Goal: Task Accomplishment & Management: Use online tool/utility

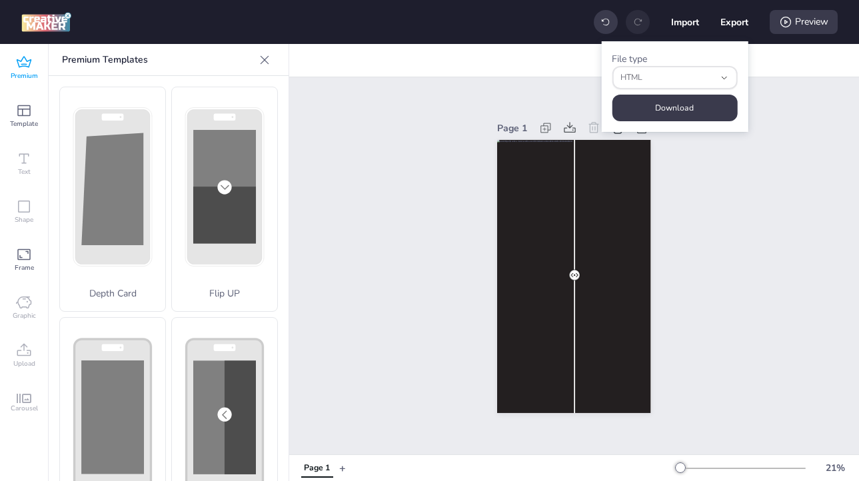
select select "html"
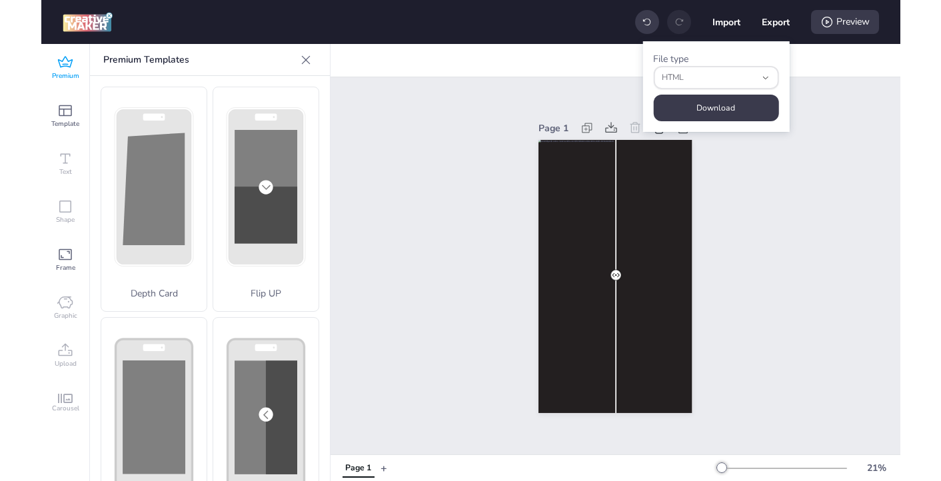
scroll to position [229, 0]
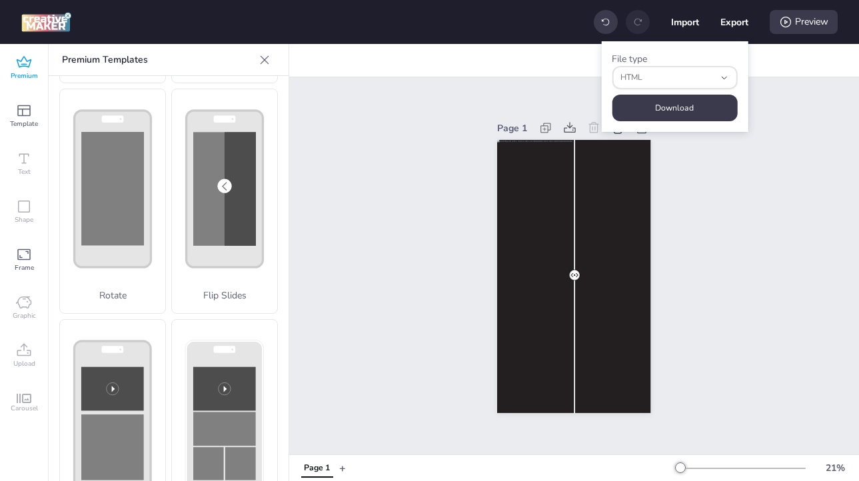
click at [27, 71] on span "Premium" at bounding box center [24, 76] width 27 height 11
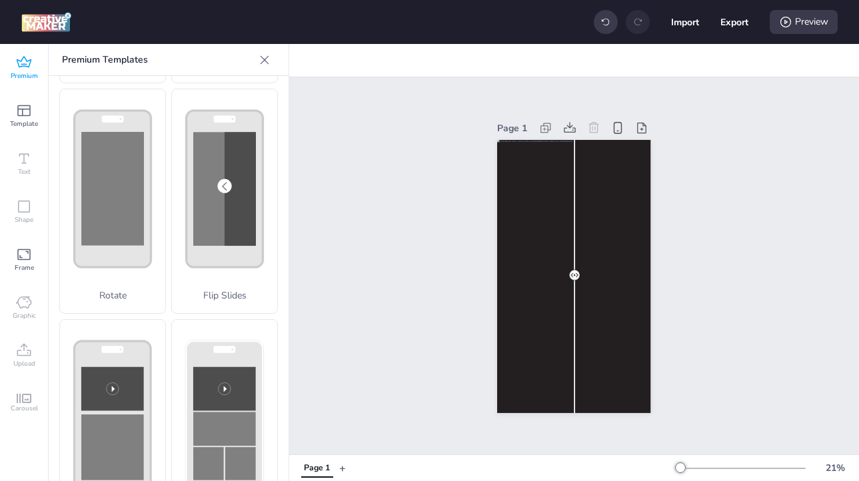
click at [39, 25] on img at bounding box center [46, 22] width 50 height 20
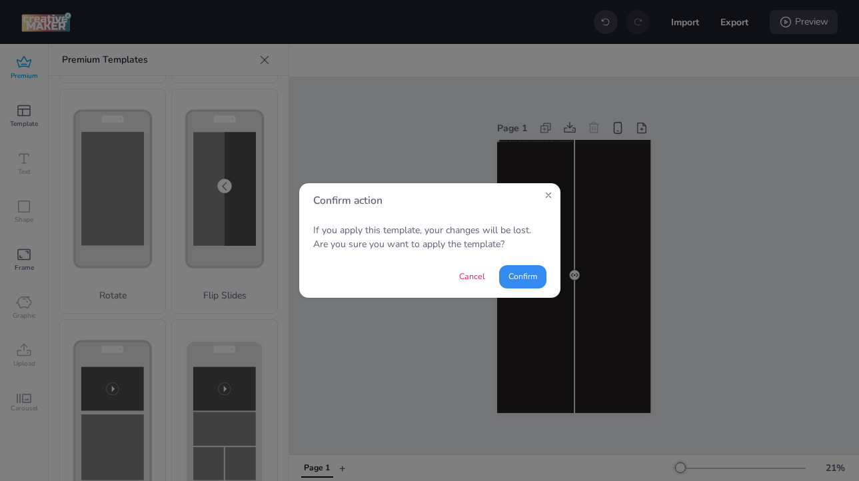
click at [523, 281] on button "Confirm" at bounding box center [522, 276] width 47 height 23
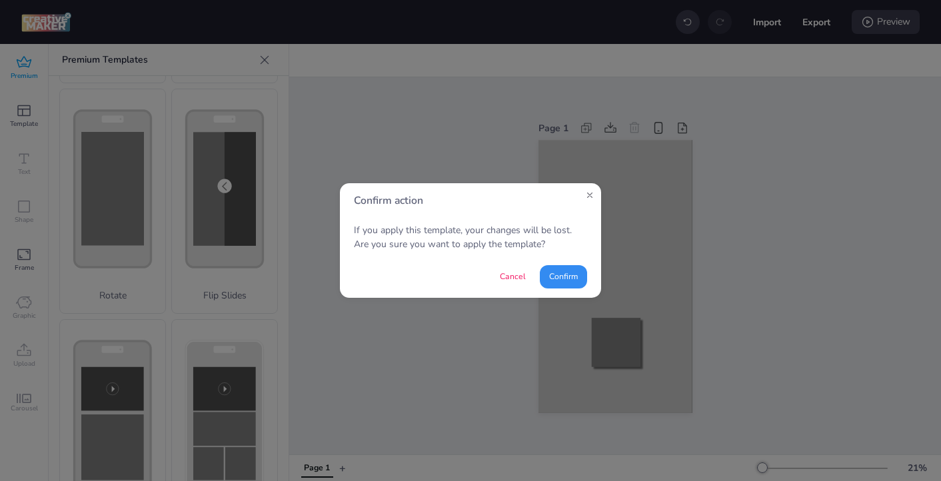
click at [560, 279] on button "Confirm" at bounding box center [563, 276] width 47 height 23
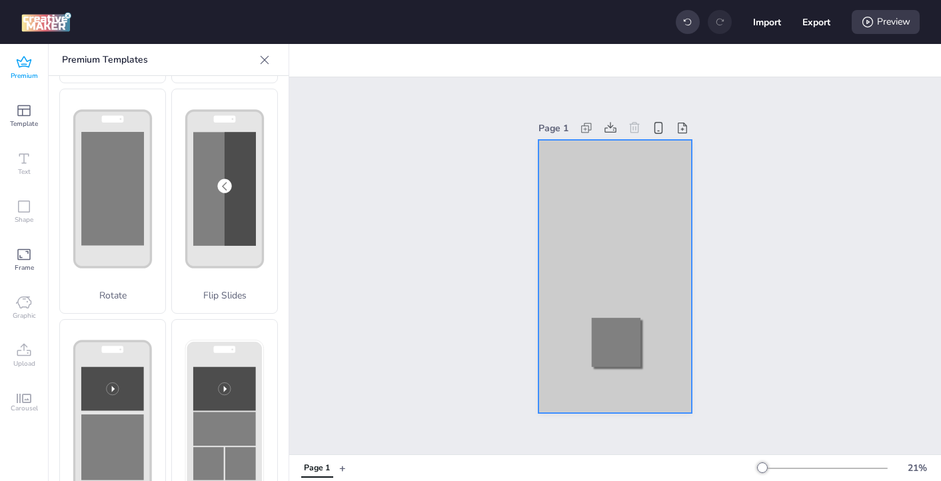
click at [635, 187] on div at bounding box center [616, 276] width 154 height 273
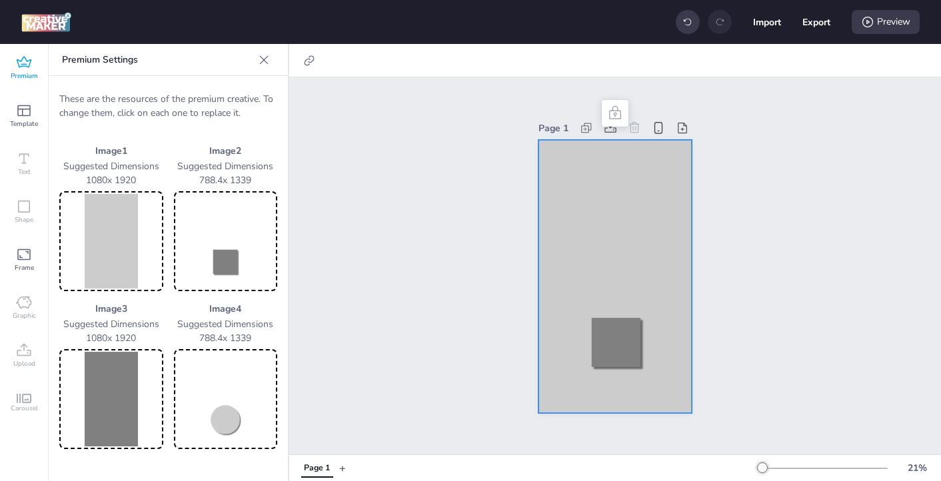
click at [223, 265] on img at bounding box center [226, 241] width 99 height 95
click at [225, 430] on img at bounding box center [226, 399] width 99 height 95
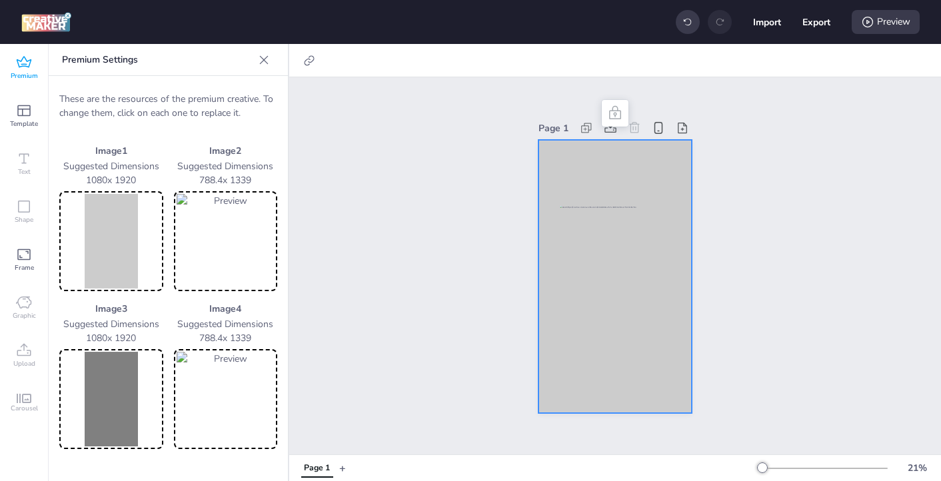
click at [98, 251] on img at bounding box center [111, 241] width 99 height 95
click at [89, 224] on img at bounding box center [111, 241] width 99 height 95
click at [116, 255] on img at bounding box center [111, 241] width 99 height 95
click at [114, 258] on img at bounding box center [111, 241] width 99 height 95
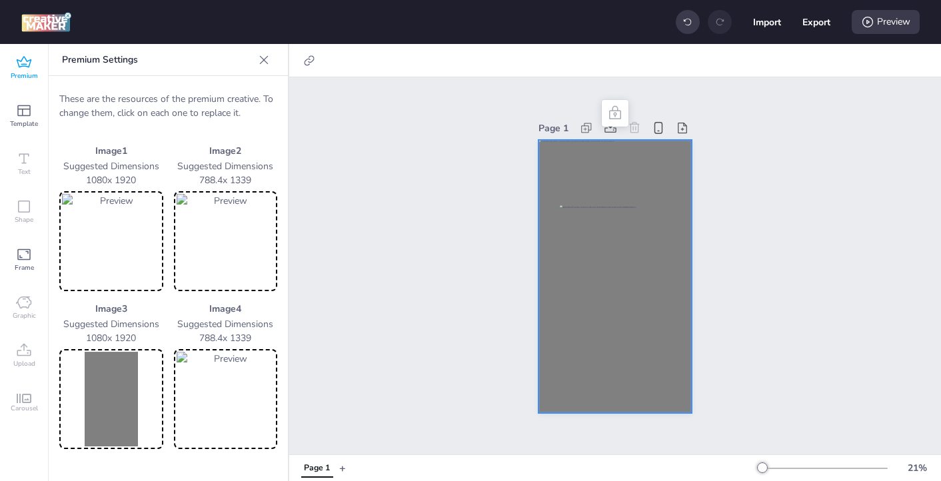
click at [193, 223] on img at bounding box center [226, 241] width 99 height 95
click at [209, 243] on img at bounding box center [226, 241] width 99 height 95
click at [119, 406] on img at bounding box center [111, 399] width 99 height 95
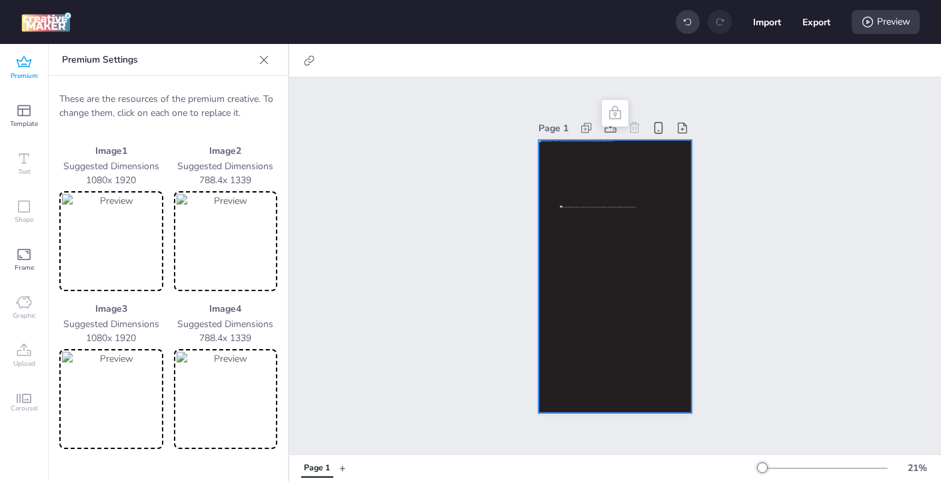
click at [423, 271] on div "Page 1" at bounding box center [615, 265] width 652 height 377
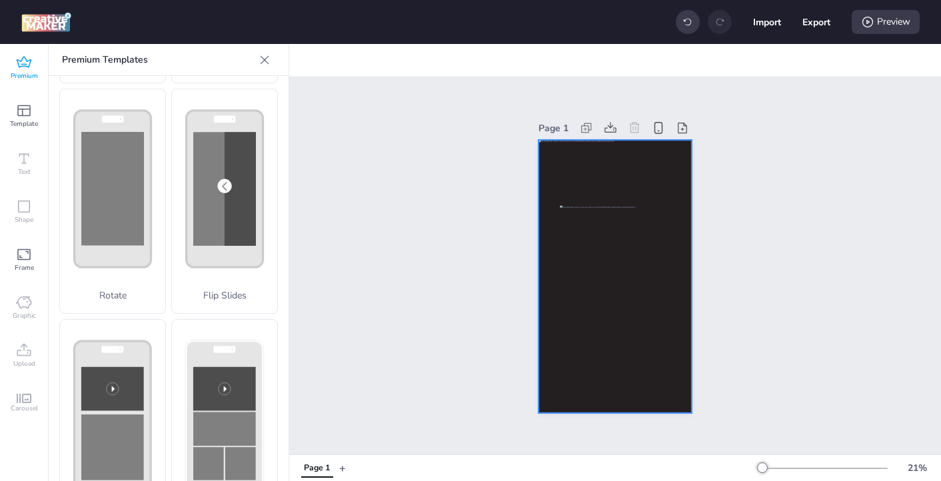
click at [549, 210] on div at bounding box center [616, 276] width 154 height 273
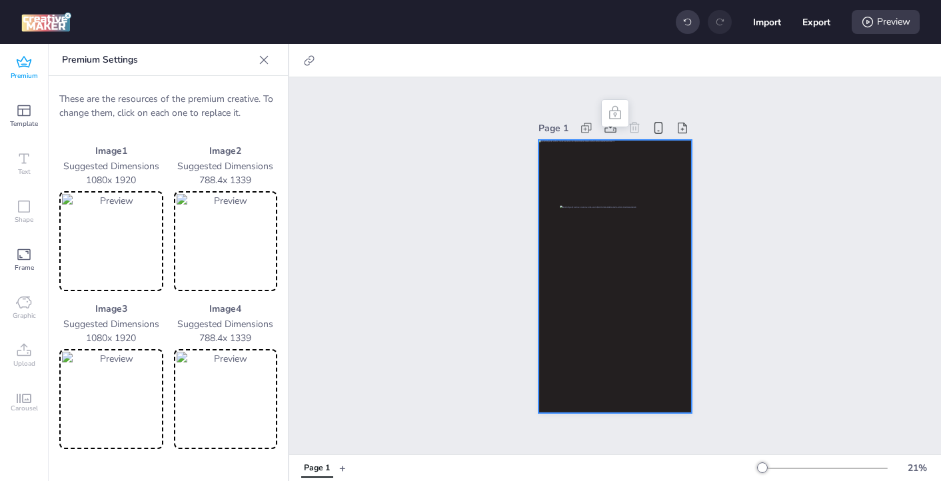
click at [209, 385] on img at bounding box center [226, 399] width 99 height 95
click at [225, 409] on img at bounding box center [226, 399] width 99 height 95
click at [233, 402] on img at bounding box center [226, 399] width 99 height 95
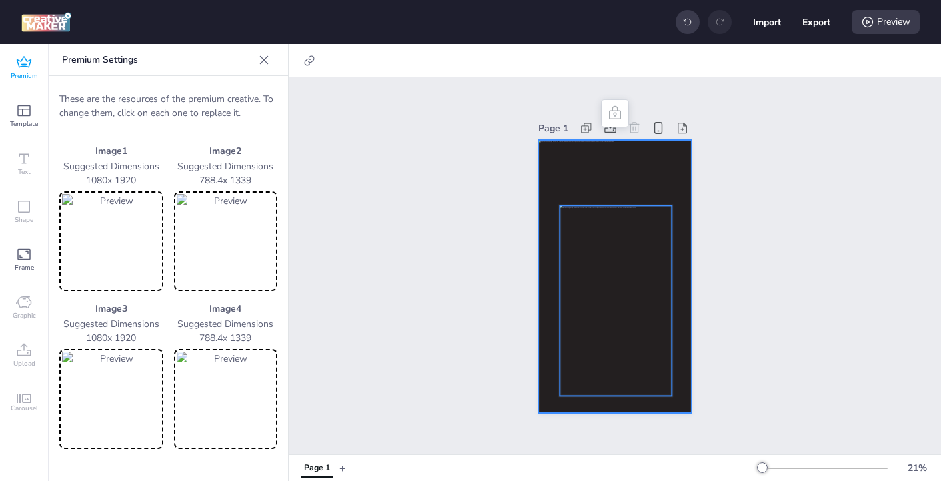
click at [617, 279] on div at bounding box center [616, 300] width 112 height 191
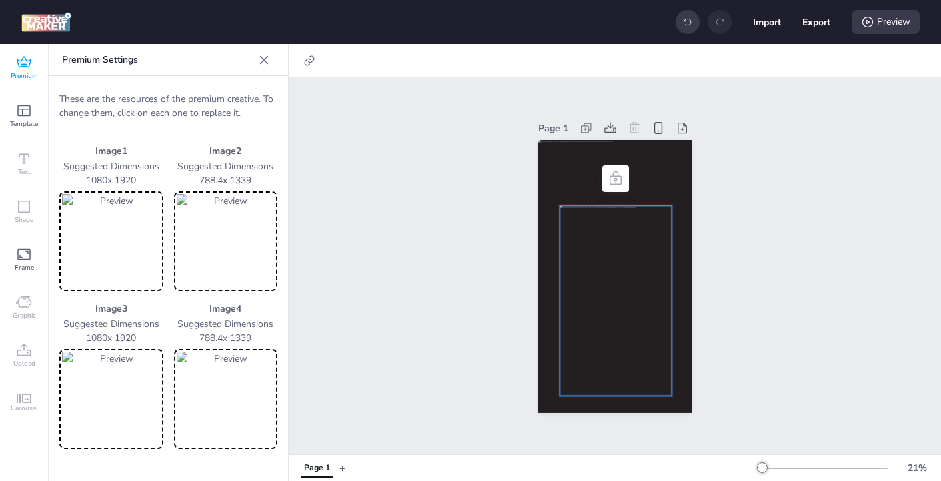
click at [617, 279] on div at bounding box center [616, 300] width 112 height 191
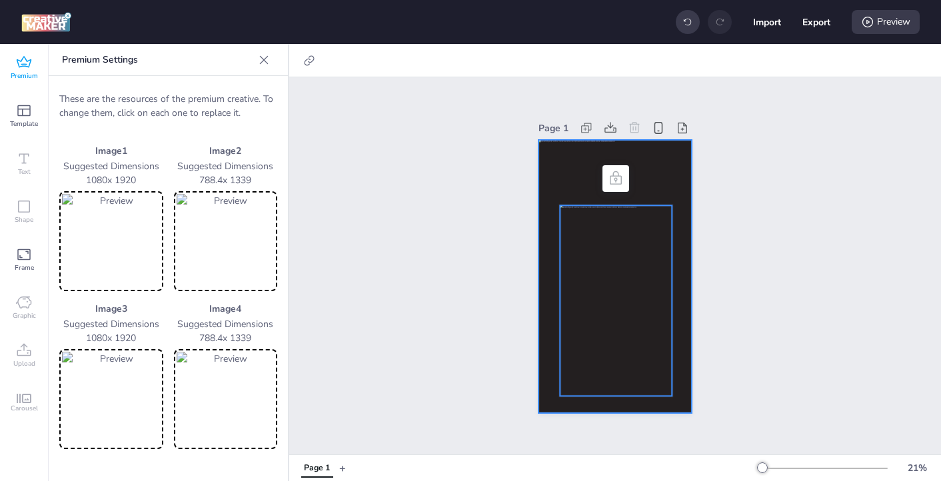
click at [686, 271] on div at bounding box center [616, 276] width 154 height 273
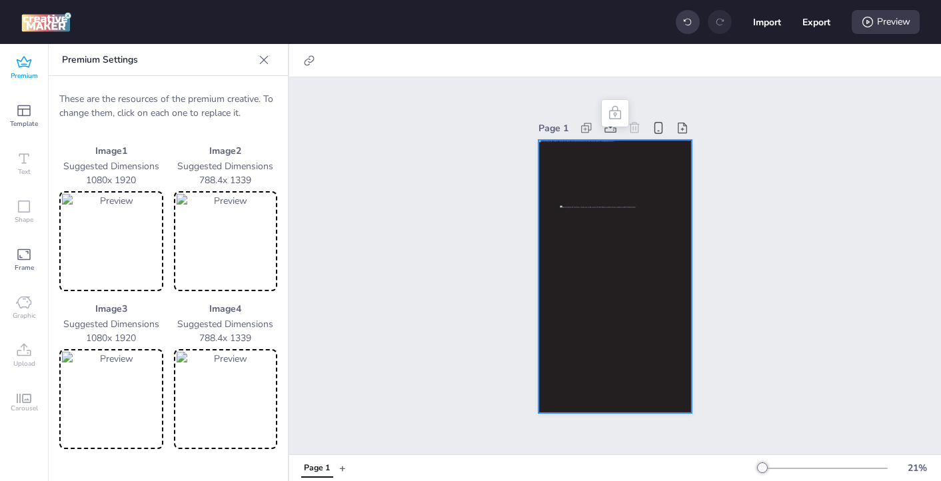
click at [103, 403] on img at bounding box center [111, 399] width 99 height 95
click at [307, 62] on icon at bounding box center [309, 60] width 13 height 13
click at [237, 93] on span "Activate hyperlink" at bounding box center [223, 94] width 74 height 14
click at [177, 95] on input "Activate hyperlink" at bounding box center [173, 99] width 9 height 9
checkbox input "true"
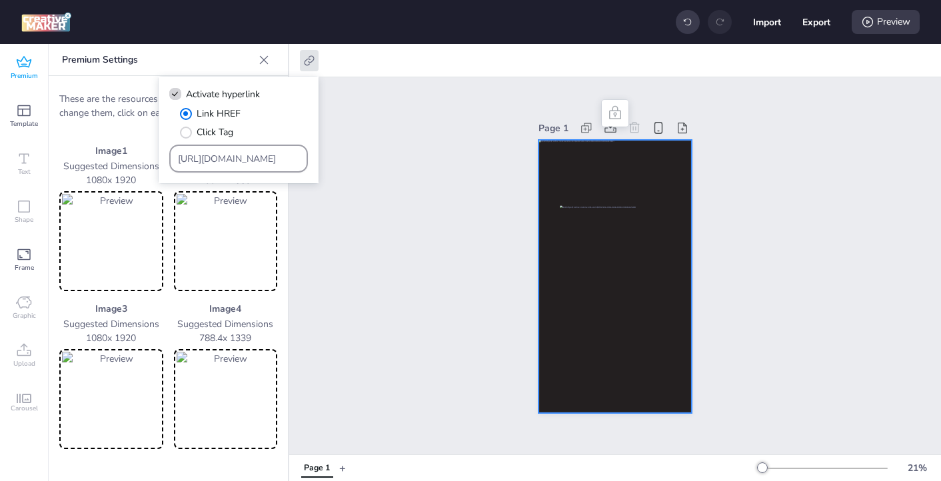
click at [238, 161] on input "[URL][DOMAIN_NAME]" at bounding box center [239, 159] width 122 height 14
paste input "[DOMAIN_NAME]/ddm/trackclk/N571601.3464950WORTISE/B33875767.427682919;dc_trk_ai…"
type input "https://[DOMAIN_NAME]/ddm/trackclk/N571601.3464950WORTISE/B33875767.427682919;d…"
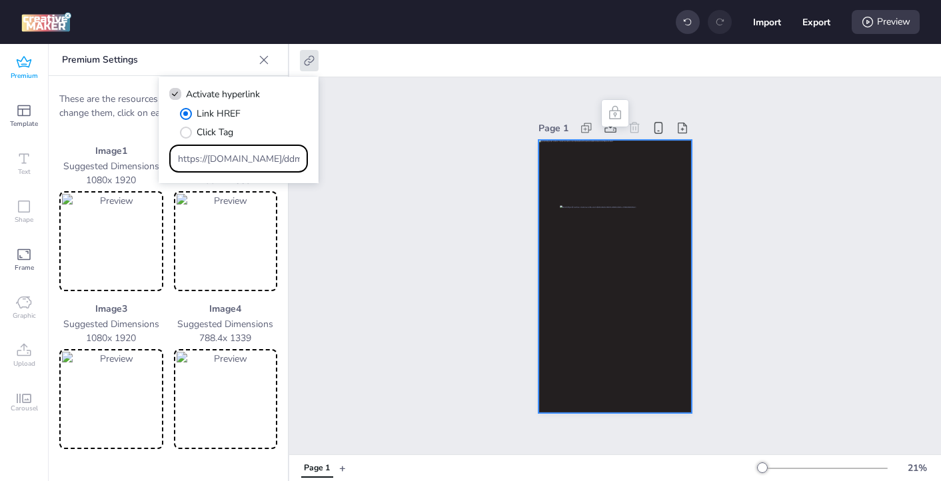
scroll to position [0, 1010]
click at [390, 239] on div "Page 1" at bounding box center [615, 265] width 652 height 377
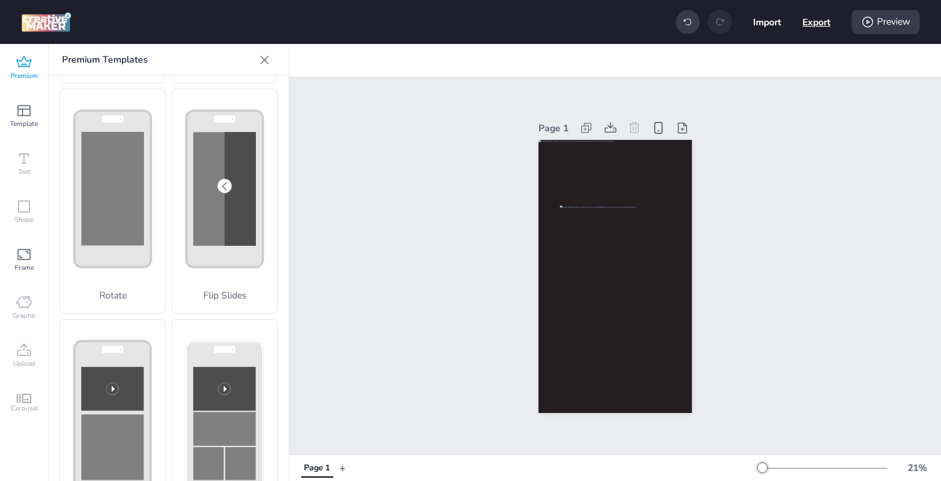
click at [815, 24] on button "Export" at bounding box center [817, 22] width 28 height 28
select select "html"
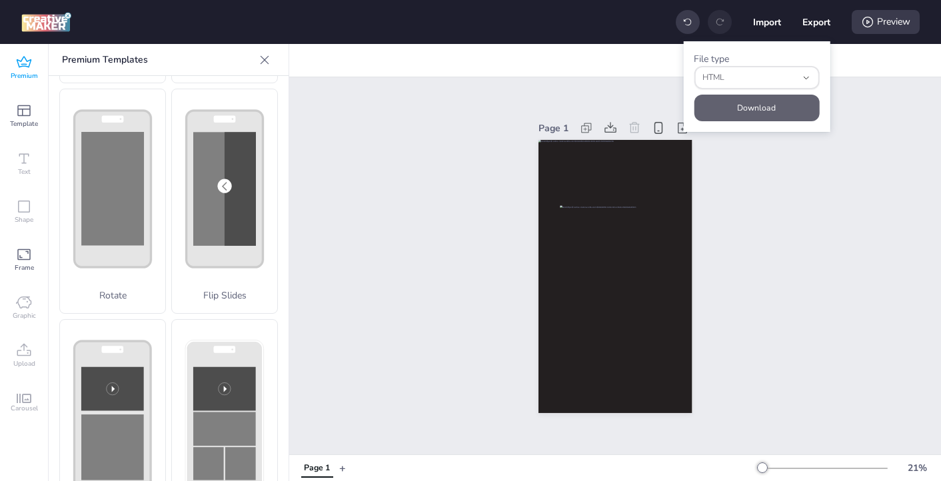
click at [763, 109] on button "Download" at bounding box center [756, 108] width 125 height 27
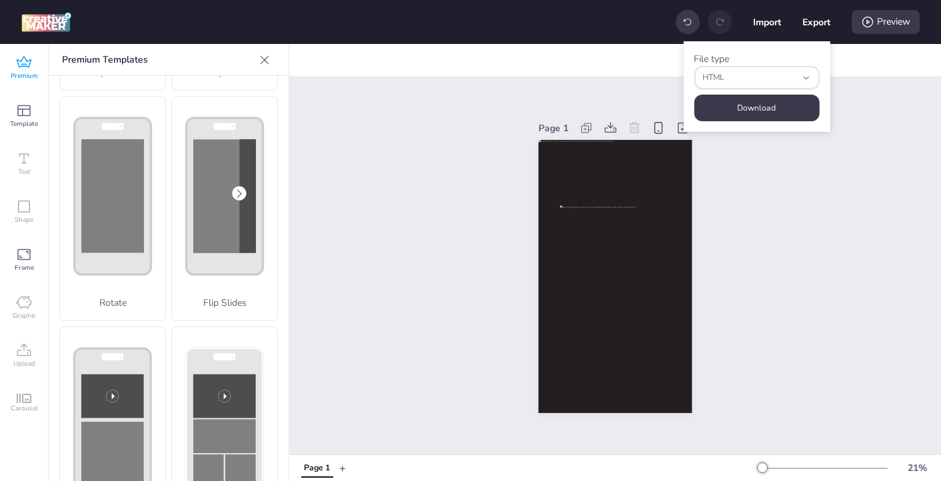
scroll to position [248, 0]
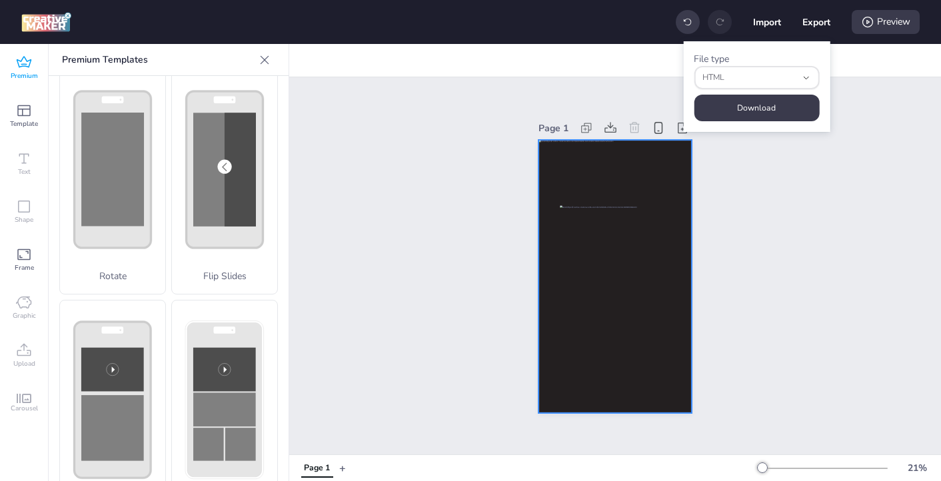
click at [566, 169] on div at bounding box center [616, 276] width 154 height 273
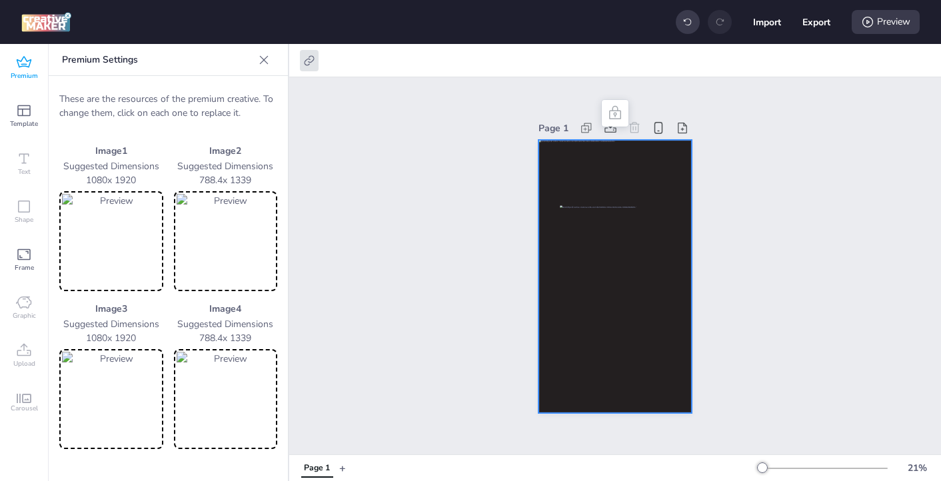
click at [263, 59] on icon at bounding box center [263, 59] width 13 height 13
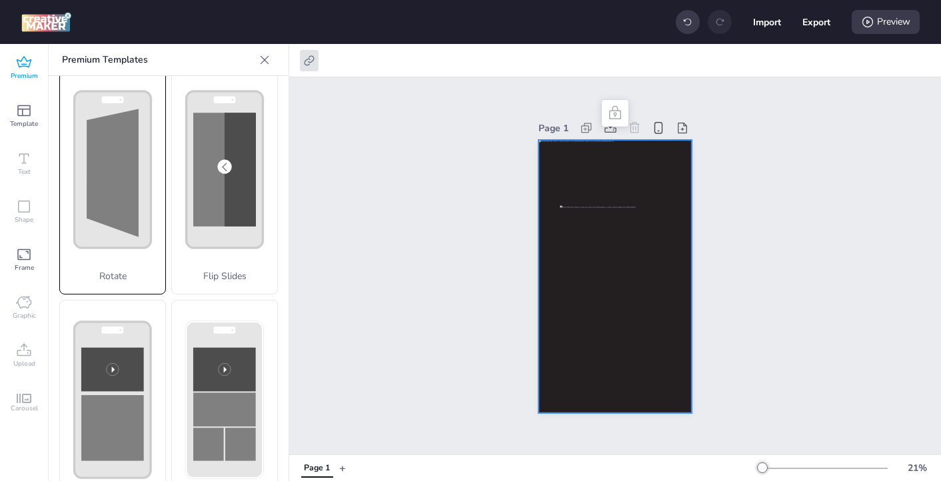
click at [125, 219] on polygon at bounding box center [113, 173] width 52 height 128
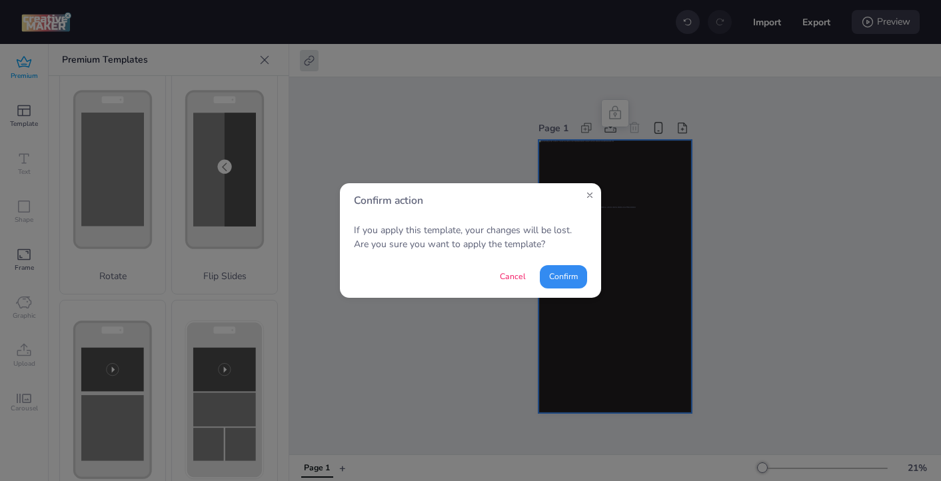
click at [556, 279] on button "Confirm" at bounding box center [563, 276] width 47 height 23
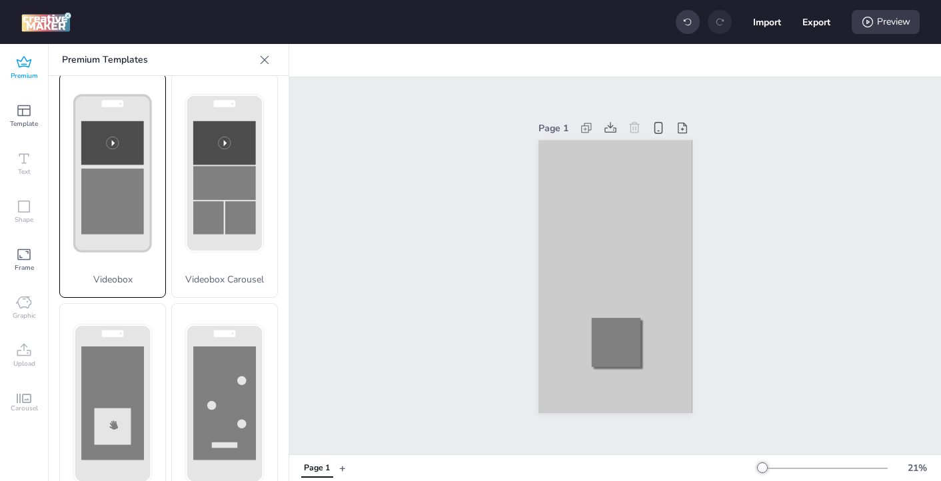
scroll to position [533, 0]
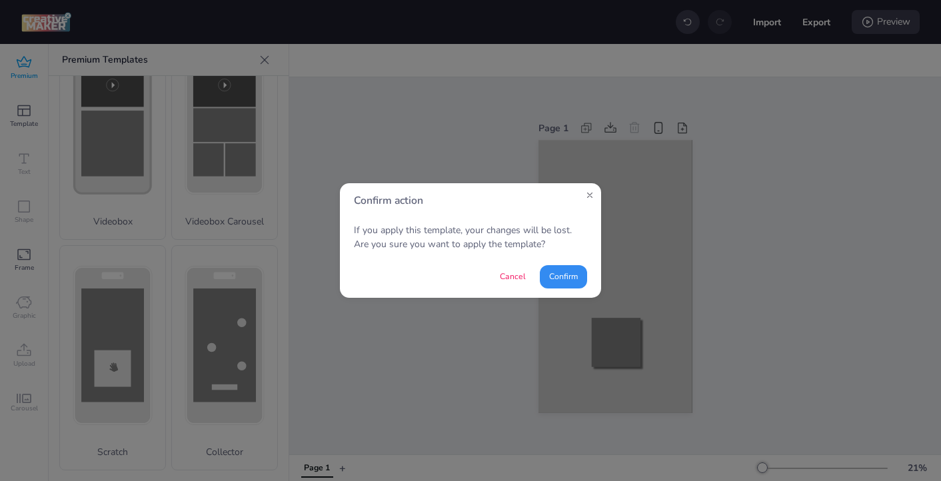
click at [561, 275] on button "Confirm" at bounding box center [563, 276] width 47 height 23
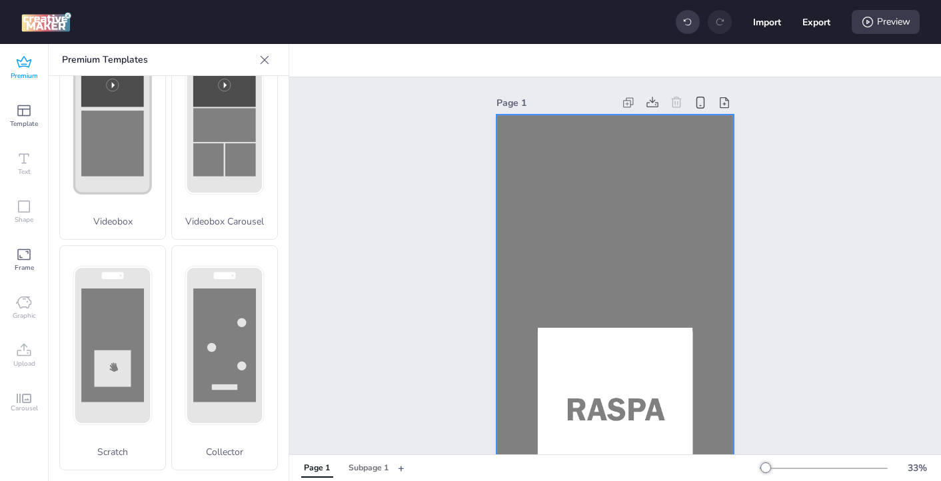
click at [575, 165] on div at bounding box center [615, 326] width 237 height 423
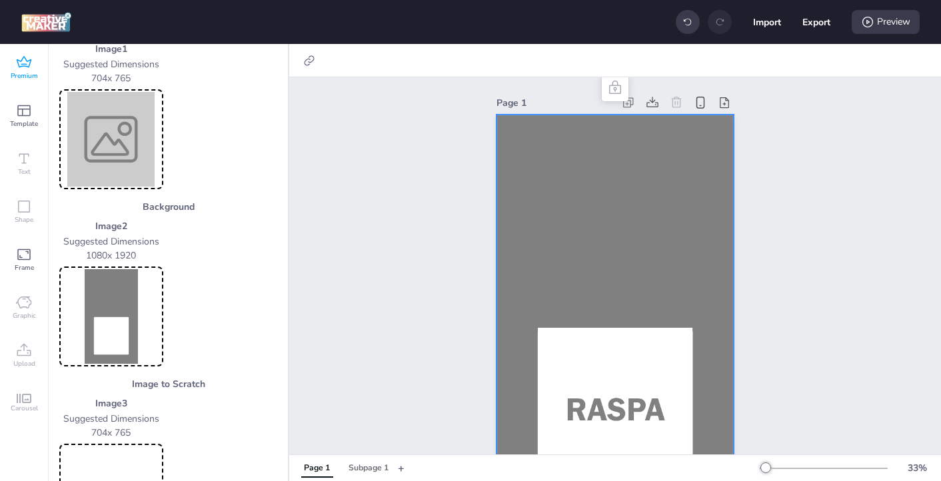
scroll to position [118, 0]
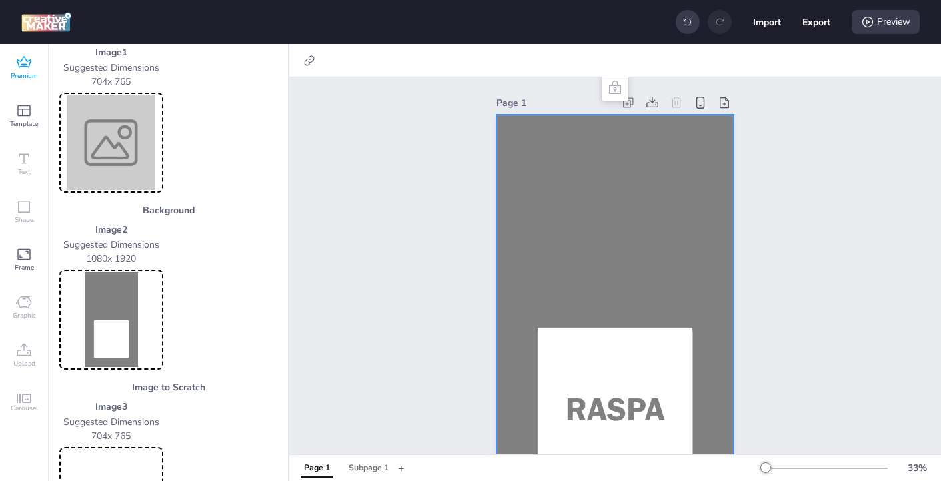
click at [102, 140] on img at bounding box center [111, 142] width 99 height 95
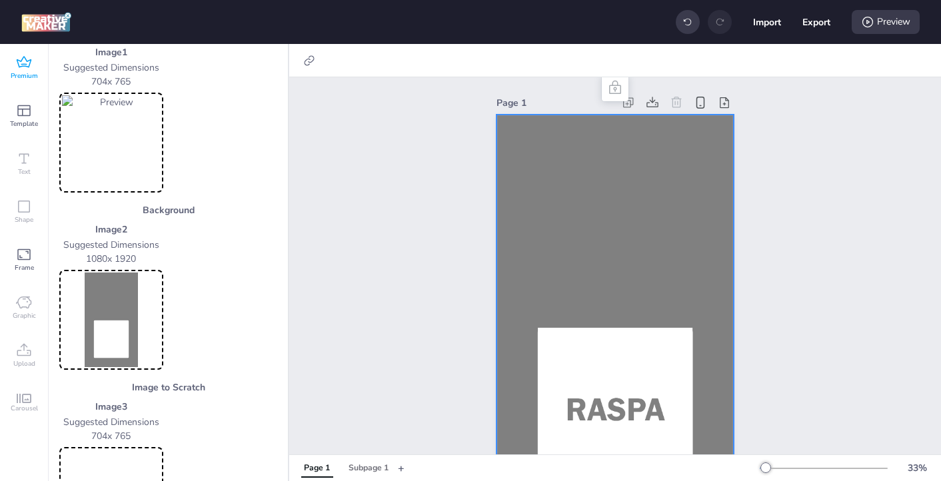
click at [121, 298] on img at bounding box center [111, 320] width 99 height 95
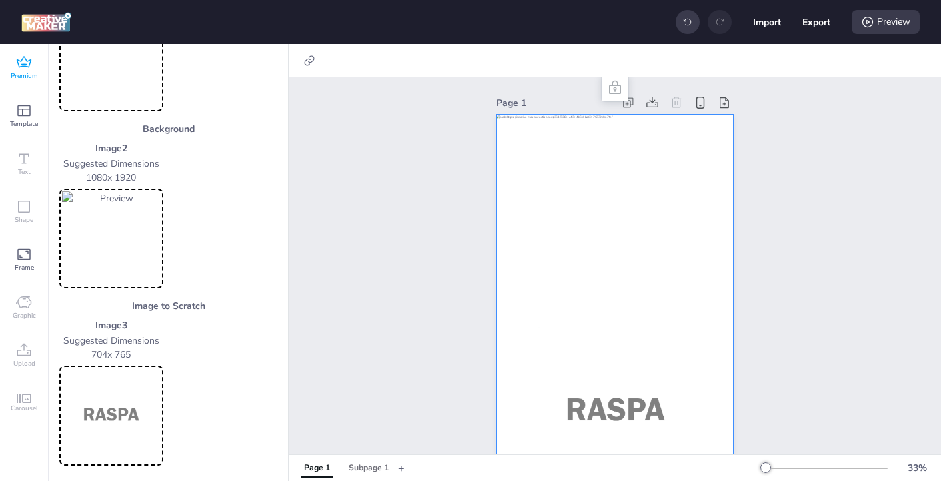
scroll to position [200, 0]
click at [117, 407] on img at bounding box center [111, 415] width 99 height 95
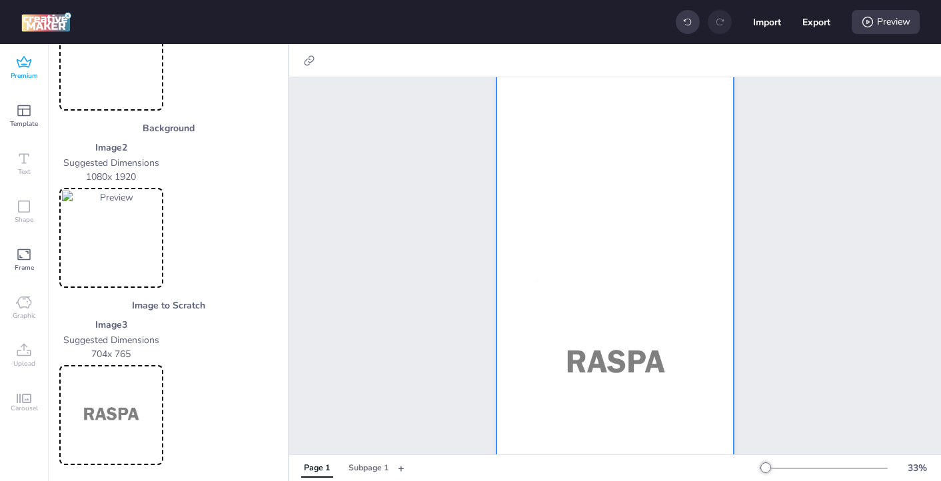
click at [124, 410] on img at bounding box center [111, 415] width 99 height 95
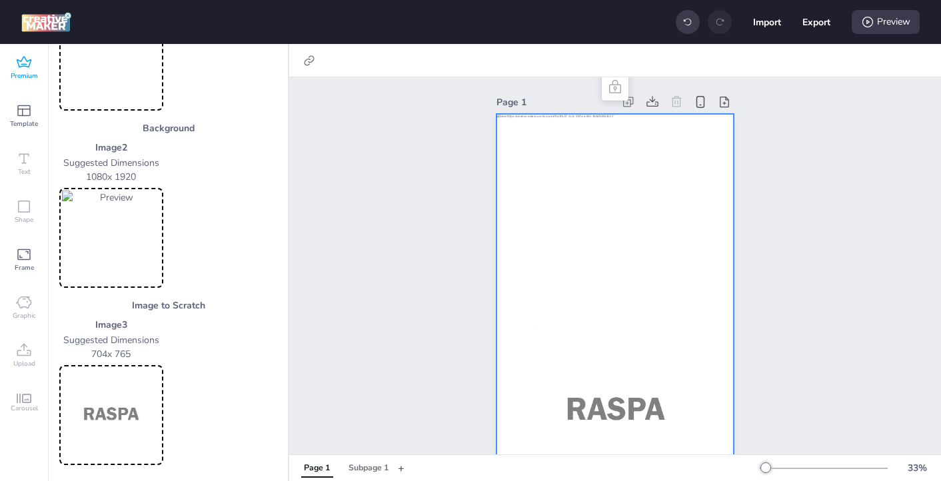
scroll to position [0, 0]
click at [119, 405] on img at bounding box center [111, 415] width 99 height 95
click at [138, 243] on img at bounding box center [111, 238] width 99 height 95
click at [311, 69] on div at bounding box center [309, 60] width 19 height 21
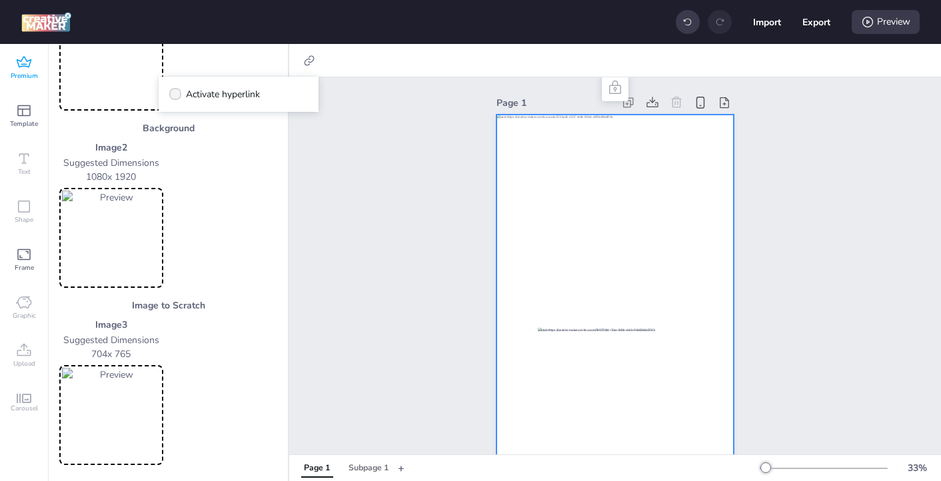
click at [222, 97] on span "Activate hyperlink" at bounding box center [223, 94] width 74 height 14
click at [177, 97] on input "Activate hyperlink" at bounding box center [173, 99] width 9 height 9
checkbox input "true"
click at [188, 136] on span "" at bounding box center [186, 133] width 12 height 12
click at [188, 136] on input "Click Tag" at bounding box center [183, 137] width 9 height 9
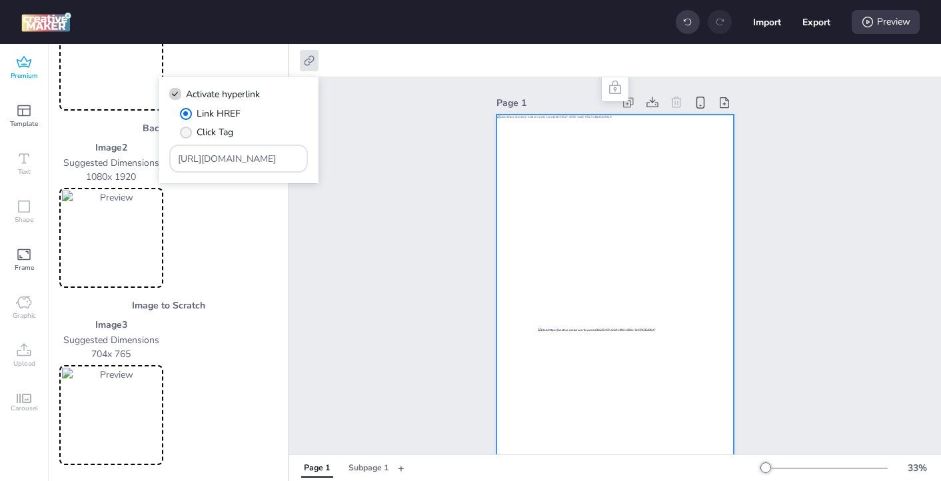
radio input "true"
click at [235, 161] on input "[URL][DOMAIN_NAME]" at bounding box center [239, 159] width 122 height 14
paste input "[DOMAIN_NAME]/ddm/trackclk/N571601.3464950WORTISE/B33875767.427682919;dc_trk_ai…"
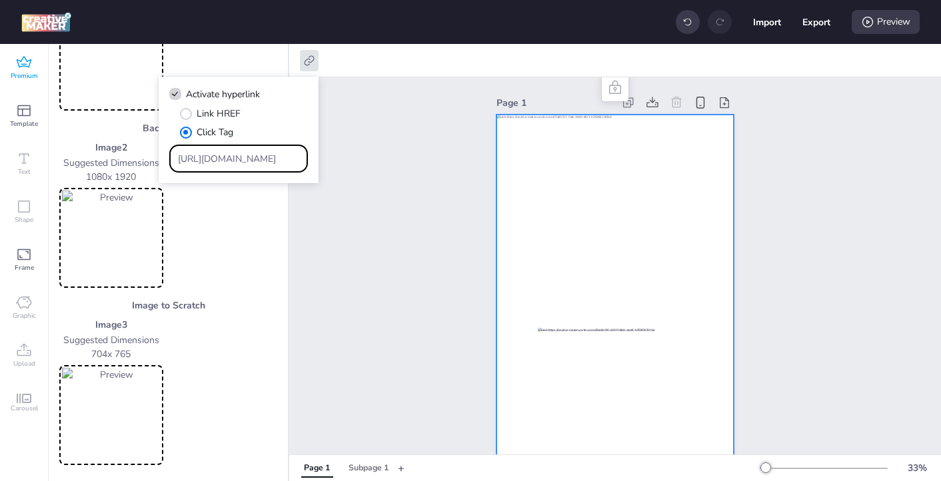
type input "https://[DOMAIN_NAME]/ddm/trackclk/N571601.3464950WORTISE/B33875767.427682919;d…"
click at [362, 211] on div "Page 1" at bounding box center [615, 315] width 652 height 476
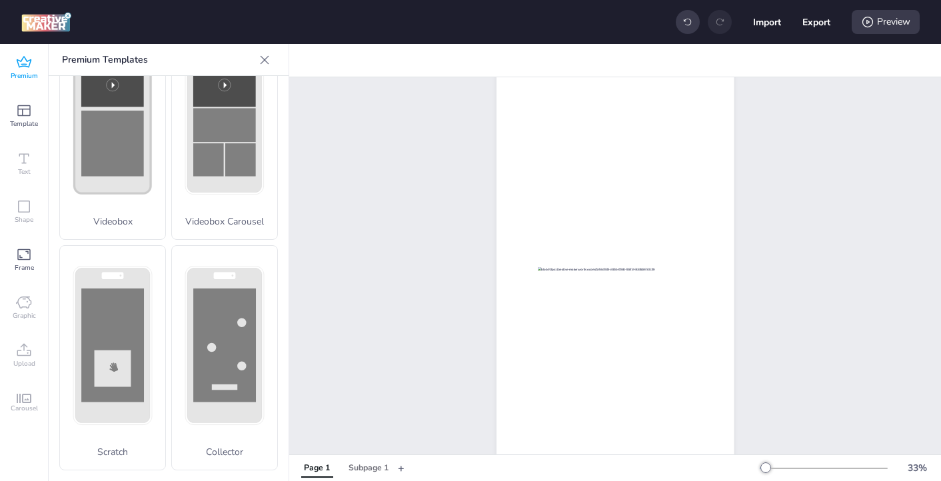
scroll to position [0, 0]
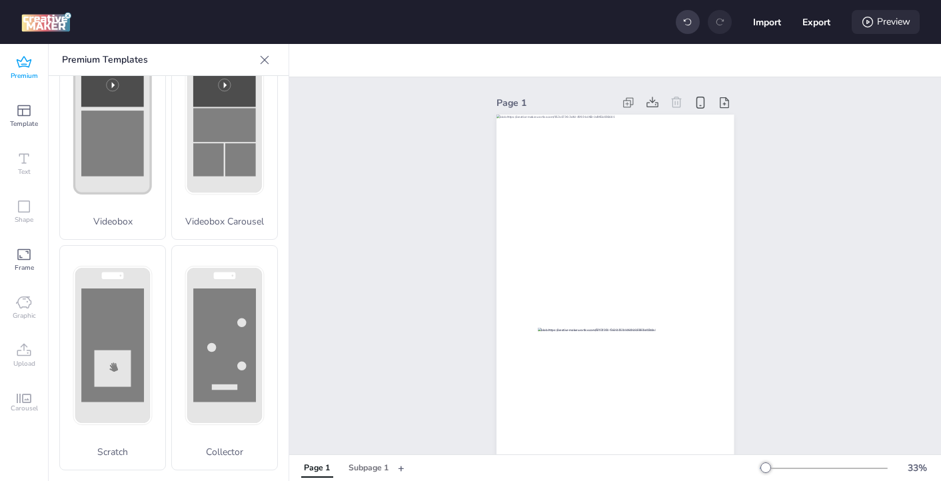
click at [859, 24] on div "Preview" at bounding box center [886, 22] width 68 height 24
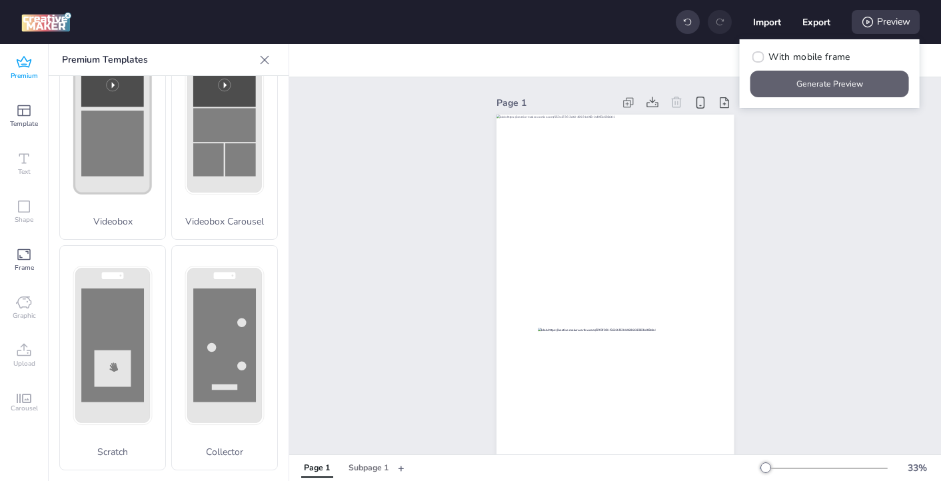
click at [836, 90] on button "Generate Preview" at bounding box center [830, 84] width 159 height 27
click at [815, 25] on button "Export" at bounding box center [817, 22] width 28 height 28
select select "html"
select select "all"
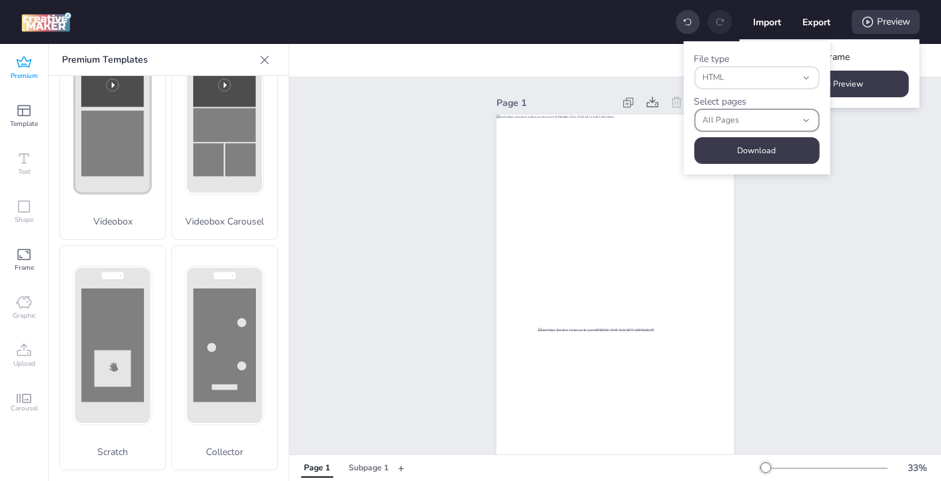
click at [793, 117] on span "All Pages" at bounding box center [750, 121] width 95 height 12
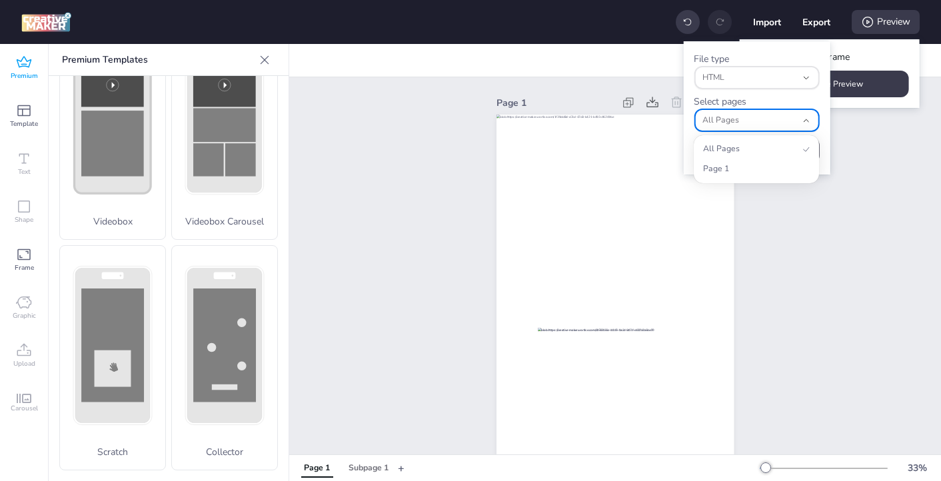
click at [829, 269] on div "Page 1" at bounding box center [615, 315] width 652 height 476
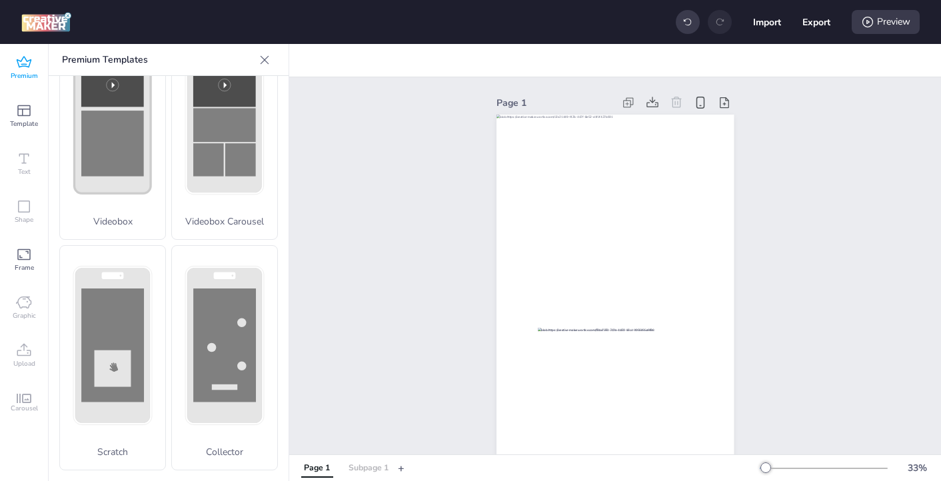
click at [372, 466] on div "Subpage 1" at bounding box center [369, 469] width 40 height 12
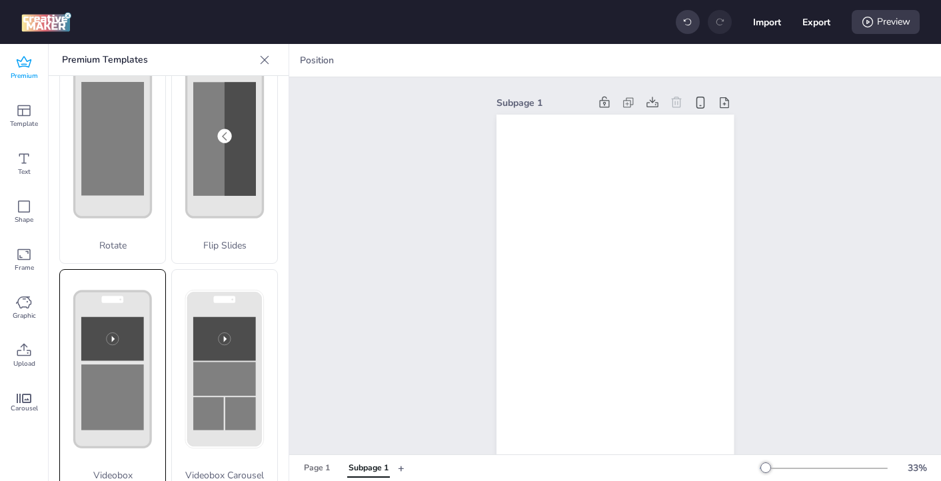
scroll to position [302, 0]
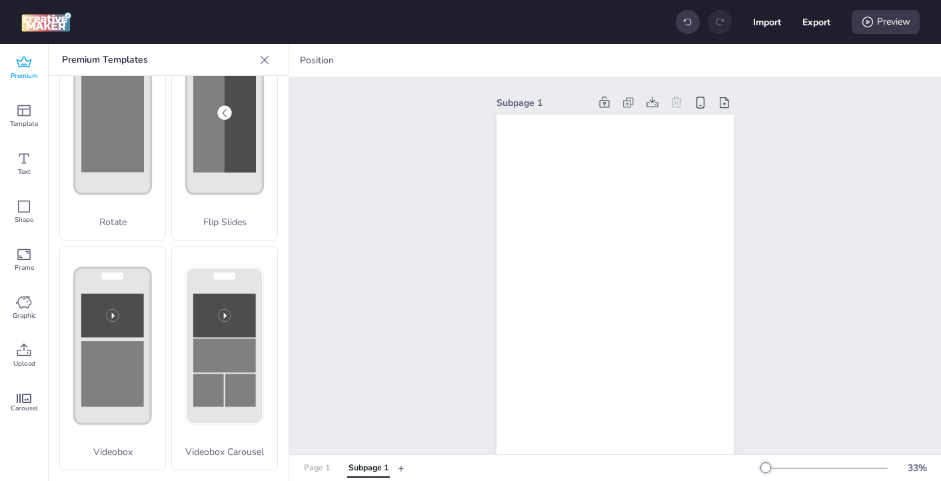
click at [310, 469] on div "Page 1" at bounding box center [317, 469] width 26 height 12
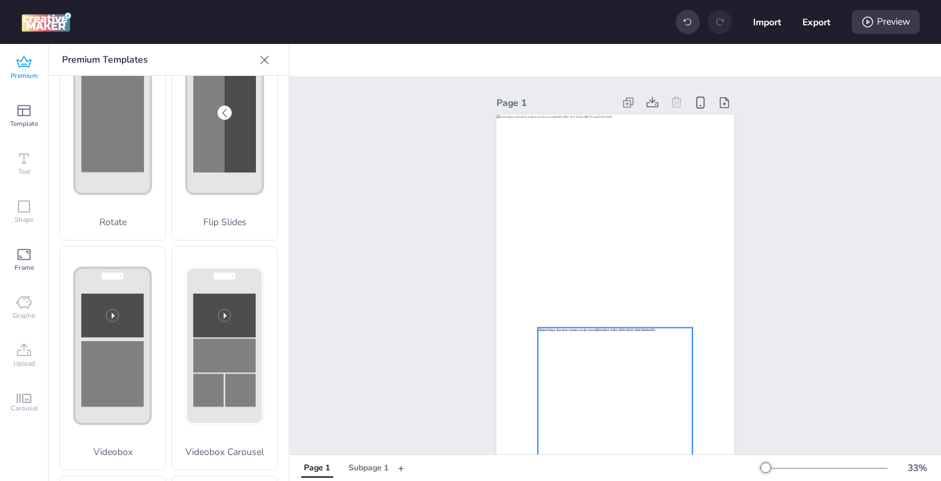
scroll to position [98, 0]
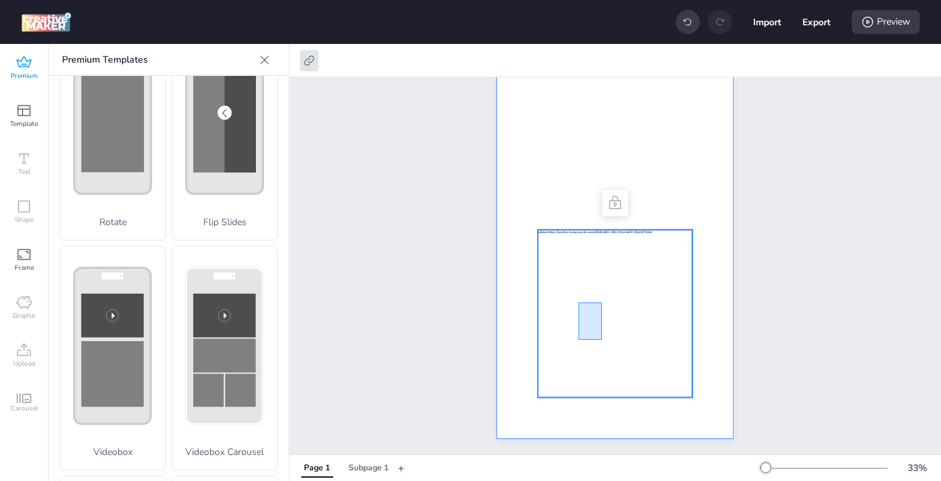
drag, startPoint x: 579, startPoint y: 339, endPoint x: 601, endPoint y: 307, distance: 39.8
click at [601, 307] on div at bounding box center [615, 314] width 155 height 168
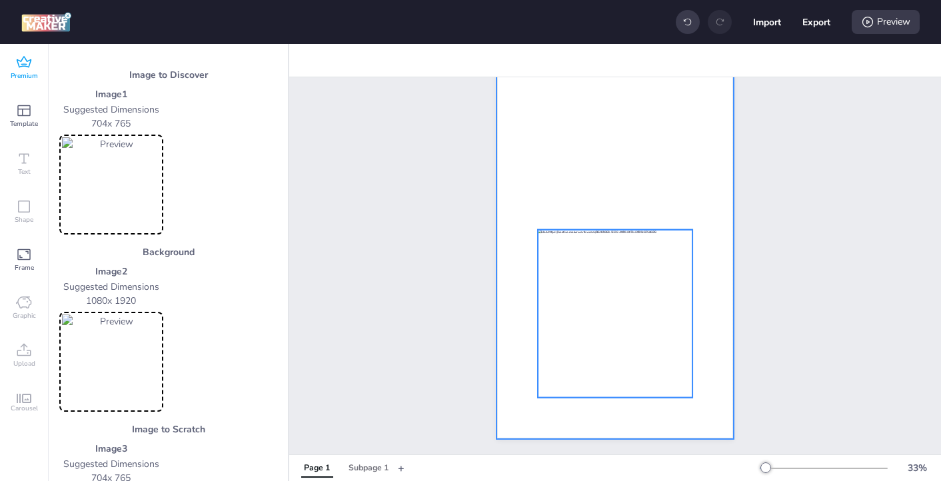
scroll to position [81, 0]
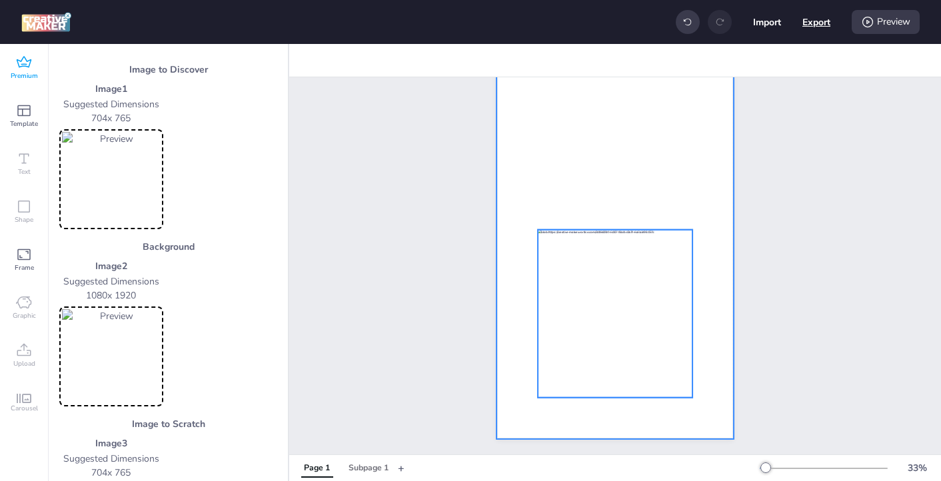
click at [821, 24] on button "Export" at bounding box center [817, 22] width 28 height 28
select select "html"
select select "all"
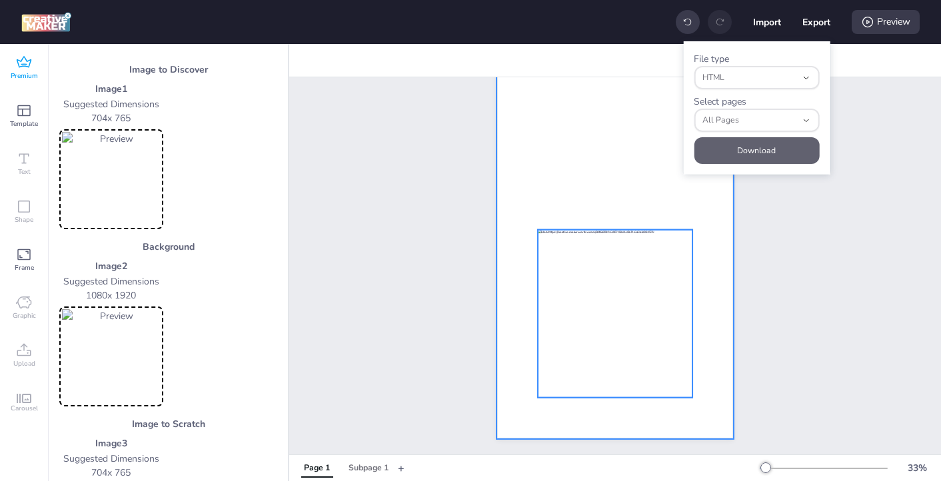
click at [761, 153] on button "Download" at bounding box center [756, 150] width 125 height 27
click at [556, 172] on div at bounding box center [615, 228] width 237 height 423
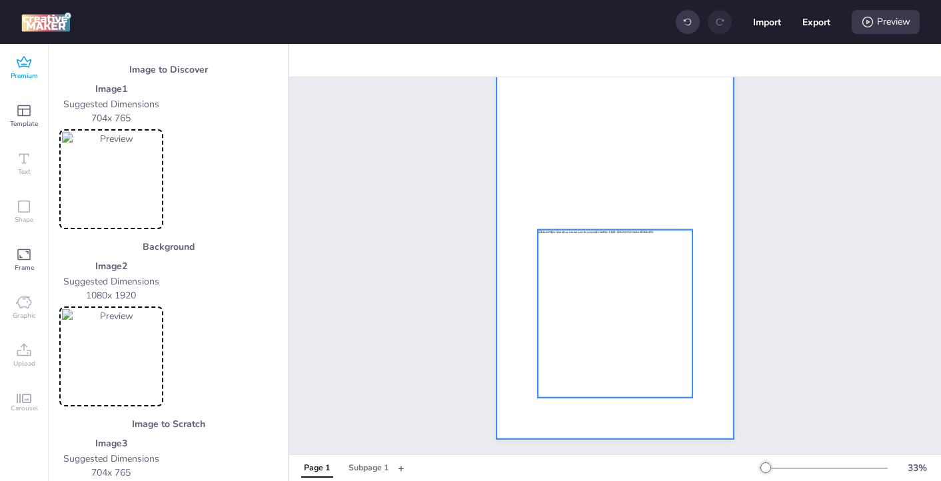
scroll to position [0, 0]
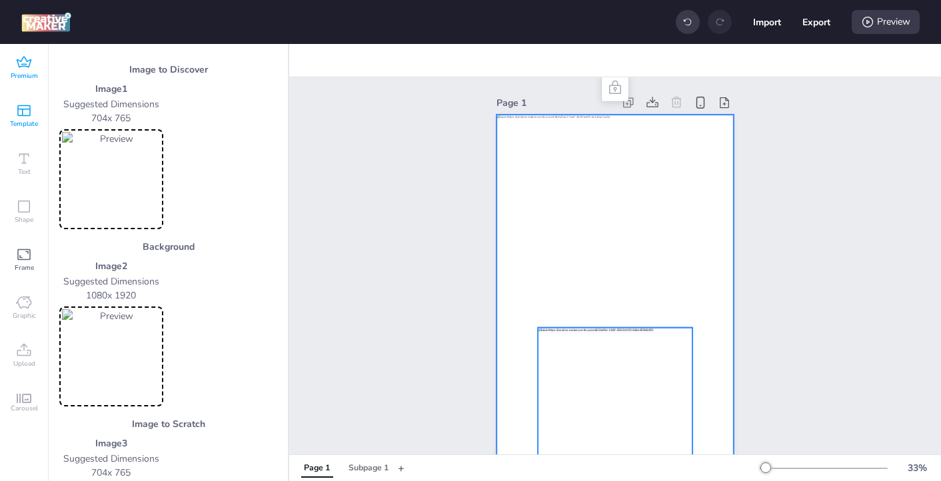
click at [26, 121] on span "Template" at bounding box center [24, 124] width 28 height 11
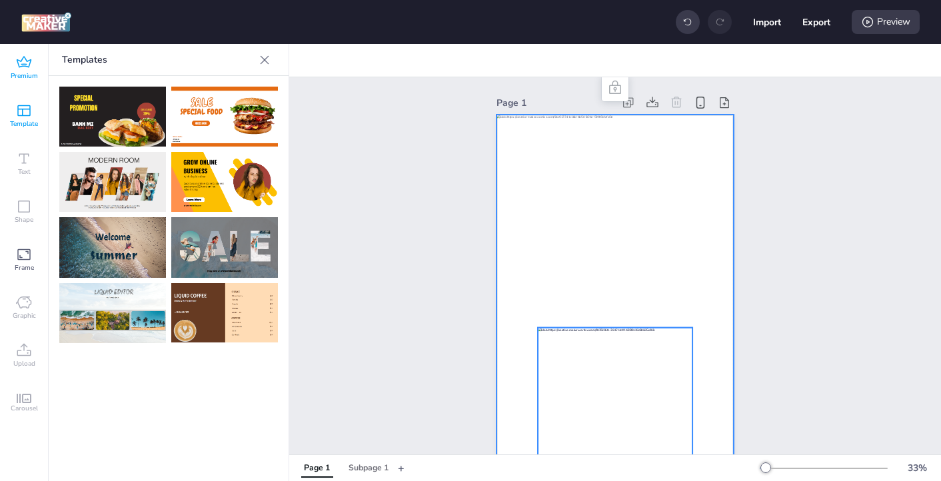
click at [25, 75] on span "Premium" at bounding box center [24, 76] width 27 height 11
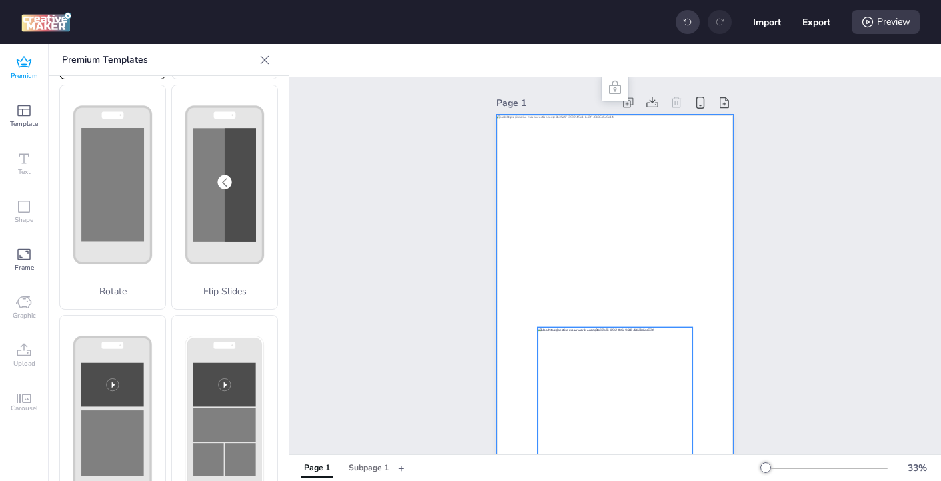
scroll to position [235, 0]
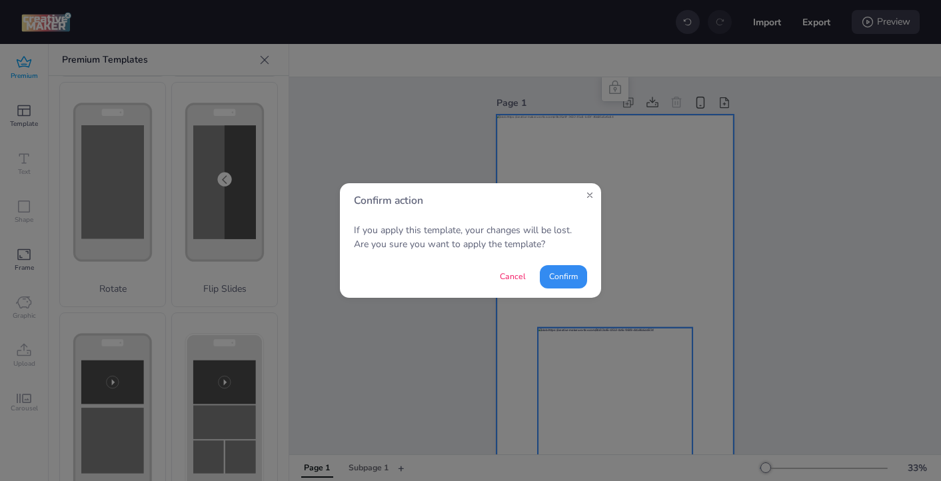
click at [555, 277] on button "Confirm" at bounding box center [563, 276] width 47 height 23
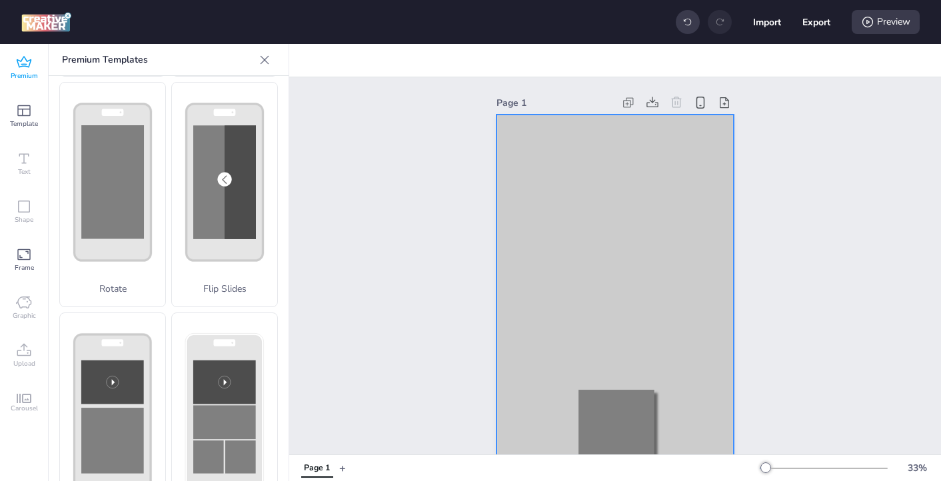
click at [591, 164] on div at bounding box center [615, 326] width 237 height 423
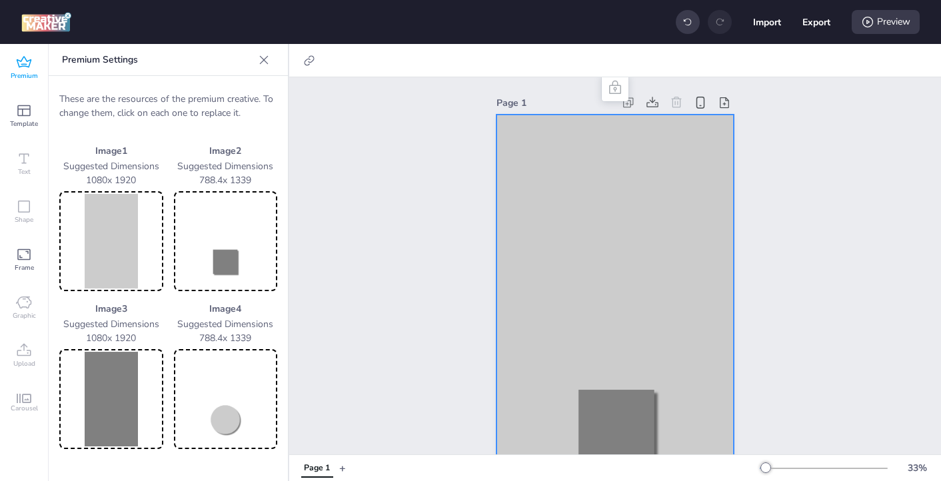
click at [117, 230] on img at bounding box center [111, 241] width 99 height 95
click at [27, 65] on icon at bounding box center [24, 63] width 16 height 16
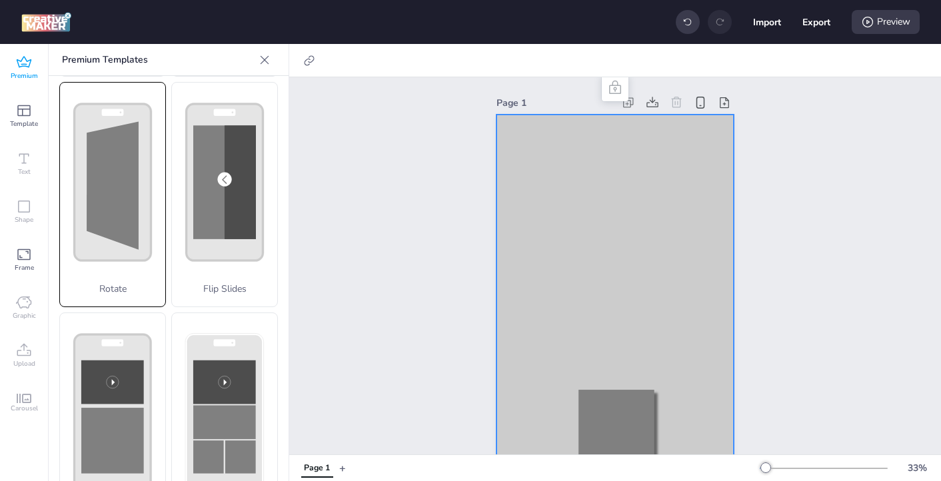
click at [103, 185] on polygon at bounding box center [113, 185] width 52 height 128
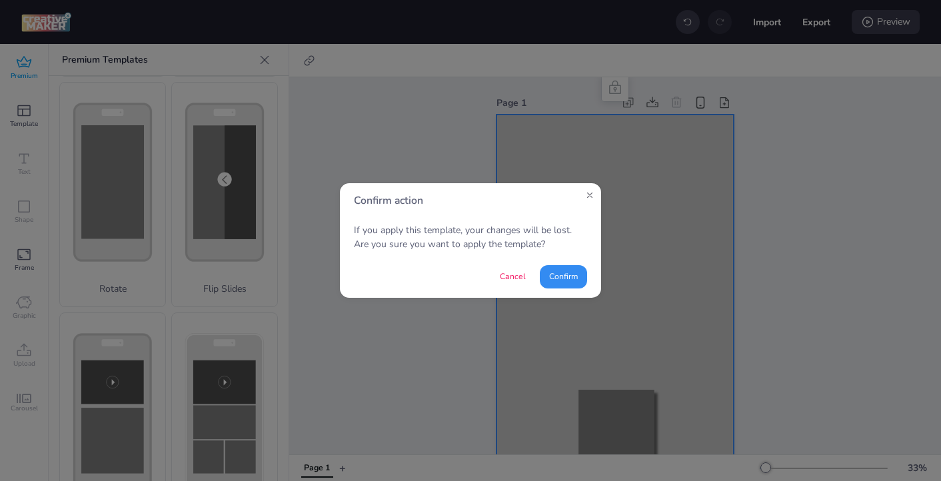
click at [568, 279] on button "Confirm" at bounding box center [563, 276] width 47 height 23
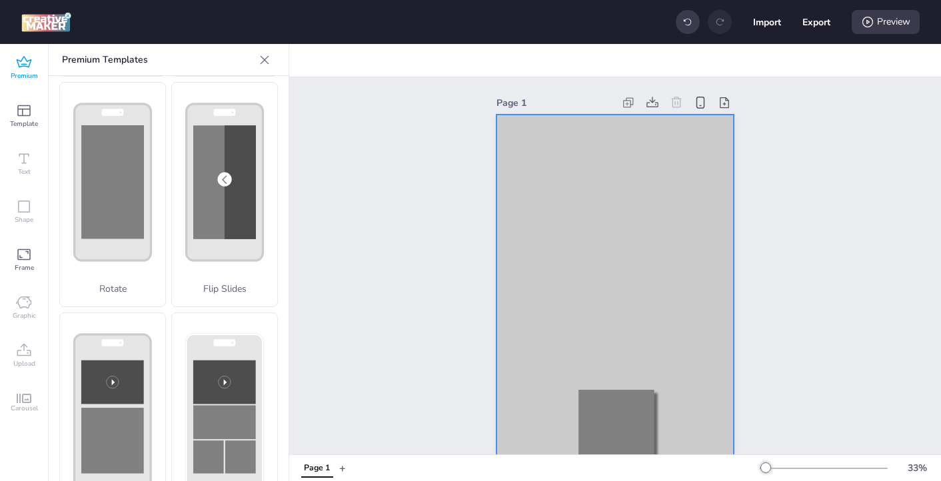
click at [595, 207] on div at bounding box center [615, 326] width 237 height 423
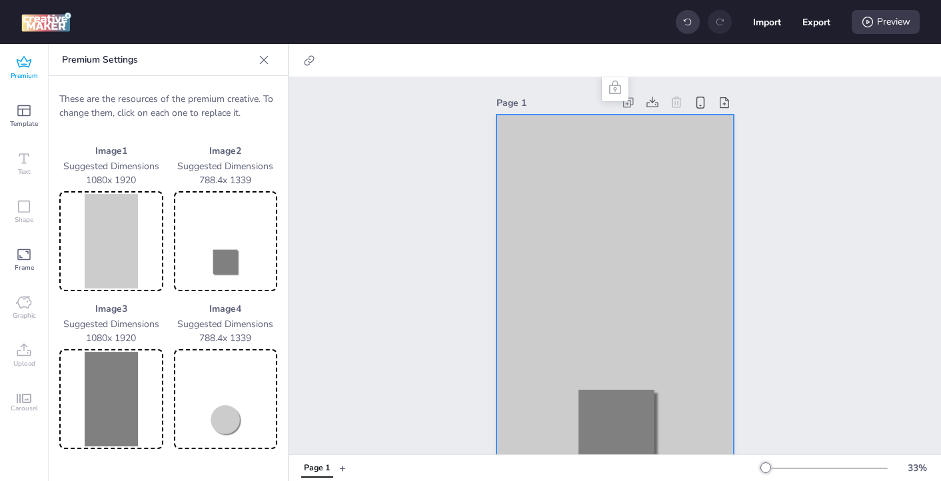
click at [105, 219] on img at bounding box center [111, 241] width 99 height 95
click at [115, 267] on img at bounding box center [111, 241] width 99 height 95
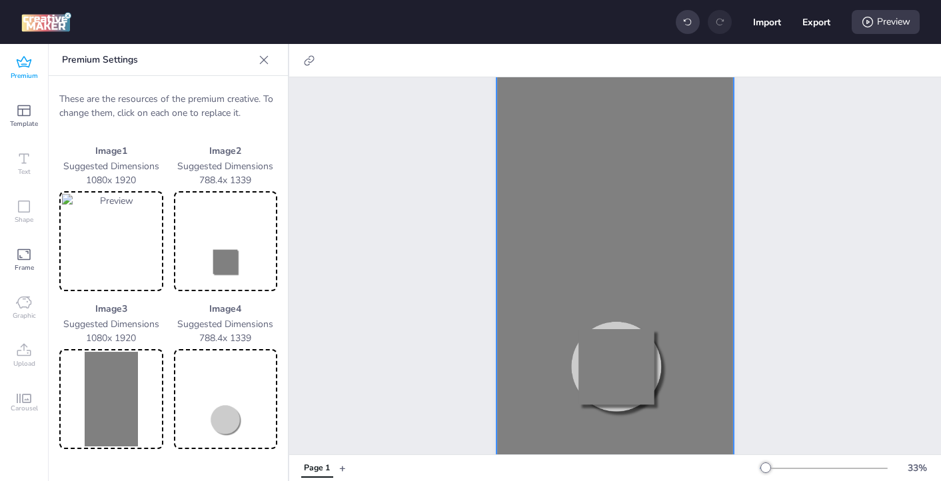
scroll to position [60, 0]
click at [98, 400] on img at bounding box center [111, 399] width 99 height 95
click at [102, 406] on img at bounding box center [111, 399] width 99 height 95
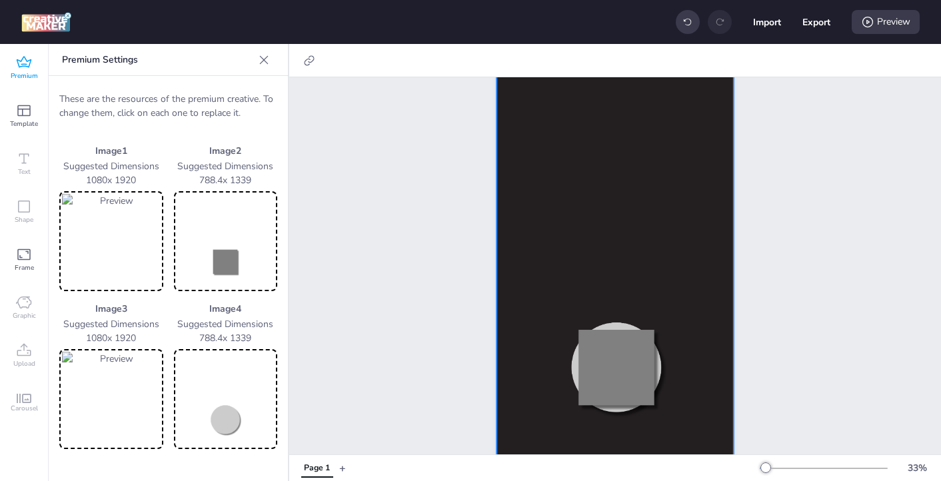
click at [223, 261] on img at bounding box center [226, 241] width 99 height 95
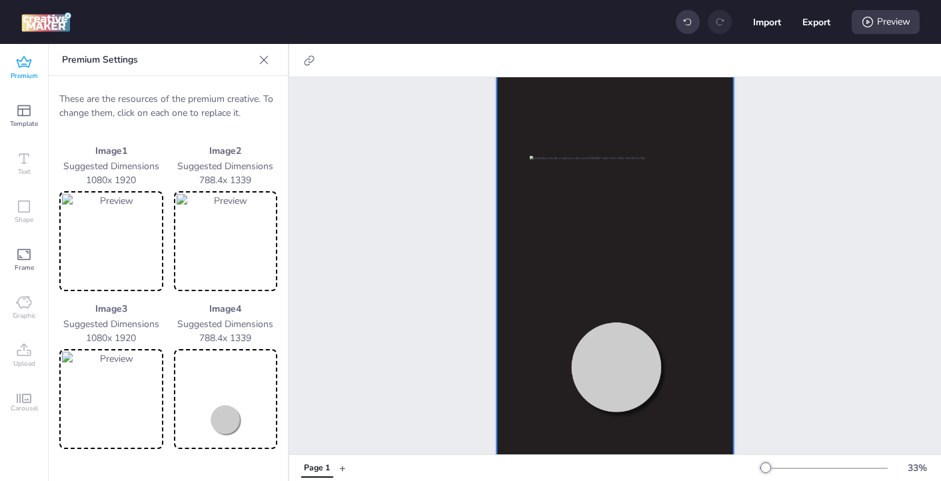
click at [223, 417] on img at bounding box center [226, 399] width 99 height 95
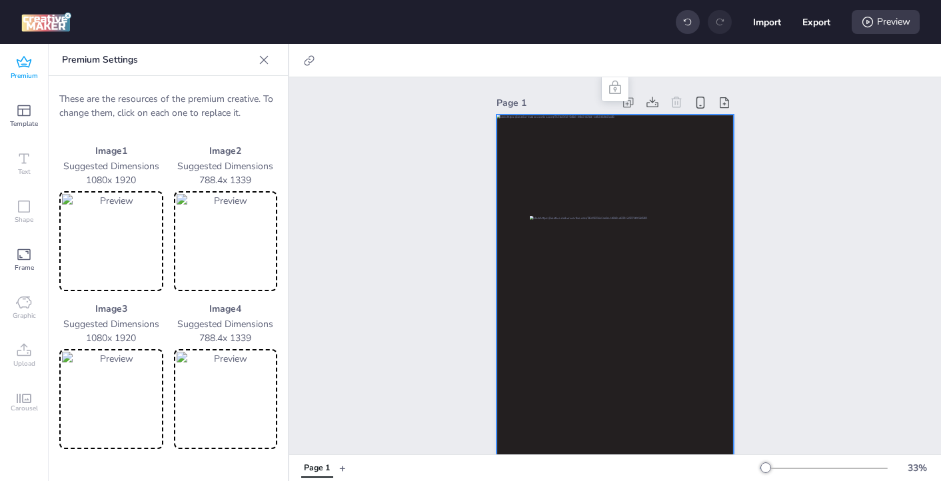
scroll to position [0, 0]
click at [303, 59] on icon at bounding box center [309, 60] width 13 height 13
click at [192, 93] on span "Activate hyperlink" at bounding box center [223, 94] width 74 height 14
click at [177, 95] on input "Activate hyperlink" at bounding box center [173, 99] width 9 height 9
checkbox input "true"
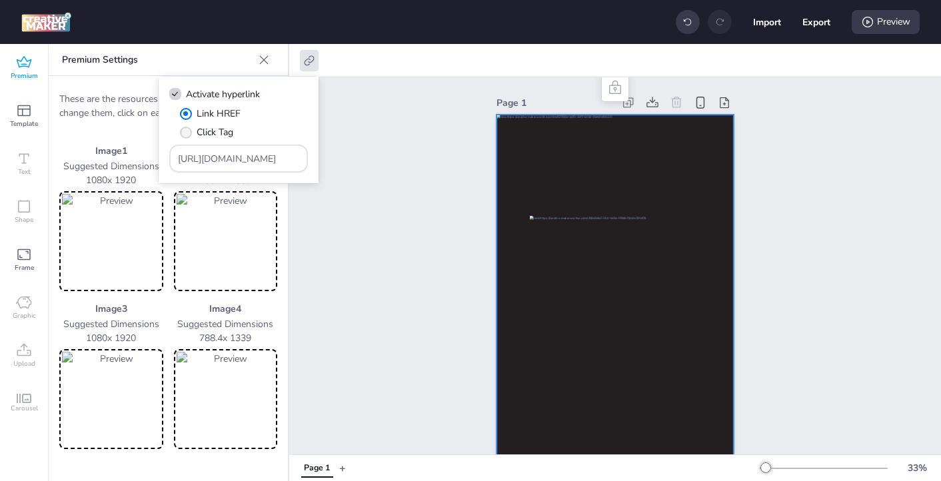
click at [186, 131] on span "" at bounding box center [186, 133] width 12 height 12
click at [186, 133] on input "Click Tag" at bounding box center [183, 137] width 9 height 9
radio input "true"
click at [225, 167] on div "[URL][DOMAIN_NAME]" at bounding box center [239, 158] width 122 height 25
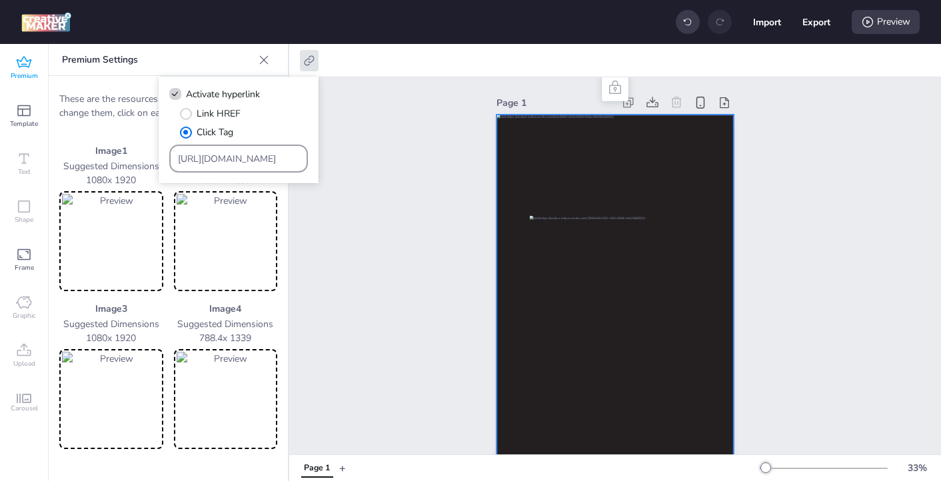
click at [225, 167] on div "[URL][DOMAIN_NAME]" at bounding box center [239, 158] width 122 height 25
click at [219, 148] on div "[URL][DOMAIN_NAME]" at bounding box center [239, 158] width 122 height 25
click at [213, 160] on input "[URL][DOMAIN_NAME]" at bounding box center [239, 159] width 122 height 14
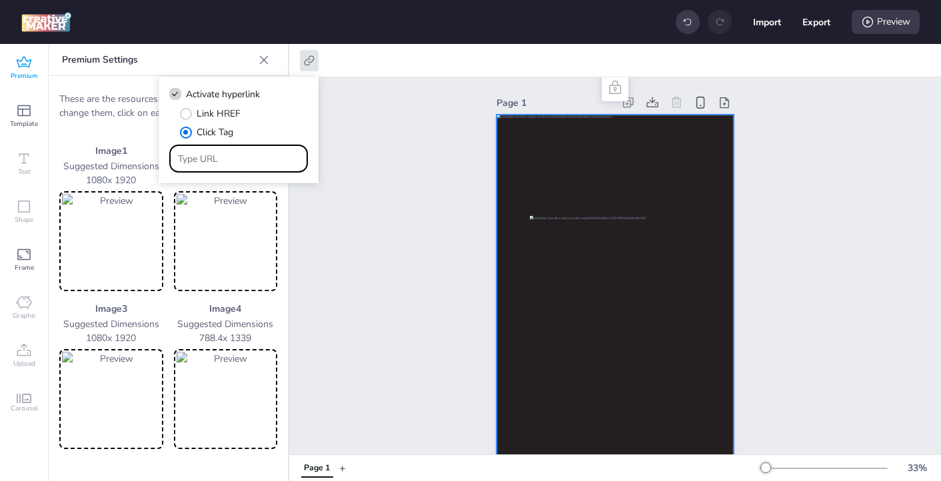
paste input "https://[DOMAIN_NAME]/ddm/trackclk/N571601.3464950WORTISE/B33875767.427682925;d…"
type input "https://[DOMAIN_NAME]/ddm/trackclk/N571601.3464950WORTISE/B33875767.427682925;d…"
click at [859, 25] on div "Preview" at bounding box center [886, 22] width 68 height 24
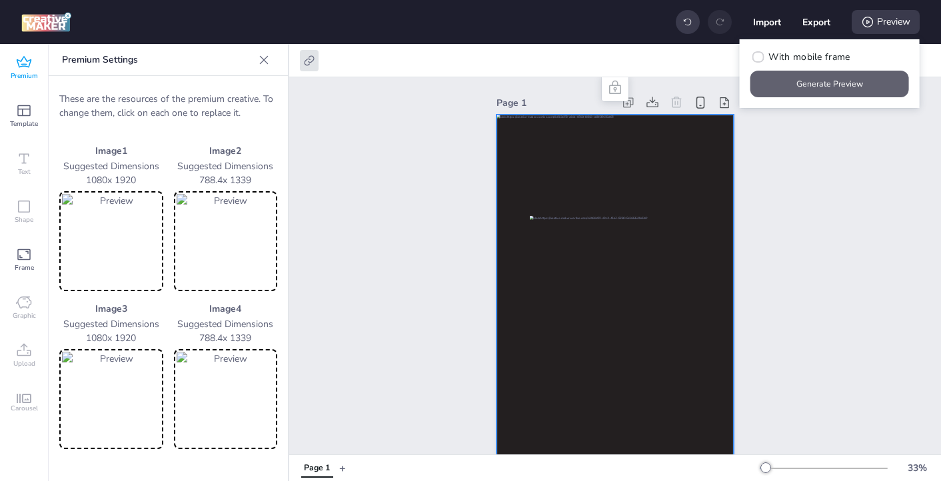
click at [825, 91] on button "Generate Preview" at bounding box center [830, 84] width 159 height 27
click at [109, 383] on img at bounding box center [111, 399] width 99 height 95
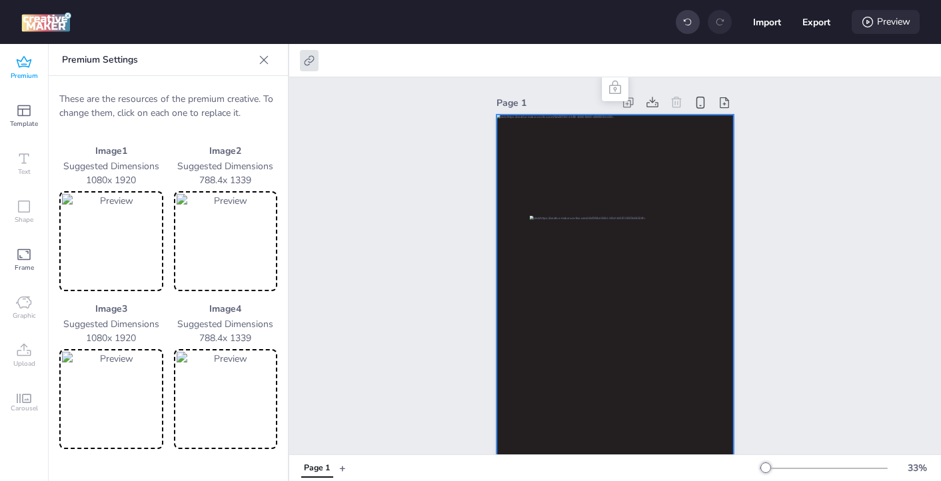
click at [859, 26] on div "Preview" at bounding box center [886, 22] width 68 height 24
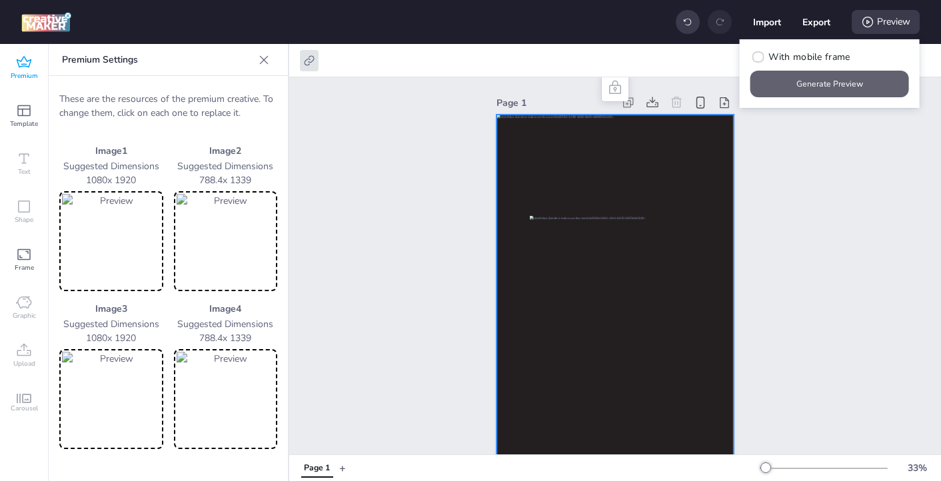
click at [823, 89] on button "Generate Preview" at bounding box center [830, 84] width 159 height 27
click at [817, 24] on button "Export" at bounding box center [816, 22] width 27 height 27
select select "html"
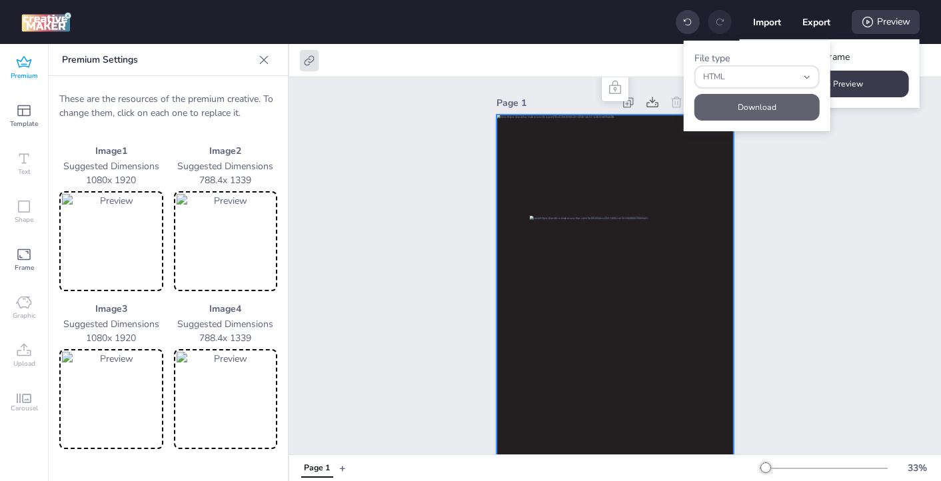
click at [779, 109] on button "Download" at bounding box center [757, 107] width 125 height 27
click at [24, 113] on icon at bounding box center [24, 111] width 16 height 16
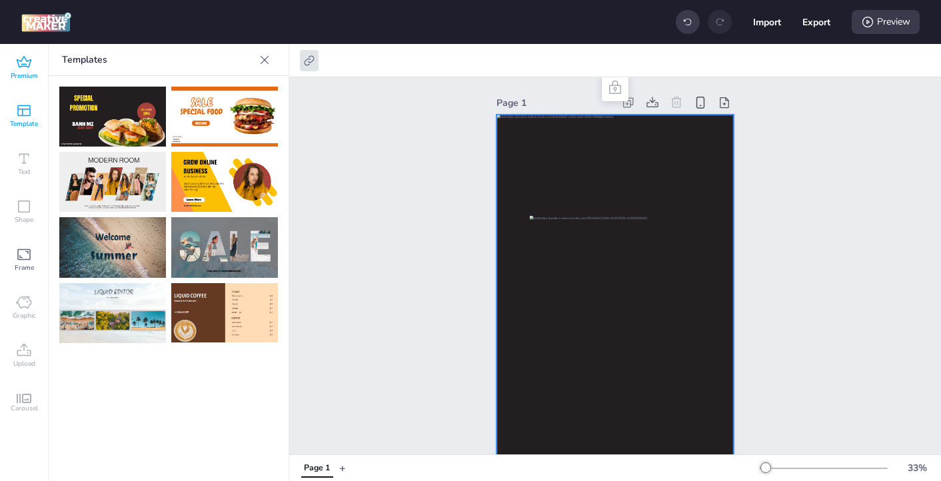
click at [24, 72] on span "Premium" at bounding box center [24, 76] width 27 height 11
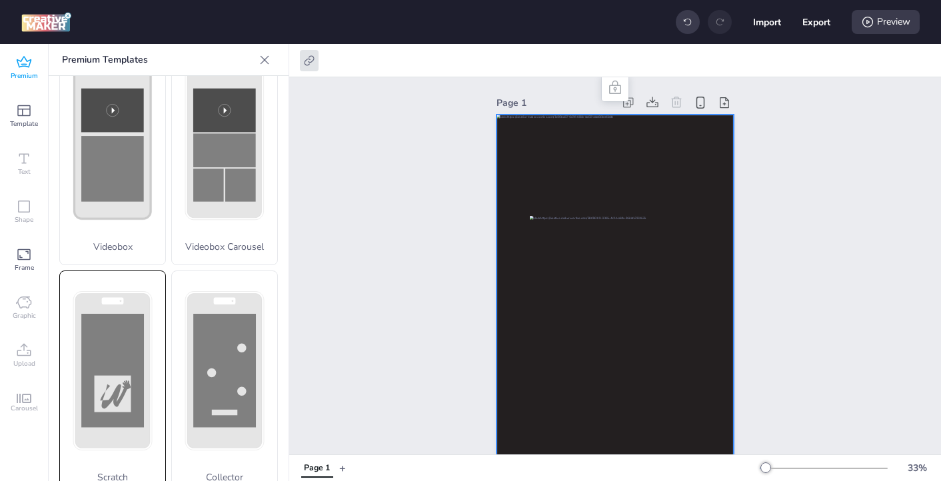
scroll to position [533, 0]
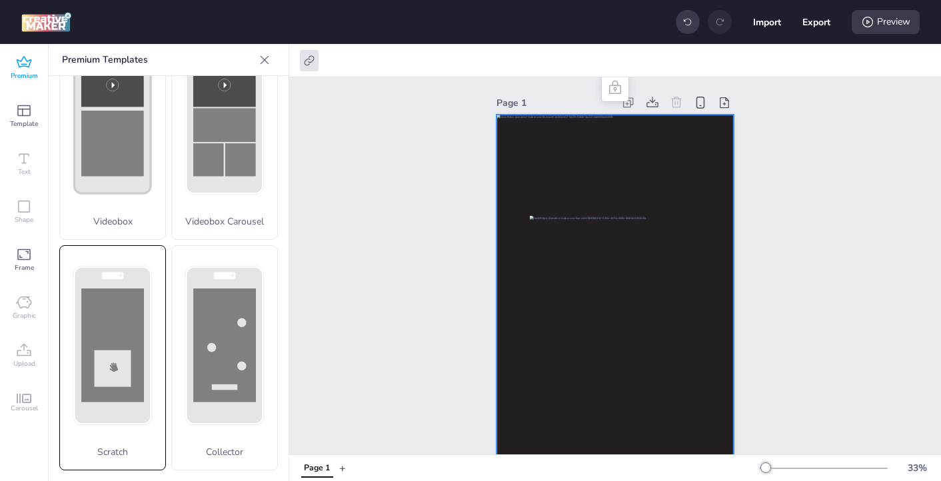
click at [0, 0] on rect at bounding box center [0, 0] width 0 height 0
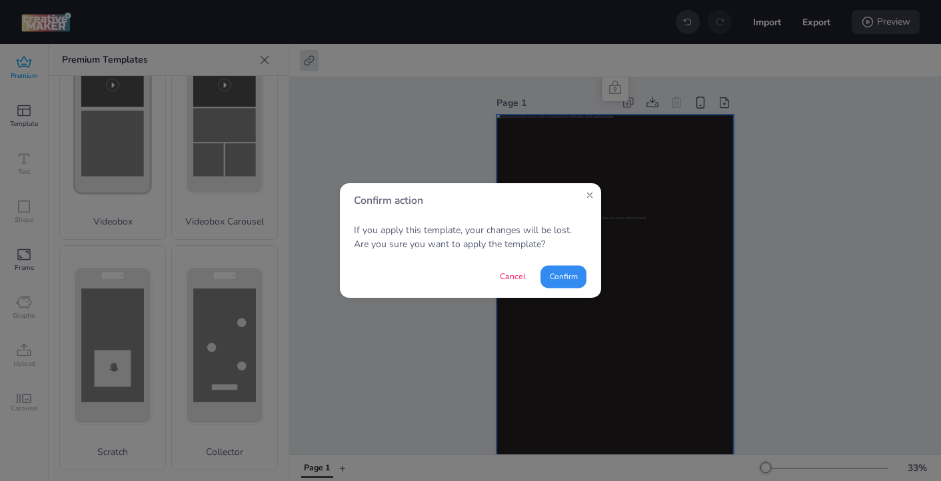
click at [567, 285] on button "Confirm" at bounding box center [564, 276] width 46 height 23
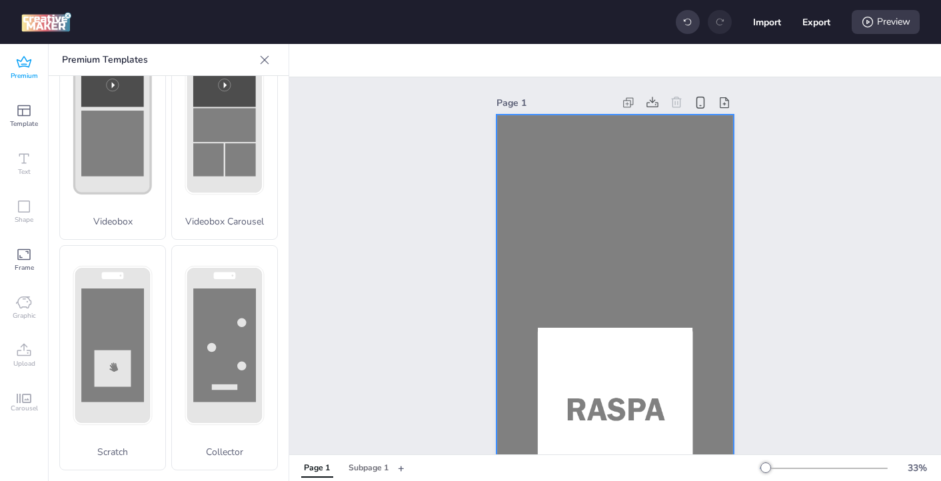
click at [553, 159] on div at bounding box center [615, 326] width 237 height 423
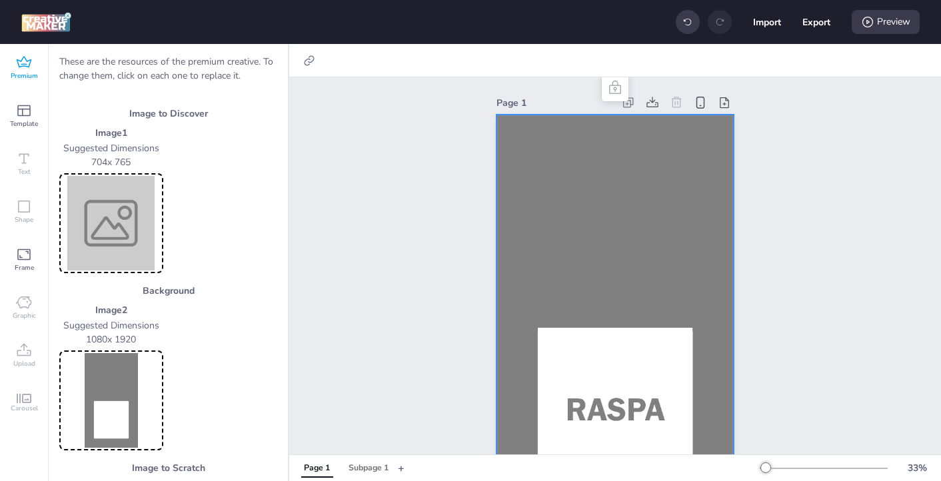
scroll to position [19, 0]
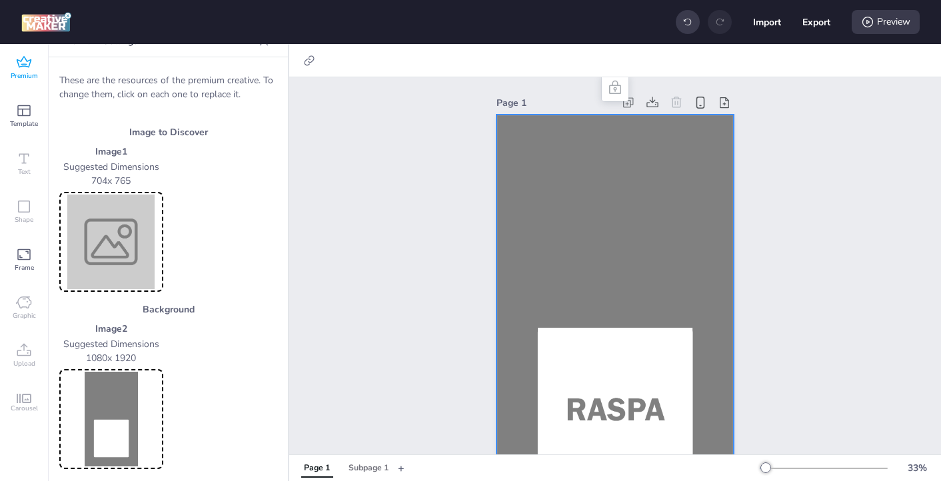
click at [113, 389] on img at bounding box center [111, 419] width 99 height 95
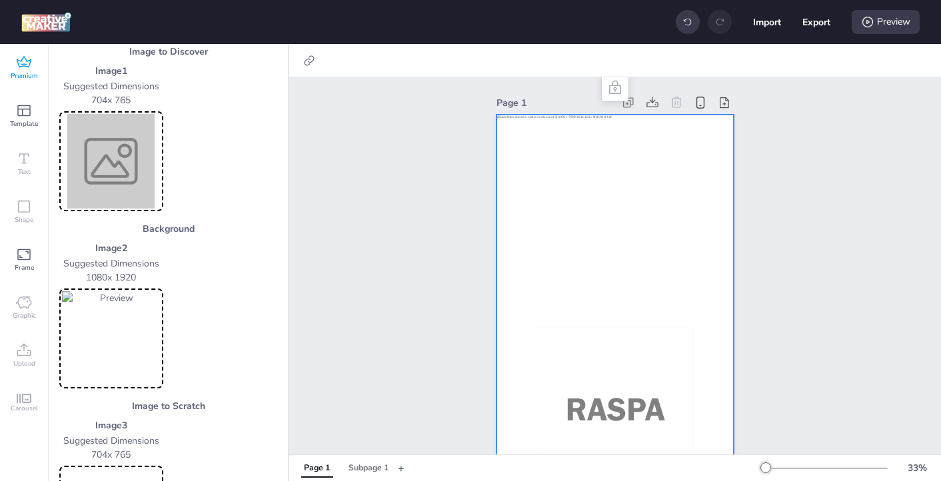
scroll to position [0, 0]
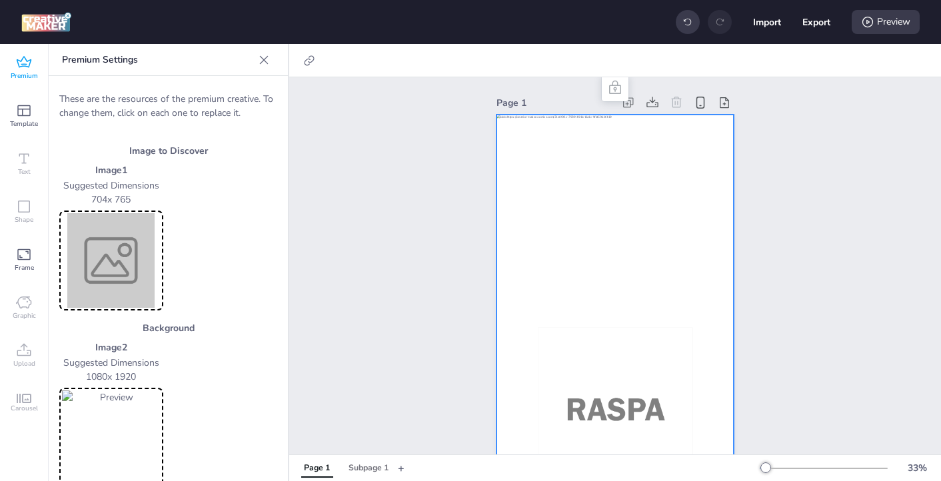
click at [82, 259] on img at bounding box center [111, 260] width 99 height 95
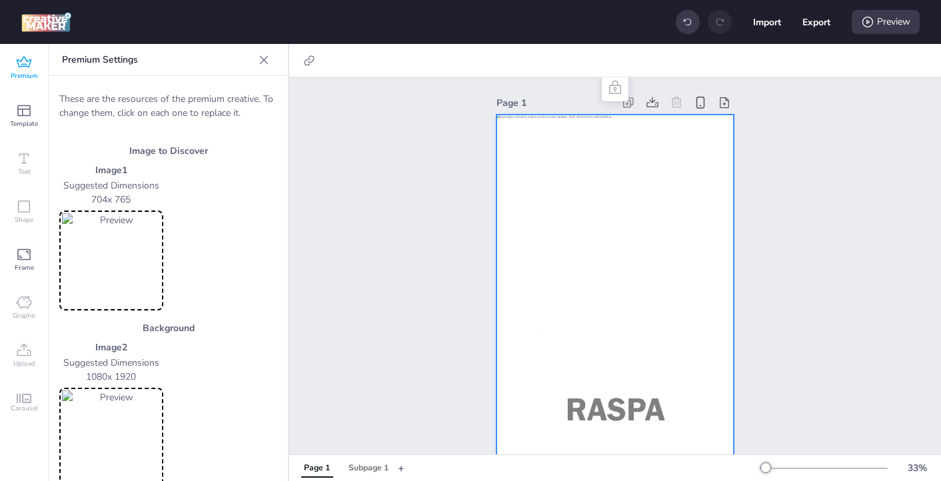
scroll to position [98, 0]
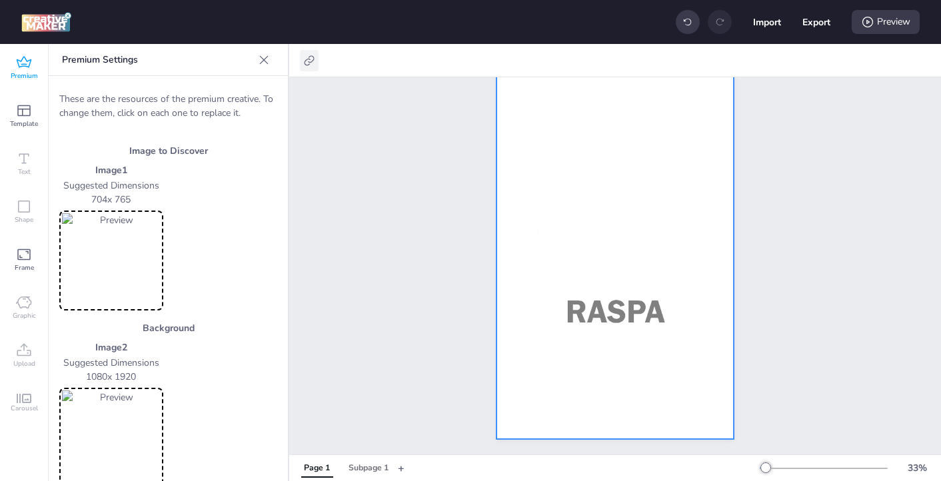
click at [309, 59] on icon at bounding box center [309, 60] width 10 height 10
click at [174, 92] on icon at bounding box center [175, 94] width 9 height 7
click at [174, 95] on input "Activate hyperlink" at bounding box center [173, 99] width 9 height 9
checkbox input "true"
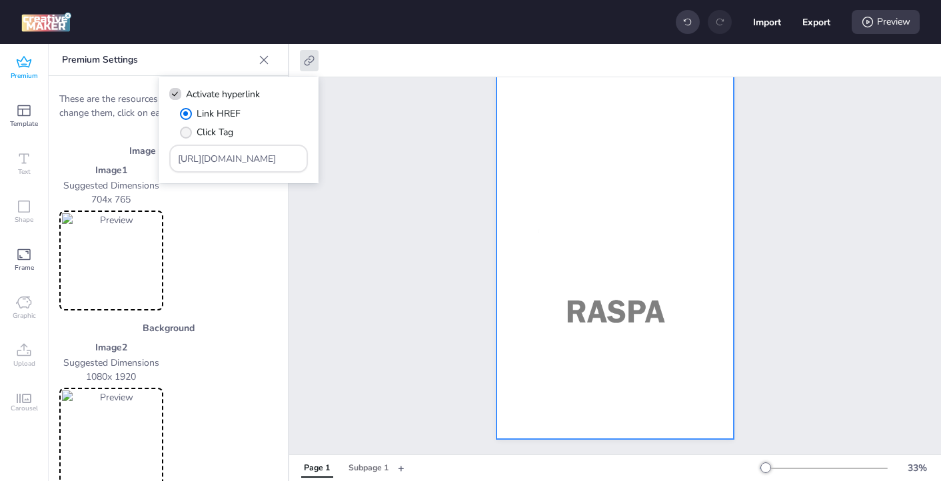
click at [188, 132] on span "" at bounding box center [186, 133] width 12 height 12
click at [188, 133] on input "Click Tag" at bounding box center [183, 137] width 9 height 9
radio input "true"
click at [193, 164] on input "[URL][DOMAIN_NAME]" at bounding box center [239, 159] width 122 height 14
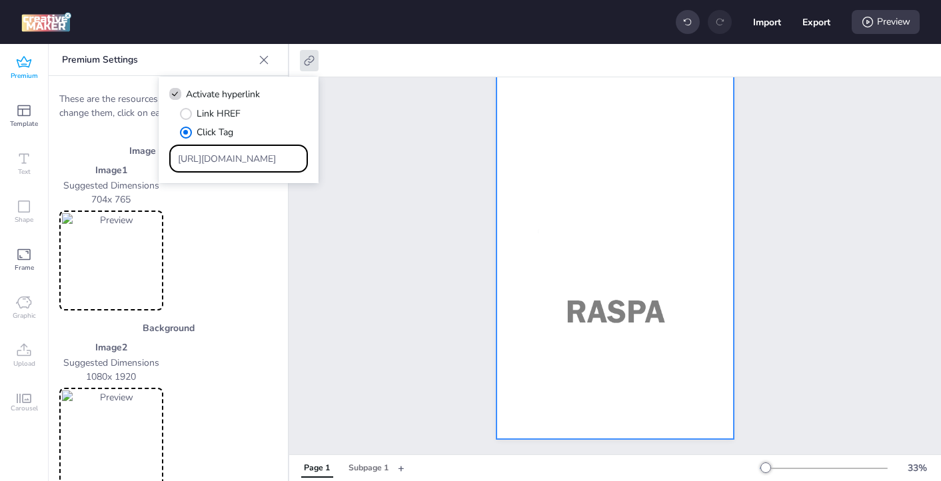
click at [193, 164] on input "[URL][DOMAIN_NAME]" at bounding box center [239, 159] width 122 height 14
paste input "https://[DOMAIN_NAME]/ddm/trackclk/N571601.3464950WORTISE/B33875767.427682919;d…"
type input "https://[DOMAIN_NAME]/ddm/trackclk/N571601.3464950WORTISE/B33875767.427682919;d…"
click at [378, 273] on div "Page 1" at bounding box center [615, 217] width 652 height 476
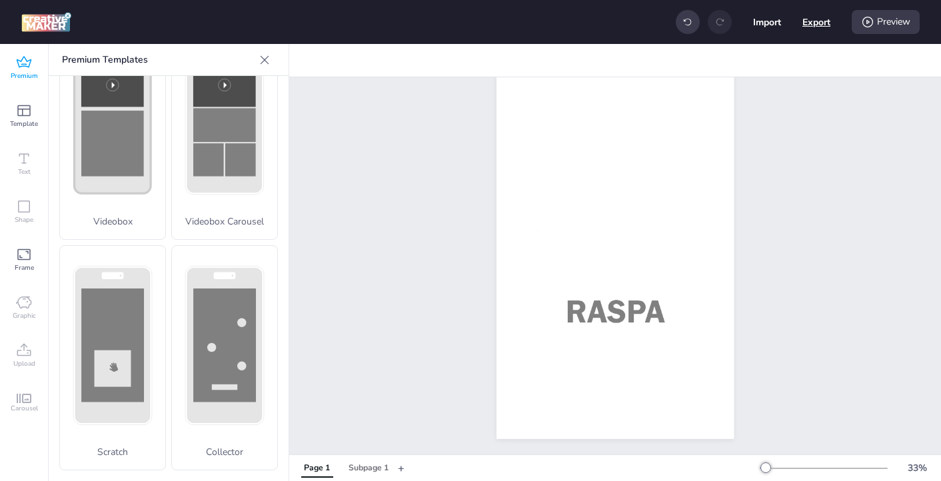
click at [823, 25] on button "Export" at bounding box center [817, 22] width 28 height 28
select select "html"
select select "all"
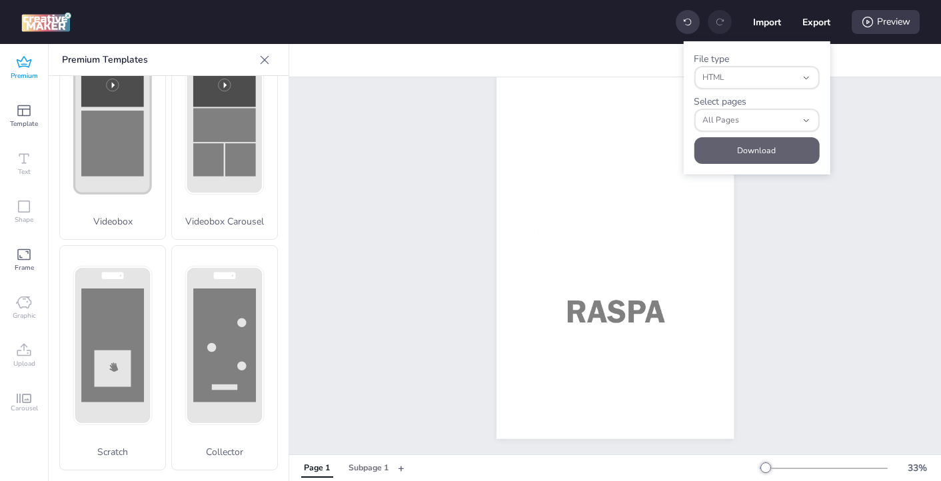
click at [754, 154] on button "Download" at bounding box center [756, 150] width 125 height 27
click at [859, 121] on div "Page 1" at bounding box center [615, 217] width 652 height 476
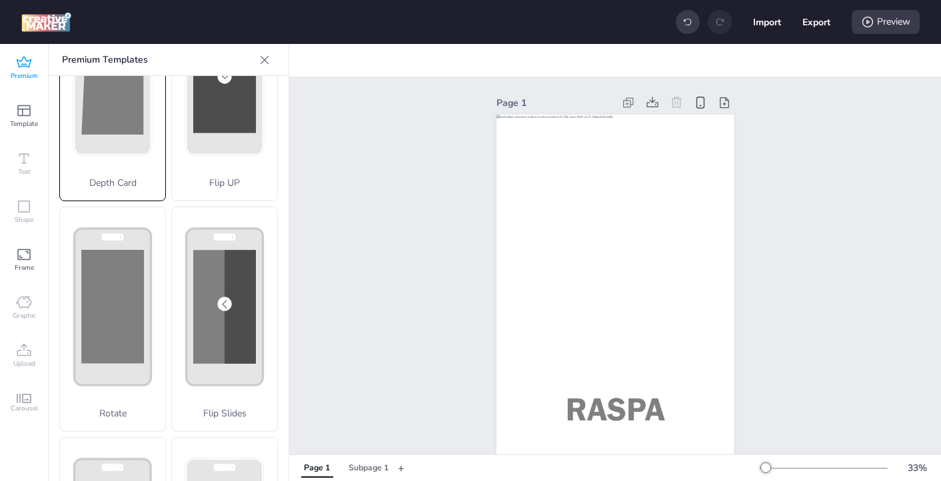
scroll to position [141, 0]
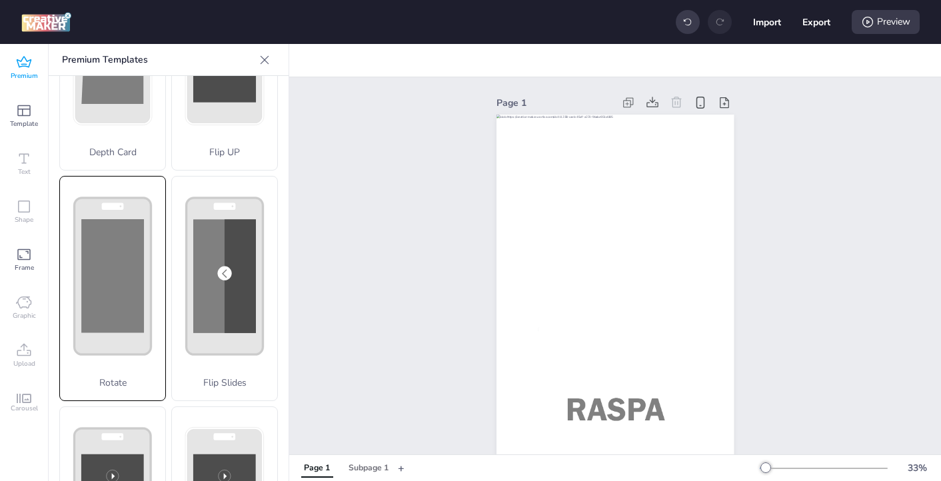
click at [107, 294] on rect at bounding box center [112, 275] width 63 height 113
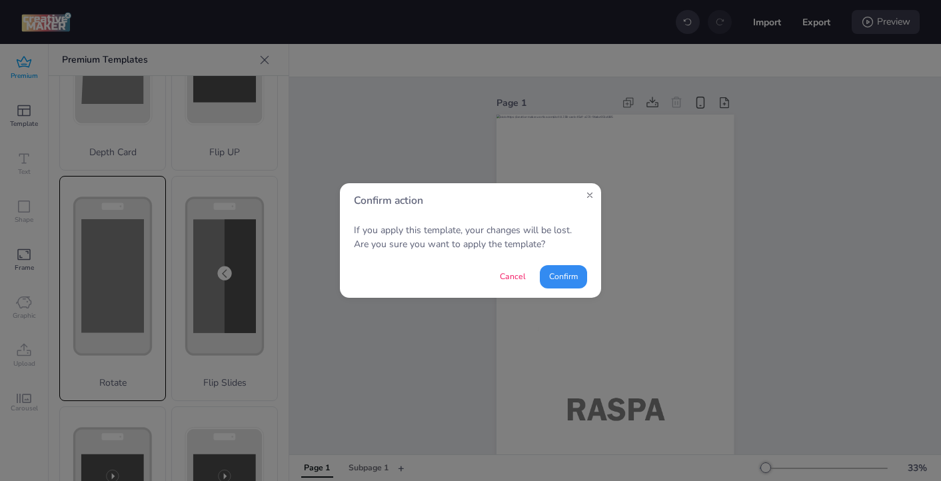
click at [567, 275] on button "Confirm" at bounding box center [563, 276] width 47 height 23
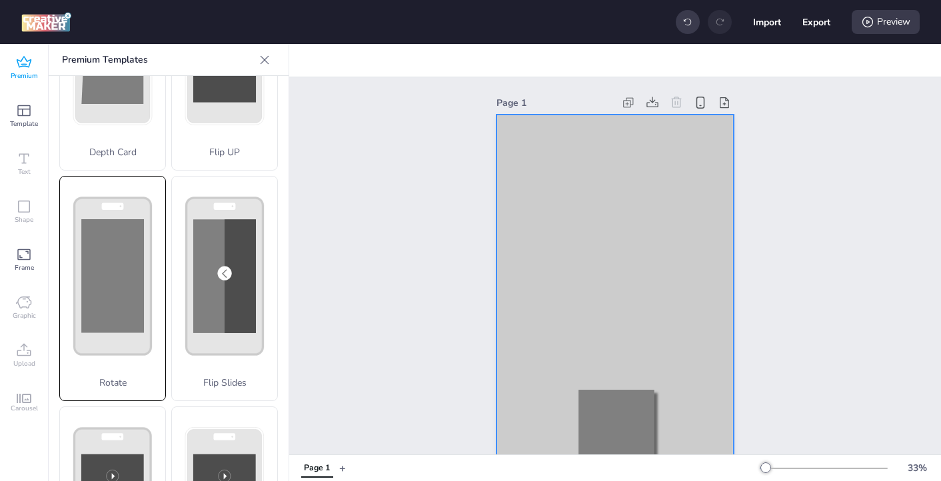
click at [570, 138] on div at bounding box center [615, 326] width 237 height 423
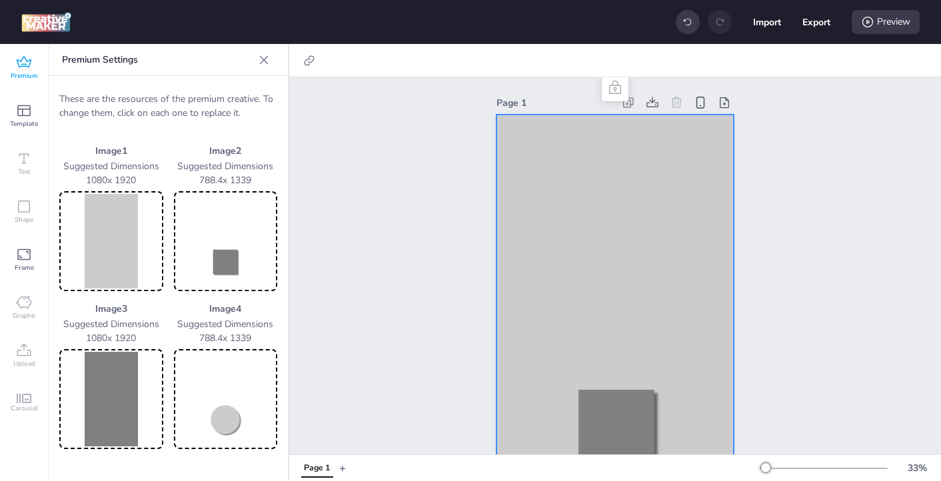
click at [131, 238] on img at bounding box center [111, 241] width 99 height 95
click at [18, 60] on icon at bounding box center [24, 61] width 15 height 11
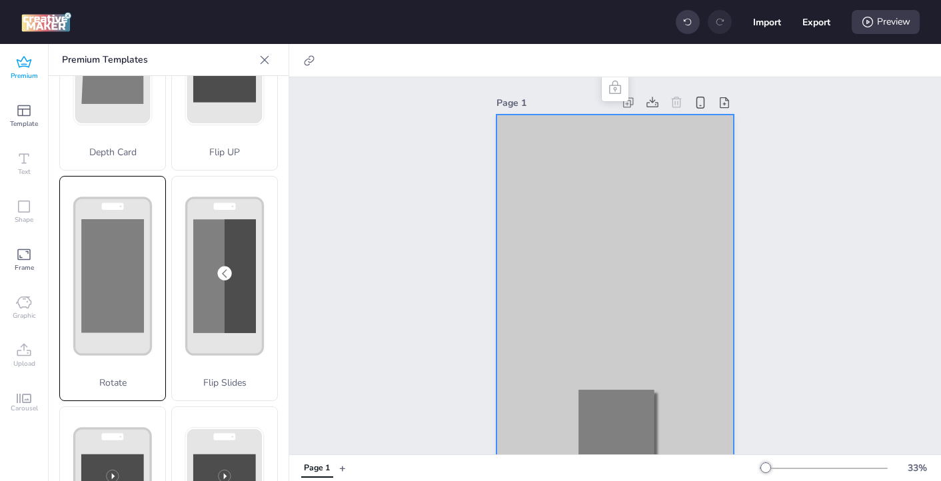
click at [18, 60] on icon at bounding box center [24, 61] width 15 height 11
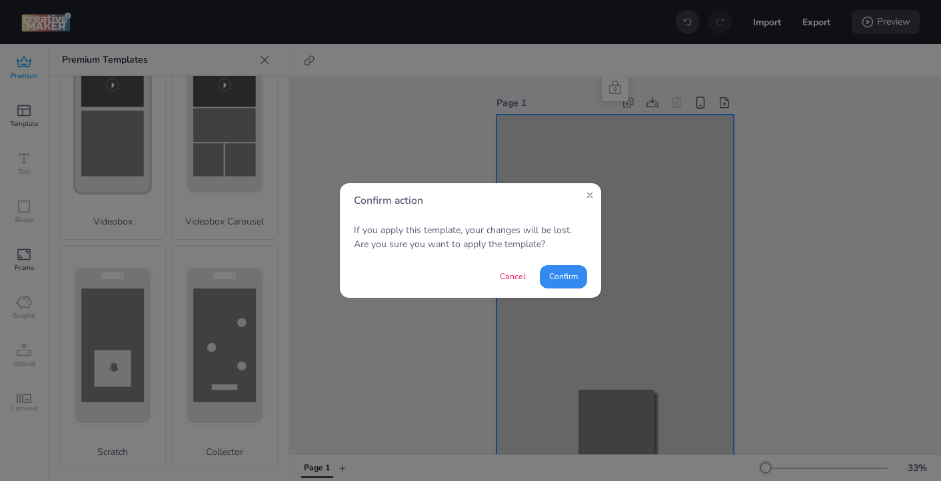
click at [555, 279] on button "Confirm" at bounding box center [563, 276] width 47 height 23
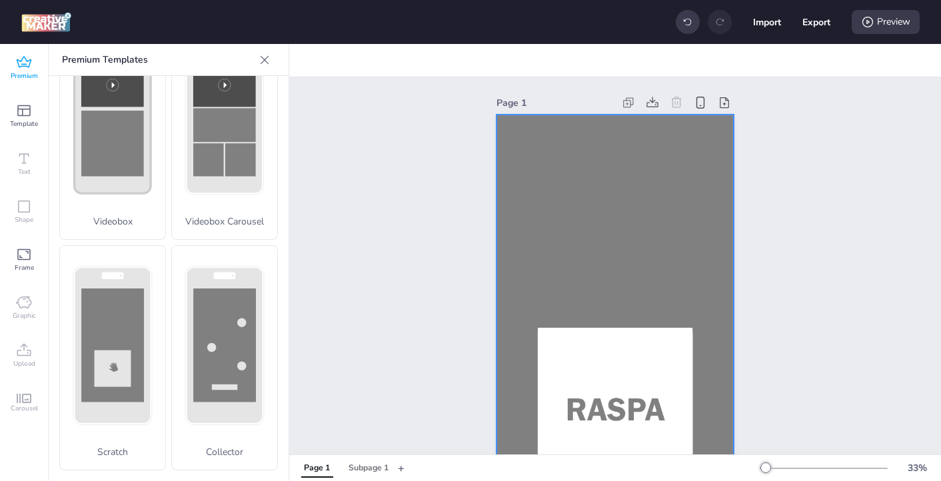
click at [559, 172] on div at bounding box center [615, 326] width 237 height 423
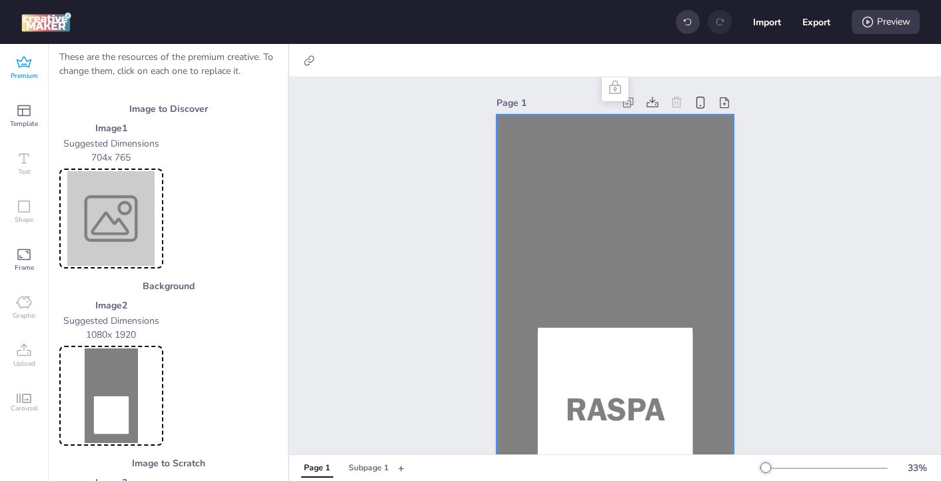
scroll to position [56, 0]
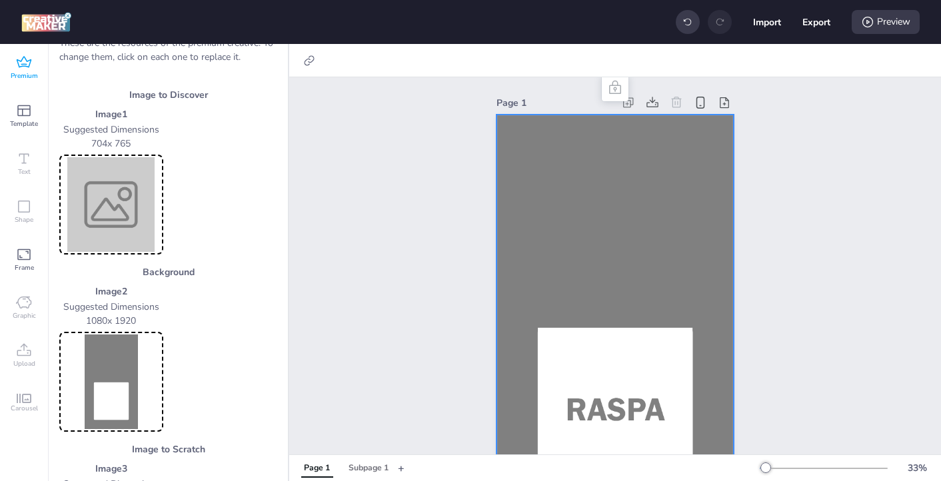
click at [112, 353] on img at bounding box center [111, 382] width 99 height 95
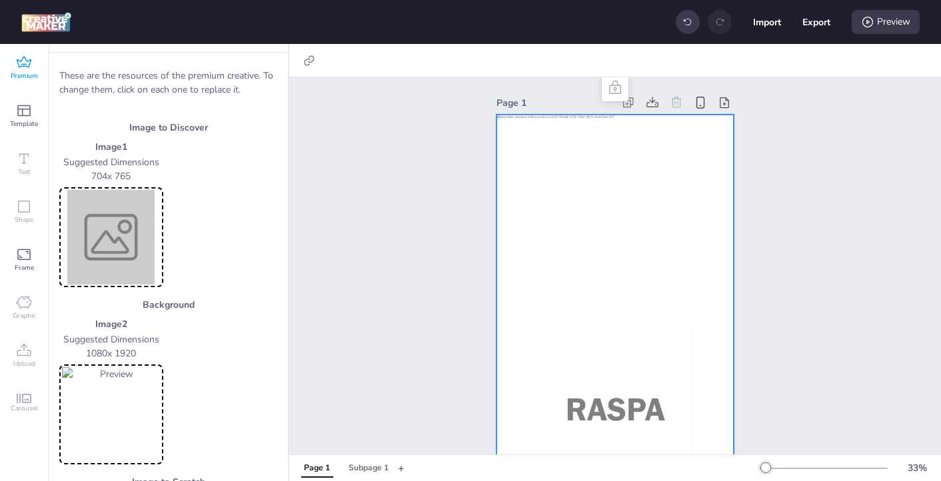
scroll to position [0, 0]
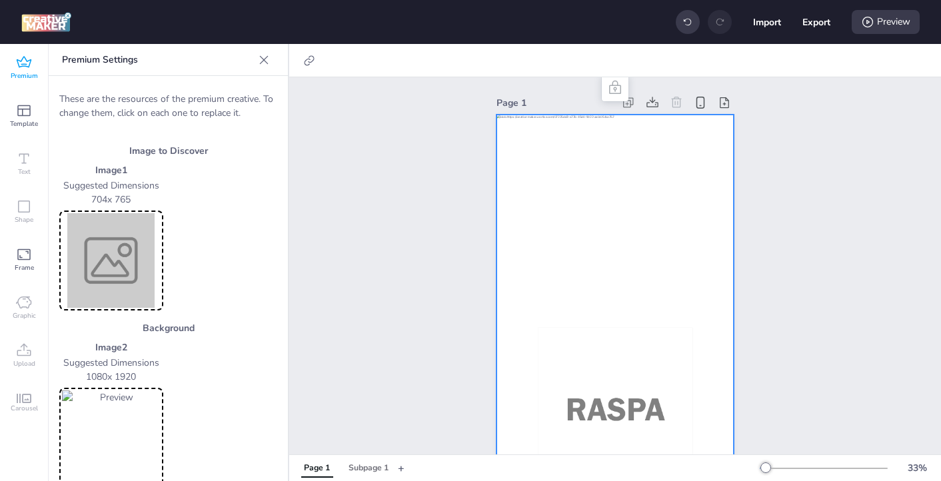
click at [96, 263] on img at bounding box center [111, 260] width 99 height 95
click at [120, 251] on img at bounding box center [111, 260] width 99 height 95
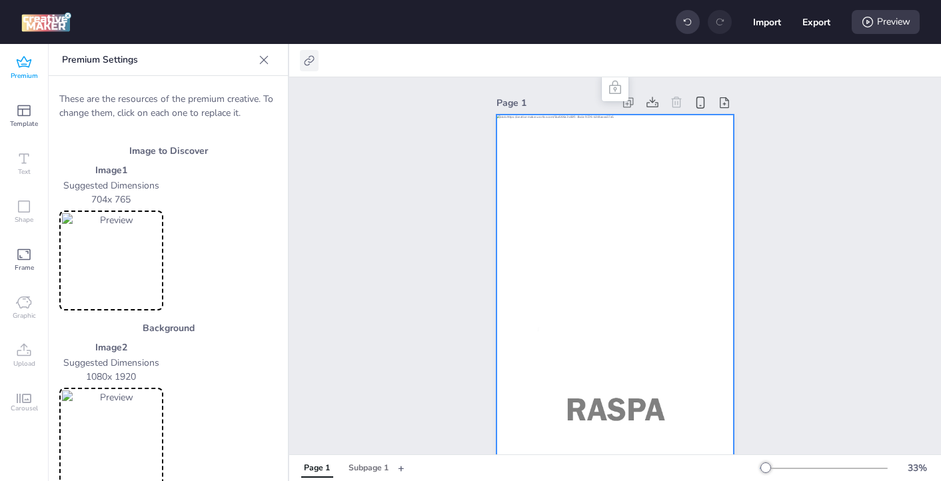
click at [311, 58] on icon at bounding box center [309, 60] width 13 height 13
click at [178, 99] on label "Activate hyperlink" at bounding box center [215, 94] width 100 height 23
click at [177, 99] on input "Activate hyperlink" at bounding box center [173, 99] width 9 height 9
checkbox input "true"
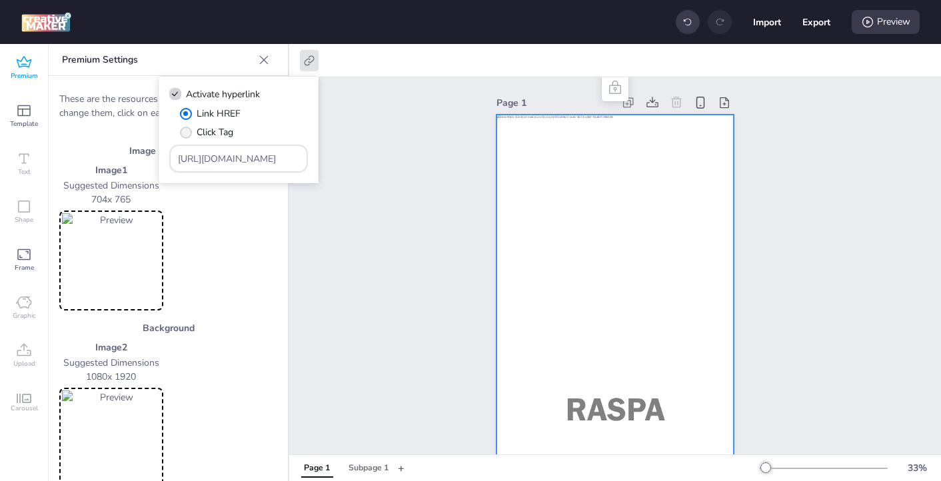
click at [187, 133] on span "" at bounding box center [186, 133] width 12 height 12
click at [187, 133] on input "Click Tag" at bounding box center [183, 137] width 9 height 9
radio input "true"
click at [256, 161] on input "[URL][DOMAIN_NAME]" at bounding box center [239, 159] width 122 height 14
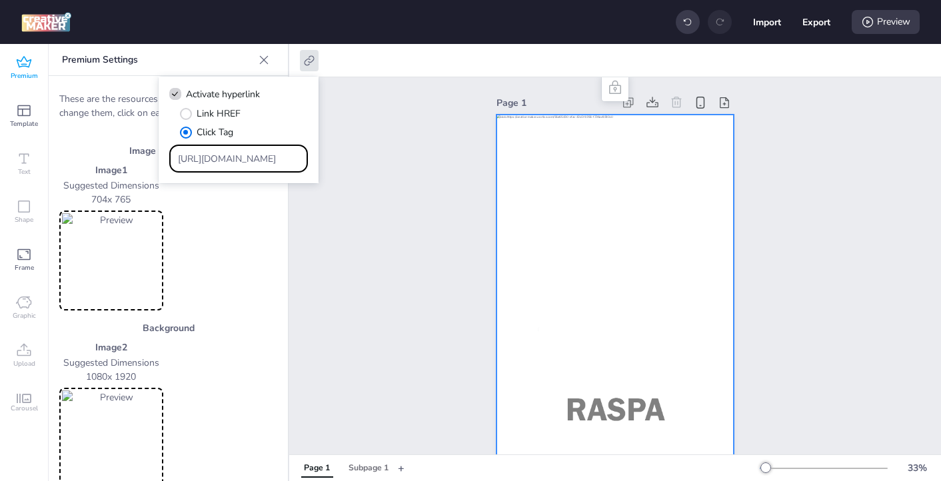
click at [256, 161] on input "[URL][DOMAIN_NAME]" at bounding box center [239, 159] width 122 height 14
paste input "https://[DOMAIN_NAME]/ddm/trackclk/N571601.3464950WORTISE/B33875767.427682919;d…"
type input "https://[DOMAIN_NAME]/ddm/trackclk/N571601.3464950WORTISE/B33875767.427682919;d…"
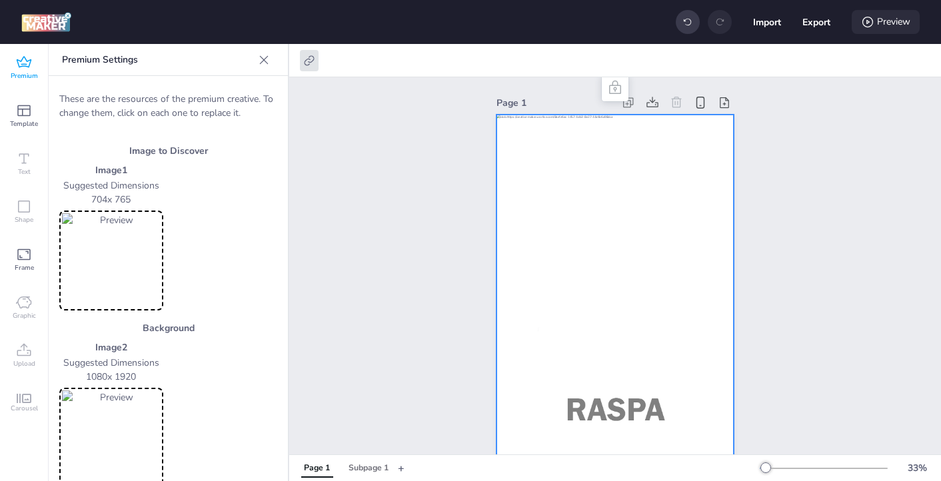
click at [859, 25] on div "Preview" at bounding box center [886, 22] width 68 height 24
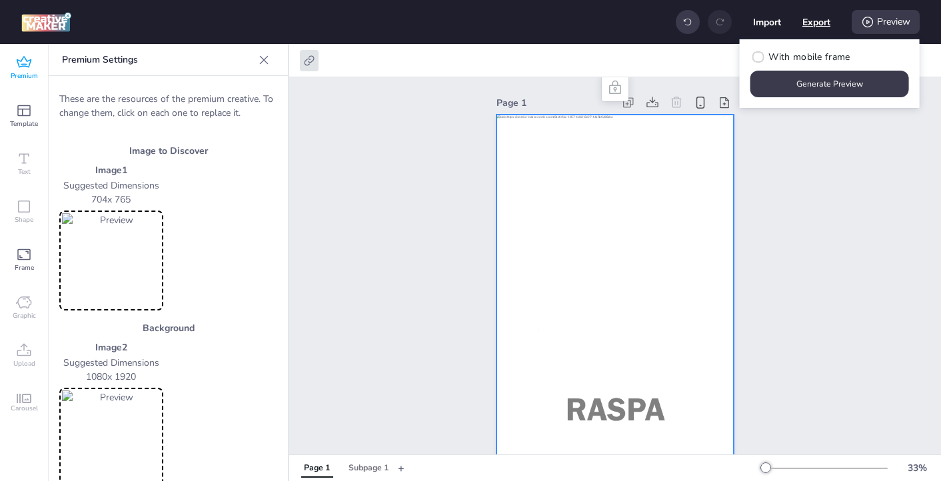
click at [815, 21] on button "Export" at bounding box center [817, 22] width 28 height 28
select select "html"
select select "all"
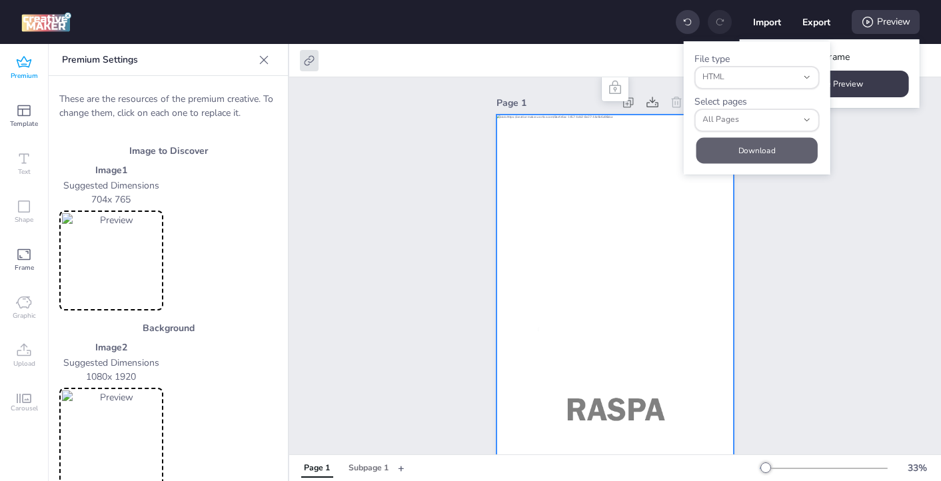
click at [744, 153] on button "Download" at bounding box center [757, 150] width 121 height 26
click at [26, 64] on icon at bounding box center [24, 61] width 15 height 11
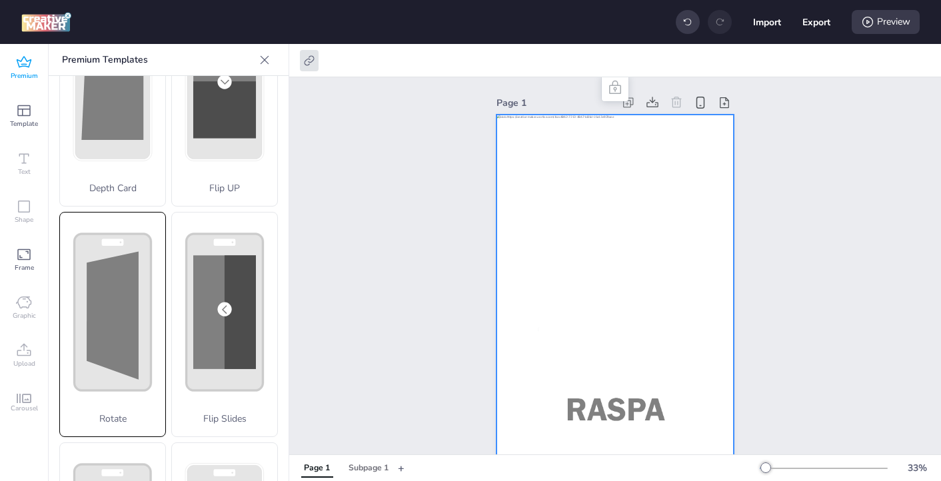
scroll to position [188, 0]
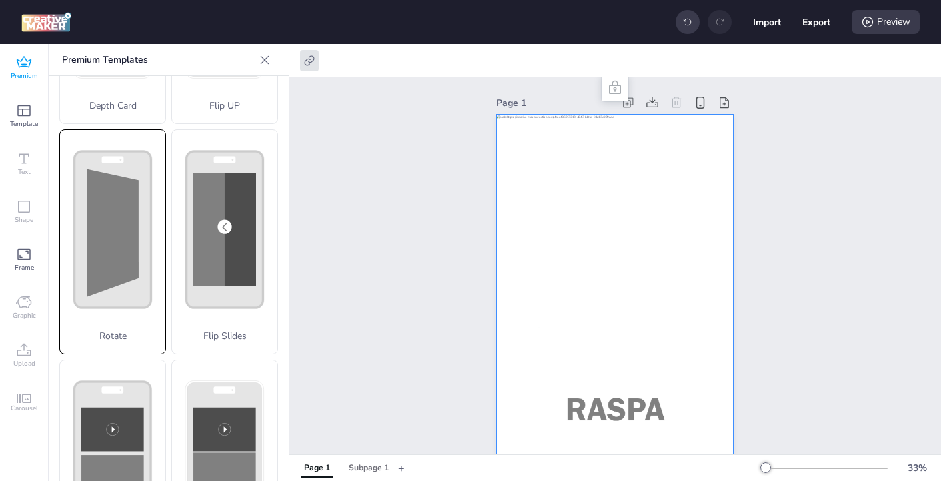
click at [112, 245] on polygon at bounding box center [113, 233] width 52 height 128
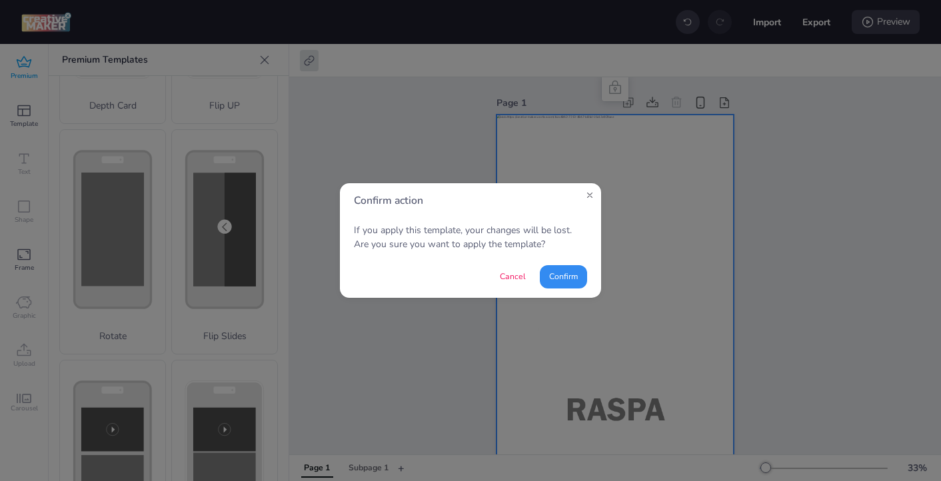
click at [561, 279] on button "Confirm" at bounding box center [563, 276] width 47 height 23
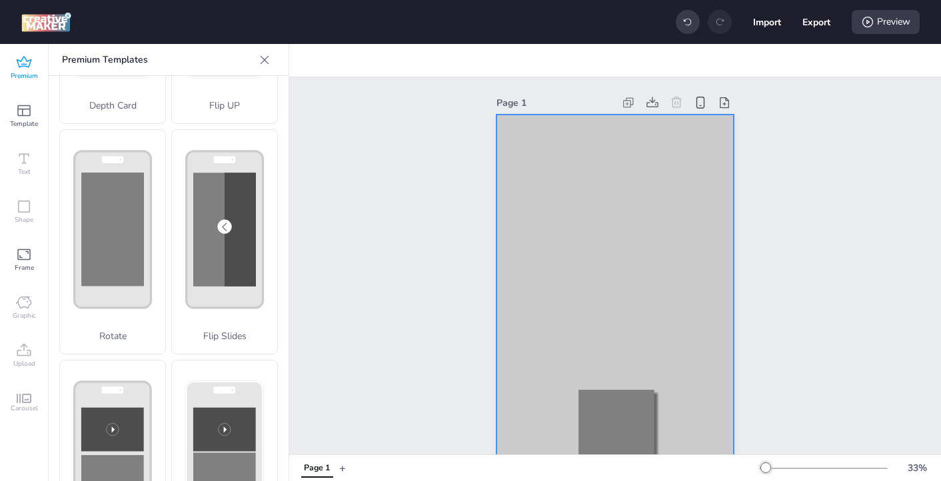
click at [555, 157] on div at bounding box center [615, 326] width 237 height 423
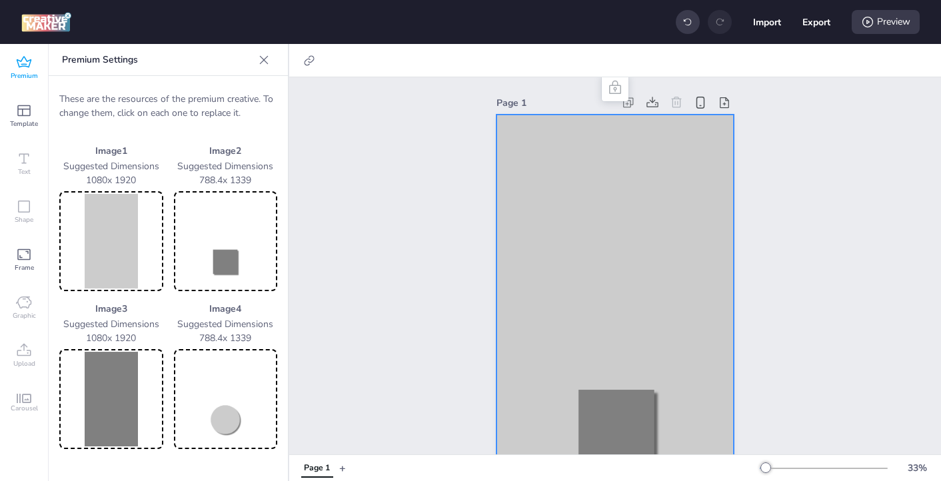
click at [215, 259] on img at bounding box center [226, 241] width 99 height 95
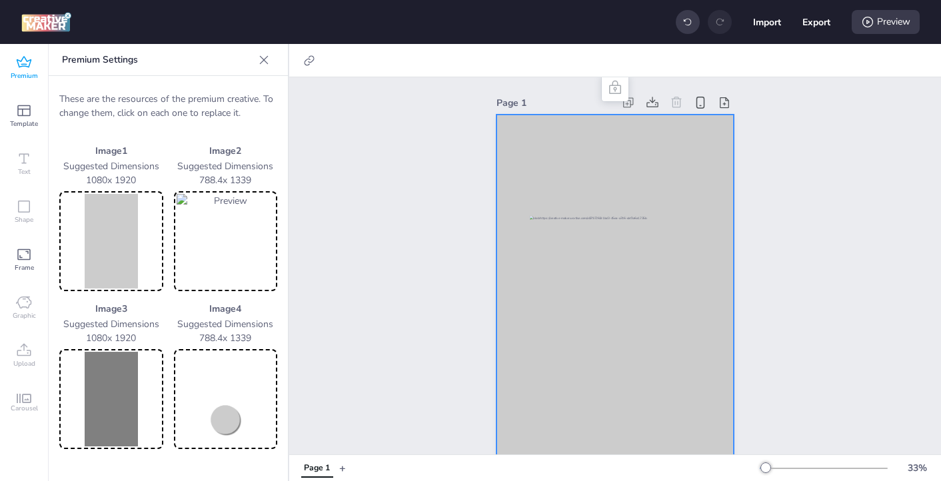
click at [216, 402] on img at bounding box center [226, 399] width 99 height 95
click at [103, 251] on img at bounding box center [111, 241] width 99 height 95
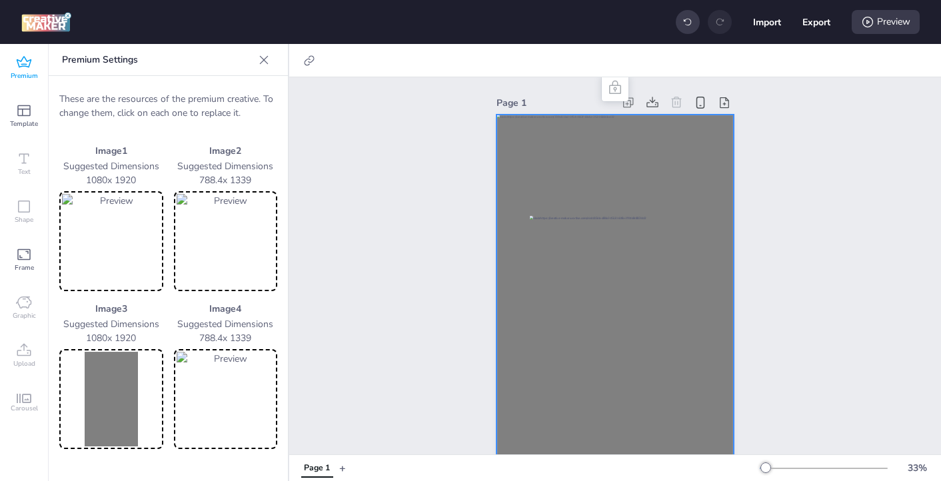
click at [107, 392] on img at bounding box center [111, 399] width 99 height 95
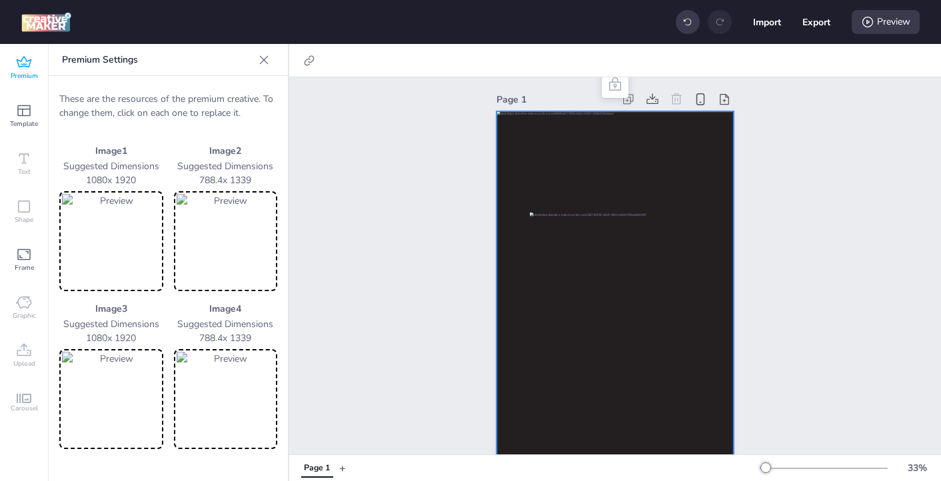
scroll to position [0, 0]
click at [22, 114] on icon at bounding box center [23, 110] width 13 height 11
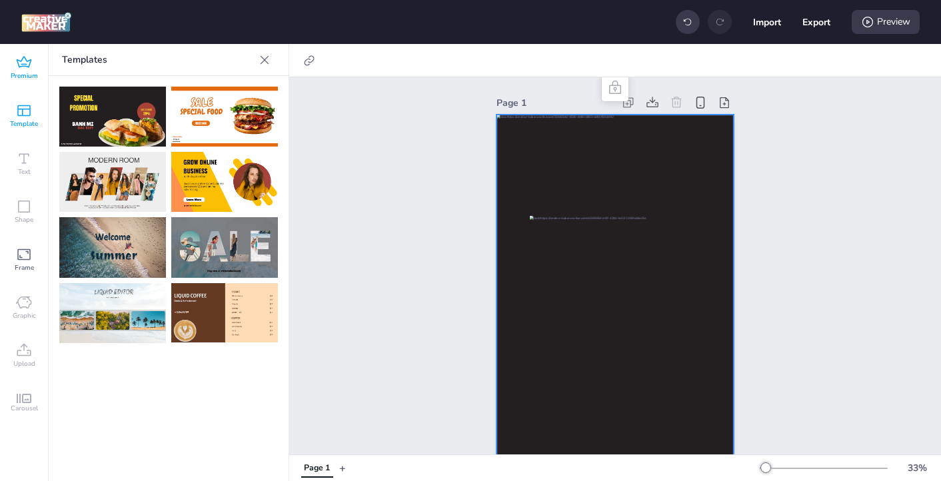
click at [23, 67] on icon at bounding box center [24, 63] width 16 height 16
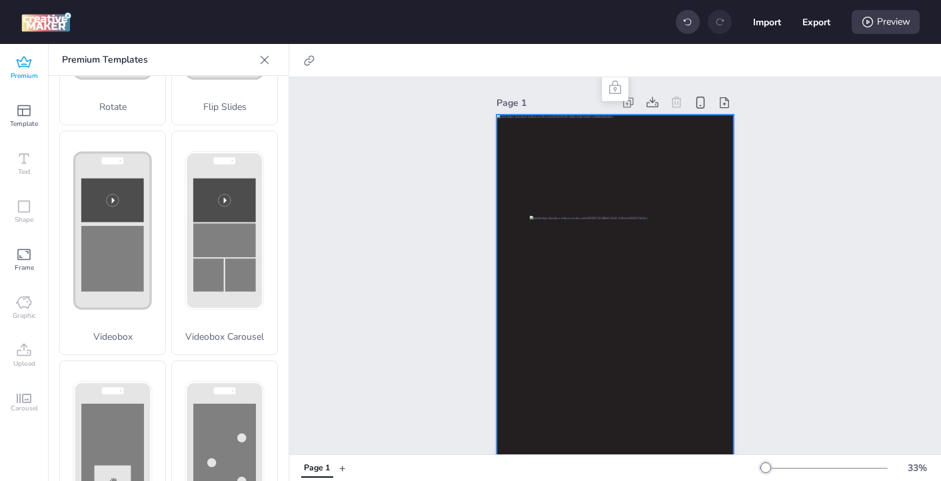
scroll to position [533, 0]
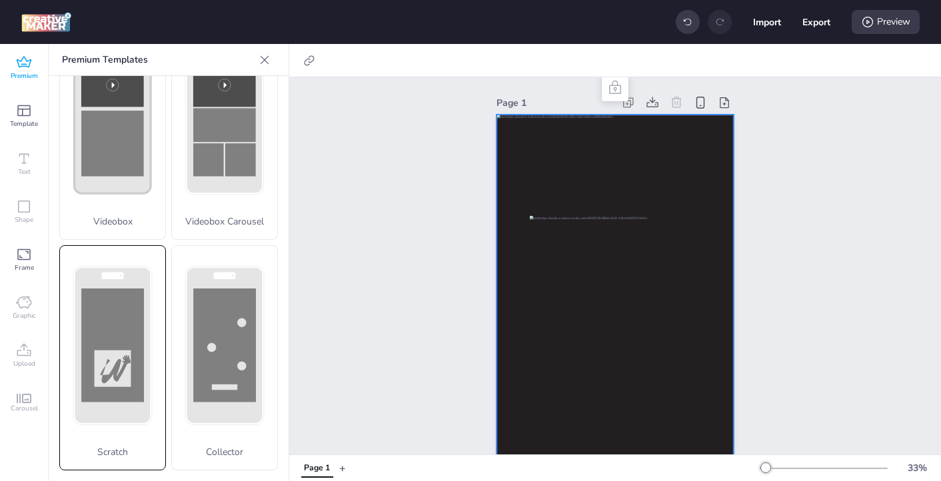
click at [115, 359] on rect at bounding box center [113, 369] width 37 height 37
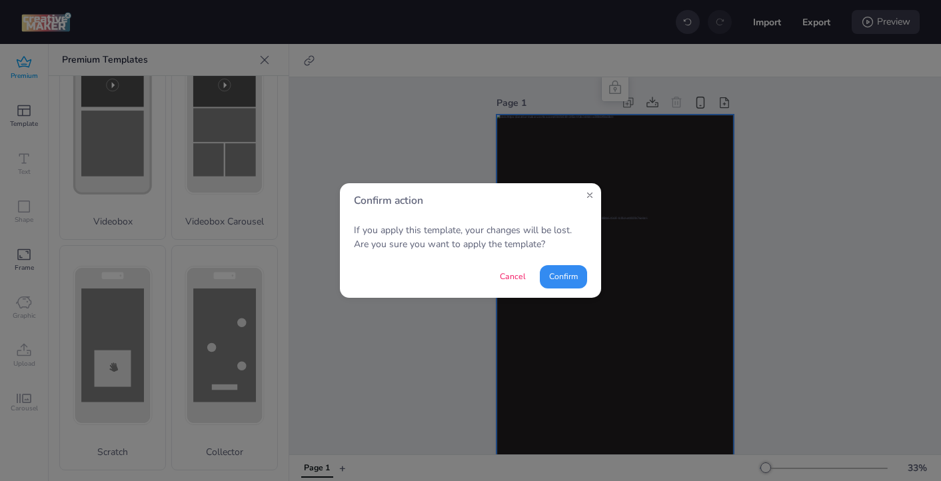
click at [571, 279] on button "Confirm" at bounding box center [563, 276] width 47 height 23
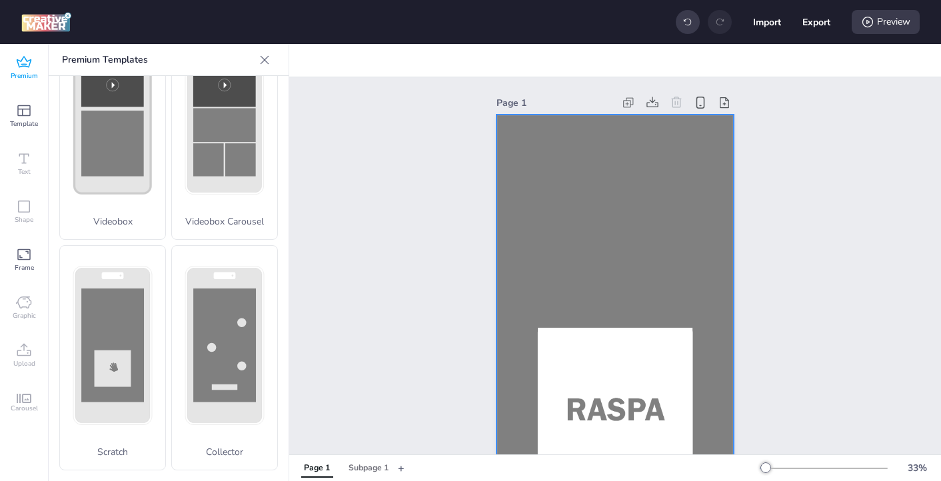
click at [569, 177] on div at bounding box center [615, 326] width 237 height 423
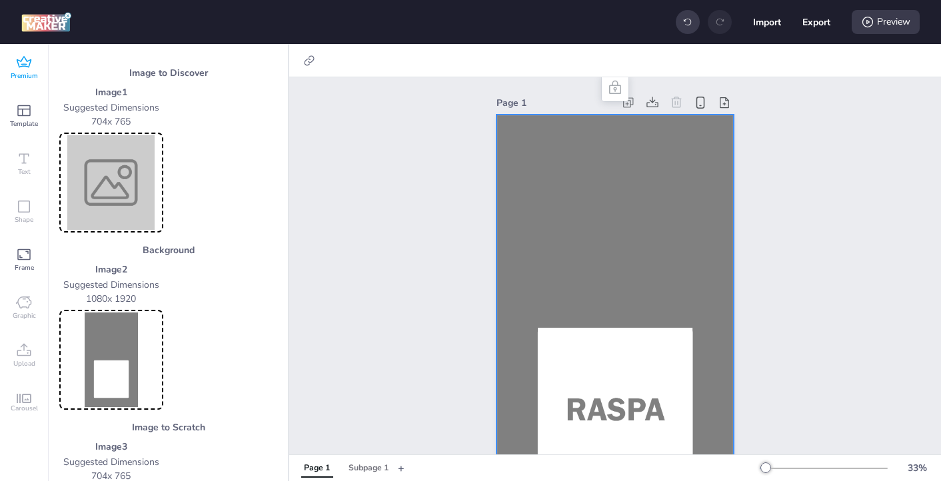
scroll to position [73, 0]
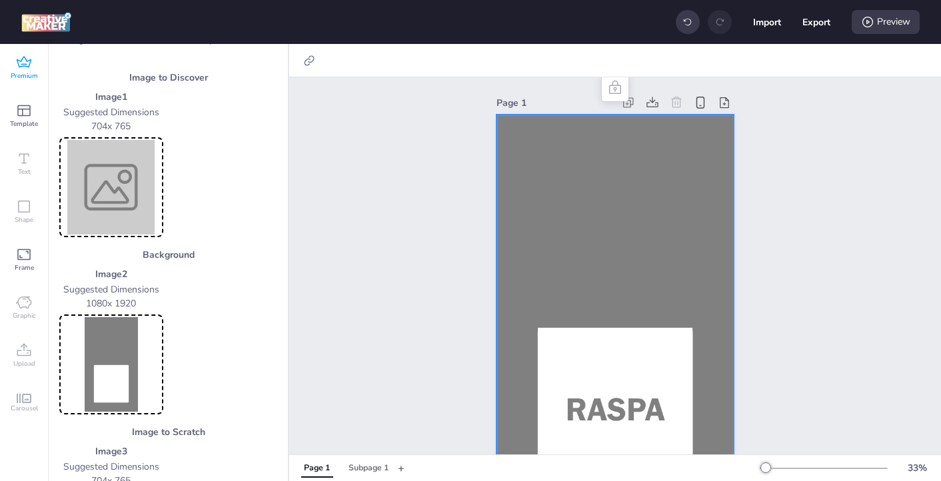
click at [117, 342] on img at bounding box center [111, 364] width 99 height 95
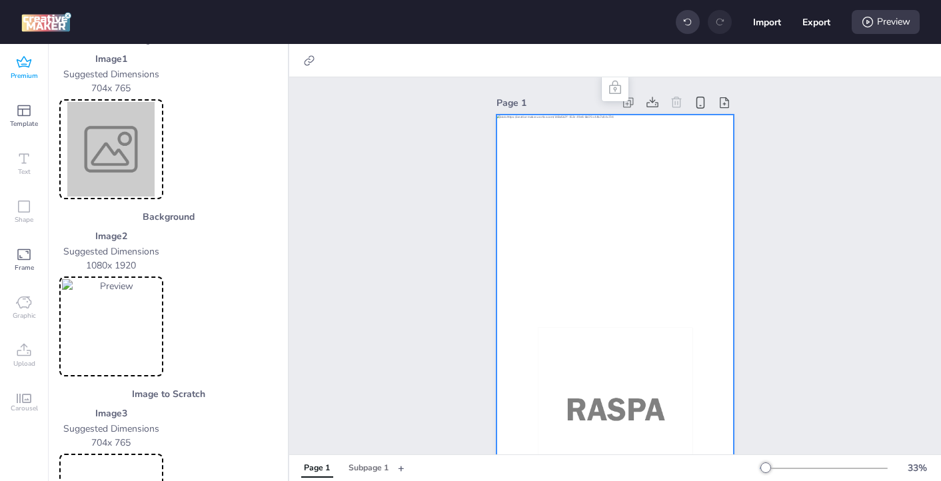
scroll to position [107, 0]
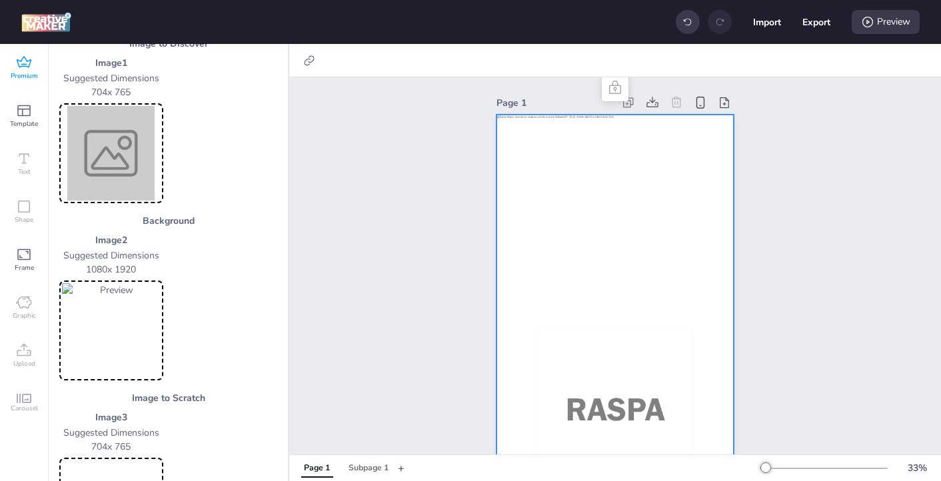
click at [111, 149] on img at bounding box center [111, 153] width 99 height 95
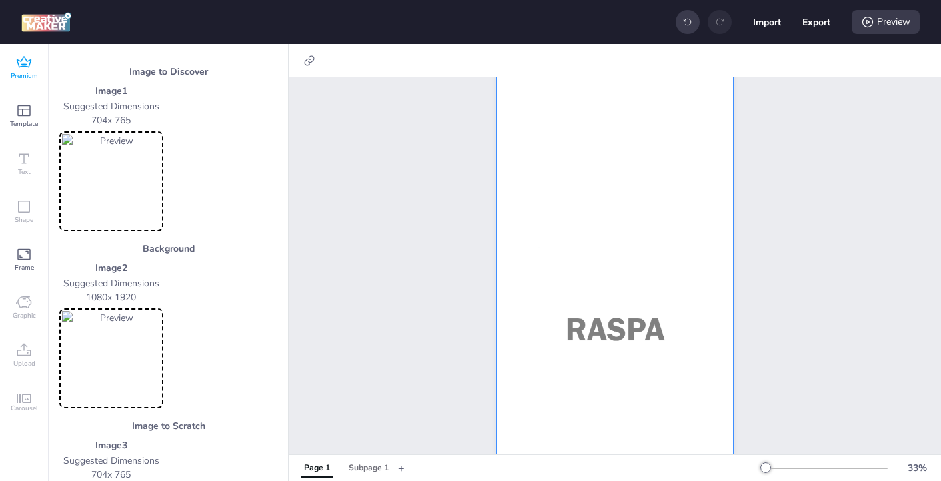
scroll to position [77, 0]
click at [365, 474] on button "Subpage 1" at bounding box center [369, 468] width 54 height 19
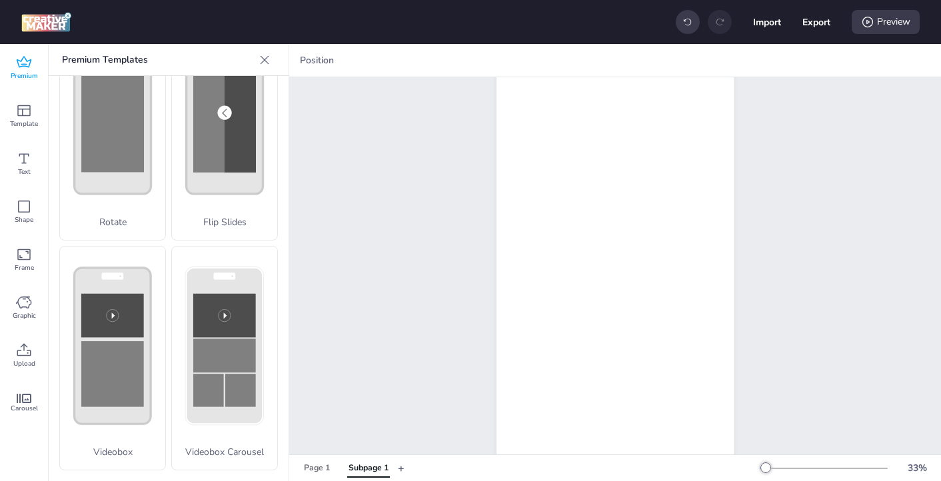
scroll to position [0, 0]
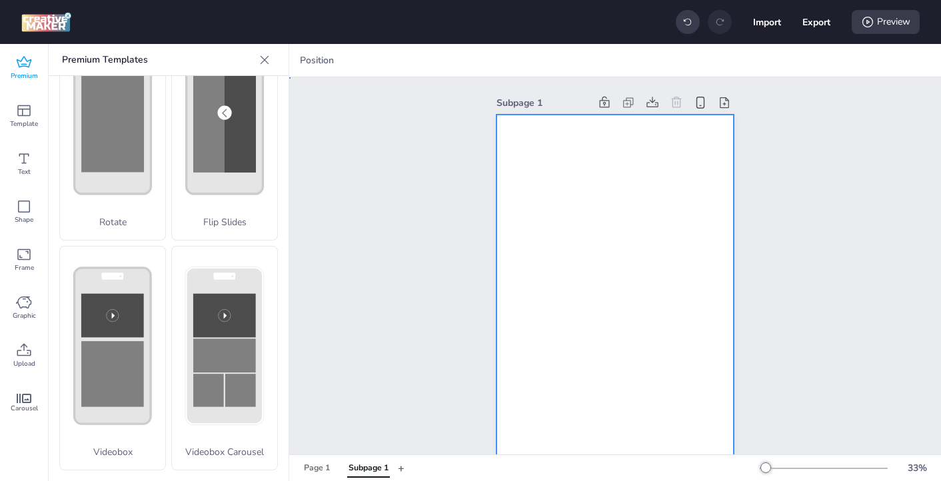
click at [576, 235] on div at bounding box center [615, 326] width 237 height 423
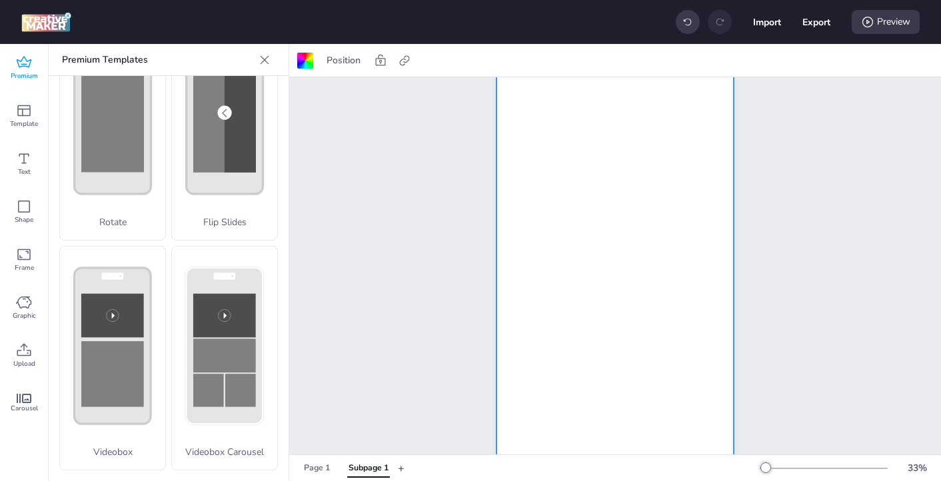
scroll to position [98, 0]
click at [609, 312] on div at bounding box center [615, 228] width 237 height 423
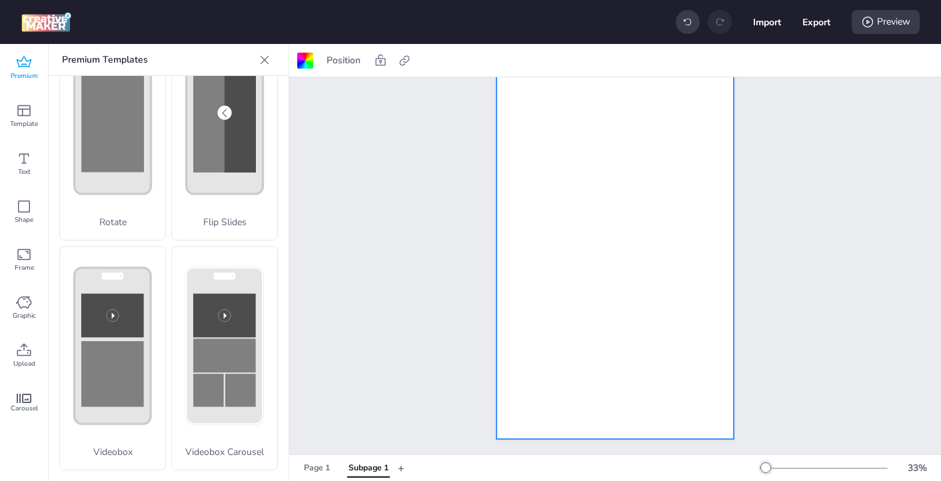
scroll to position [0, 0]
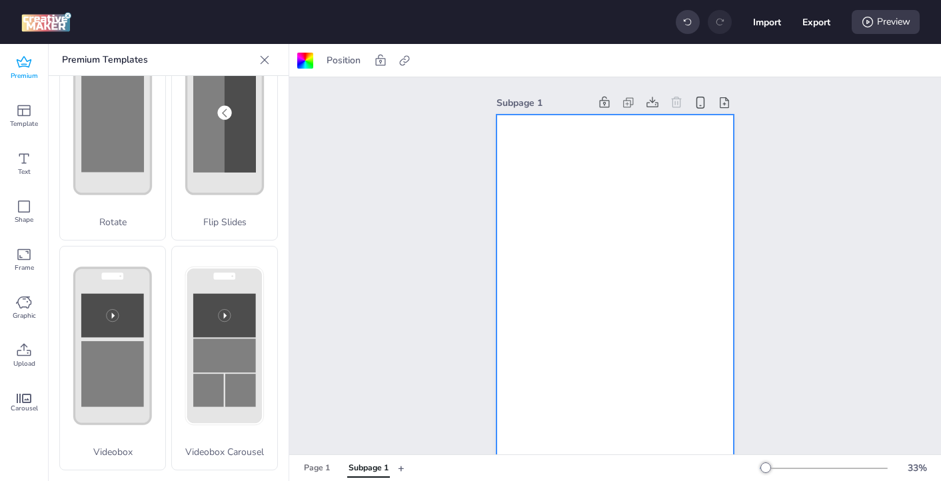
click at [24, 71] on span "Premium" at bounding box center [24, 76] width 27 height 11
click at [21, 363] on span "Upload" at bounding box center [24, 364] width 22 height 11
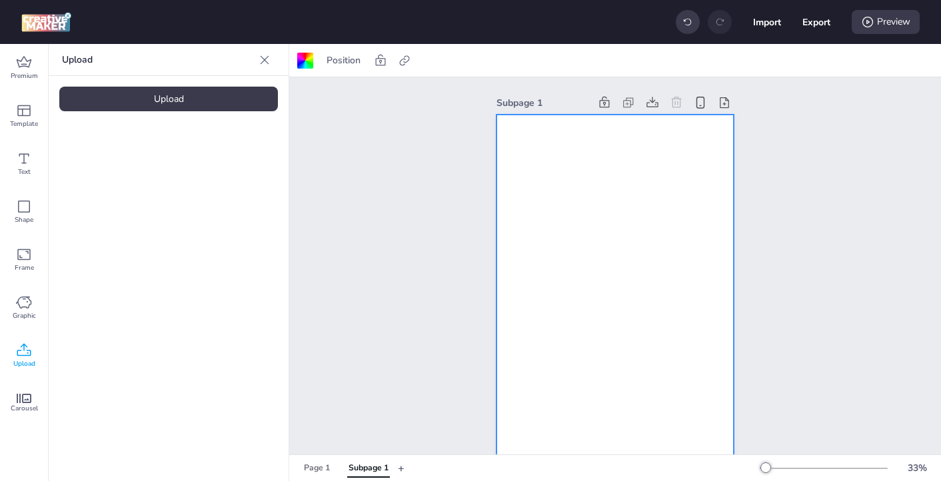
click at [172, 98] on div "Upload" at bounding box center [168, 99] width 219 height 25
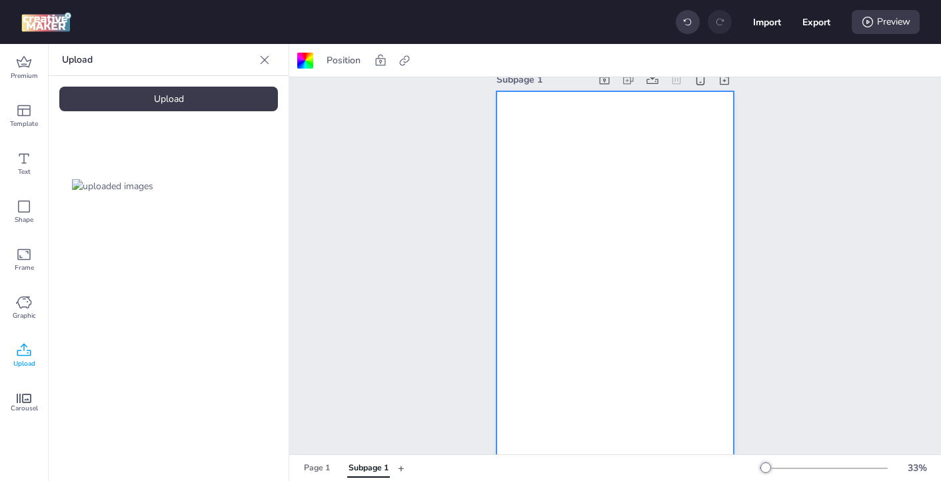
scroll to position [25, 0]
click at [104, 179] on img at bounding box center [112, 186] width 81 height 14
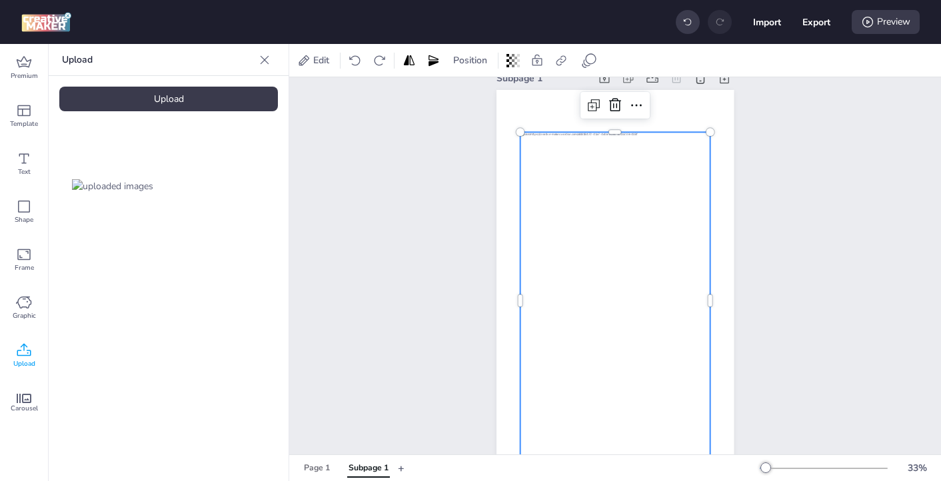
scroll to position [17, 0]
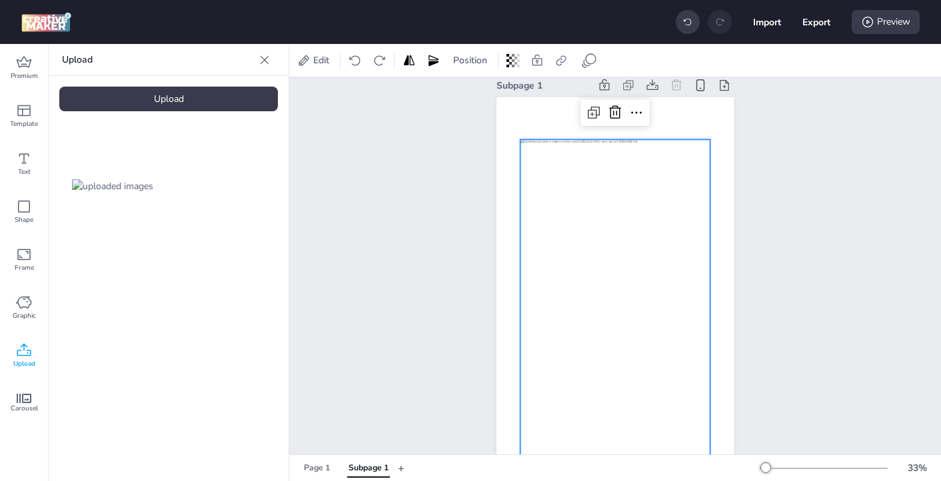
click at [800, 263] on div "Subpage 1" at bounding box center [615, 298] width 652 height 476
click at [607, 235] on div at bounding box center [615, 308] width 190 height 338
click at [637, 115] on icon at bounding box center [637, 113] width 16 height 16
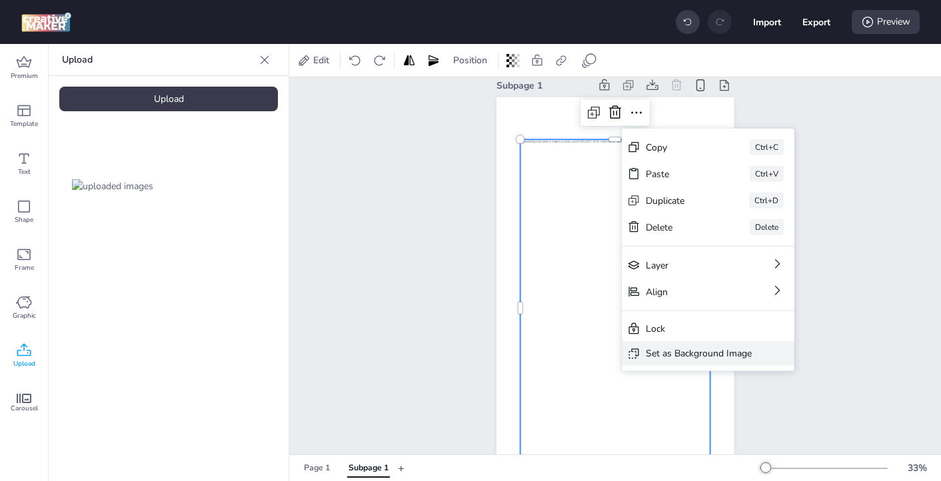
click at [671, 353] on div "Set as Background Image" at bounding box center [699, 354] width 106 height 14
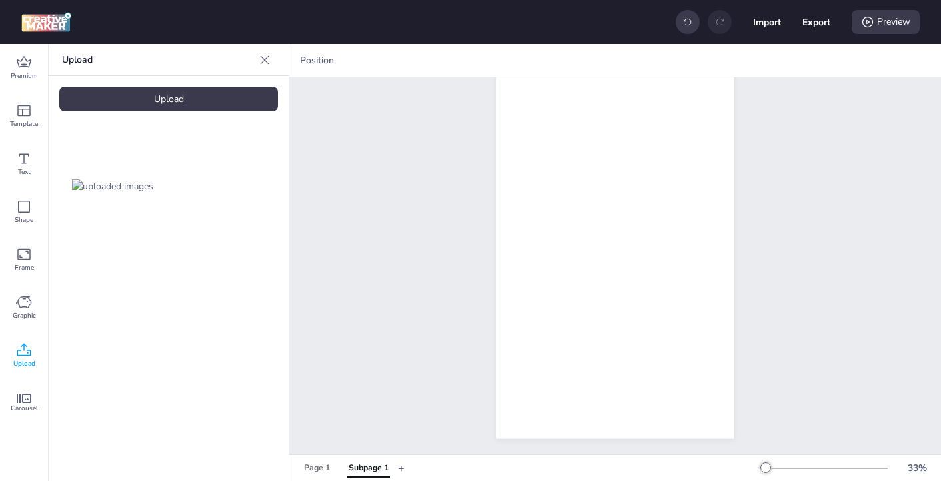
scroll to position [0, 0]
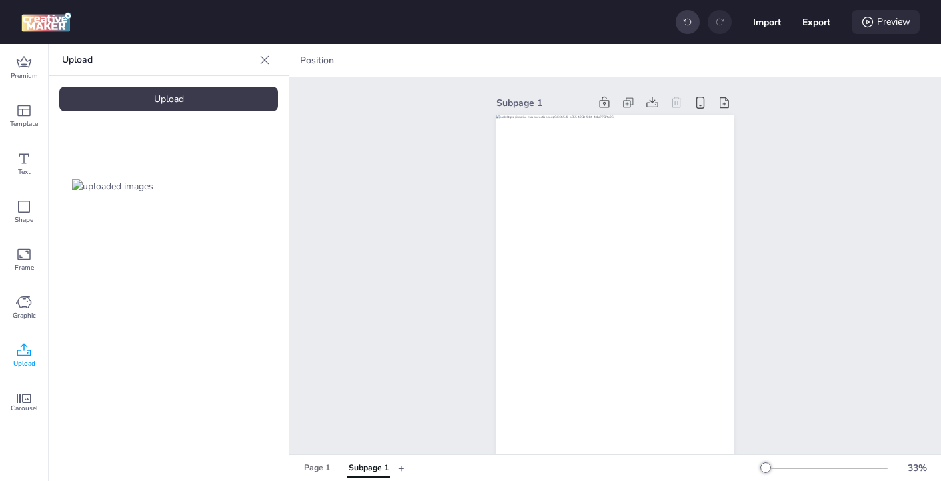
click at [859, 29] on div "Preview" at bounding box center [886, 22] width 68 height 24
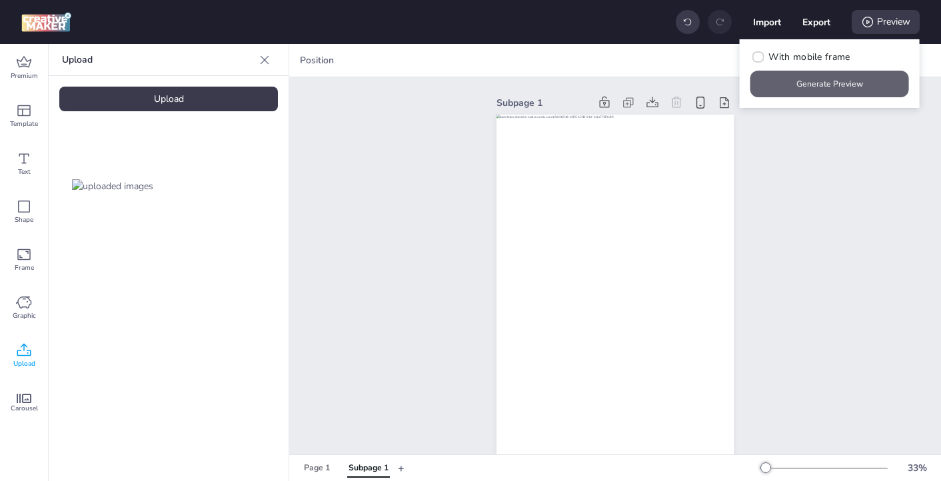
click at [842, 87] on button "Generate Preview" at bounding box center [830, 84] width 159 height 27
click at [319, 471] on div "Page 1" at bounding box center [317, 469] width 26 height 12
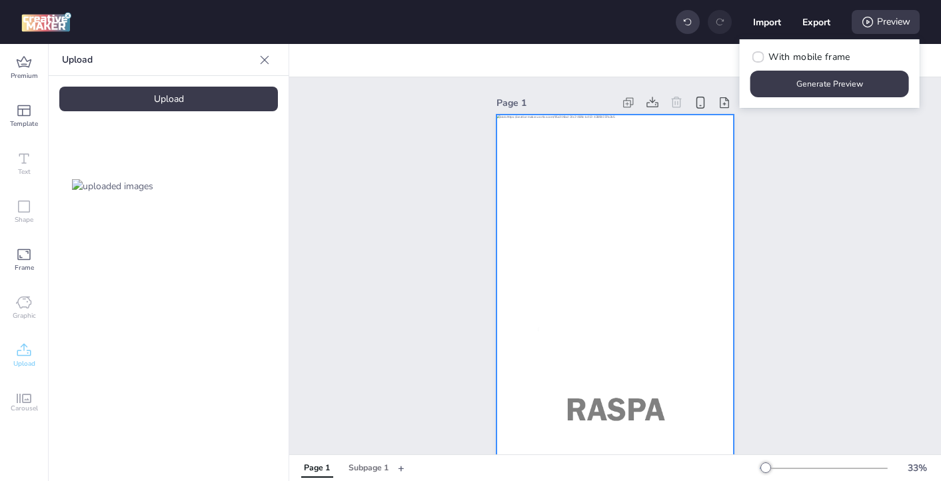
click at [571, 185] on div at bounding box center [615, 326] width 237 height 423
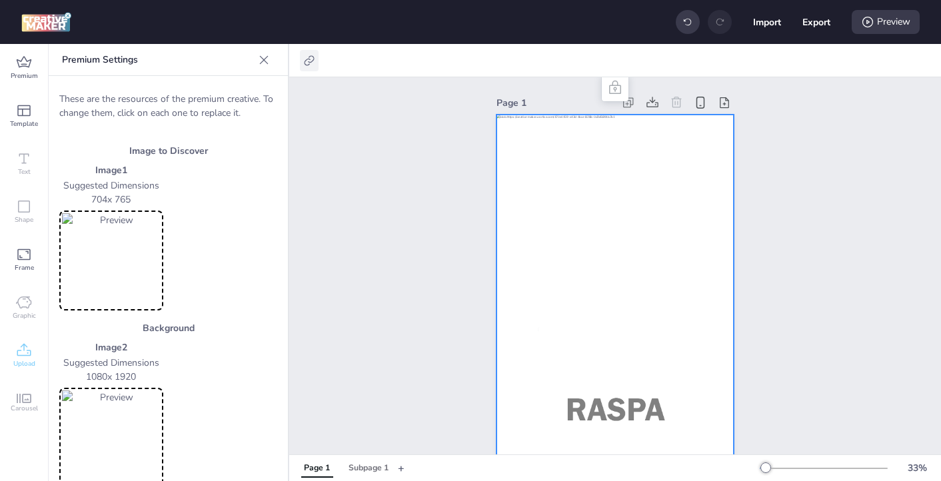
click at [310, 61] on icon at bounding box center [309, 60] width 13 height 13
click at [245, 91] on span "Activate hyperlink" at bounding box center [223, 94] width 74 height 14
click at [177, 95] on input "Activate hyperlink" at bounding box center [173, 99] width 9 height 9
checkbox input "true"
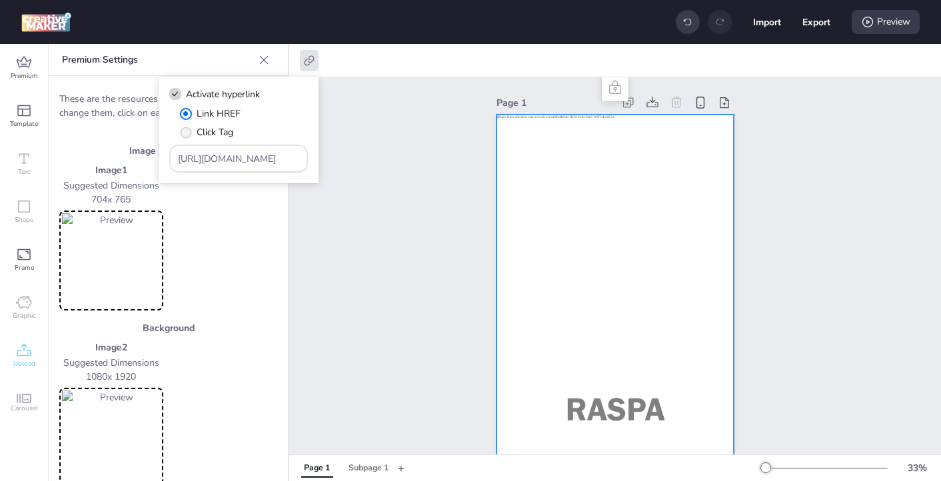
click at [186, 136] on span "" at bounding box center [185, 132] width 11 height 11
click at [186, 136] on input "Click Tag" at bounding box center [183, 137] width 9 height 9
radio input "true"
click at [204, 165] on input "[URL][DOMAIN_NAME]" at bounding box center [239, 159] width 122 height 14
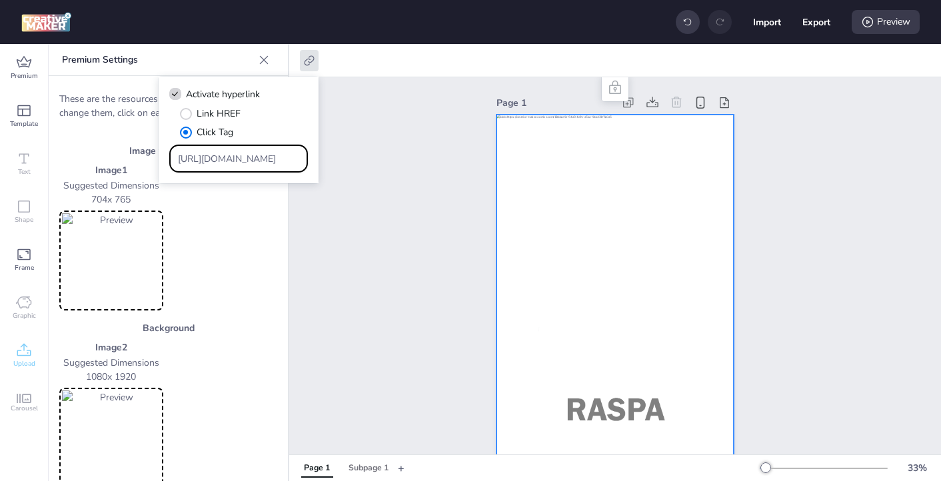
click at [204, 165] on input "[URL][DOMAIN_NAME]" at bounding box center [239, 159] width 122 height 14
paste input "https://[DOMAIN_NAME]/ddm/trackclk/N571601.3464950WORTISE/B33875767.427682919;d…"
type input "https://[DOMAIN_NAME]/ddm/trackclk/N571601.3464950WORTISE/B33875767.427682919;d…"
click at [399, 233] on div "Page 1" at bounding box center [615, 315] width 652 height 476
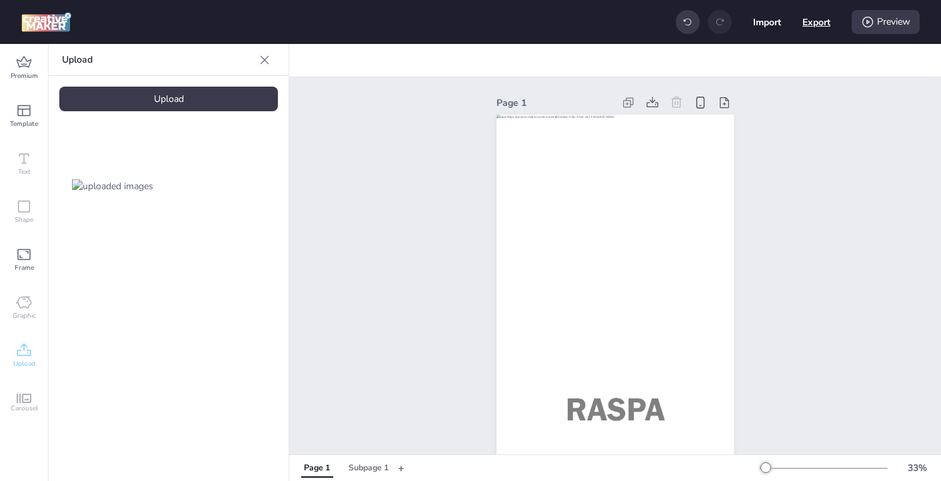
click at [813, 23] on button "Export" at bounding box center [817, 22] width 28 height 28
select select "html"
select select "all"
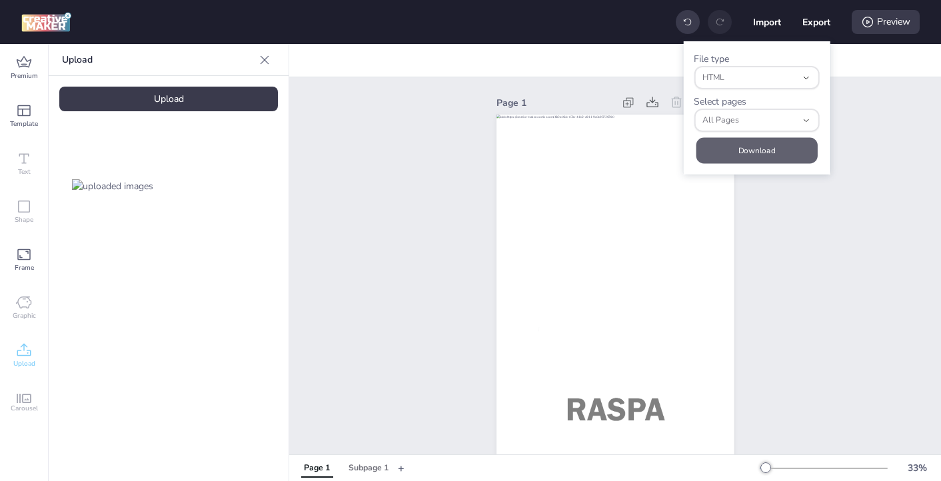
click at [768, 157] on button "Download" at bounding box center [756, 151] width 121 height 26
click at [859, 24] on div "Preview" at bounding box center [886, 22] width 68 height 24
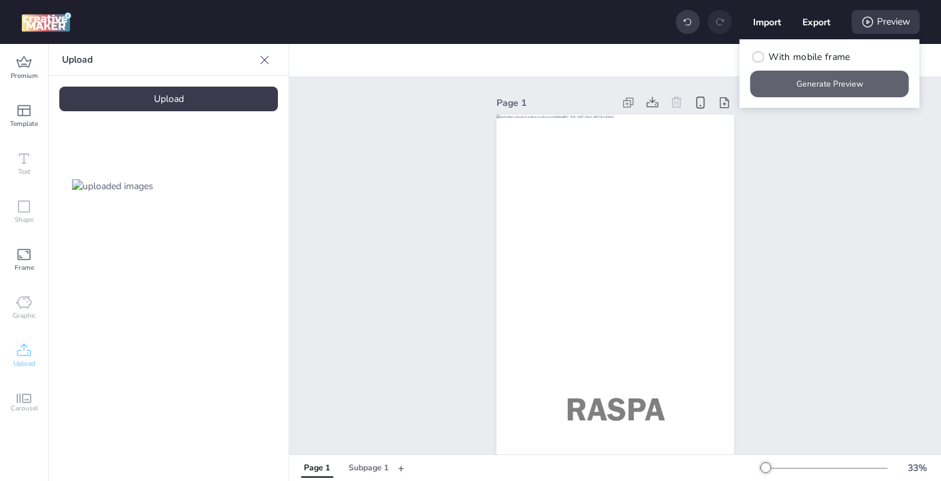
click at [839, 89] on button "Generate Preview" at bounding box center [830, 84] width 159 height 27
click at [368, 466] on div "Subpage 1" at bounding box center [369, 469] width 40 height 12
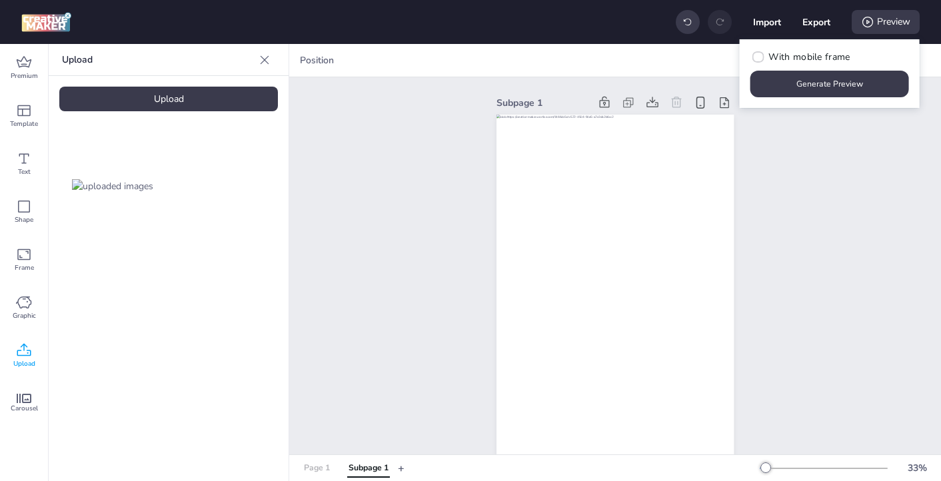
click at [317, 468] on div "Page 1" at bounding box center [317, 469] width 26 height 12
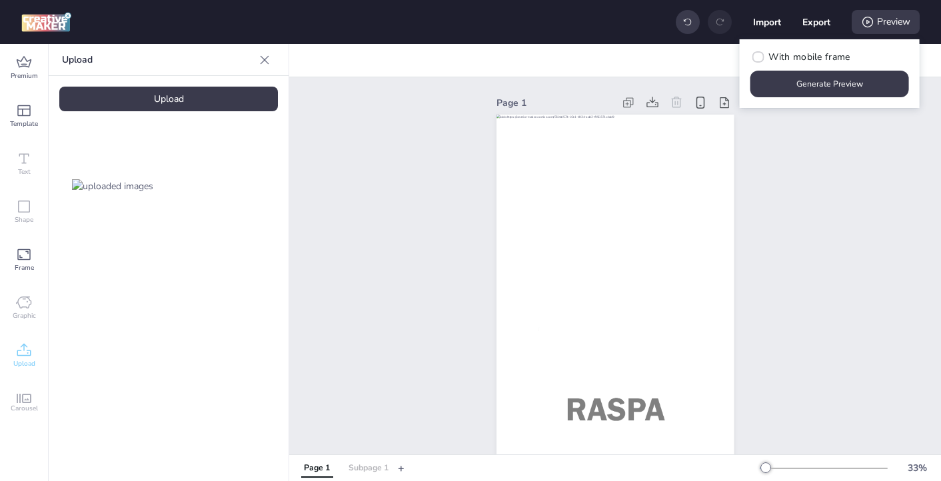
click at [367, 471] on div "Subpage 1" at bounding box center [369, 469] width 40 height 12
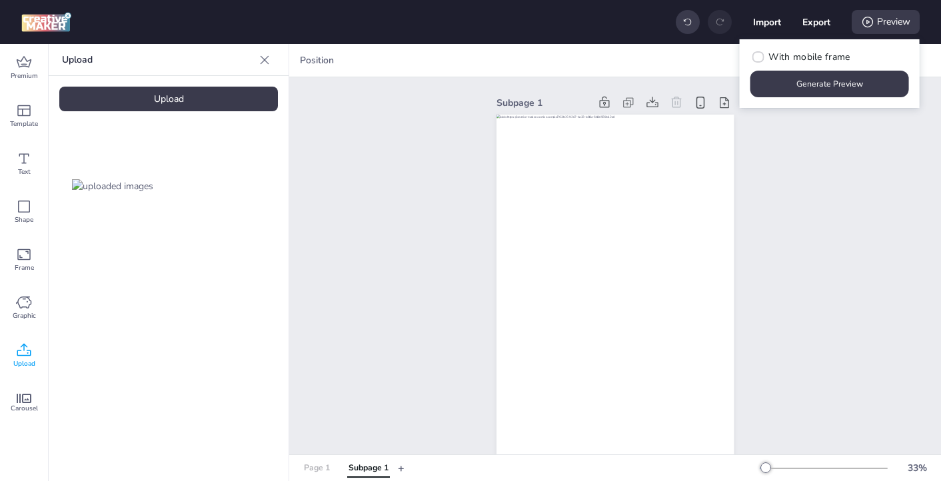
click at [313, 467] on div "Page 1" at bounding box center [317, 469] width 26 height 12
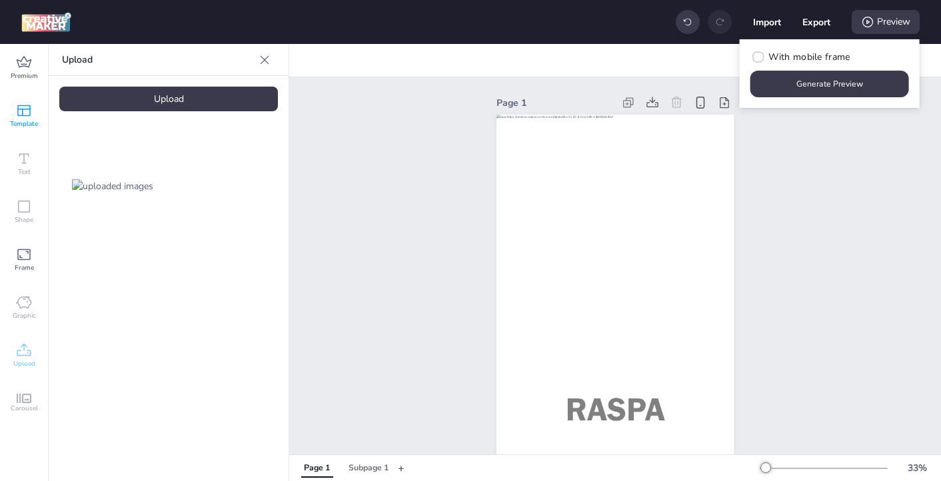
click at [18, 111] on icon at bounding box center [23, 110] width 13 height 11
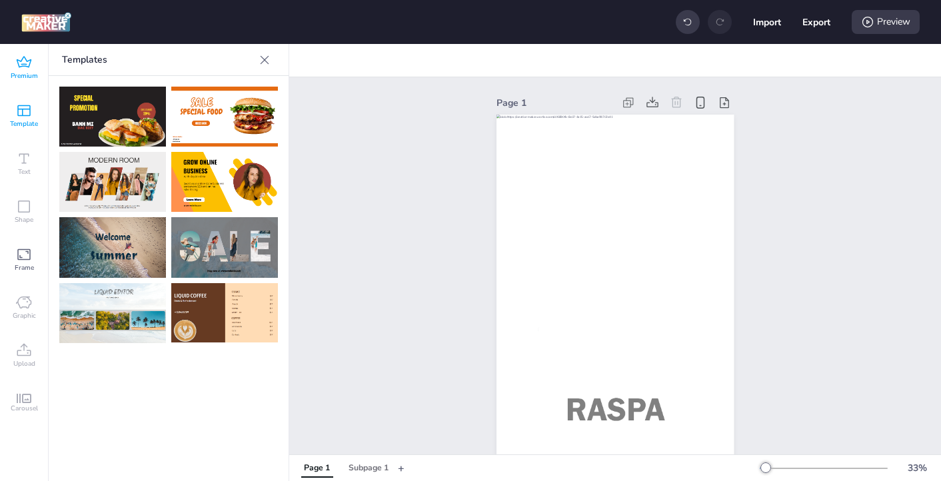
click at [29, 79] on span "Premium" at bounding box center [24, 76] width 27 height 11
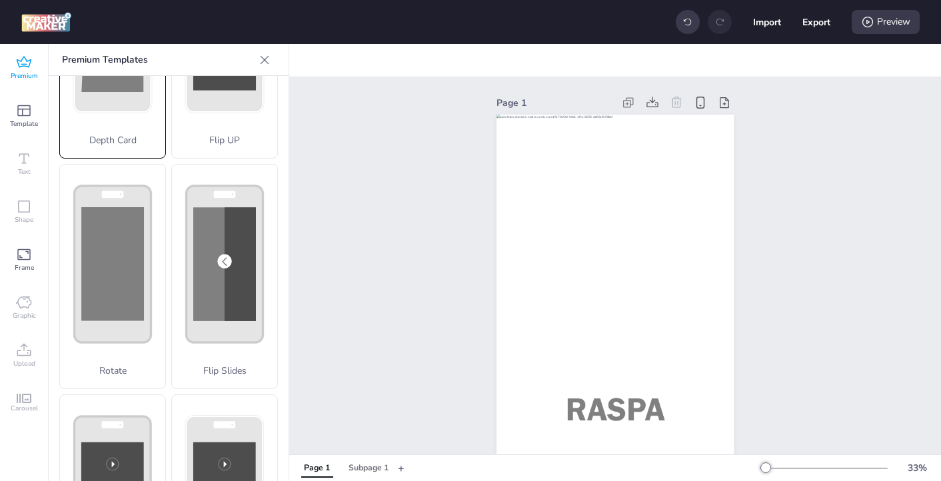
scroll to position [171, 0]
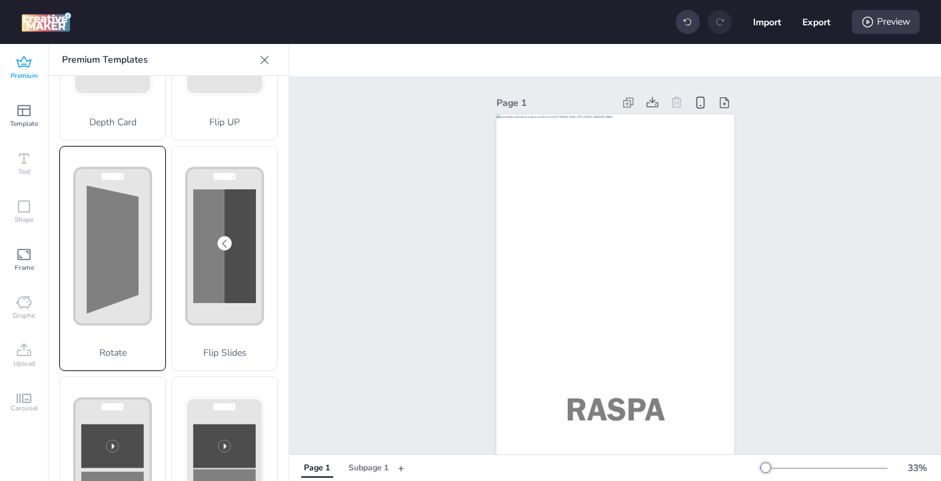
click at [99, 293] on polygon at bounding box center [113, 249] width 52 height 128
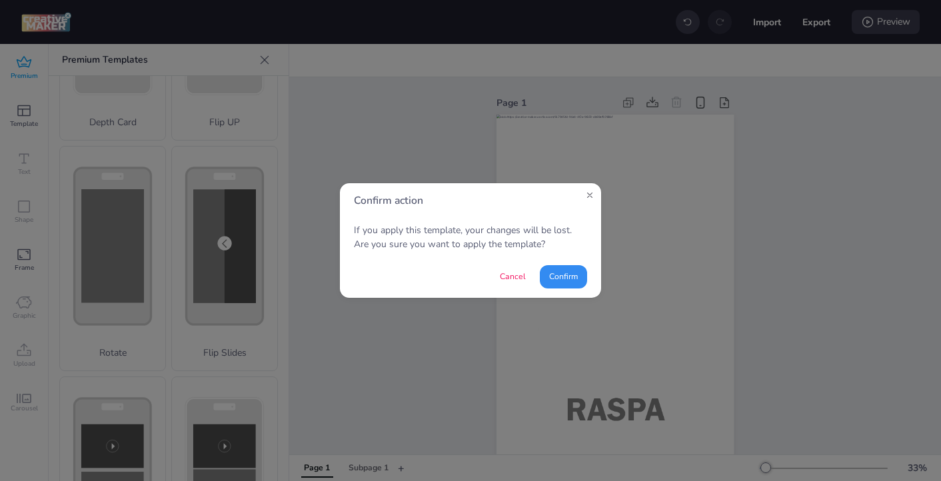
click at [551, 279] on button "Confirm" at bounding box center [563, 276] width 47 height 23
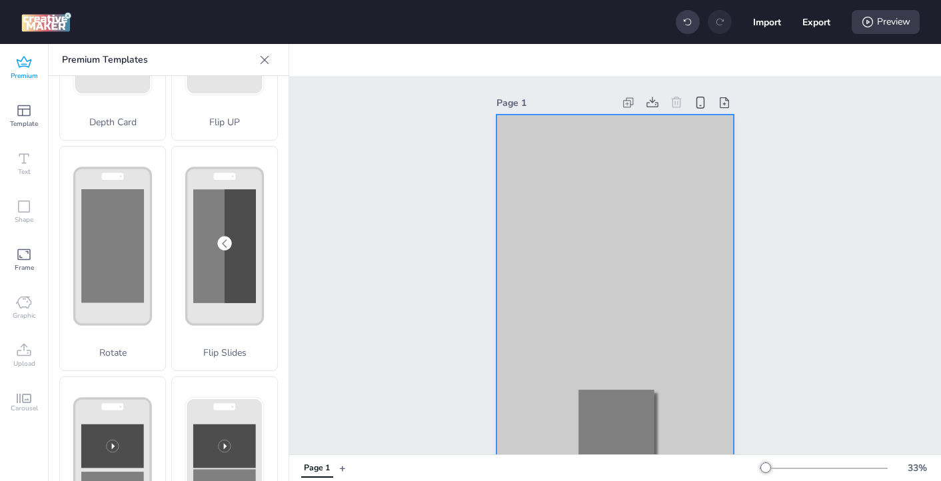
click at [533, 191] on div at bounding box center [615, 326] width 237 height 423
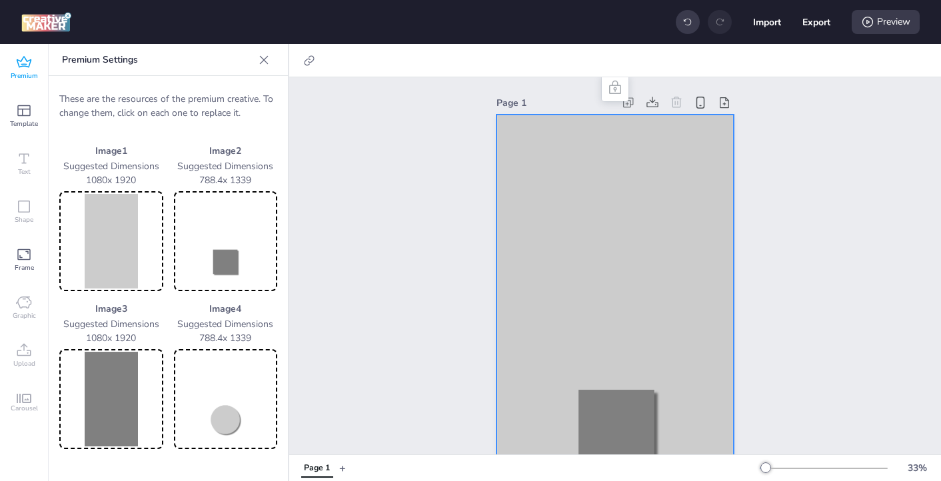
click at [229, 266] on img at bounding box center [226, 241] width 99 height 95
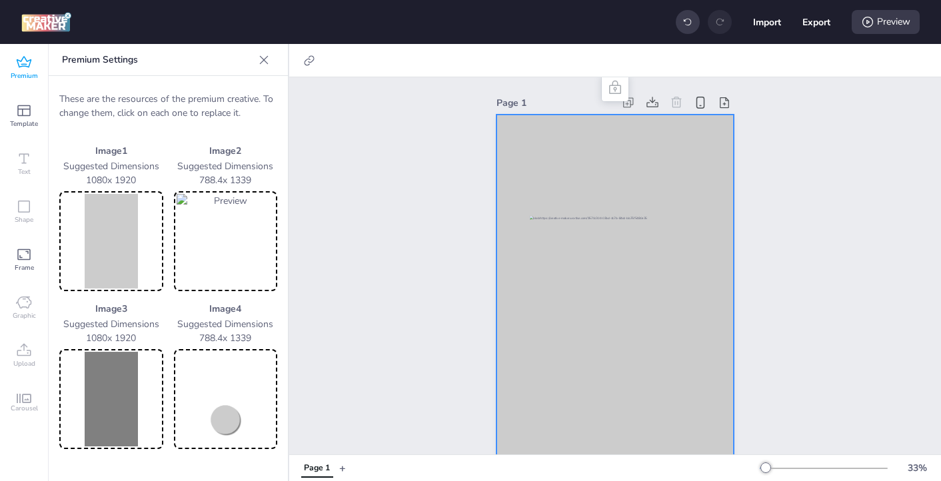
click at [211, 247] on img at bounding box center [226, 241] width 99 height 95
click at [227, 426] on img at bounding box center [226, 399] width 99 height 95
click at [116, 242] on img at bounding box center [111, 241] width 99 height 95
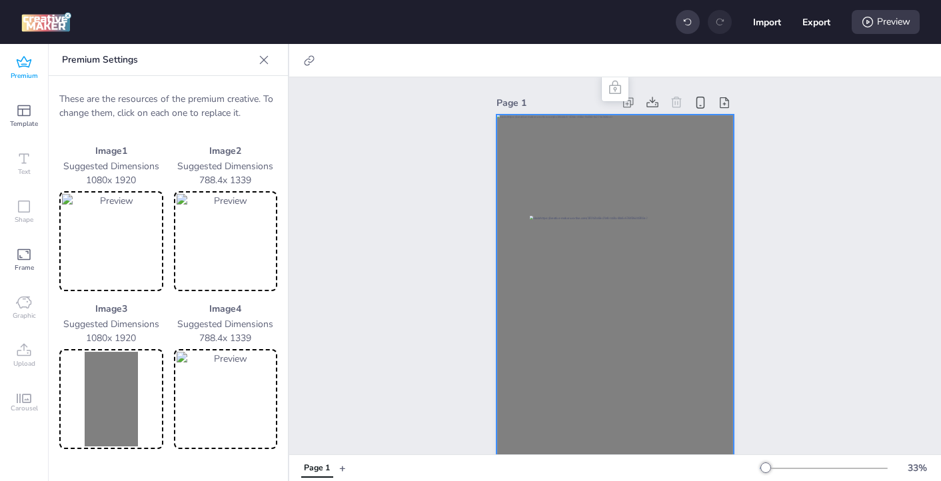
click at [99, 407] on img at bounding box center [111, 399] width 99 height 95
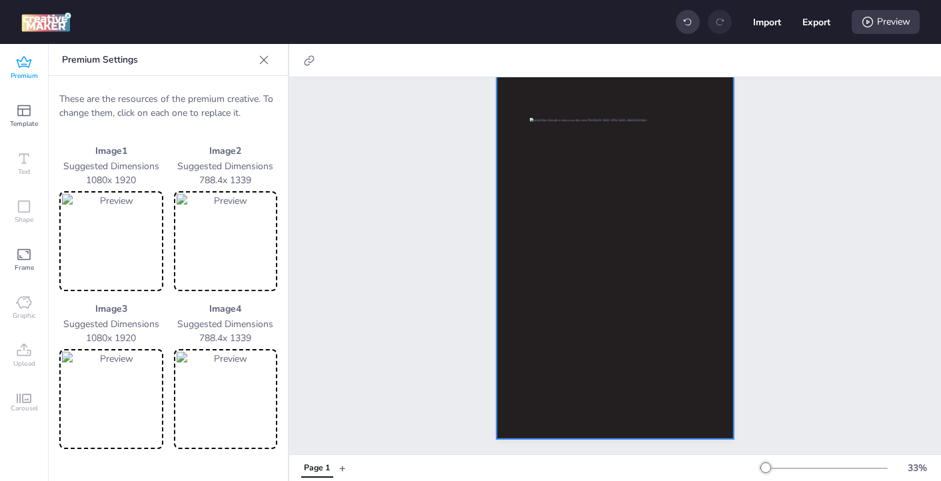
scroll to position [0, 0]
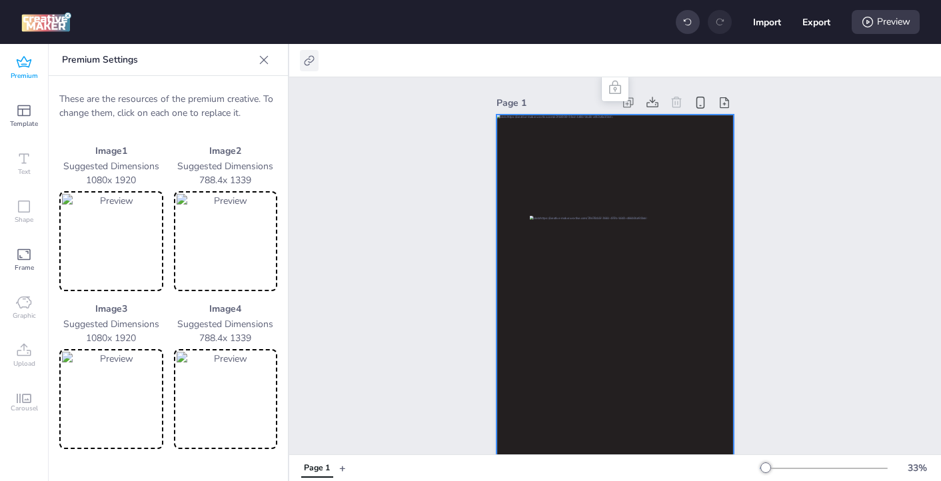
click at [308, 61] on icon at bounding box center [309, 60] width 10 height 10
click at [177, 97] on span at bounding box center [174, 94] width 11 height 11
click at [177, 97] on input "Activate hyperlink" at bounding box center [173, 99] width 9 height 9
checkbox input "true"
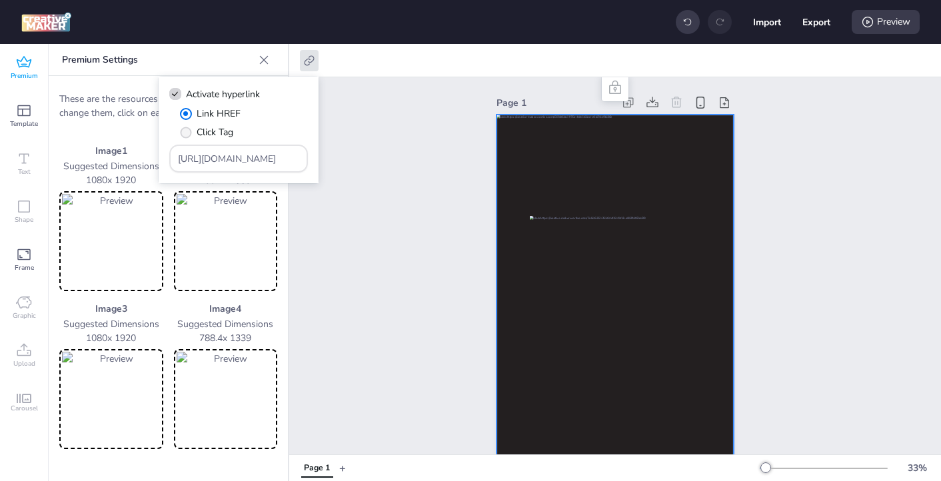
click at [187, 130] on span "" at bounding box center [185, 132] width 11 height 11
click at [187, 133] on input "Click Tag" at bounding box center [183, 137] width 9 height 9
radio input "true"
click at [211, 159] on input "[URL][DOMAIN_NAME]" at bounding box center [239, 159] width 122 height 14
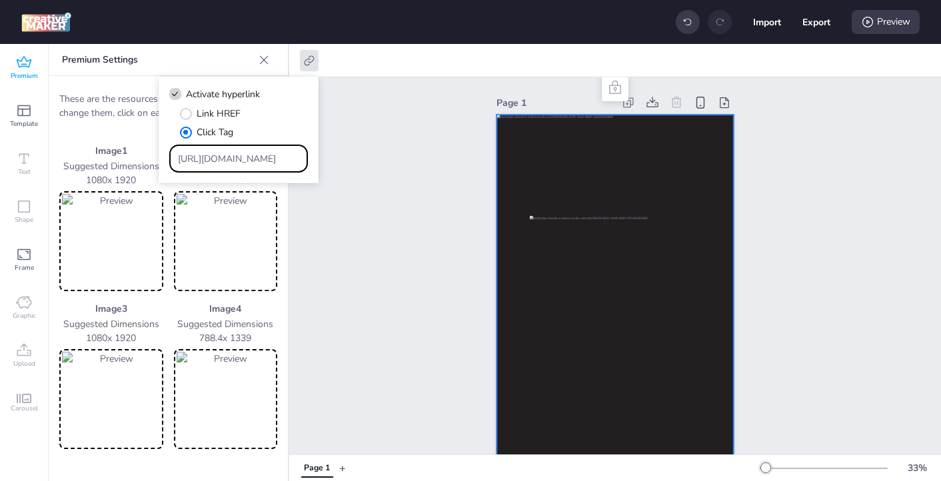
click at [211, 159] on input "[URL][DOMAIN_NAME]" at bounding box center [239, 159] width 122 height 14
click at [191, 157] on input "Type URL" at bounding box center [239, 159] width 122 height 14
paste input "https://[DOMAIN_NAME]/ddm/trackclk/N571601.3464950WORTISE/B33875767.427682940;d…"
type input "https://[DOMAIN_NAME]/ddm/trackclk/N571601.3464950WORTISE/B33875767.427682940;d…"
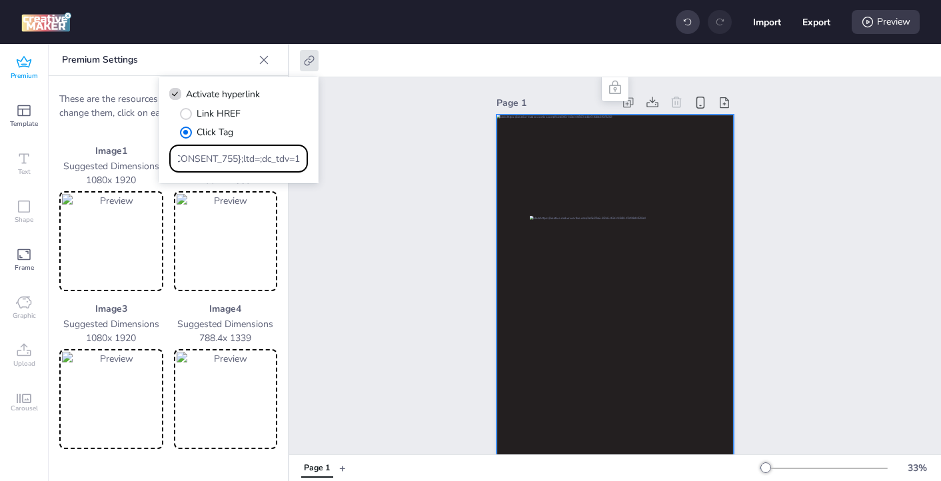
click at [342, 267] on div "Page 1" at bounding box center [615, 315] width 652 height 476
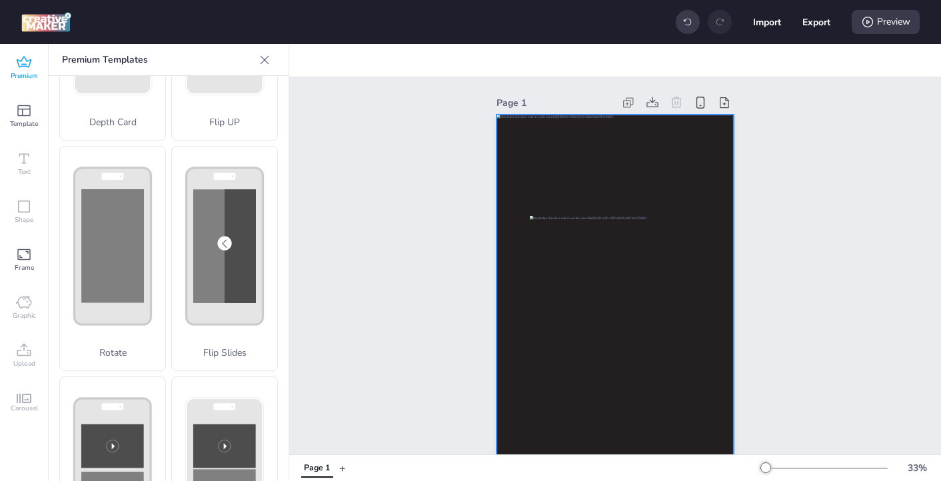
click at [564, 173] on div at bounding box center [615, 326] width 237 height 423
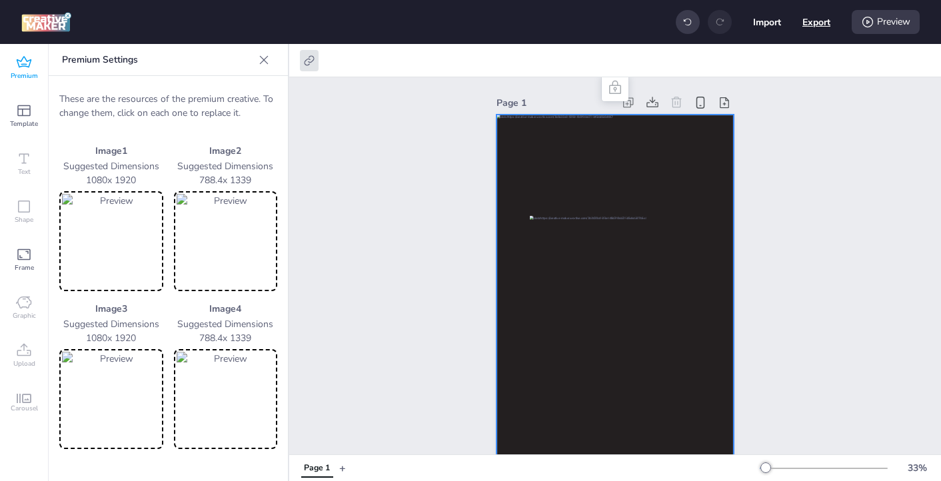
click at [817, 27] on button "Export" at bounding box center [817, 22] width 28 height 28
select select "html"
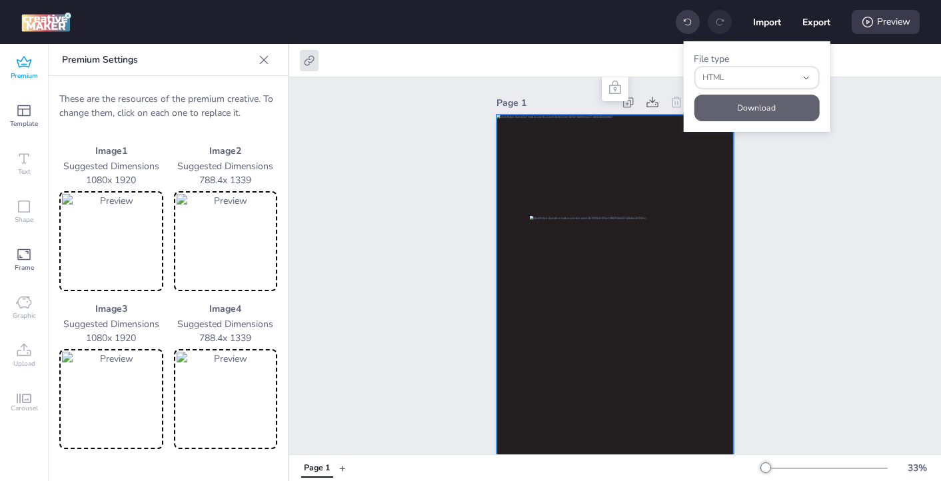
click at [755, 115] on button "Download" at bounding box center [756, 108] width 125 height 27
click at [312, 65] on icon at bounding box center [309, 60] width 13 height 13
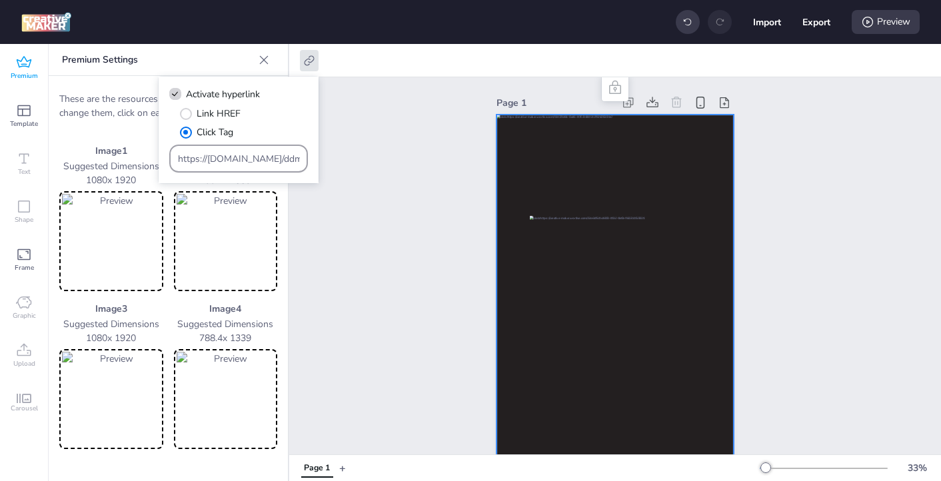
click at [230, 155] on input "https://[DOMAIN_NAME]/ddm/trackclk/N571601.3464950WORTISE/B33875767.427682940;d…" at bounding box center [239, 159] width 122 height 14
click at [202, 159] on input "Type URL" at bounding box center [239, 159] width 122 height 14
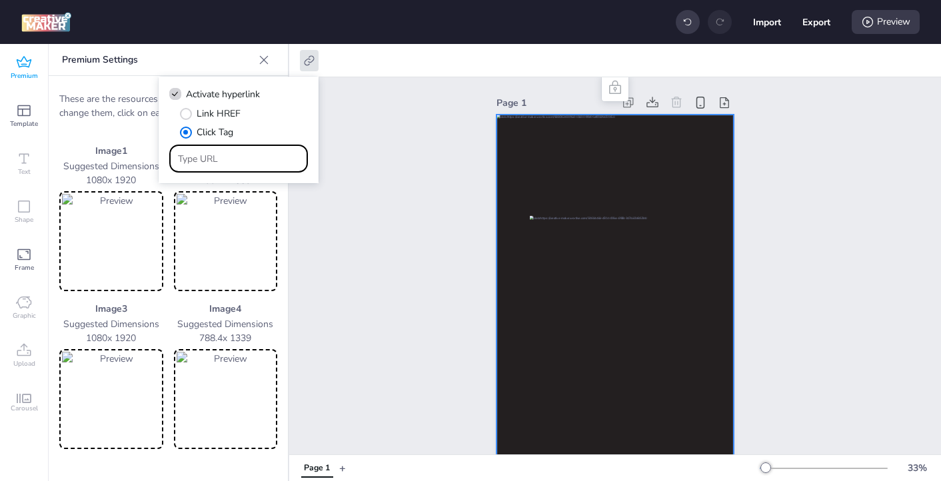
click at [202, 159] on input "Type URL" at bounding box center [239, 159] width 122 height 14
paste input "https://[DOMAIN_NAME]/ddm/trackclk/N571601.3464950WORTISE/B33875767.427682955;d…"
type input "https://[DOMAIN_NAME]/ddm/trackclk/N571601.3464950WORTISE/B33875767.427682955;d…"
click at [368, 227] on div "Page 1" at bounding box center [615, 315] width 652 height 476
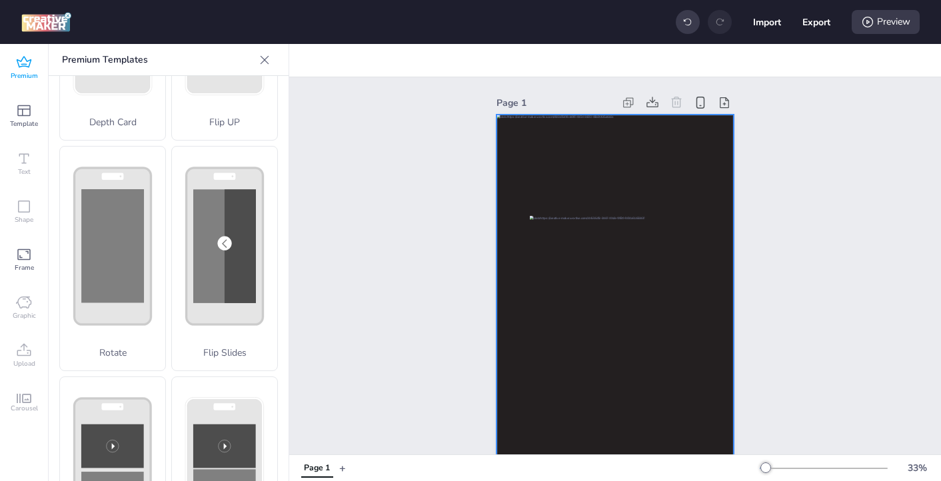
click at [573, 151] on div at bounding box center [615, 326] width 237 height 423
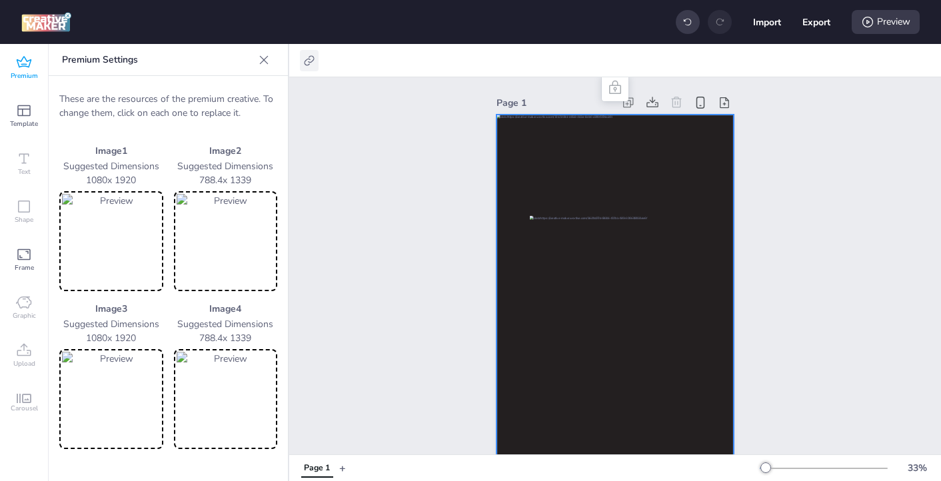
click at [309, 59] on icon at bounding box center [309, 60] width 13 height 13
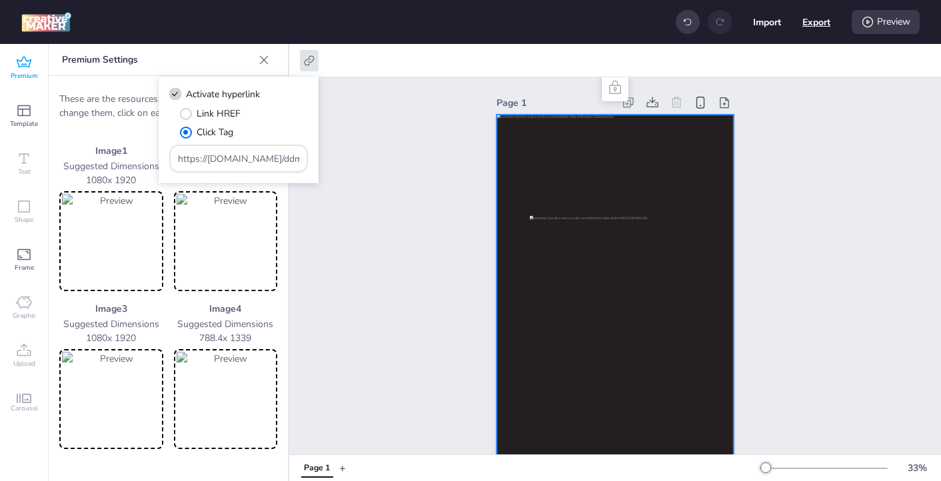
click at [815, 21] on button "Export" at bounding box center [817, 22] width 28 height 28
select select "html"
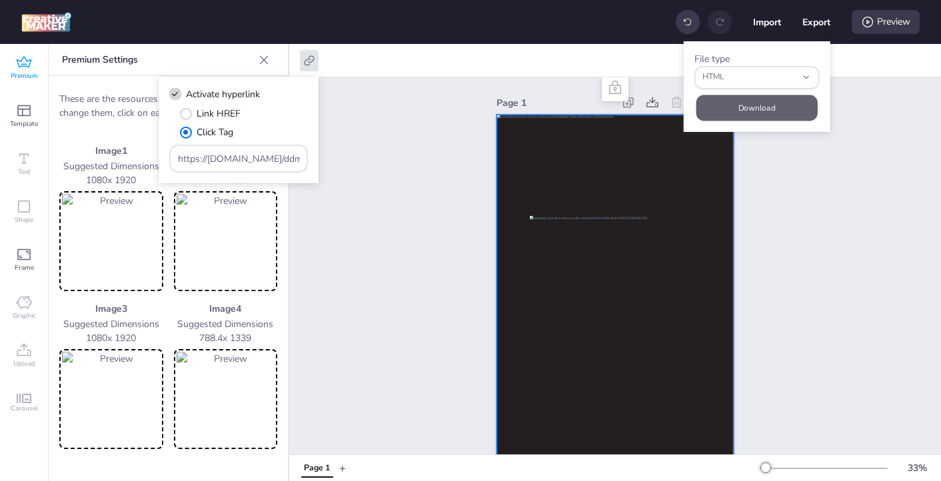
click at [765, 117] on button "Download" at bounding box center [757, 108] width 121 height 26
click at [25, 73] on span "Premium" at bounding box center [24, 76] width 27 height 11
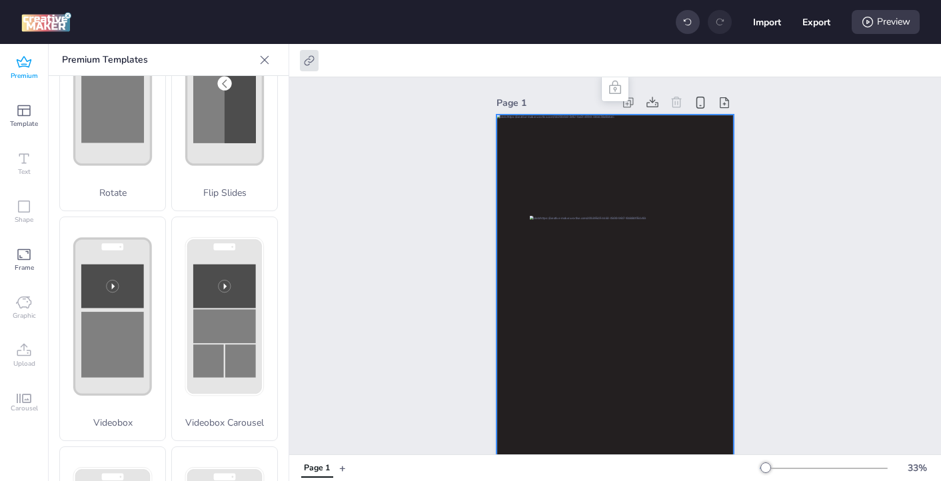
scroll to position [342, 0]
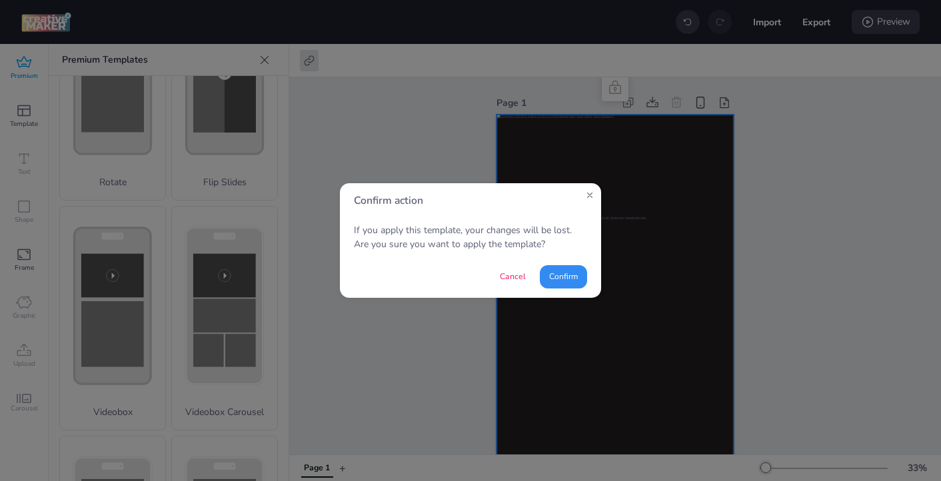
click at [564, 273] on button "Confirm" at bounding box center [563, 276] width 47 height 23
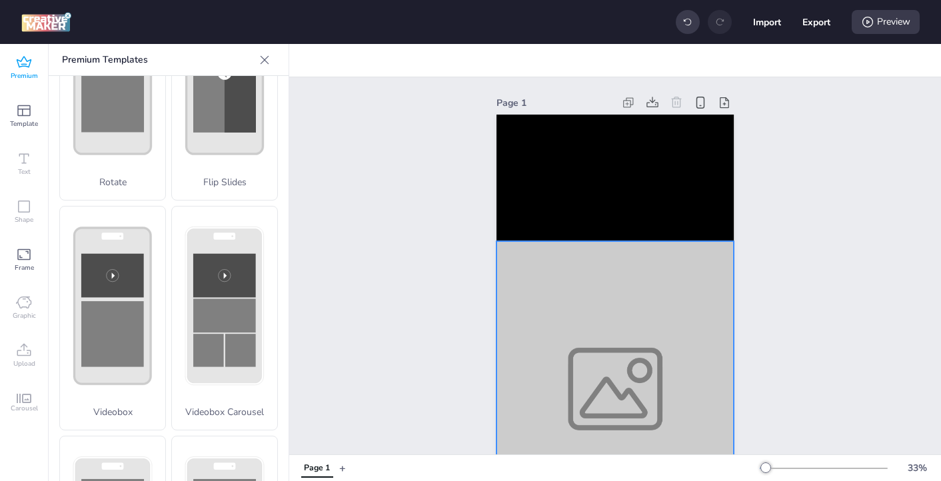
click at [575, 321] on div at bounding box center [615, 389] width 237 height 296
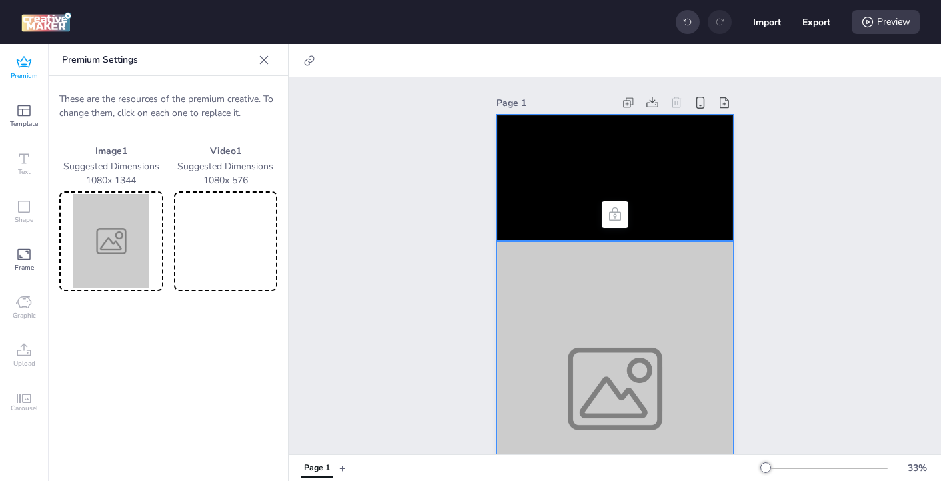
click at [508, 165] on video at bounding box center [615, 178] width 237 height 127
click at [527, 311] on div at bounding box center [615, 389] width 237 height 296
click at [110, 257] on img at bounding box center [111, 241] width 99 height 95
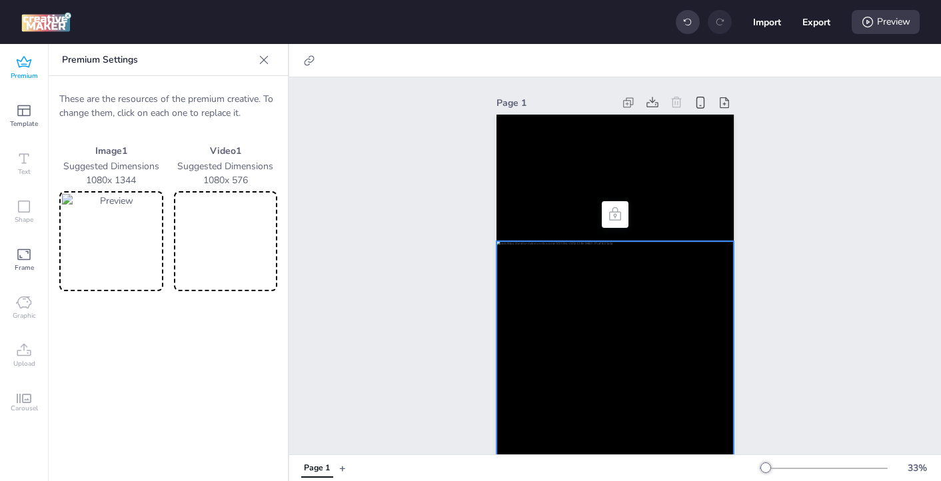
scroll to position [98, 0]
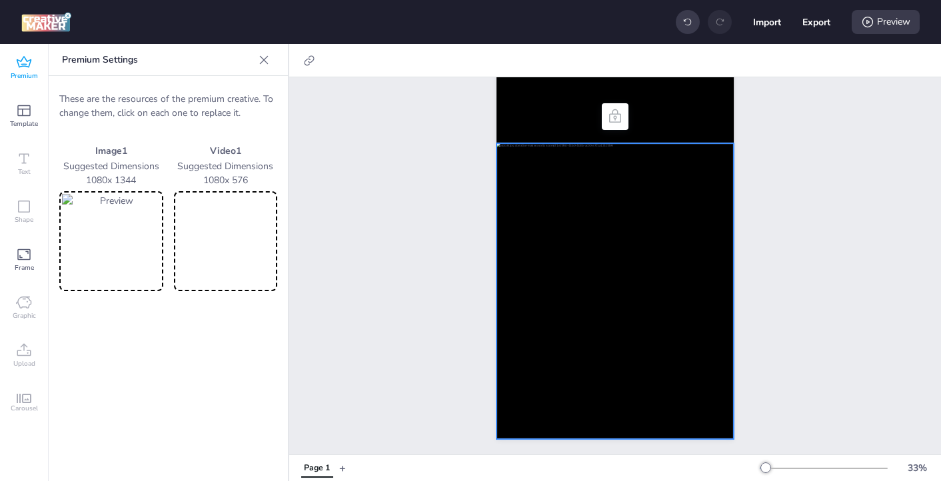
click at [107, 233] on img at bounding box center [111, 241] width 99 height 95
click at [819, 292] on div "Page 1" at bounding box center [615, 217] width 652 height 476
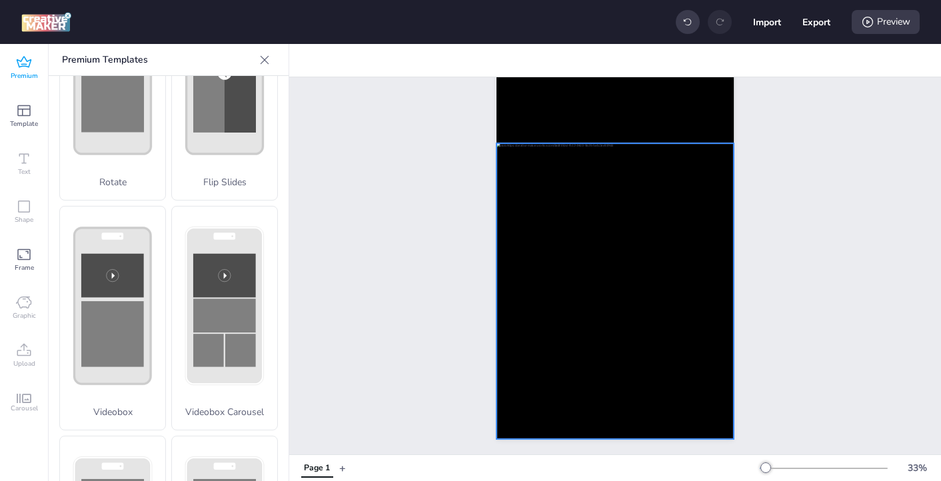
click at [593, 295] on div at bounding box center [615, 291] width 237 height 296
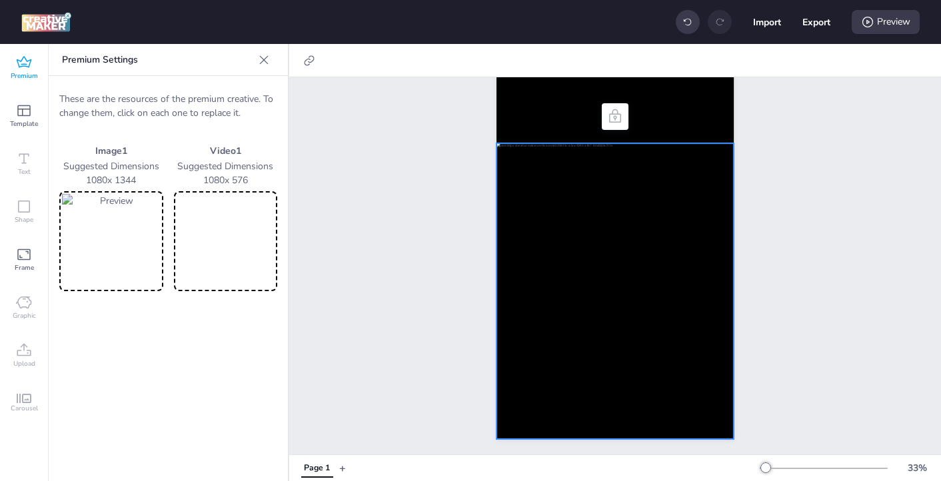
click at [235, 245] on video at bounding box center [226, 241] width 99 height 95
click at [245, 255] on video at bounding box center [226, 241] width 99 height 95
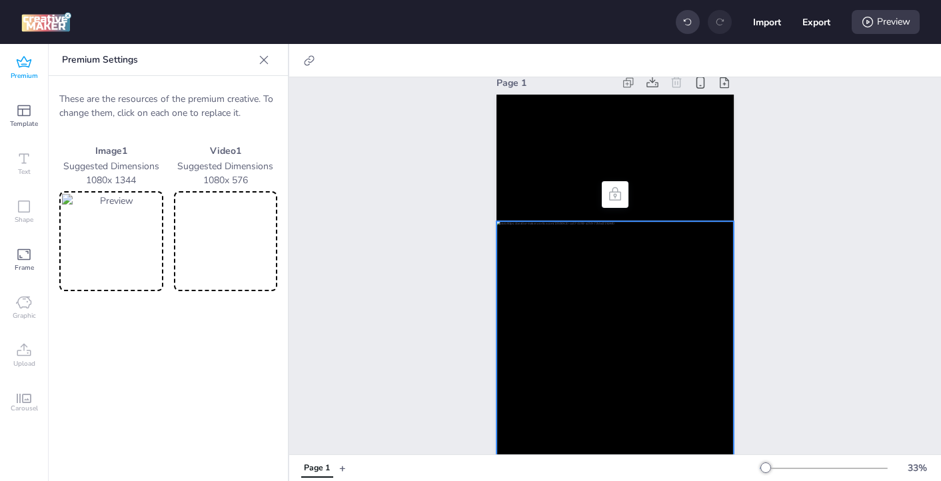
scroll to position [7, 0]
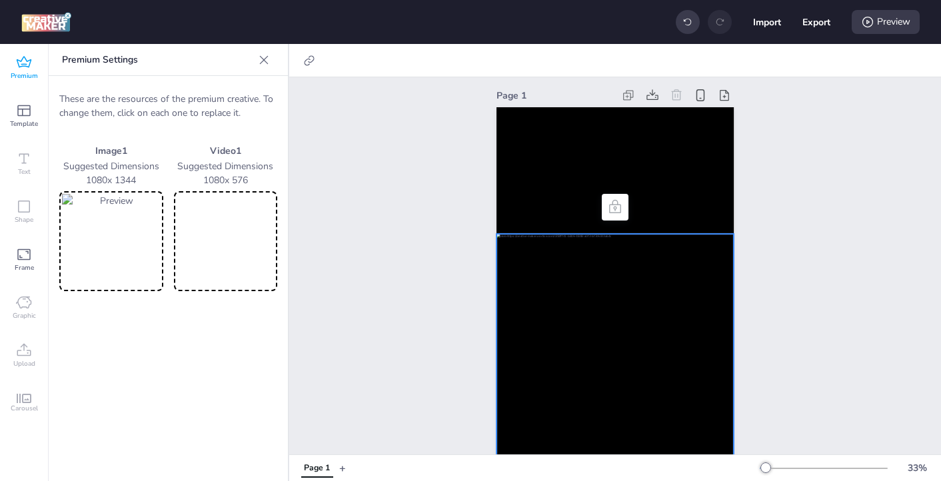
click at [222, 239] on video at bounding box center [226, 241] width 99 height 95
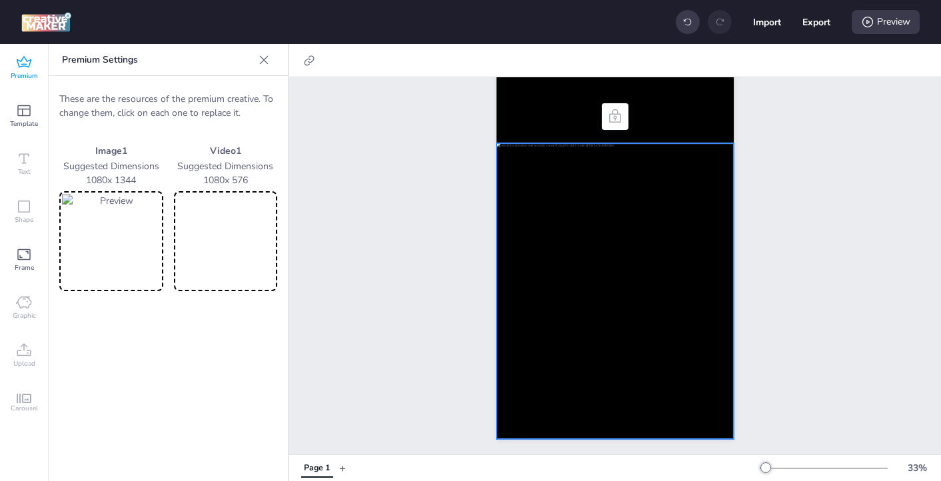
scroll to position [0, 0]
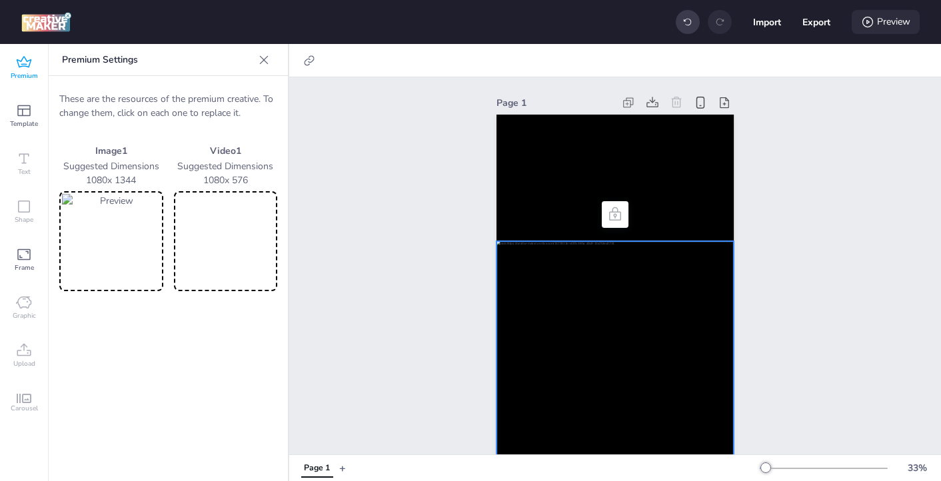
click at [859, 30] on div "Preview" at bounding box center [886, 22] width 68 height 24
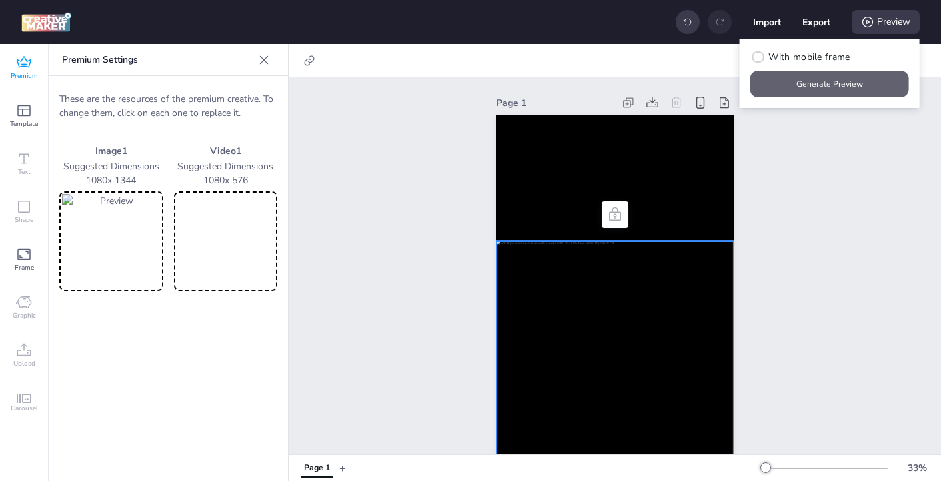
click at [836, 83] on button "Generate Preview" at bounding box center [830, 84] width 159 height 27
click at [217, 235] on video at bounding box center [226, 241] width 99 height 95
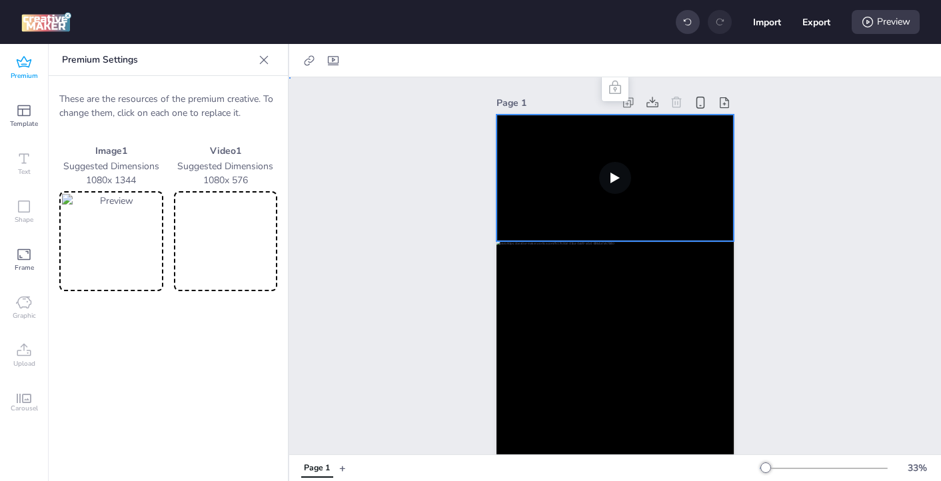
click at [588, 196] on video at bounding box center [615, 178] width 237 height 127
click at [620, 183] on video at bounding box center [615, 178] width 237 height 127
click at [613, 178] on video at bounding box center [615, 178] width 237 height 127
click at [560, 172] on video at bounding box center [615, 178] width 237 height 127
click at [607, 283] on div at bounding box center [615, 389] width 237 height 296
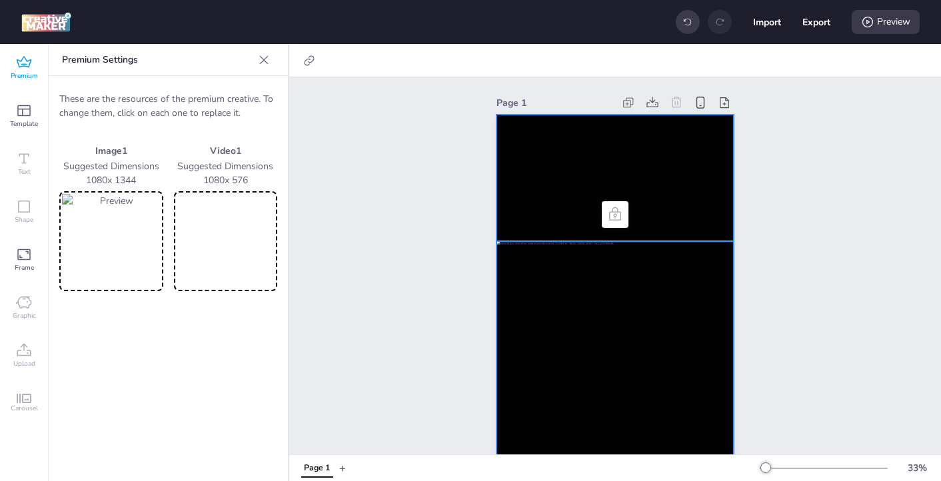
click at [601, 149] on video at bounding box center [615, 178] width 237 height 127
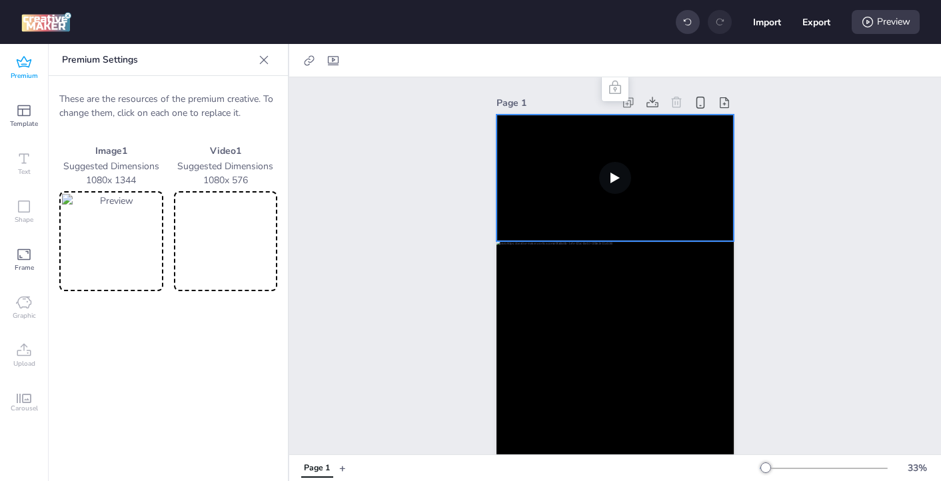
click at [419, 170] on div "Page 1" at bounding box center [615, 315] width 652 height 476
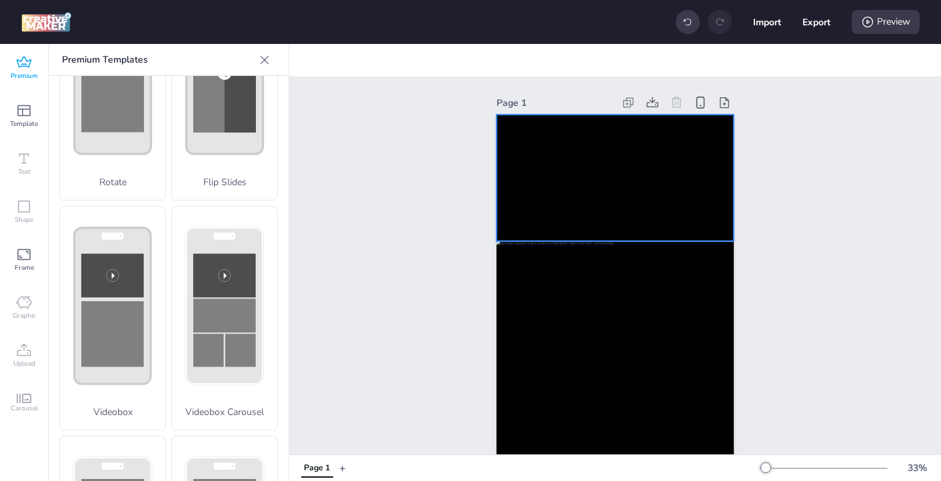
click at [543, 183] on video at bounding box center [615, 178] width 237 height 127
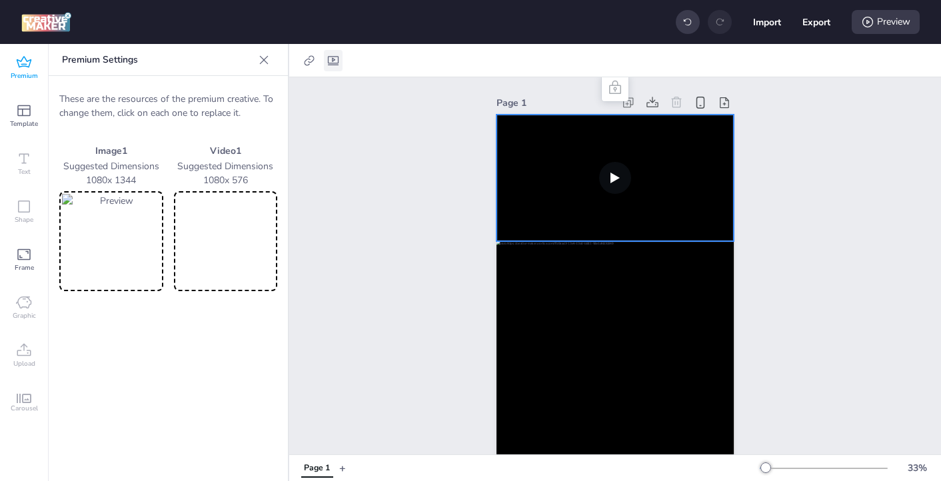
click at [331, 61] on icon at bounding box center [333, 60] width 13 height 13
select select "contain"
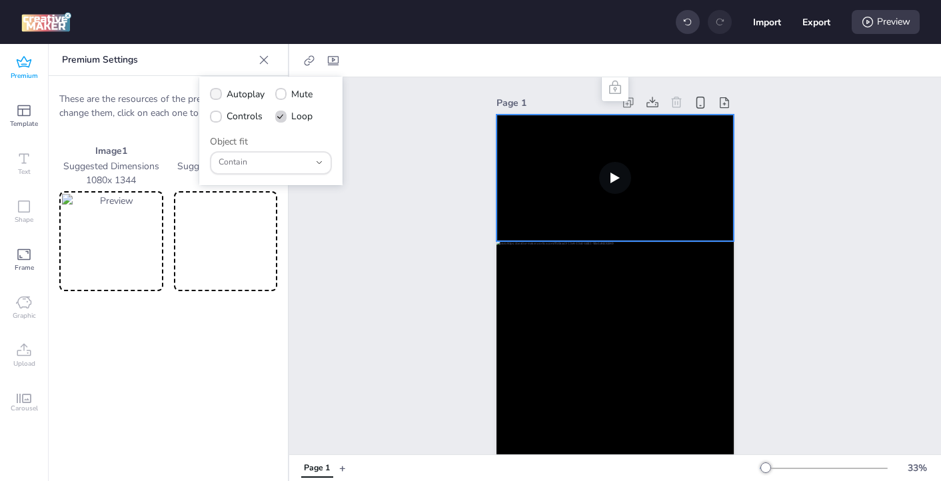
click at [215, 93] on icon at bounding box center [215, 94] width 9 height 7
click at [215, 95] on input "Autoplay" at bounding box center [213, 99] width 9 height 9
checkbox input "true"
click at [213, 120] on span at bounding box center [216, 117] width 12 height 12
click at [213, 120] on input "Controls" at bounding box center [213, 121] width 9 height 9
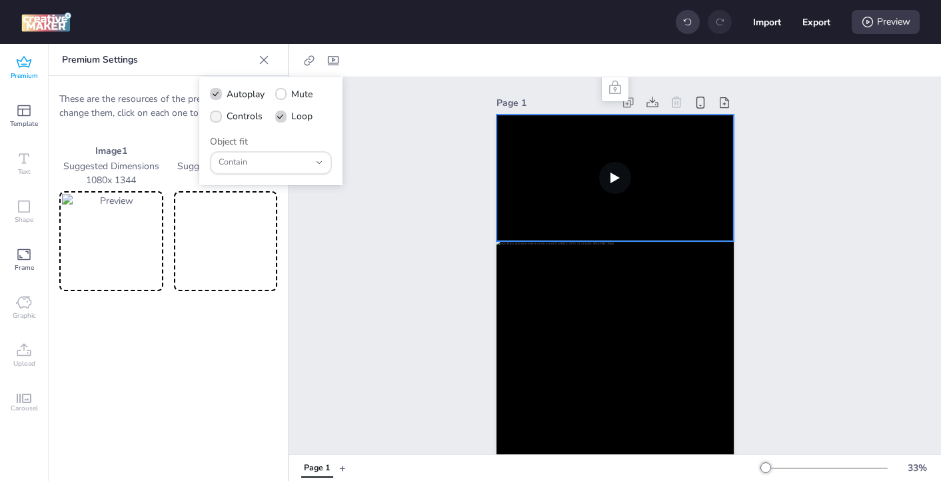
checkbox input "true"
click at [371, 288] on div "Page 1" at bounding box center [615, 315] width 652 height 476
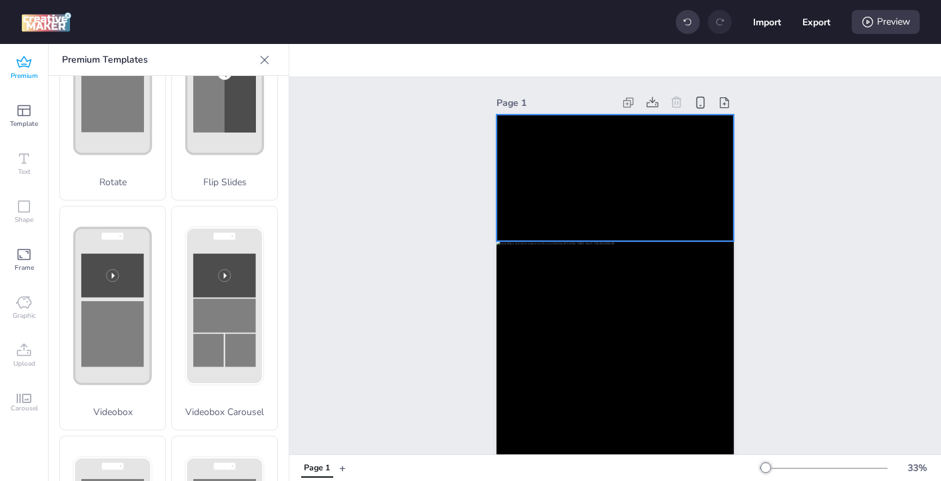
click at [555, 183] on video at bounding box center [615, 178] width 237 height 127
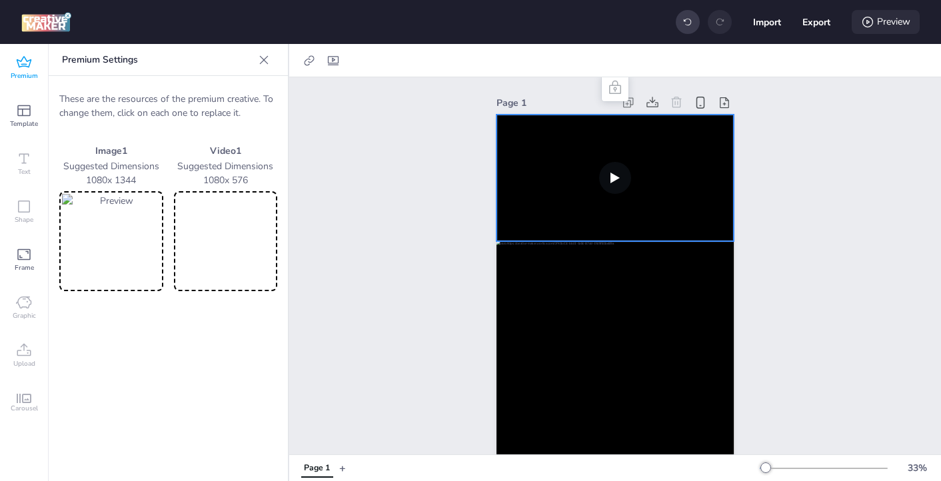
click at [859, 25] on div "Preview" at bounding box center [886, 22] width 68 height 24
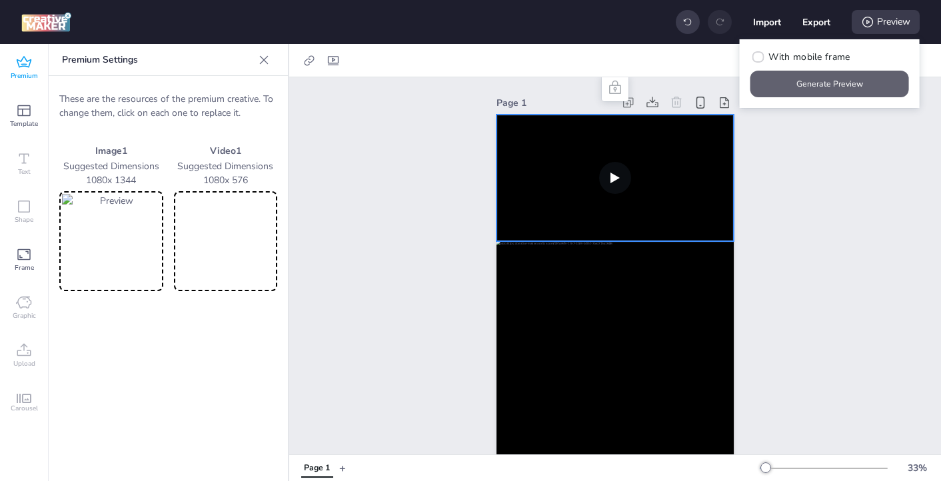
click at [817, 91] on button "Generate Preview" at bounding box center [830, 84] width 159 height 27
click at [371, 209] on div "Page 1" at bounding box center [615, 315] width 652 height 476
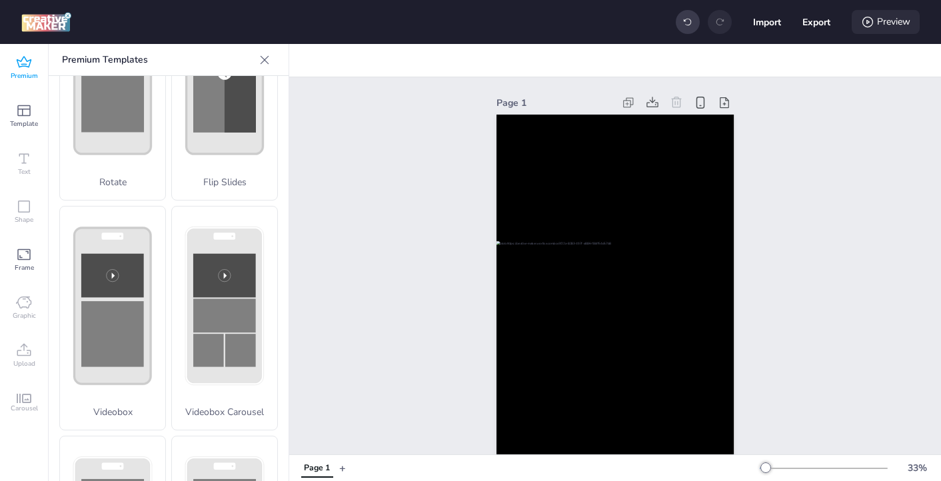
click at [859, 25] on div "Preview" at bounding box center [886, 22] width 68 height 24
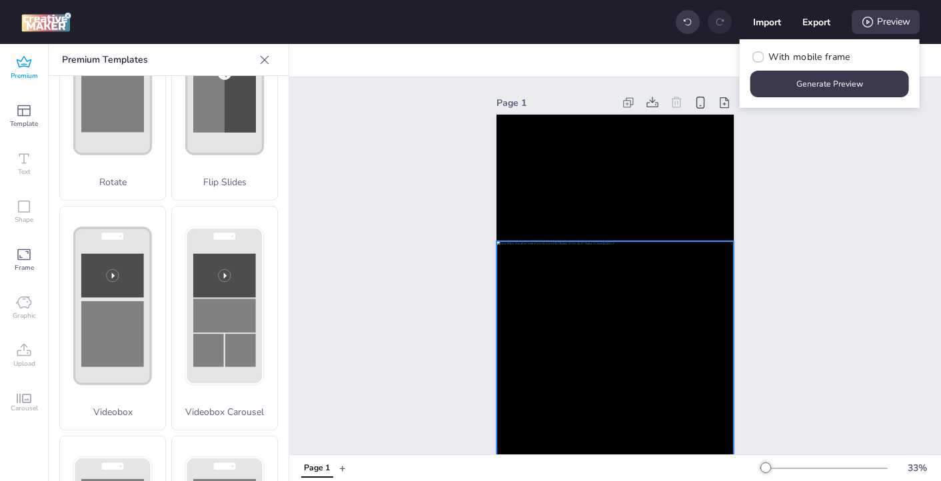
click at [544, 315] on div at bounding box center [615, 389] width 237 height 296
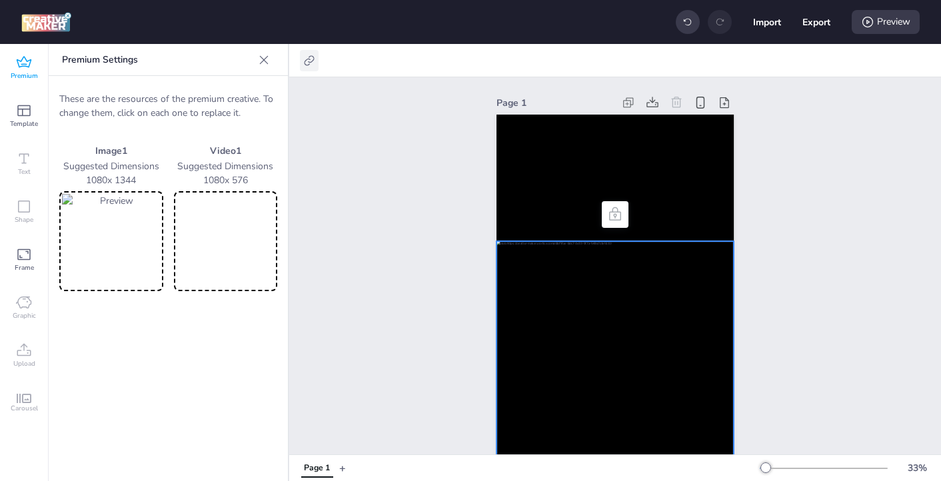
click at [313, 64] on icon at bounding box center [309, 60] width 13 height 13
click at [177, 93] on icon at bounding box center [175, 94] width 9 height 7
click at [177, 95] on input "Activate hyperlink" at bounding box center [173, 99] width 9 height 9
checkbox input "true"
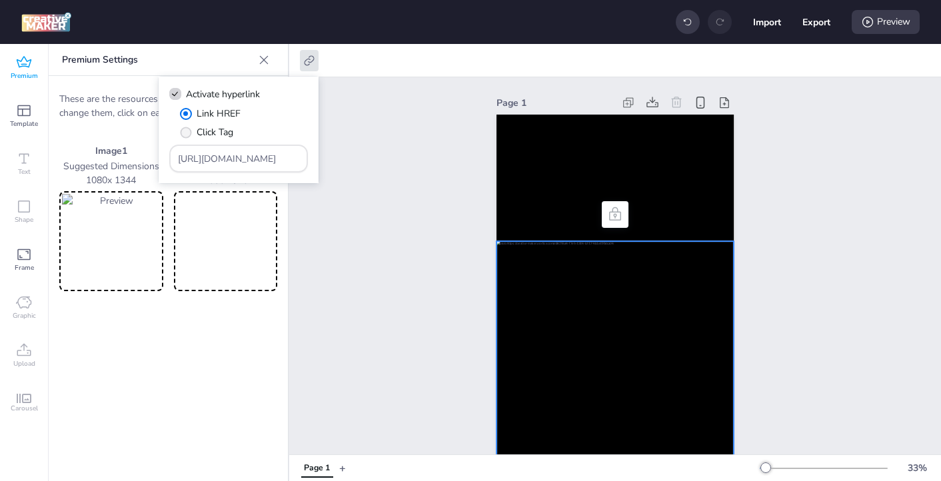
click at [186, 133] on span "" at bounding box center [185, 132] width 11 height 11
click at [186, 133] on input "Click Tag" at bounding box center [183, 137] width 9 height 9
radio input "true"
click at [203, 164] on input "[URL][DOMAIN_NAME]" at bounding box center [239, 159] width 122 height 14
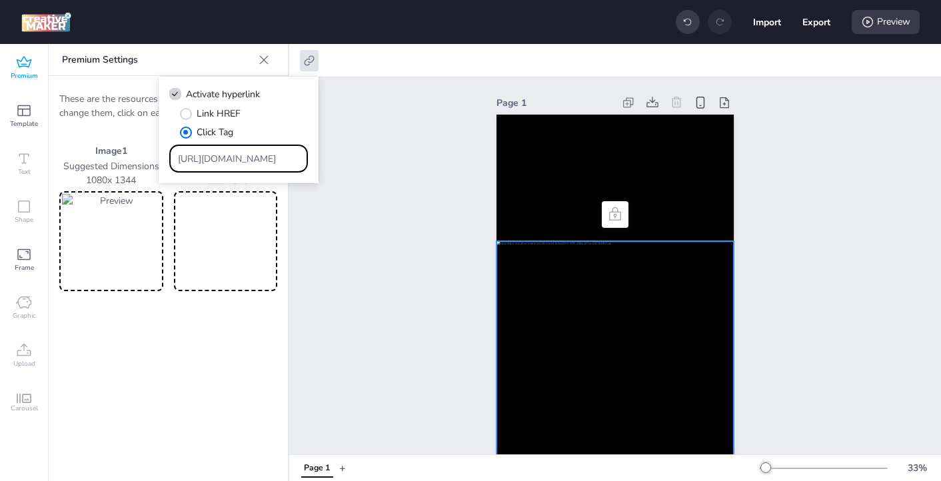
click at [203, 164] on input "[URL][DOMAIN_NAME]" at bounding box center [239, 159] width 122 height 14
paste input "https://[DOMAIN_NAME]/ddm/trackclk/N571601.3464950WORTISE/B33875767.427682931;d…"
type input "https://[DOMAIN_NAME]/ddm/trackclk/N571601.3464950WORTISE/B33875767.427682931;d…"
click at [390, 265] on div "Page 1" at bounding box center [615, 315] width 652 height 476
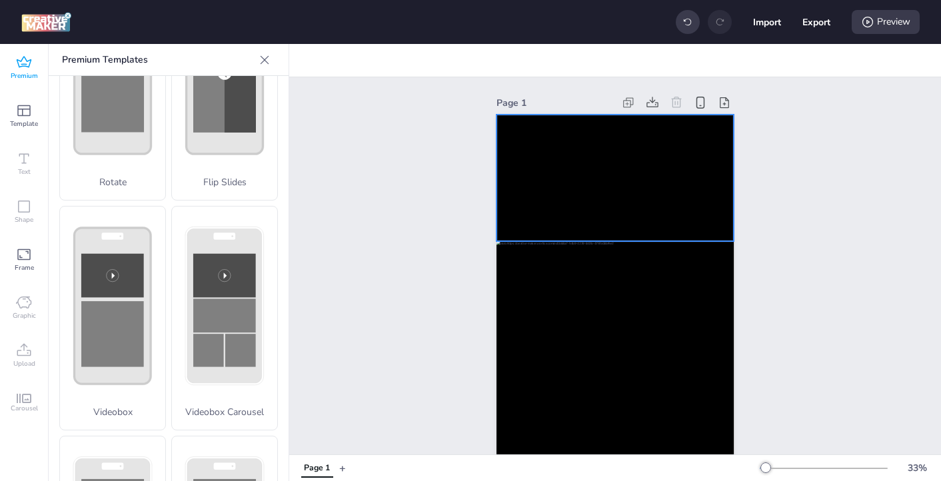
click at [572, 175] on video at bounding box center [615, 178] width 237 height 127
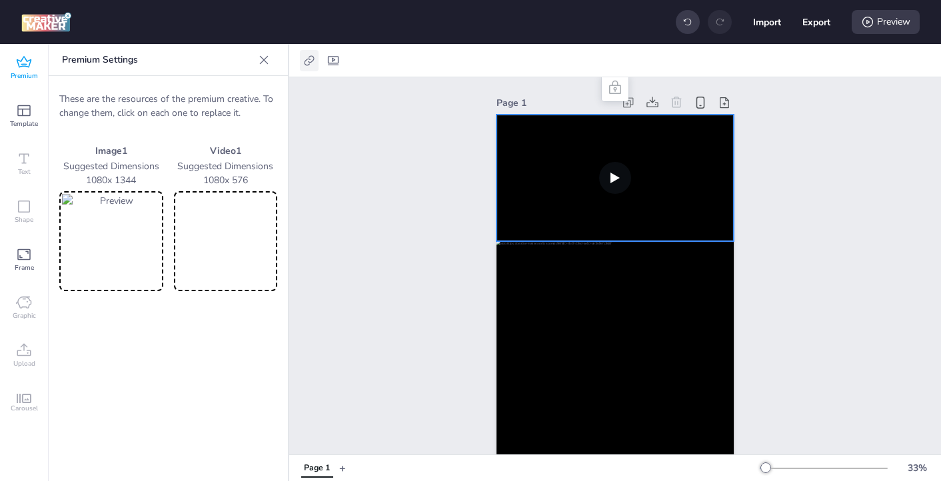
click at [312, 65] on icon at bounding box center [309, 60] width 13 height 13
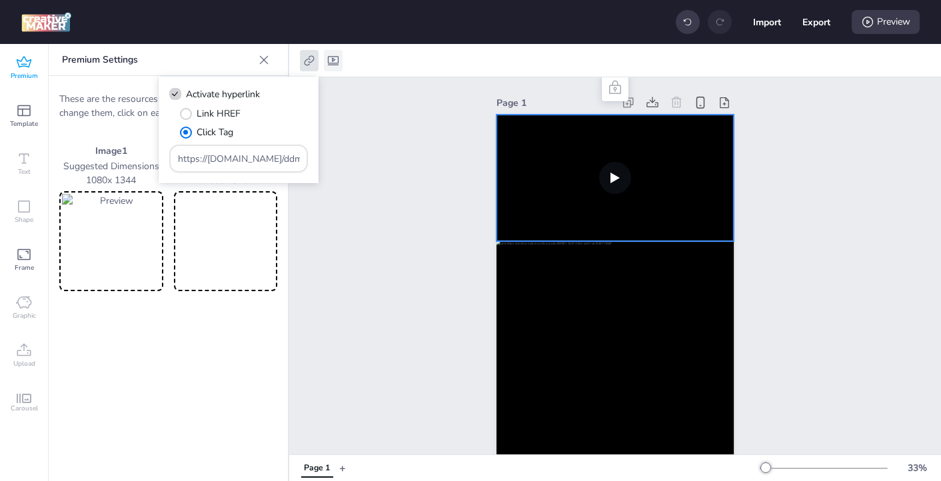
click at [335, 69] on div at bounding box center [333, 60] width 19 height 21
select select "contain"
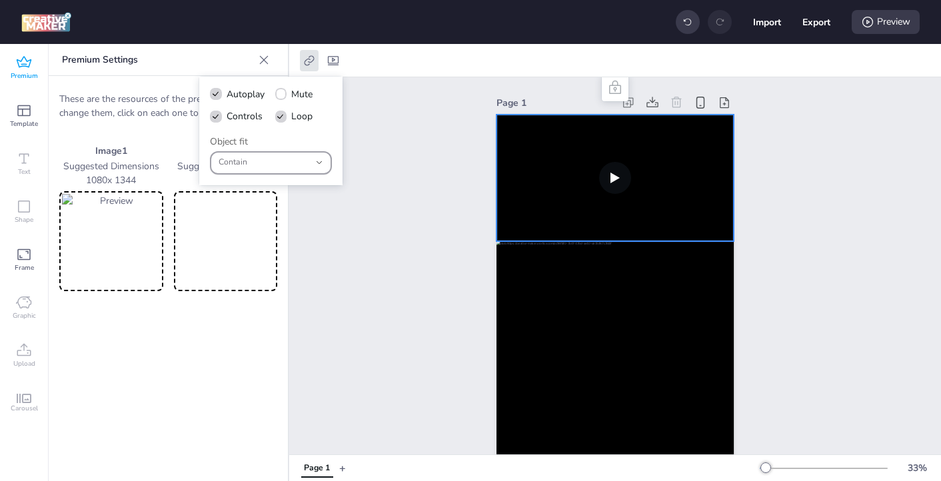
click at [313, 162] on button "Contain" at bounding box center [271, 162] width 122 height 23
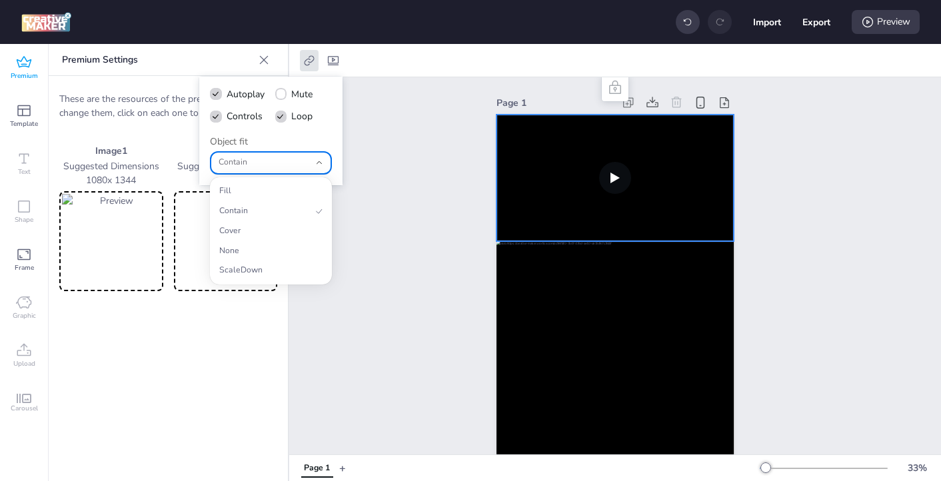
click at [392, 243] on div "Page 1" at bounding box center [615, 315] width 652 height 476
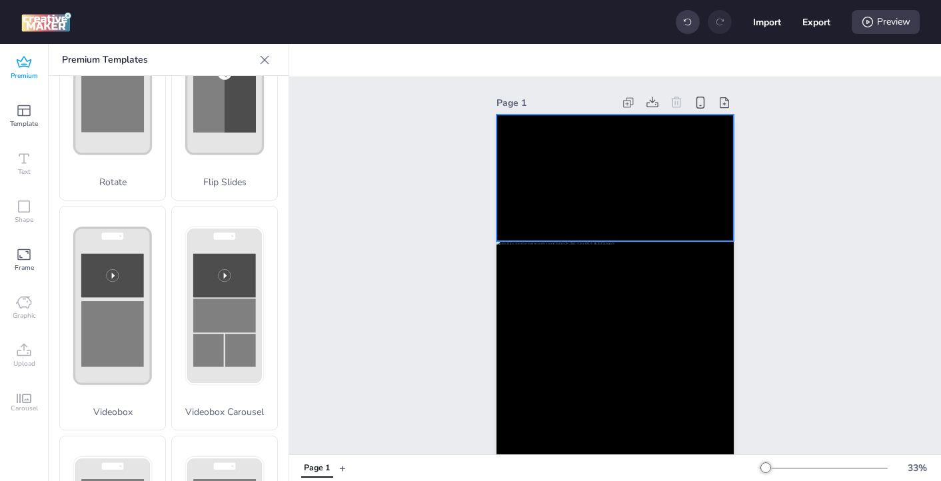
click at [595, 169] on video at bounding box center [615, 178] width 237 height 127
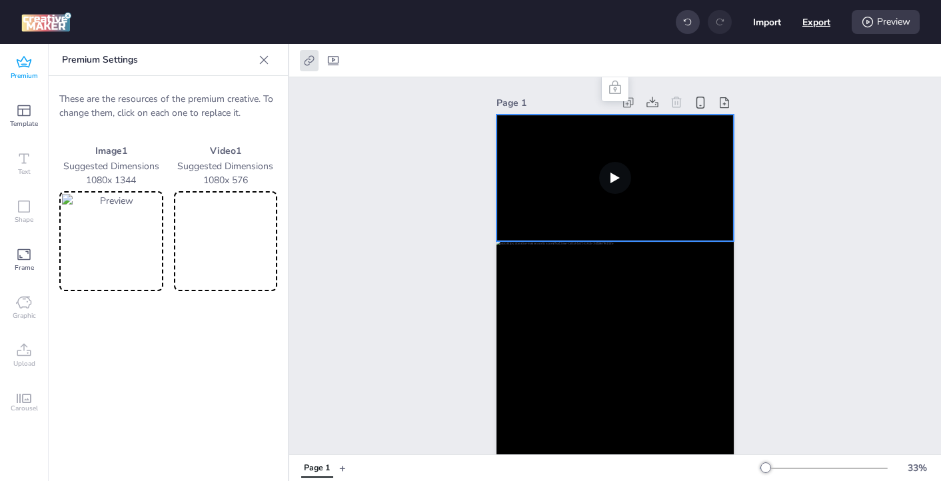
click at [816, 23] on button "Export" at bounding box center [817, 22] width 28 height 28
select select "html"
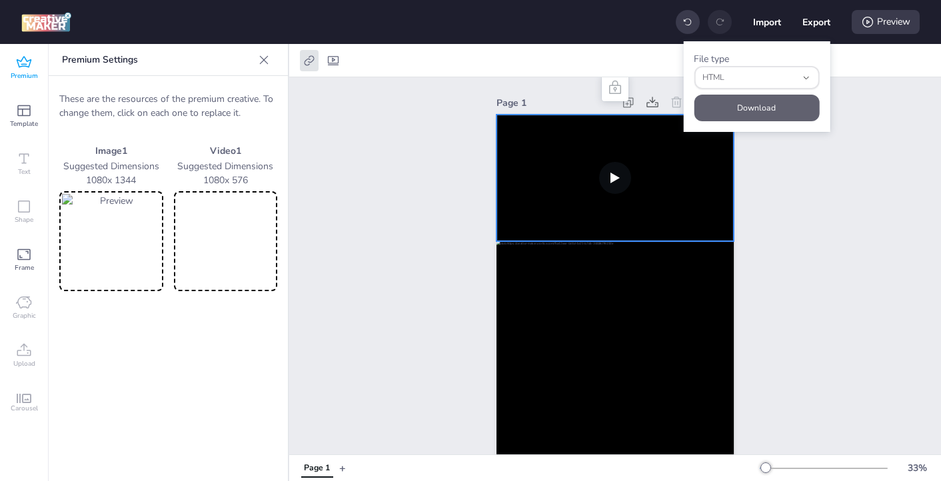
click at [759, 109] on button "Download" at bounding box center [756, 108] width 125 height 27
click at [806, 163] on div "Page 1" at bounding box center [615, 315] width 652 height 476
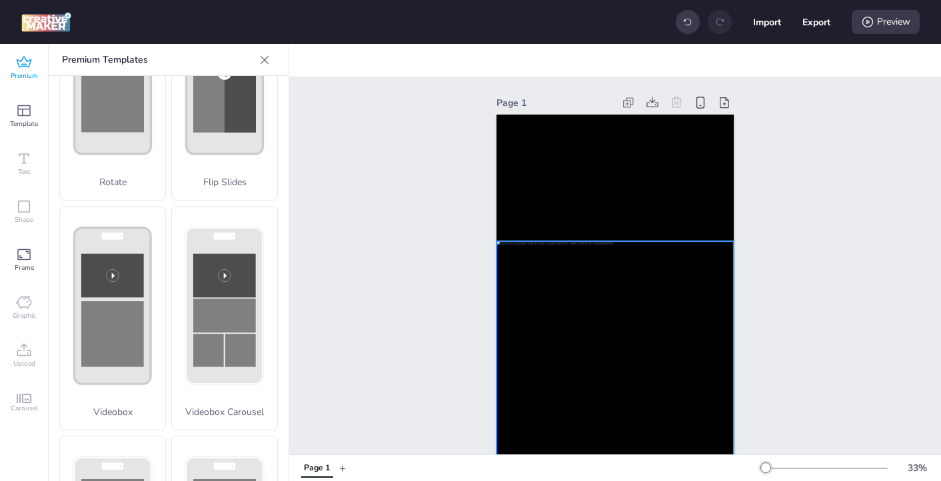
click at [569, 320] on div at bounding box center [615, 389] width 237 height 296
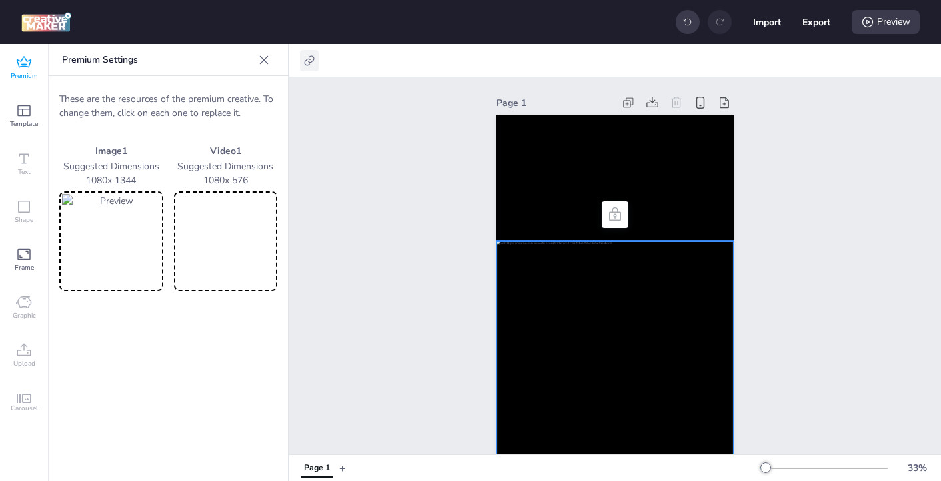
click at [309, 61] on icon at bounding box center [309, 60] width 10 height 10
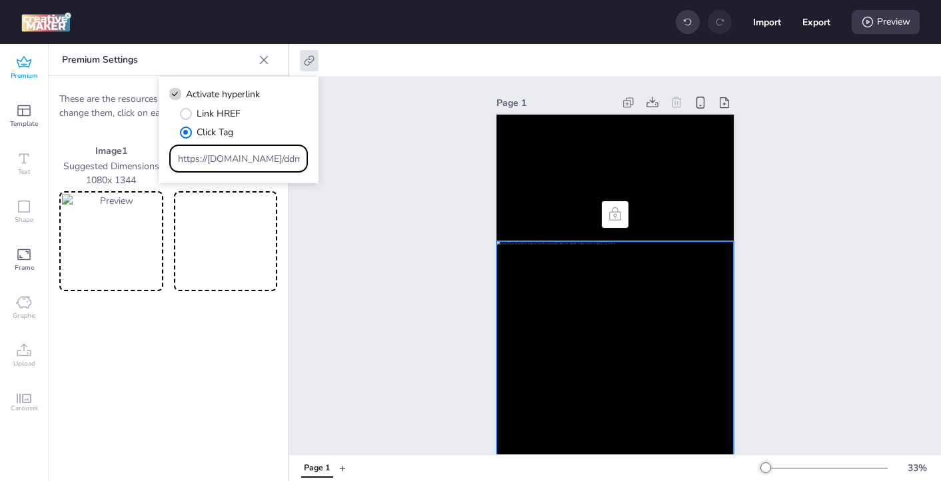
click at [235, 158] on input "https://[DOMAIN_NAME]/ddm/trackclk/N571601.3464950WORTISE/B33875767.427682931;d…" at bounding box center [239, 159] width 122 height 14
paste input "https://[DOMAIN_NAME]/ddm/trackclk/N571601.3464950WORTISE/B33875767.427682946;d…"
type input "https://[DOMAIN_NAME]/ddm/trackclk/N571601.3464950WORTISE/B33875767.427682946;d…"
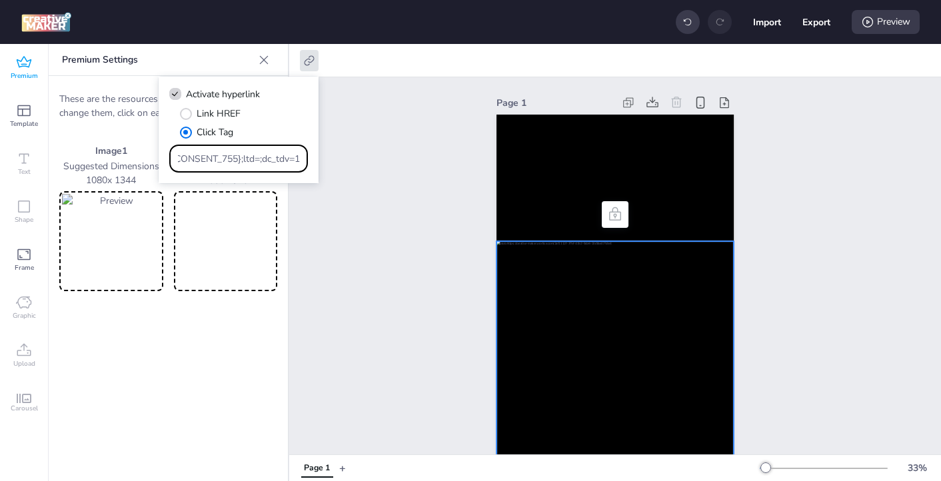
click at [383, 223] on div "Page 1" at bounding box center [615, 315] width 652 height 476
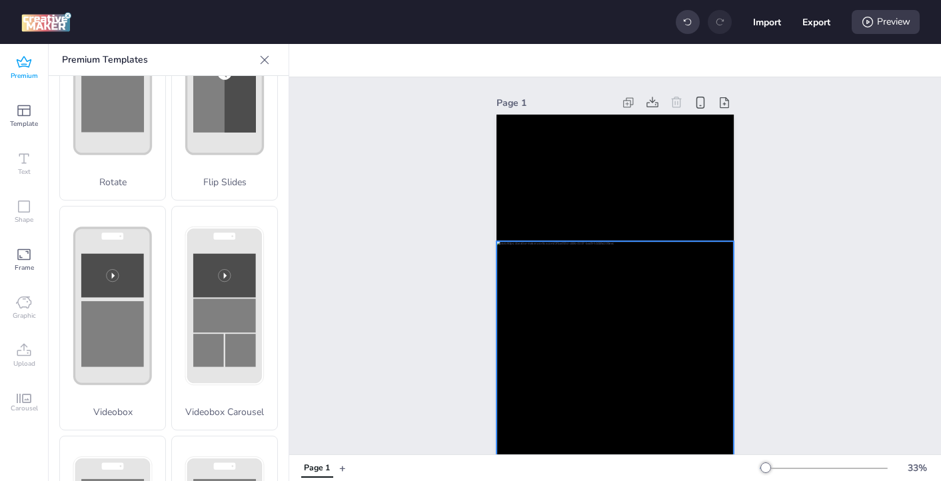
click at [555, 319] on div at bounding box center [615, 389] width 237 height 296
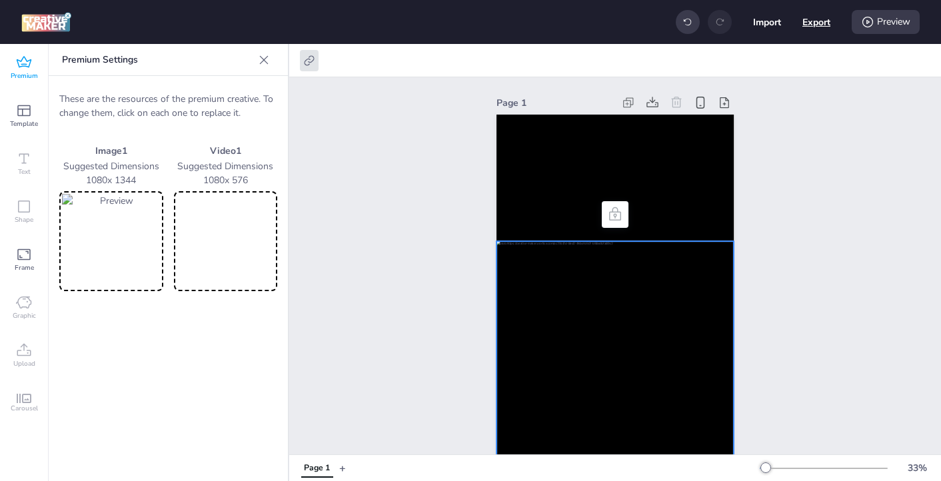
click at [816, 28] on button "Export" at bounding box center [817, 22] width 28 height 28
select select "html"
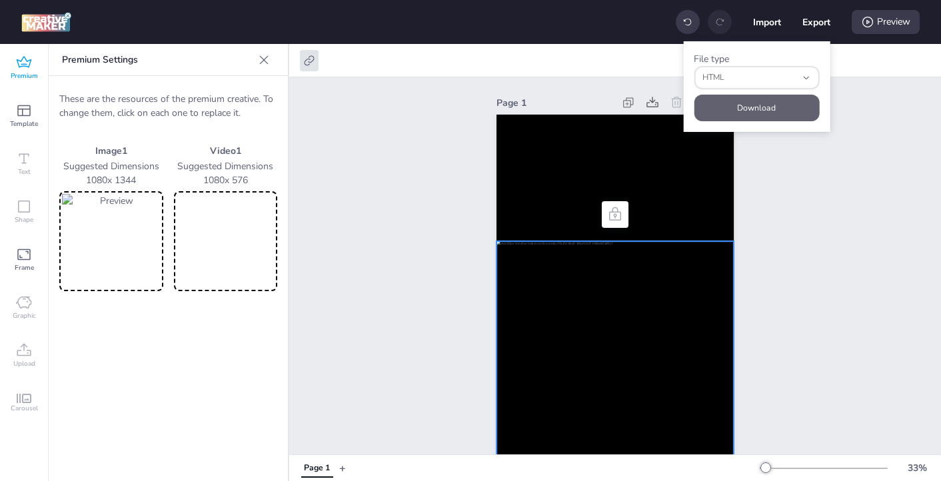
click at [773, 105] on button "Download" at bounding box center [756, 108] width 125 height 27
click at [308, 63] on icon at bounding box center [309, 60] width 13 height 13
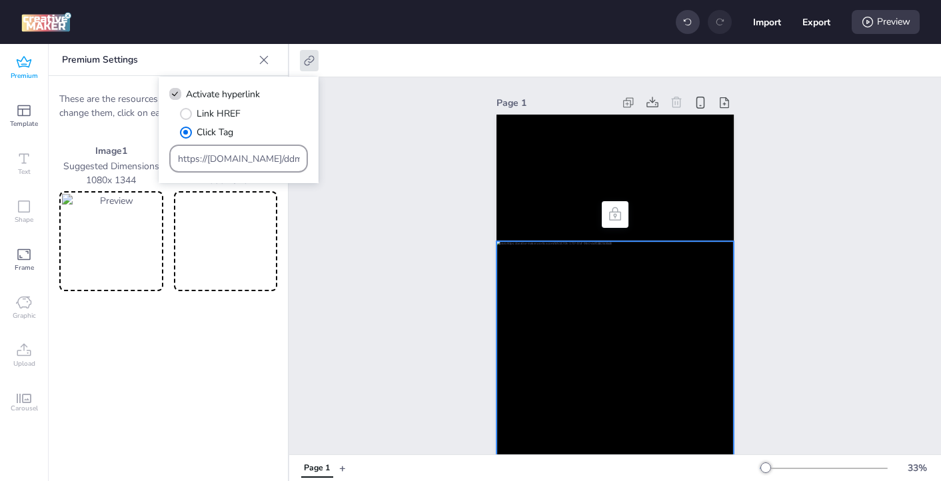
click at [221, 159] on input "https://[DOMAIN_NAME]/ddm/trackclk/N571601.3464950WORTISE/B33875767.427682946;d…" at bounding box center [239, 159] width 122 height 14
paste input "https://[DOMAIN_NAME]/ddm/trackclk/N571601.3464950WORTISE/B33875767.427682961;d…"
type input "https://[DOMAIN_NAME]/ddm/trackclk/N571601.3464950WORTISE/B33875767.427682961;d…"
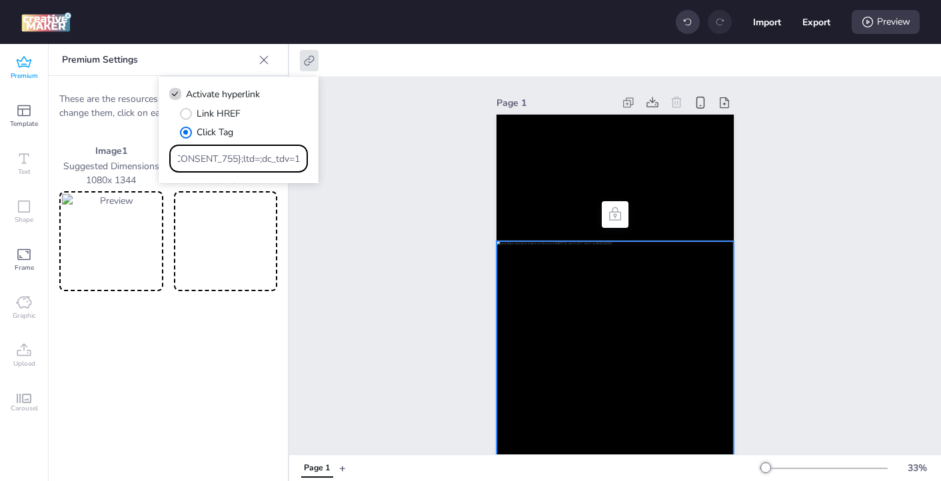
click at [359, 245] on div "Page 1" at bounding box center [615, 315] width 652 height 476
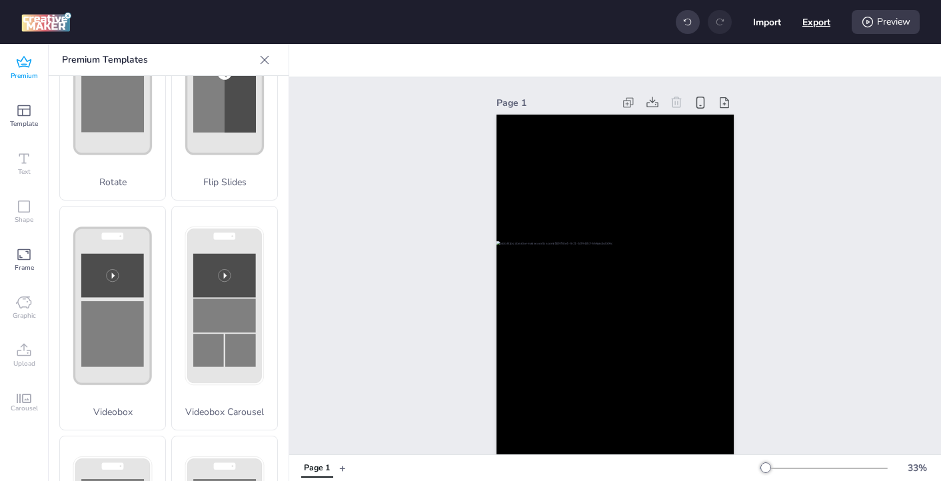
click at [807, 22] on button "Export" at bounding box center [817, 22] width 28 height 28
select select "html"
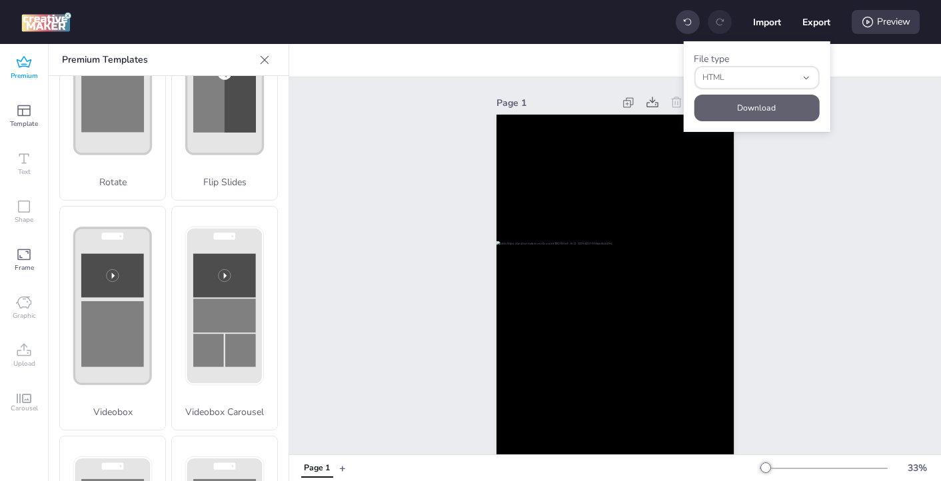
click at [765, 115] on button "Download" at bounding box center [756, 108] width 125 height 27
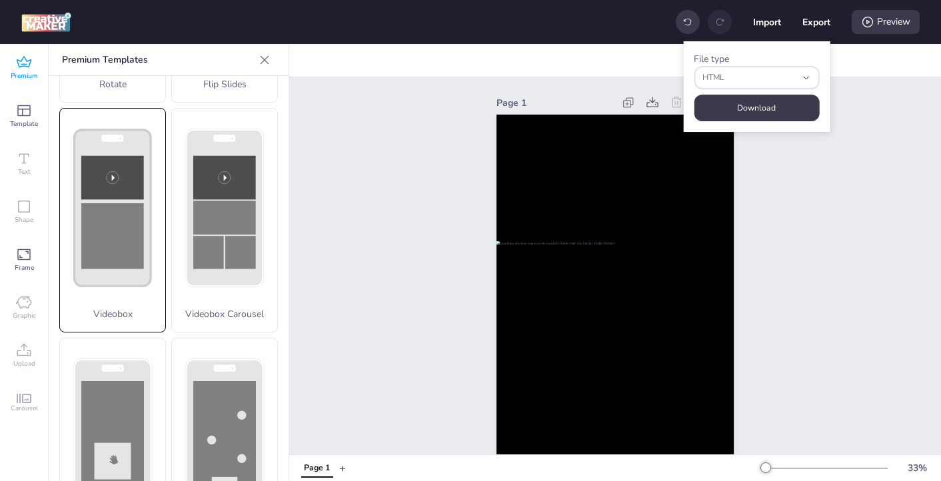
scroll to position [533, 0]
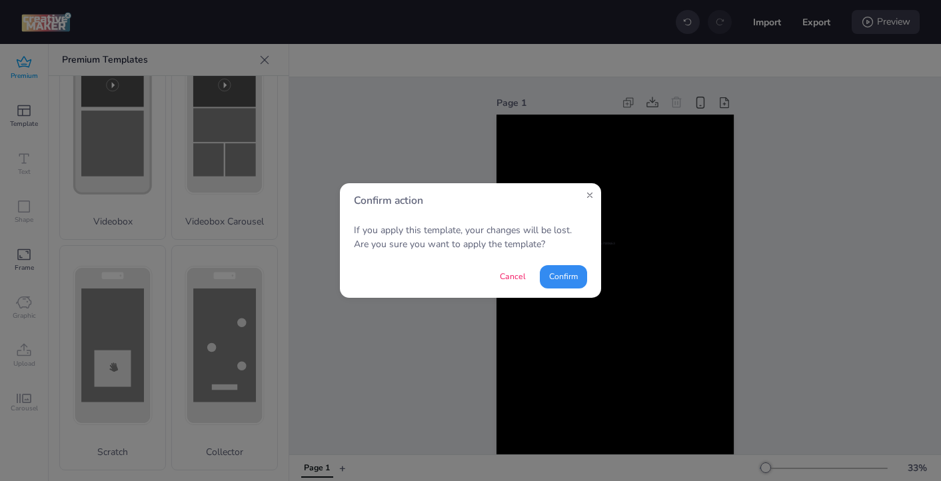
click at [570, 274] on button "Confirm" at bounding box center [563, 276] width 47 height 23
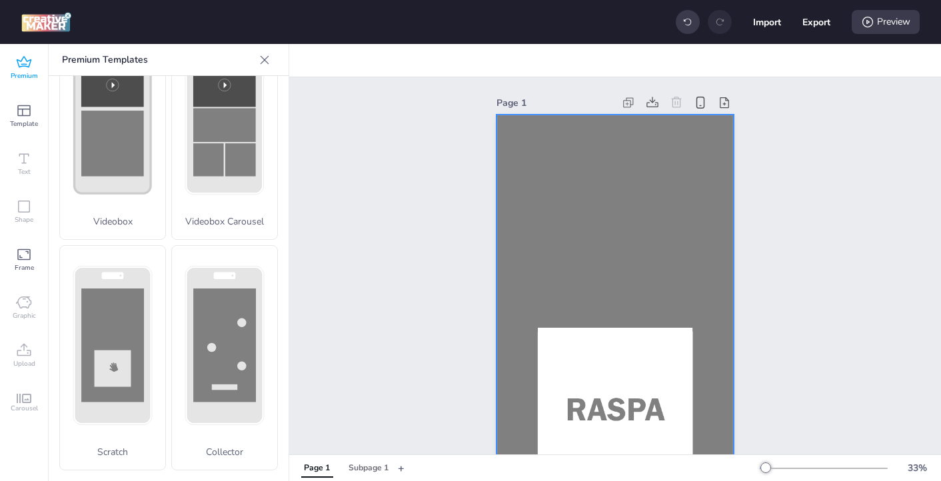
click at [596, 155] on div at bounding box center [615, 326] width 237 height 423
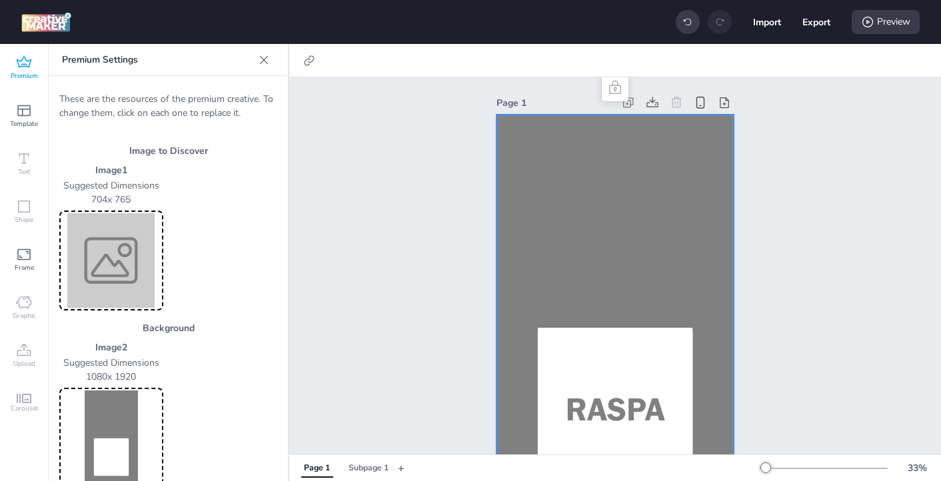
click at [113, 415] on img at bounding box center [111, 438] width 99 height 95
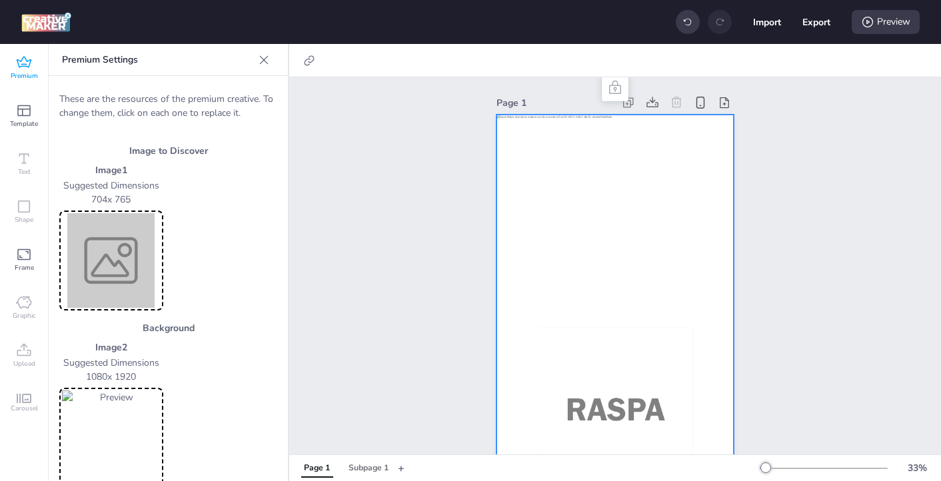
click at [143, 273] on img at bounding box center [111, 260] width 99 height 95
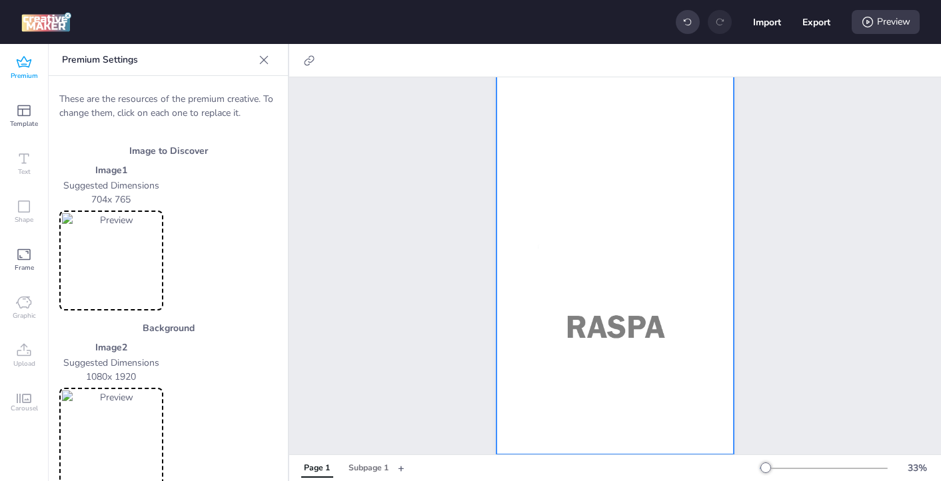
scroll to position [98, 0]
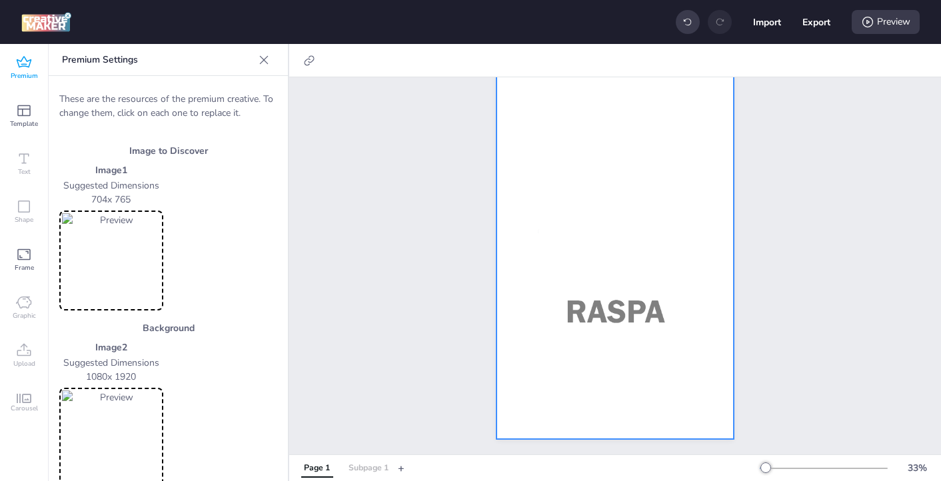
click at [367, 469] on div "Subpage 1" at bounding box center [369, 469] width 40 height 12
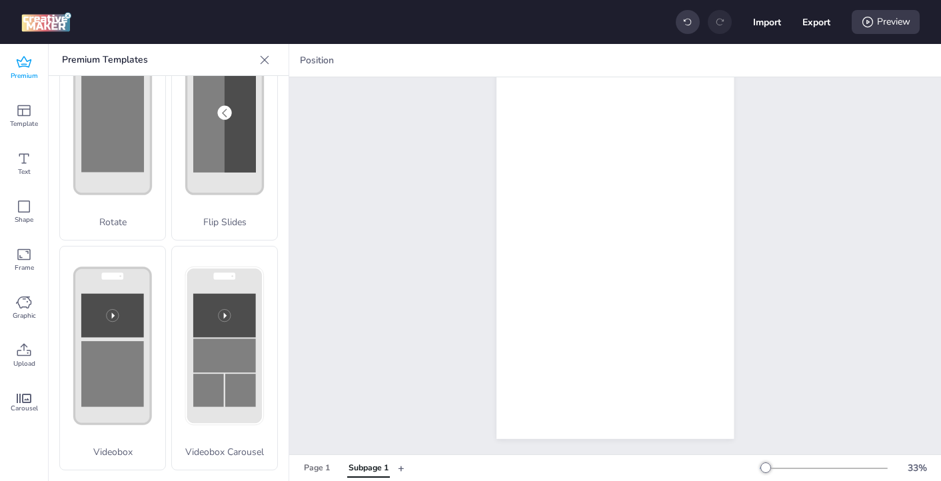
scroll to position [0, 0]
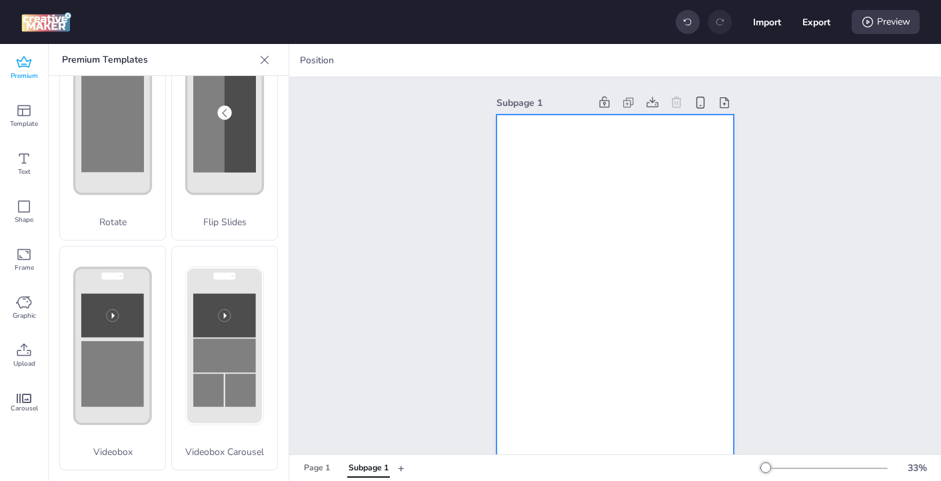
click at [575, 339] on div at bounding box center [615, 326] width 237 height 423
click at [29, 354] on icon at bounding box center [24, 351] width 16 height 16
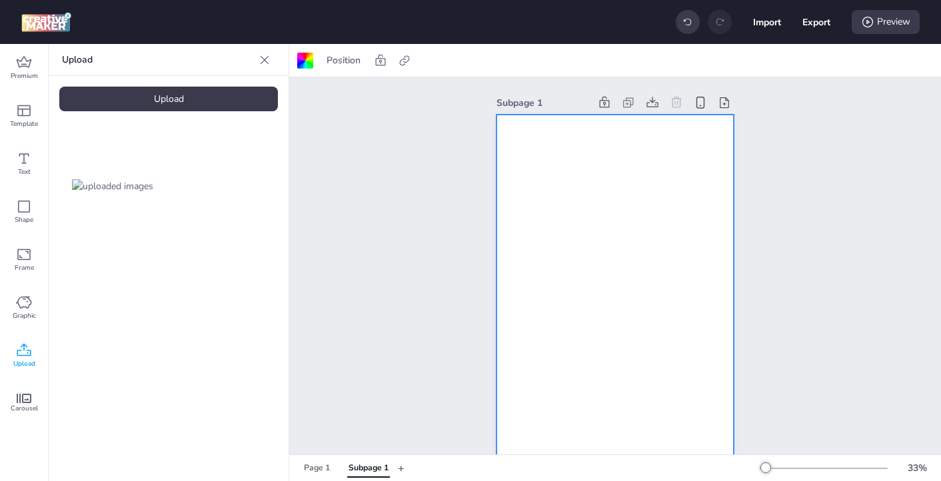
click at [143, 106] on div "Upload" at bounding box center [168, 99] width 219 height 25
click at [318, 467] on div "Page 1" at bounding box center [317, 469] width 26 height 12
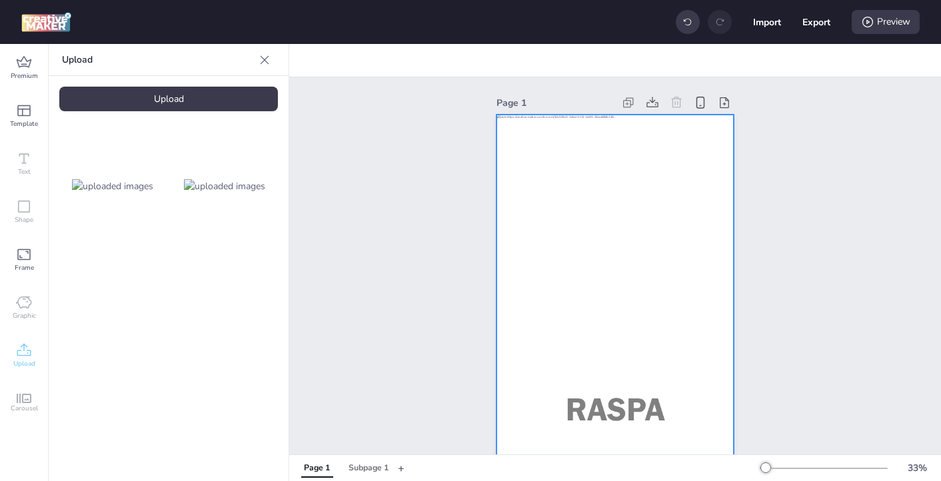
click at [557, 220] on div at bounding box center [615, 326] width 237 height 423
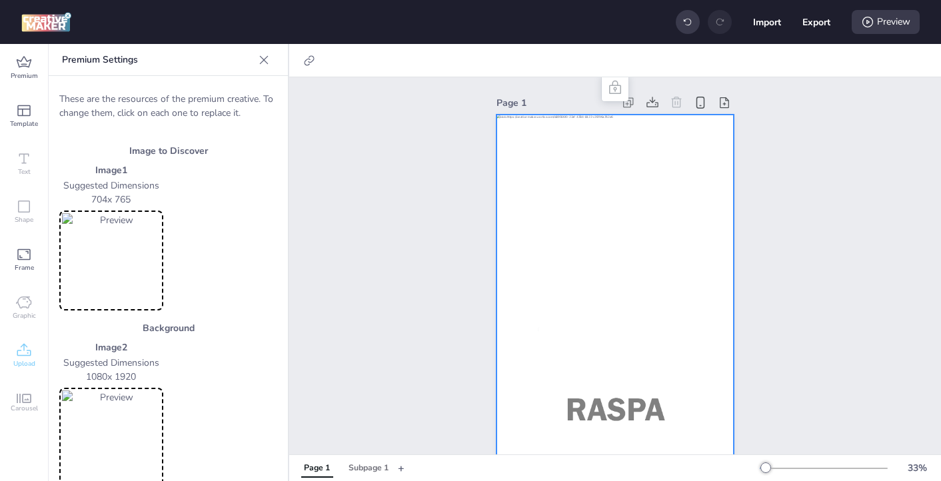
click at [101, 431] on img at bounding box center [111, 438] width 99 height 95
click at [358, 460] on button "Subpage 1" at bounding box center [369, 468] width 54 height 19
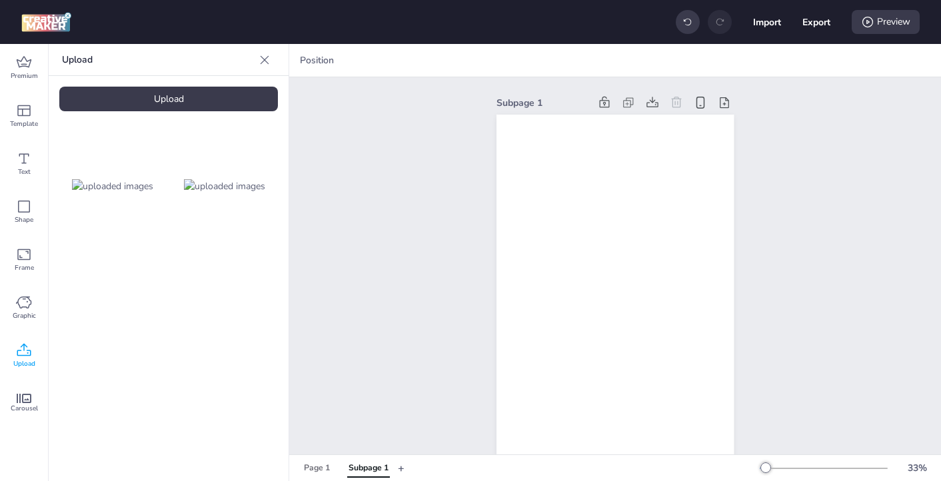
click at [121, 193] on img at bounding box center [112, 186] width 81 height 14
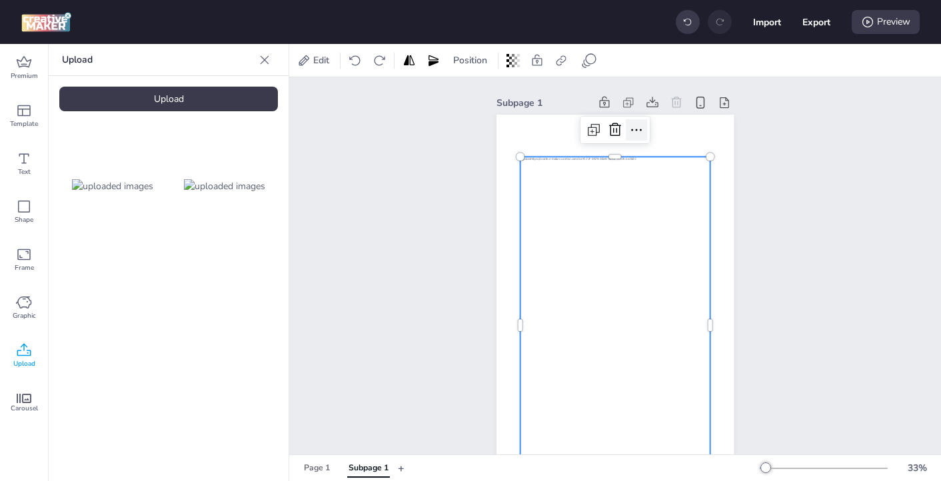
click at [637, 135] on icon at bounding box center [637, 130] width 16 height 16
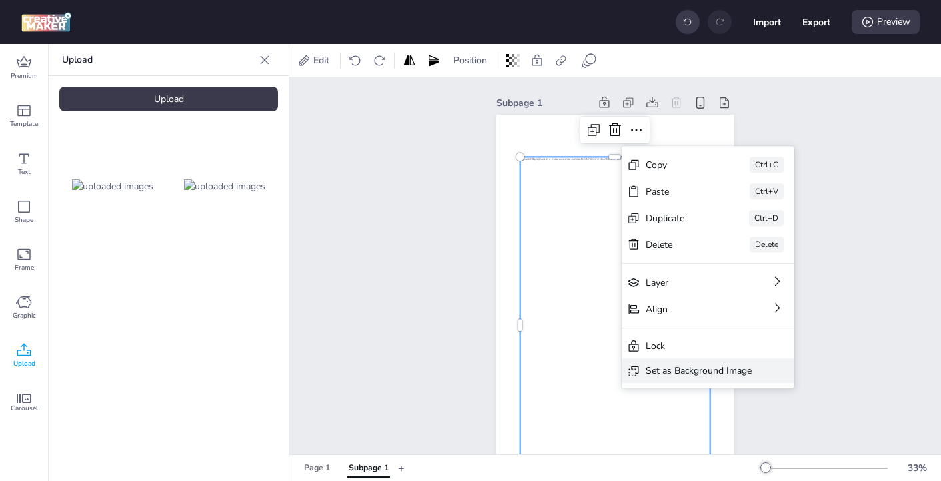
click at [683, 377] on div "Set as Background Image" at bounding box center [699, 371] width 106 height 14
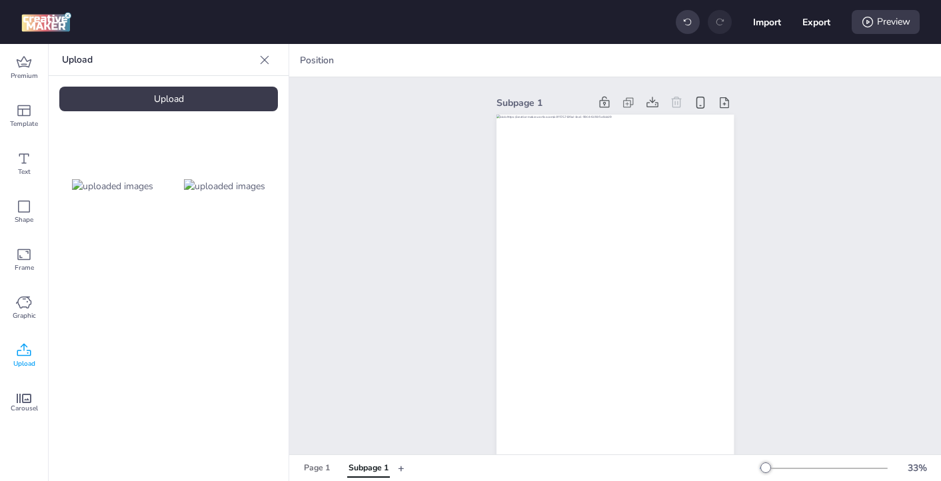
click at [409, 290] on div "Subpage 1" at bounding box center [615, 315] width 652 height 476
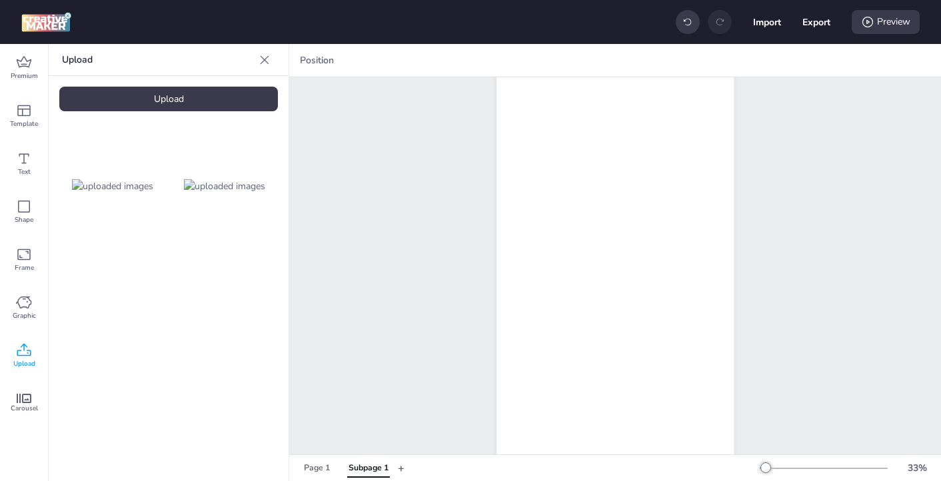
scroll to position [89, 0]
click at [311, 463] on div "Page 1" at bounding box center [317, 469] width 26 height 12
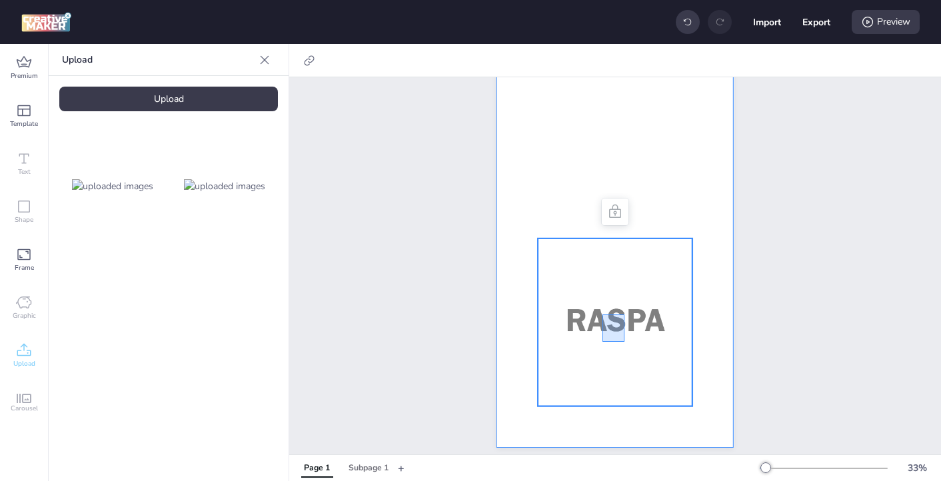
drag, startPoint x: 603, startPoint y: 315, endPoint x: 625, endPoint y: 342, distance: 35.1
click at [625, 342] on div at bounding box center [615, 323] width 155 height 168
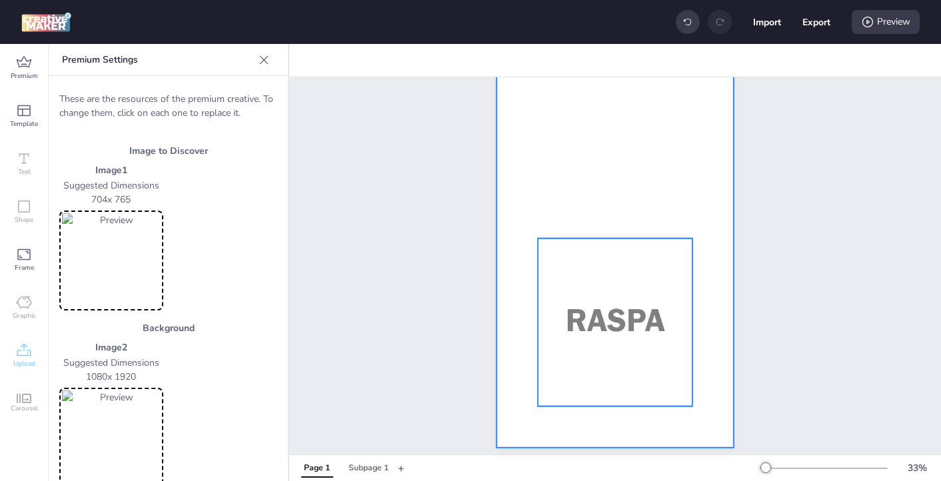
click at [423, 333] on div "Page 1" at bounding box center [615, 226] width 652 height 476
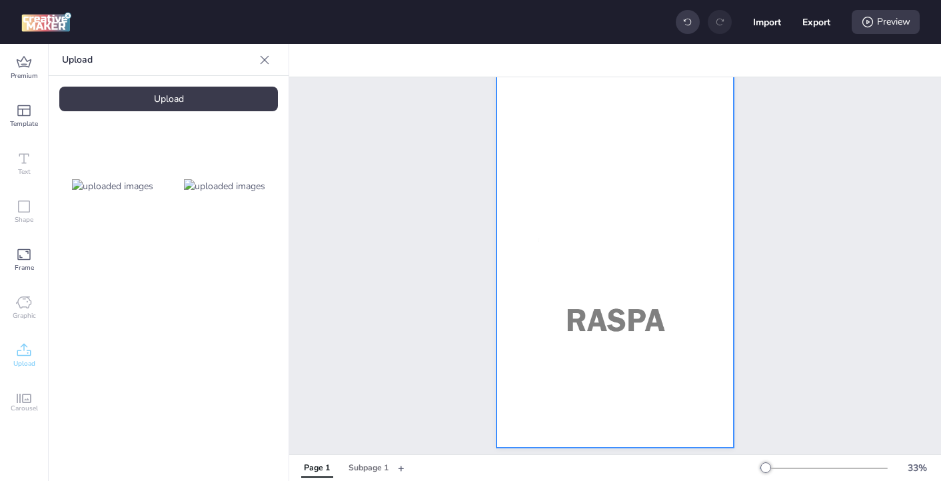
click at [533, 201] on div at bounding box center [615, 236] width 237 height 423
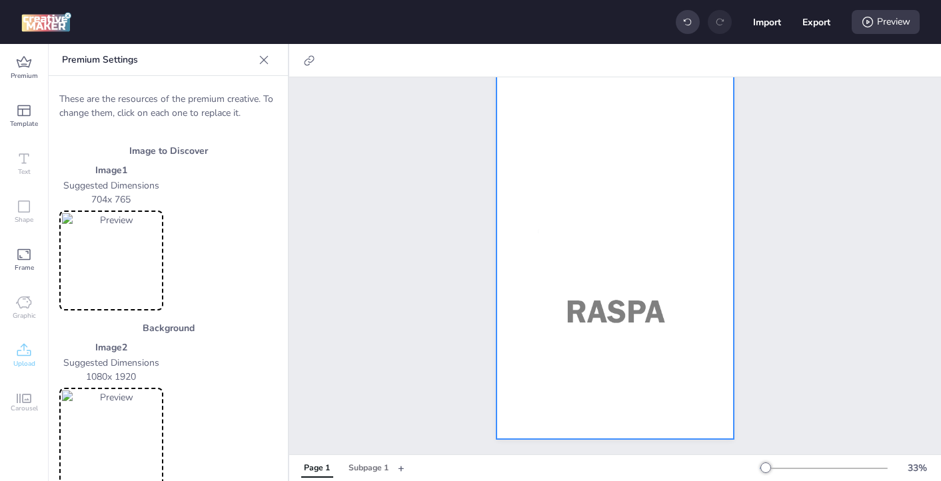
scroll to position [0, 0]
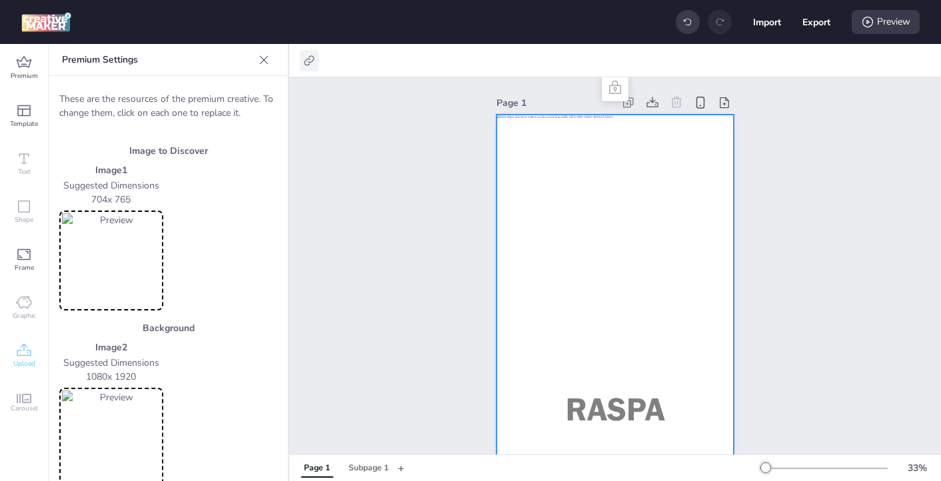
click at [305, 55] on icon at bounding box center [309, 60] width 13 height 13
click at [226, 83] on label "Activate hyperlink" at bounding box center [215, 94] width 100 height 23
click at [177, 95] on input "Activate hyperlink" at bounding box center [173, 99] width 9 height 9
checkbox input "true"
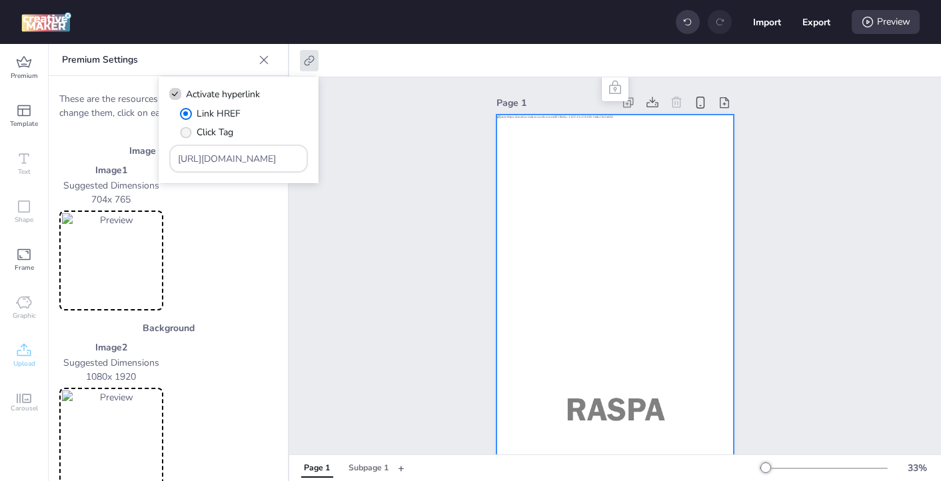
click at [185, 135] on span "" at bounding box center [185, 132] width 11 height 11
click at [185, 135] on input "Click Tag" at bounding box center [183, 137] width 9 height 9
radio input "true"
click at [203, 161] on input "[URL][DOMAIN_NAME]" at bounding box center [239, 159] width 122 height 14
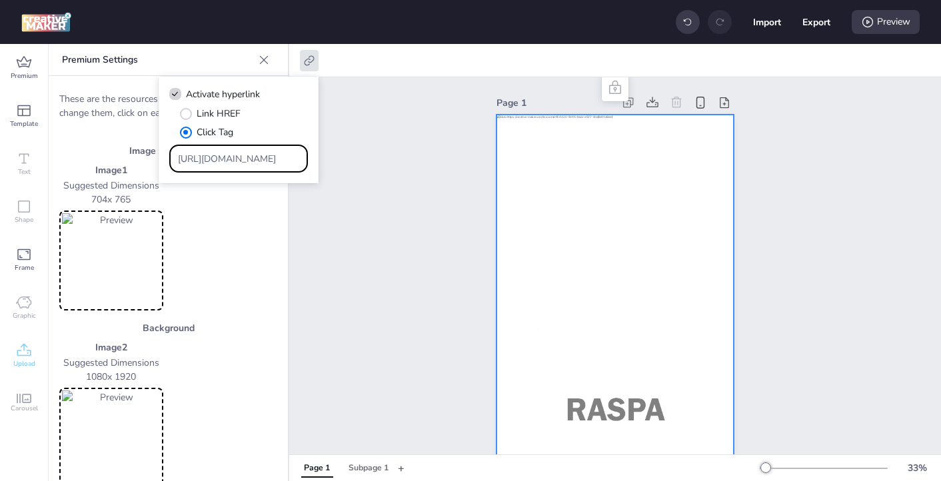
click at [203, 161] on input "[URL][DOMAIN_NAME]" at bounding box center [239, 159] width 122 height 14
paste input "https://[DOMAIN_NAME]/ddm/trackclk/N571601.3464950WORTISE/B33875767.427682919;d…"
type input "https://[DOMAIN_NAME]/ddm/trackclk/N571601.3464950WORTISE/B33875767.427682919;d…"
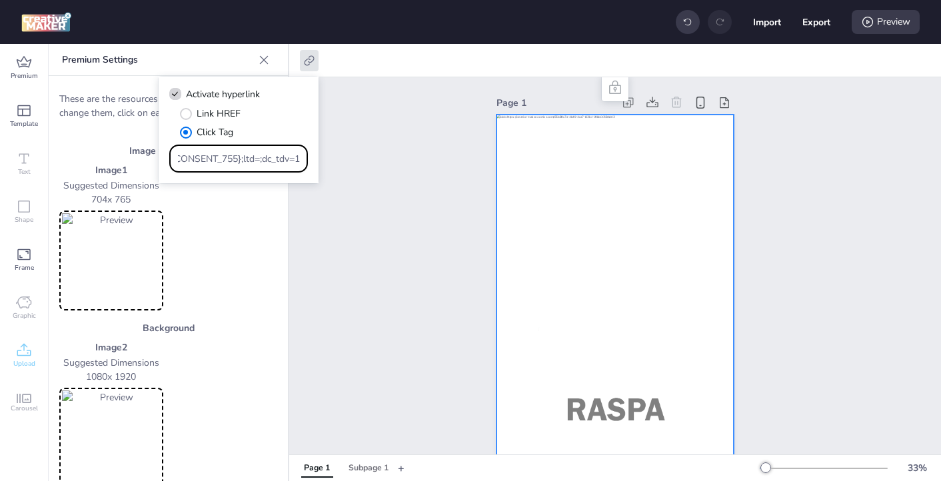
click at [394, 222] on div "Page 1" at bounding box center [615, 315] width 652 height 476
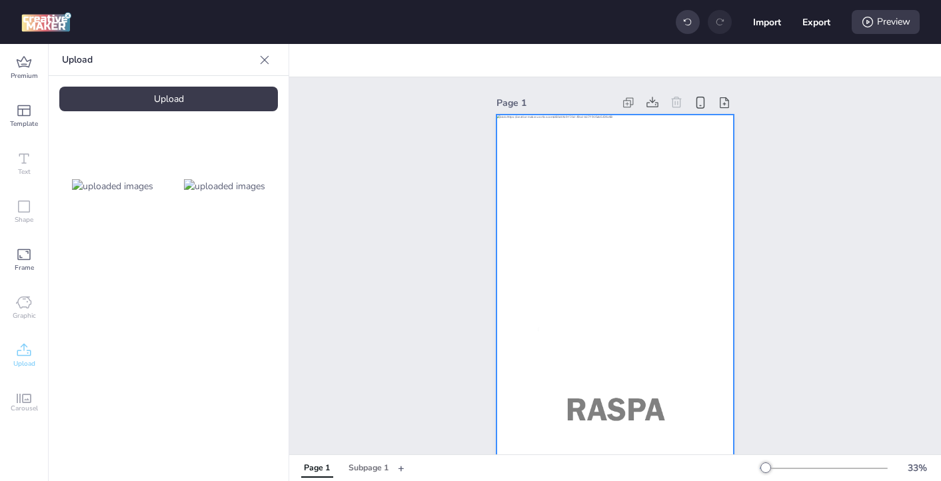
click at [598, 166] on div at bounding box center [615, 326] width 237 height 423
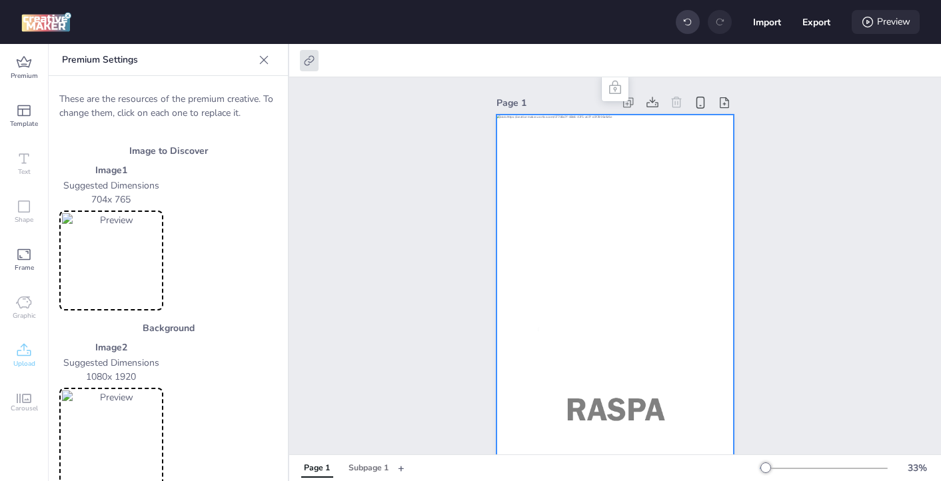
click at [859, 25] on div "Preview" at bounding box center [886, 22] width 68 height 24
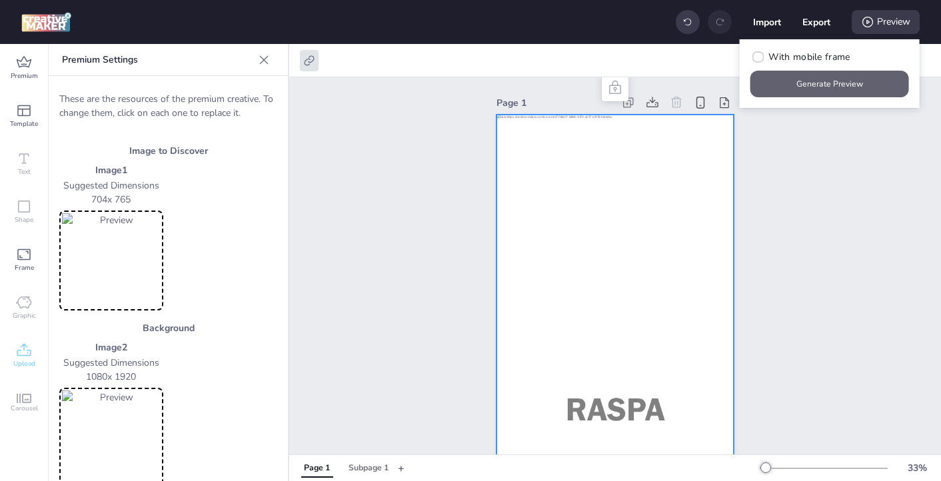
click at [843, 86] on button "Generate Preview" at bounding box center [830, 84] width 159 height 27
click at [784, 177] on div "Page 1" at bounding box center [615, 315] width 652 height 476
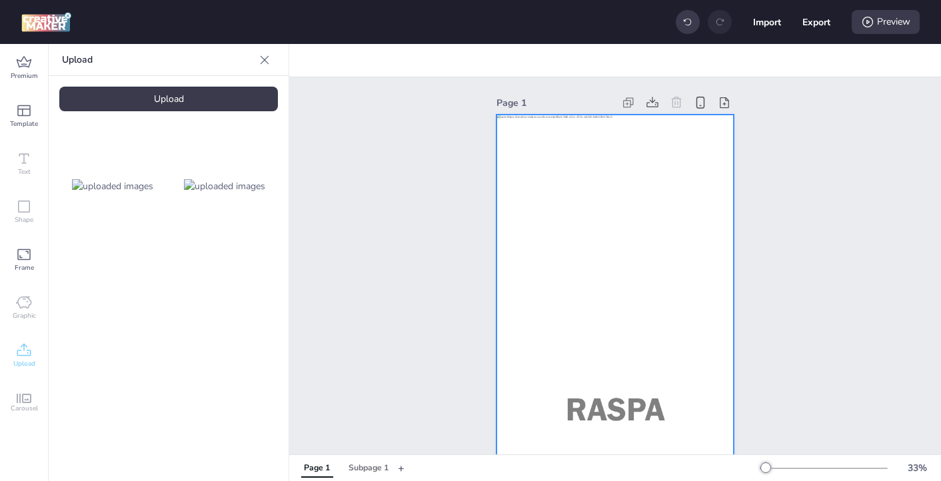
click at [569, 171] on div at bounding box center [615, 326] width 237 height 423
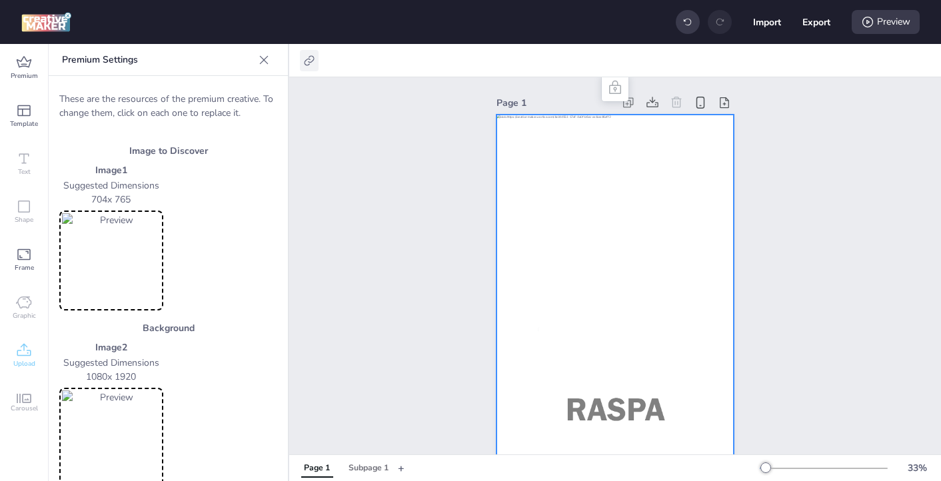
click at [309, 63] on icon at bounding box center [309, 60] width 10 height 10
click at [381, 225] on div "Page 1" at bounding box center [615, 315] width 652 height 476
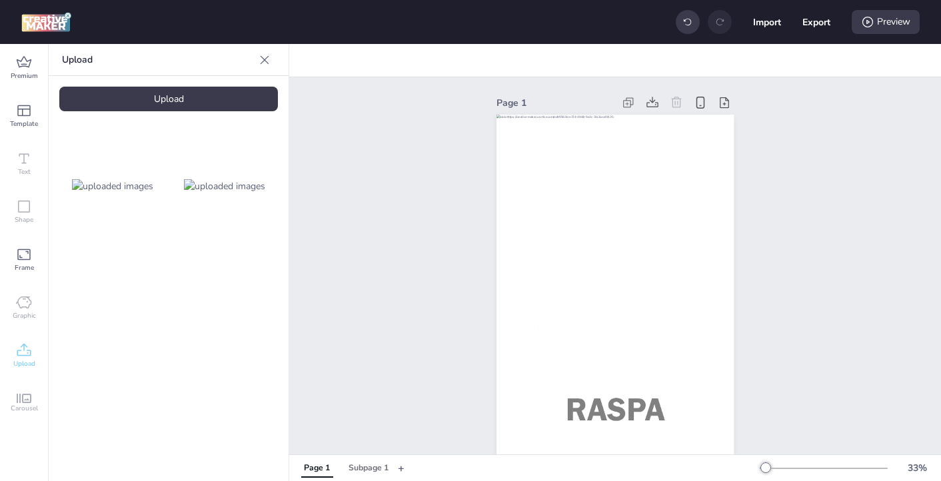
click at [231, 193] on img at bounding box center [224, 186] width 81 height 14
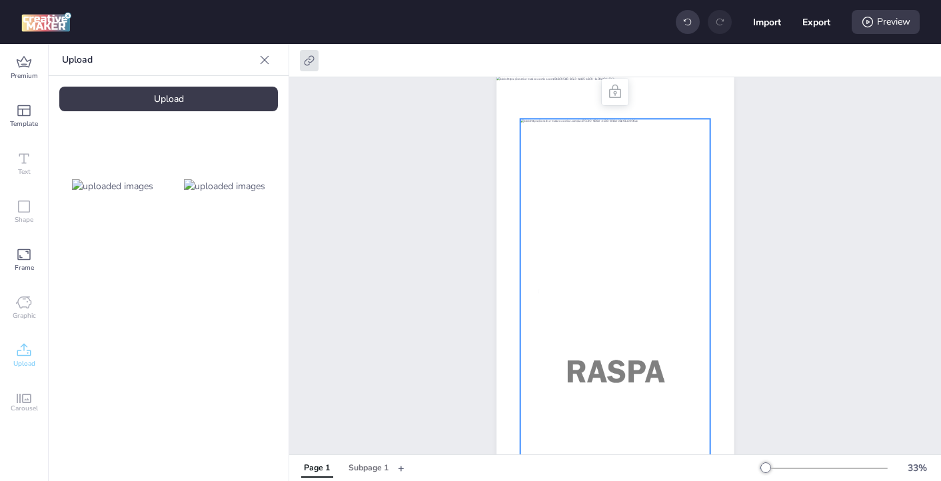
scroll to position [0, 0]
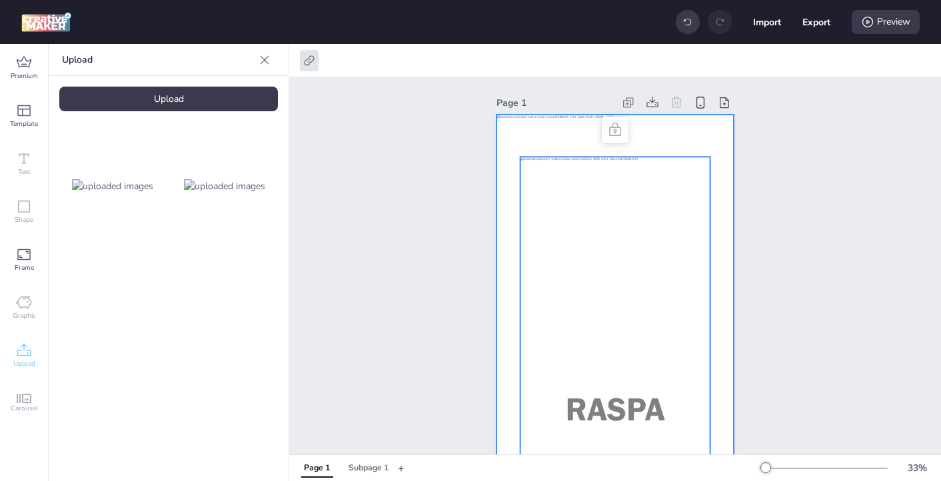
drag, startPoint x: 606, startPoint y: 215, endPoint x: 711, endPoint y: 254, distance: 111.8
click at [711, 115] on div at bounding box center [615, 115] width 237 height 0
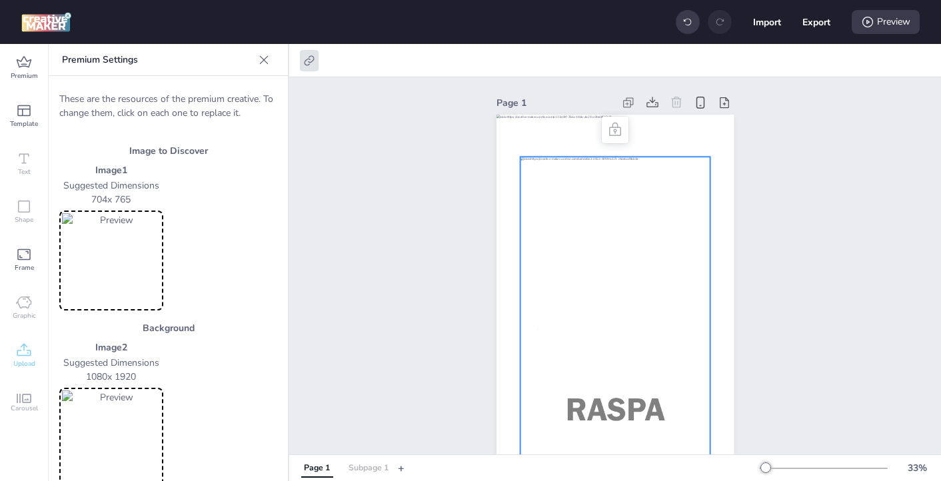
click at [379, 473] on div "Subpage 1" at bounding box center [369, 469] width 40 height 12
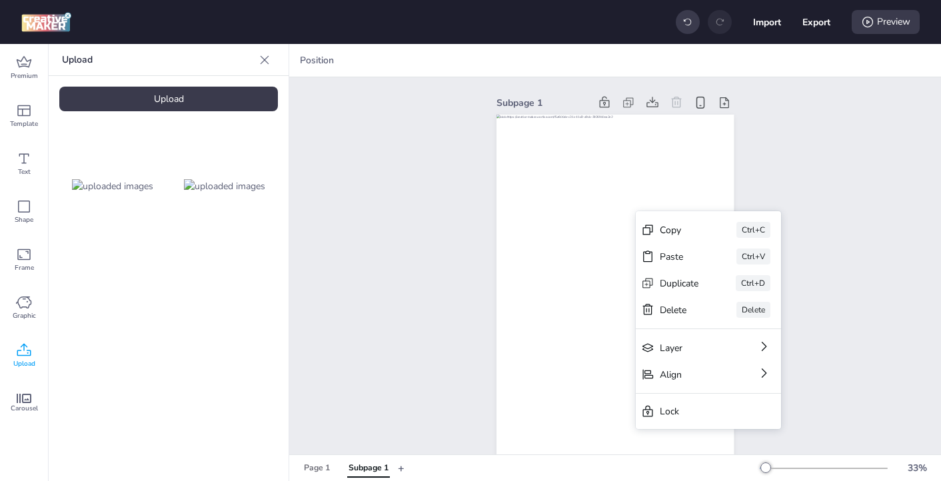
click at [333, 288] on div "Subpage 1 Copy Ctrl+C Paste Ctrl+V Duplicate Ctrl+D Delete Delete Layer Align L…" at bounding box center [615, 315] width 652 height 476
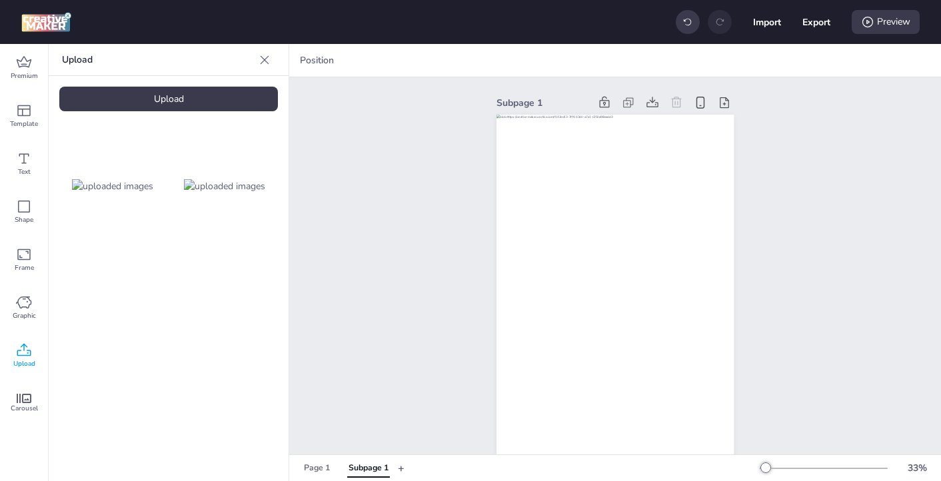
click at [245, 182] on img at bounding box center [224, 186] width 81 height 14
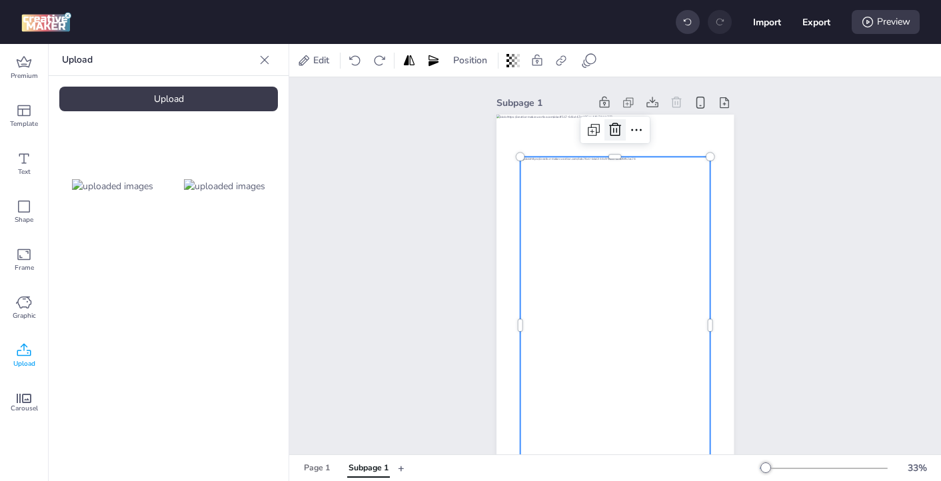
click at [619, 133] on icon at bounding box center [615, 129] width 12 height 13
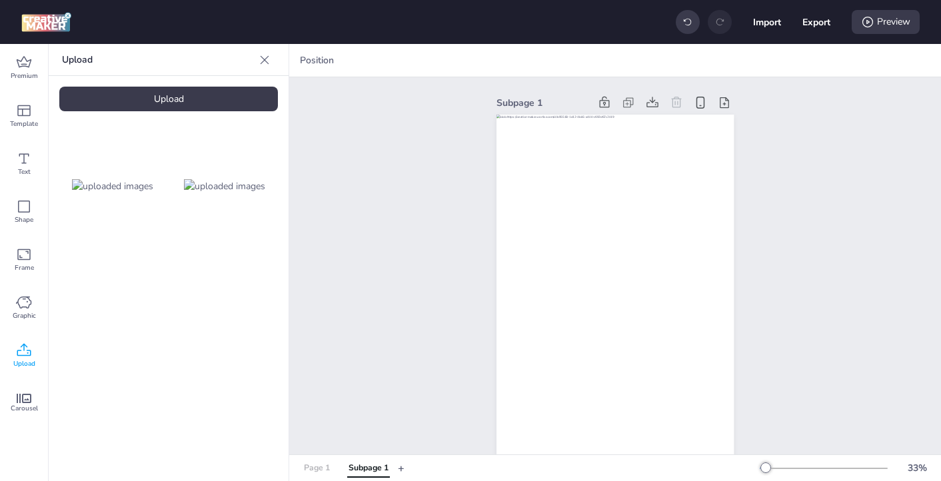
click at [319, 469] on div "Page 1" at bounding box center [317, 469] width 26 height 12
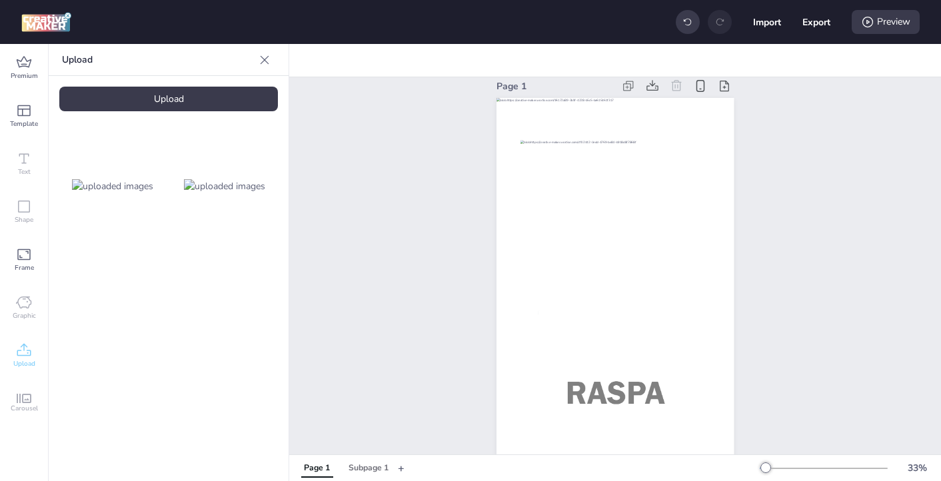
scroll to position [48, 0]
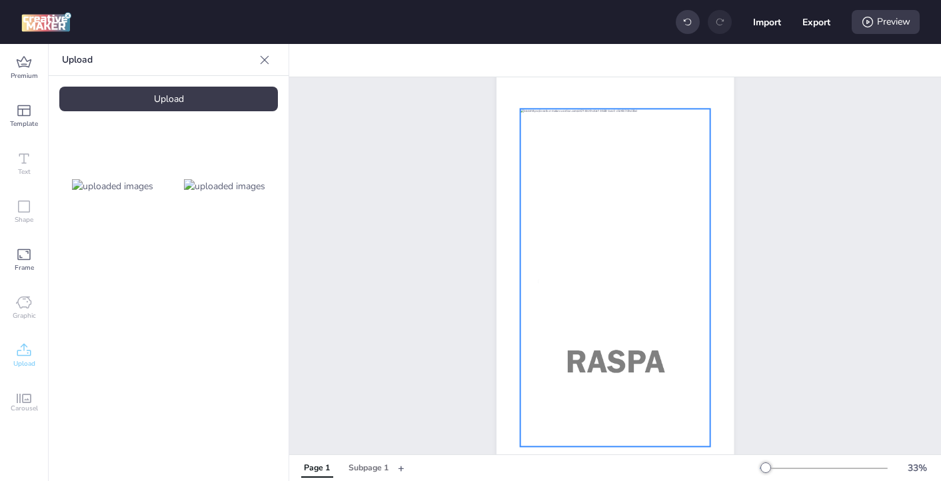
click at [561, 286] on div at bounding box center [615, 278] width 190 height 338
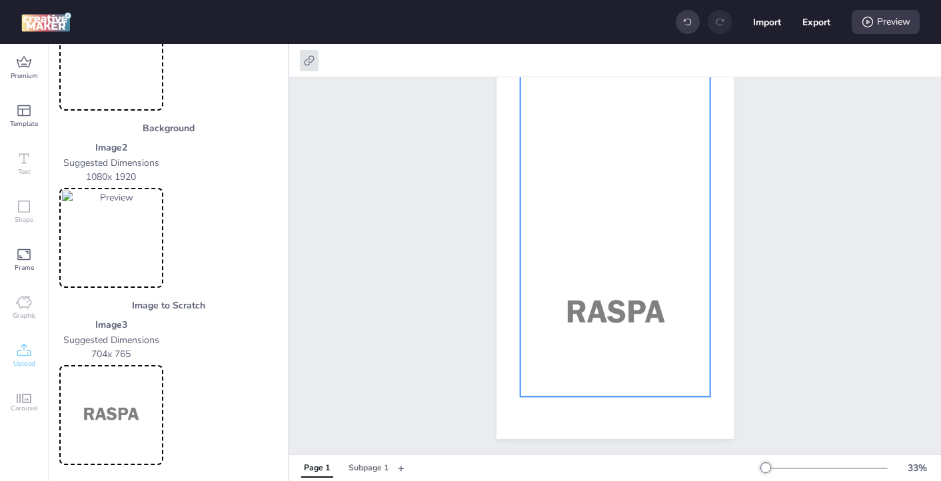
scroll to position [0, 0]
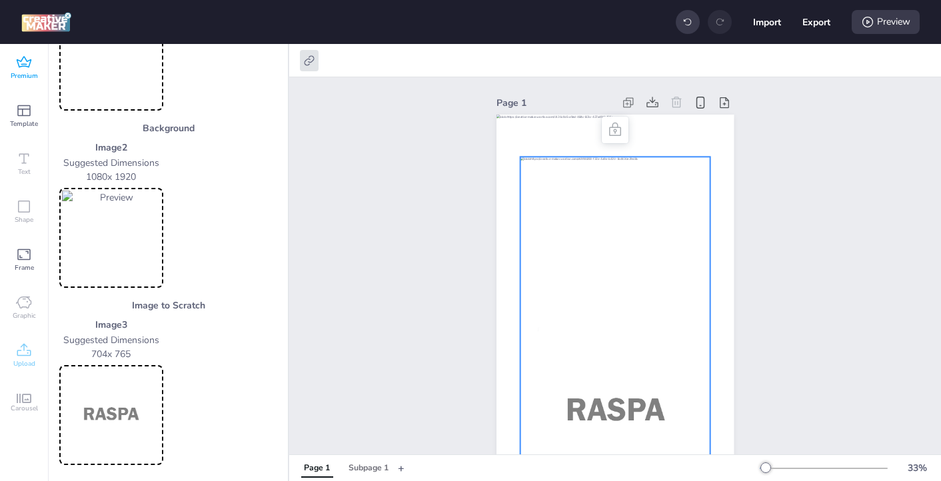
click at [31, 68] on icon at bounding box center [24, 63] width 16 height 16
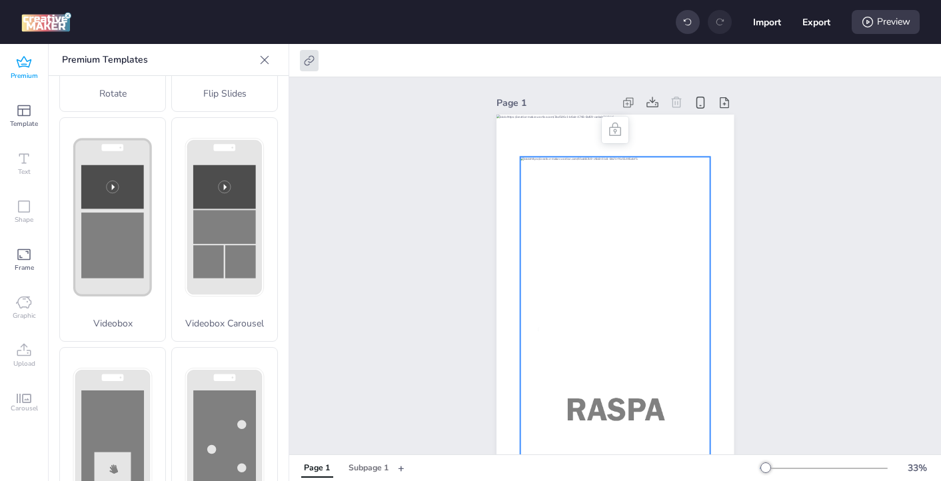
scroll to position [533, 0]
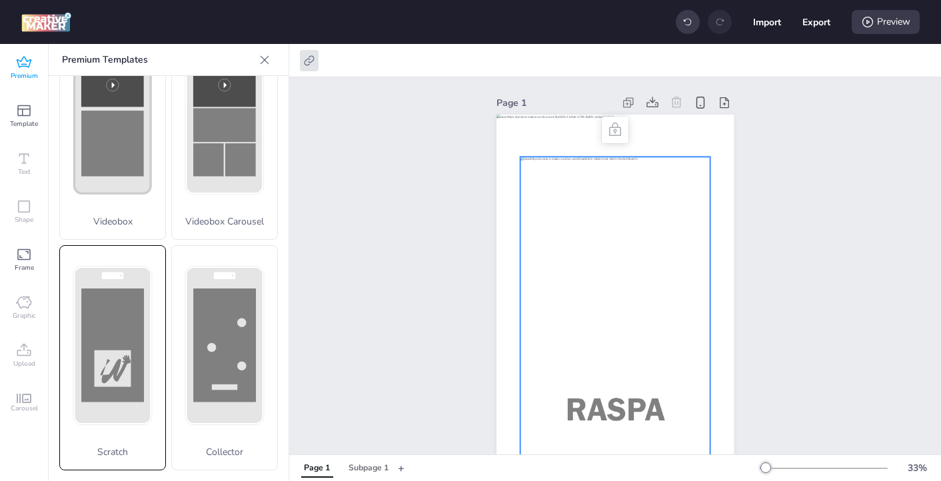
click at [103, 379] on icon at bounding box center [114, 371] width 28 height 25
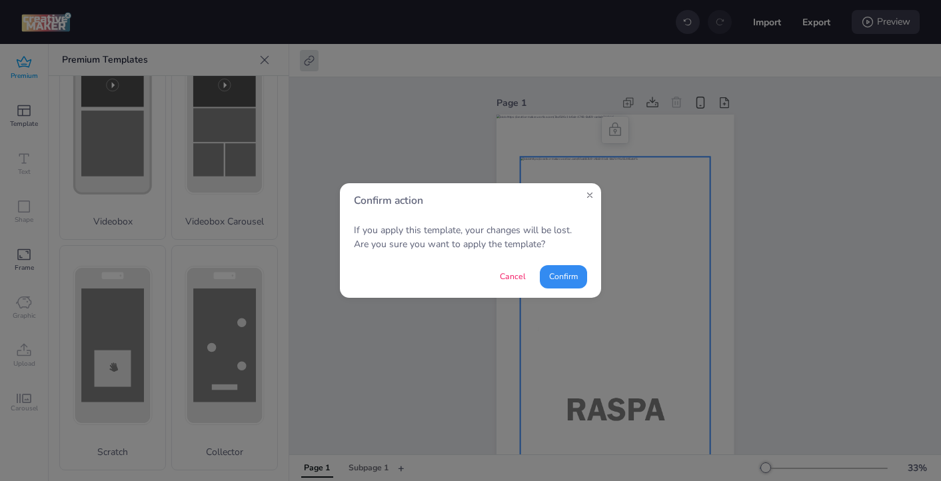
click at [565, 279] on button "Confirm" at bounding box center [563, 276] width 47 height 23
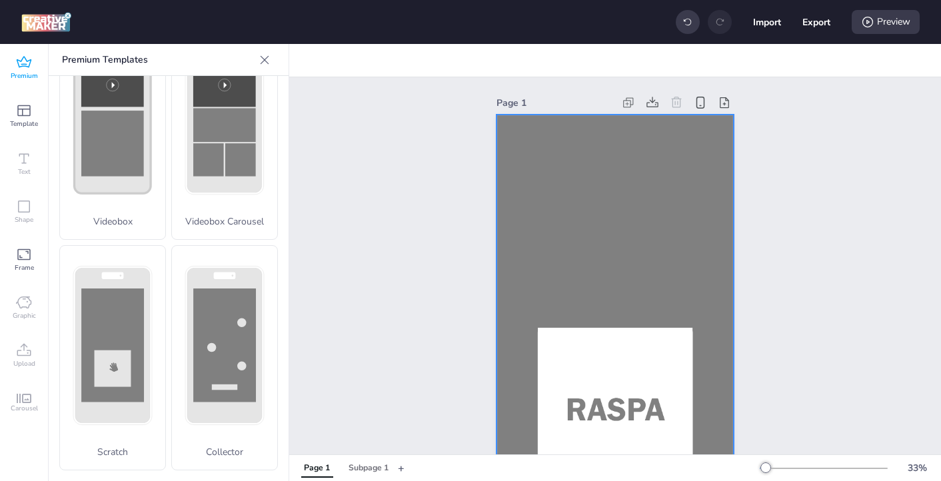
click at [510, 220] on div at bounding box center [615, 326] width 237 height 423
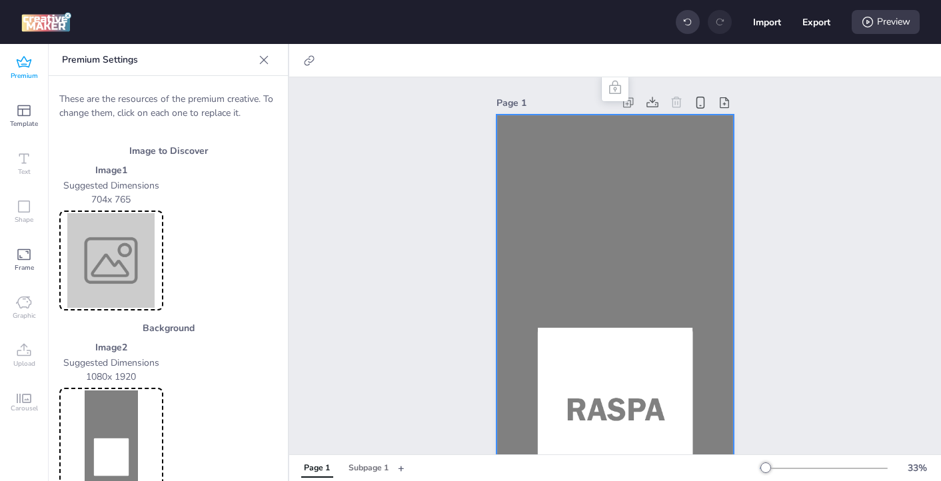
click at [115, 255] on img at bounding box center [111, 260] width 99 height 95
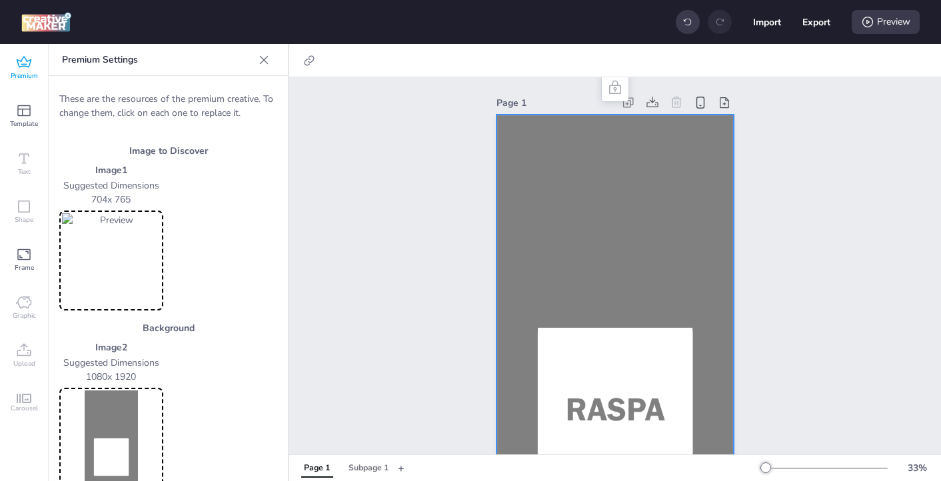
click at [103, 411] on img at bounding box center [111, 438] width 99 height 95
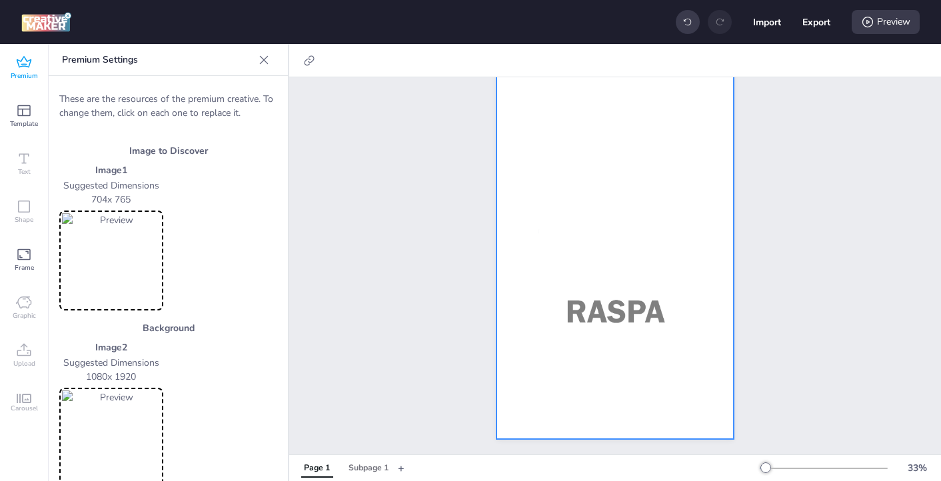
scroll to position [200, 0]
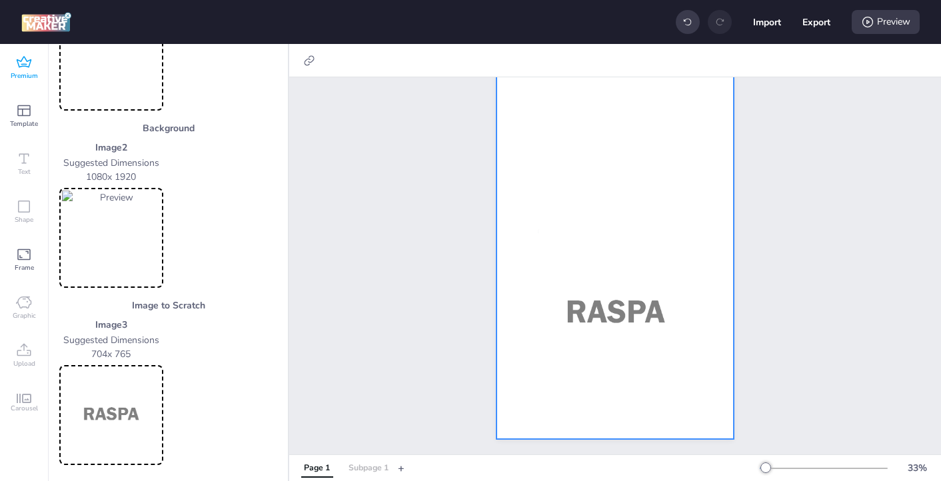
click at [363, 463] on div "Subpage 1" at bounding box center [369, 469] width 40 height 12
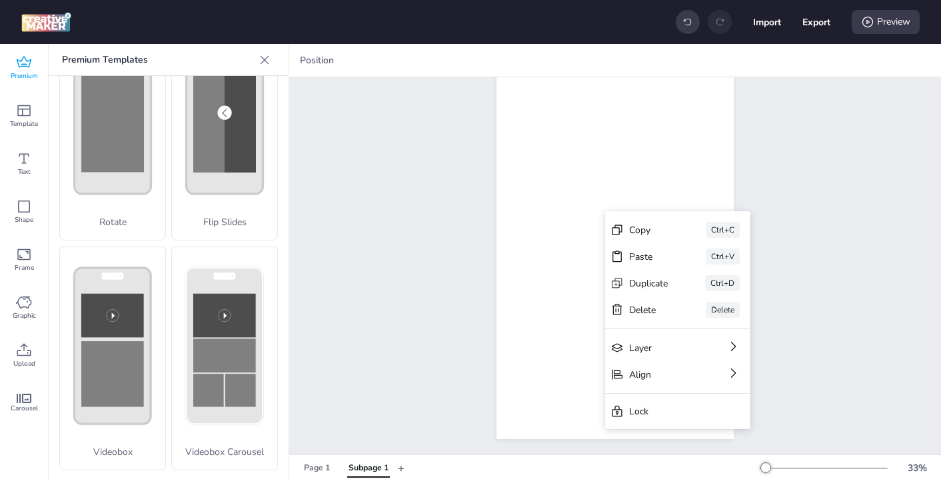
scroll to position [0, 0]
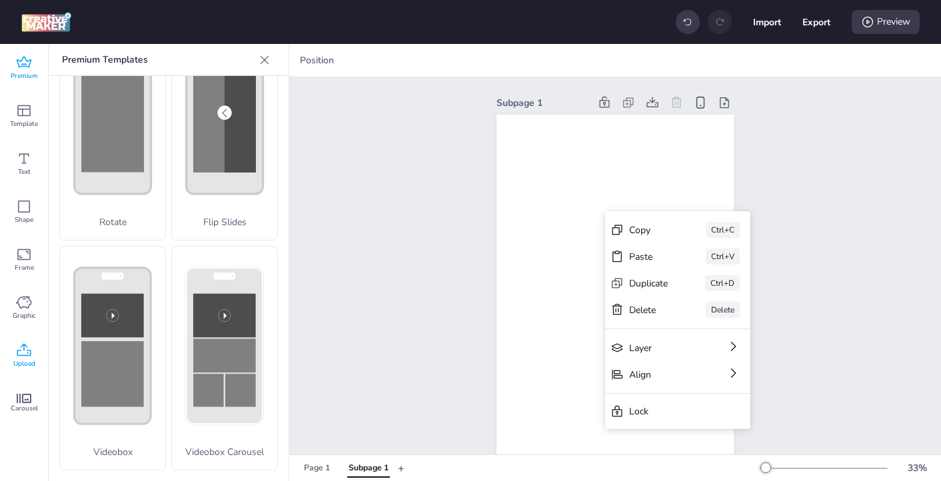
click at [27, 357] on icon at bounding box center [24, 351] width 16 height 16
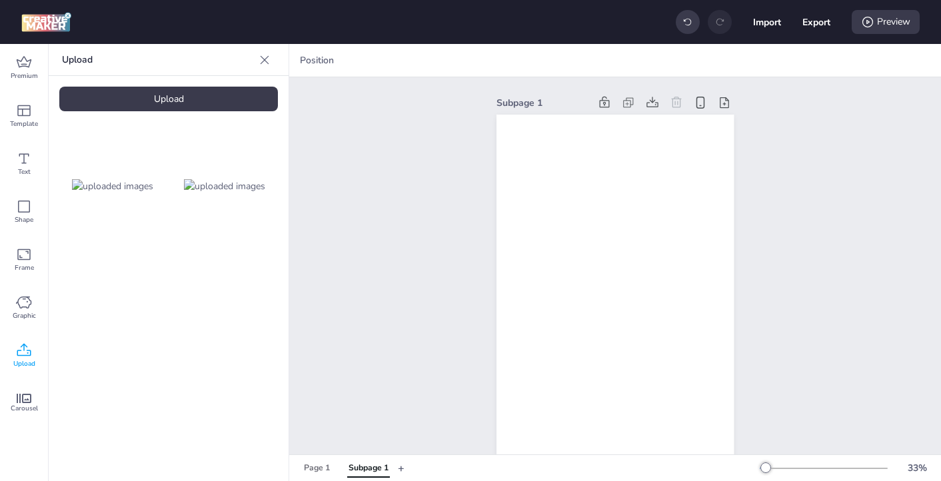
click at [119, 193] on img at bounding box center [112, 186] width 81 height 14
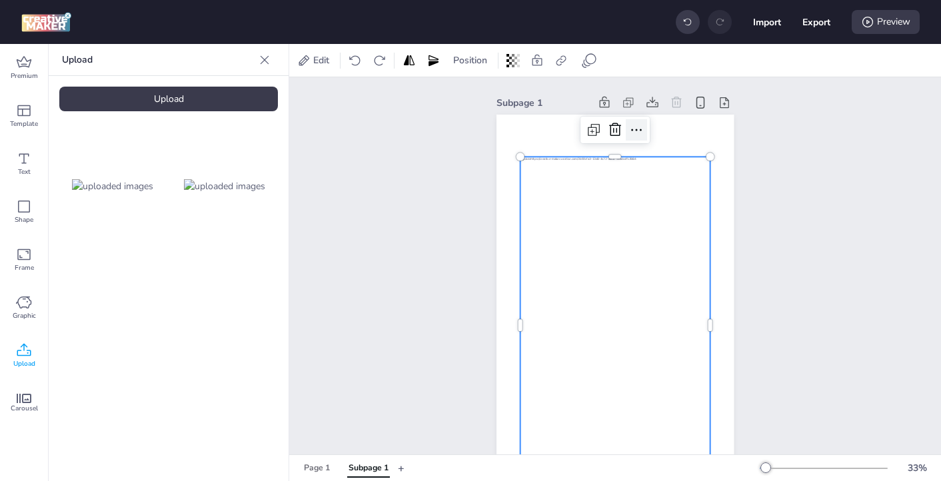
click at [635, 136] on icon at bounding box center [637, 130] width 16 height 16
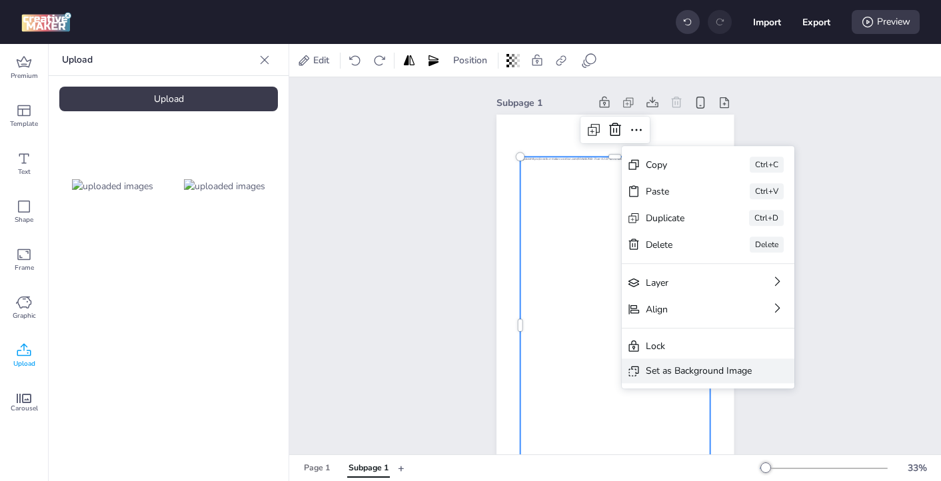
click at [707, 371] on div "Set as Background Image" at bounding box center [699, 371] width 106 height 14
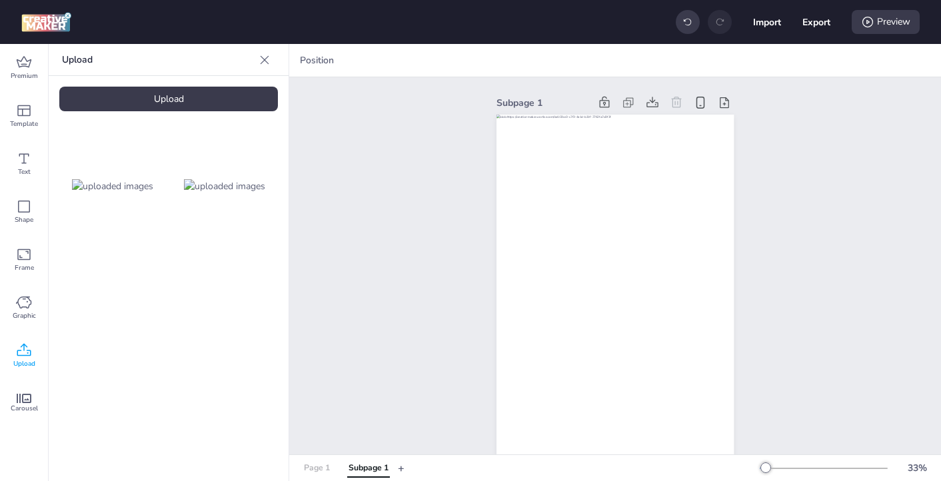
click at [311, 463] on div "Page 1" at bounding box center [317, 469] width 26 height 12
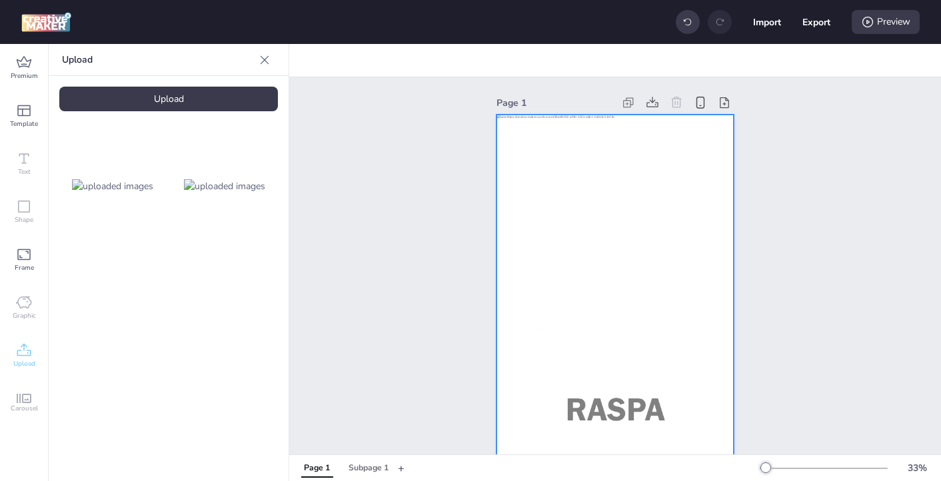
click at [513, 145] on div at bounding box center [615, 326] width 237 height 423
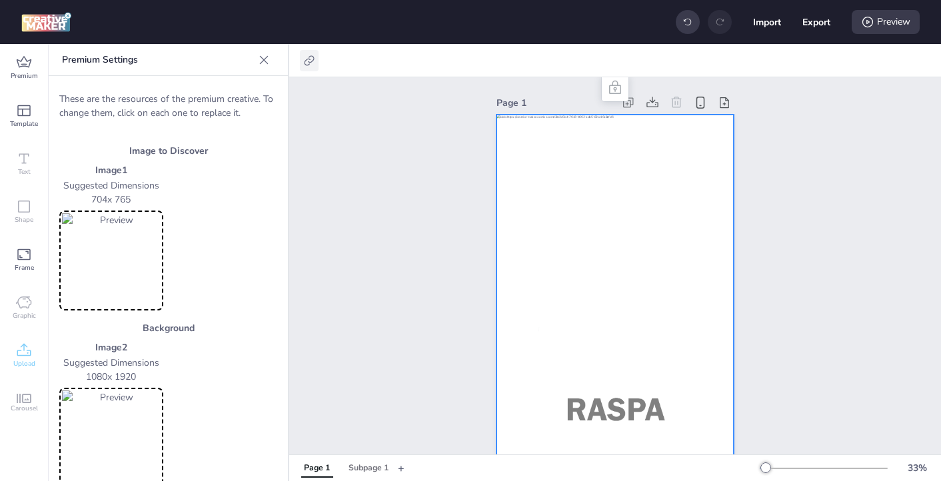
click at [311, 65] on icon at bounding box center [309, 60] width 13 height 13
click at [209, 97] on span "Activate hyperlink" at bounding box center [223, 94] width 74 height 14
click at [177, 97] on input "Activate hyperlink" at bounding box center [173, 99] width 9 height 9
checkbox input "true"
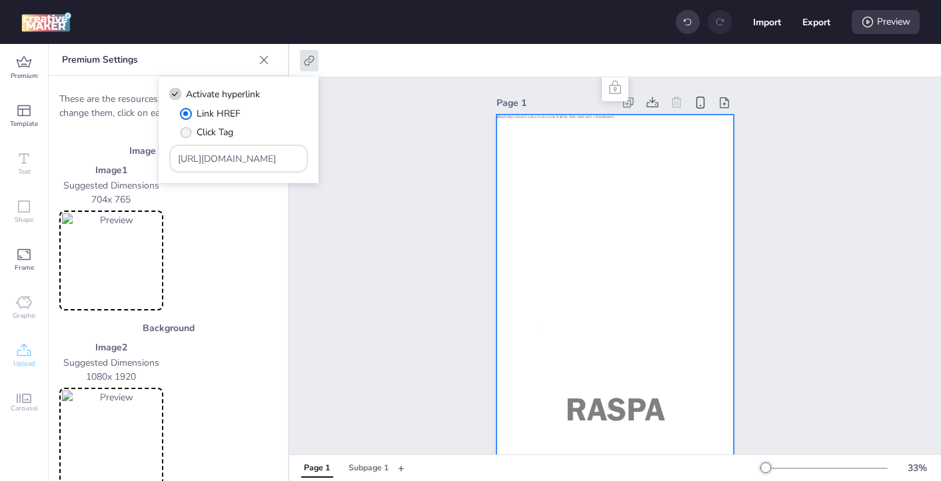
click at [187, 134] on span "" at bounding box center [185, 132] width 11 height 11
click at [187, 134] on input "Click Tag" at bounding box center [183, 137] width 9 height 9
radio input "true"
click at [199, 161] on input "[URL][DOMAIN_NAME]" at bounding box center [239, 159] width 122 height 14
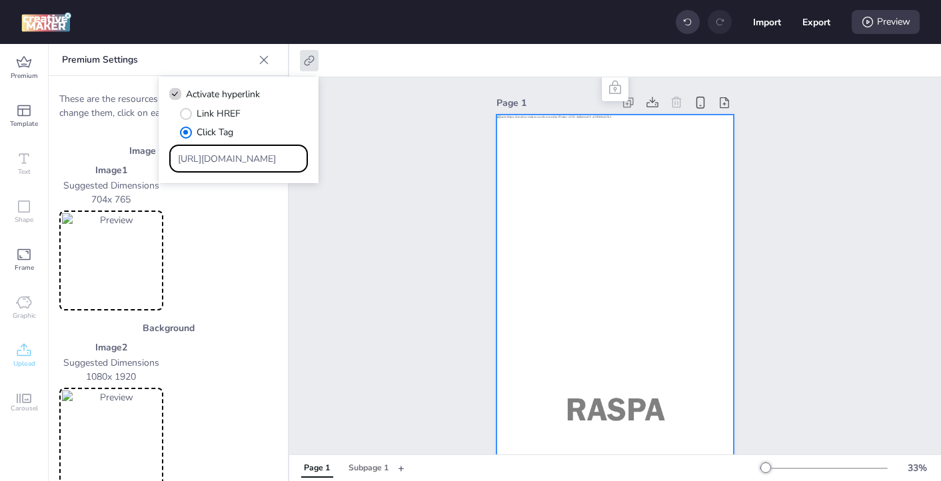
click at [199, 161] on input "[URL][DOMAIN_NAME]" at bounding box center [239, 159] width 122 height 14
paste input "https://[DOMAIN_NAME]/ddm/trackclk/N571601.3464950WORTISE/B33875767.427682919;d…"
type input "https://[DOMAIN_NAME]/ddm/trackclk/N571601.3464950WORTISE/B33875767.427682919;d…"
click at [383, 241] on div "Page 1" at bounding box center [615, 315] width 652 height 476
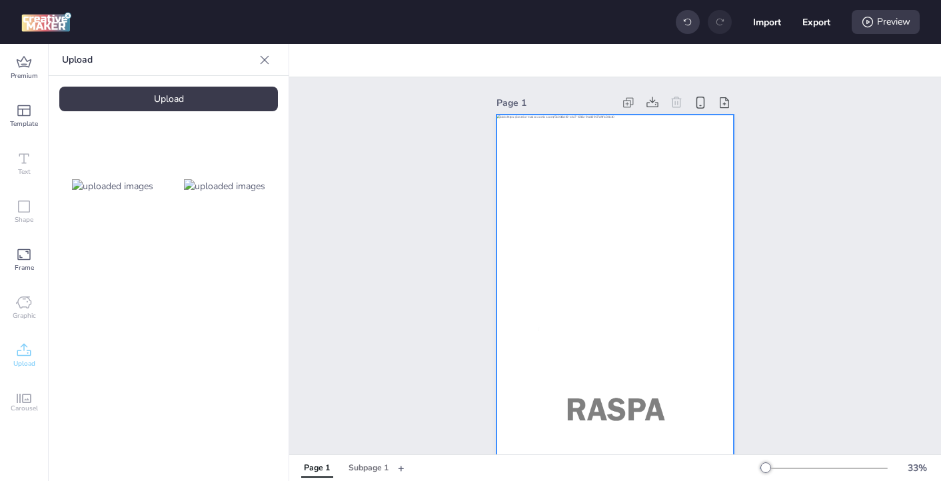
click at [585, 219] on div at bounding box center [615, 326] width 237 height 423
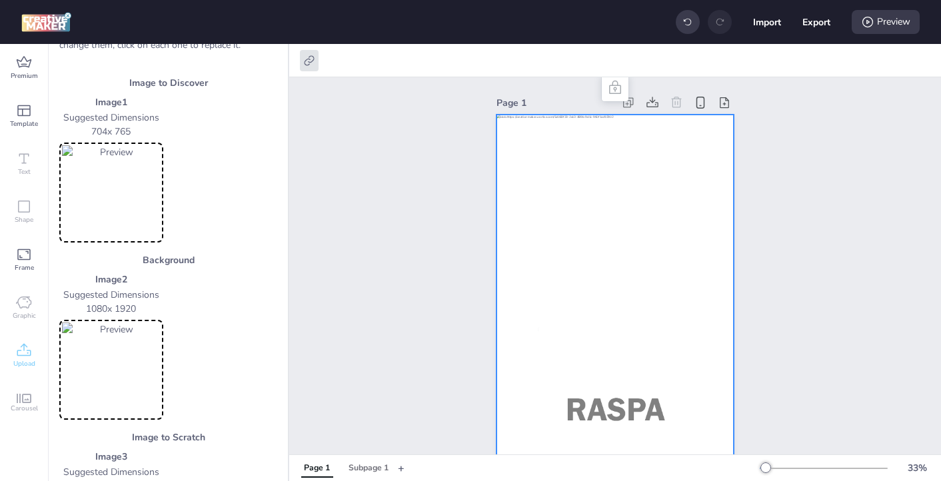
scroll to position [0, 0]
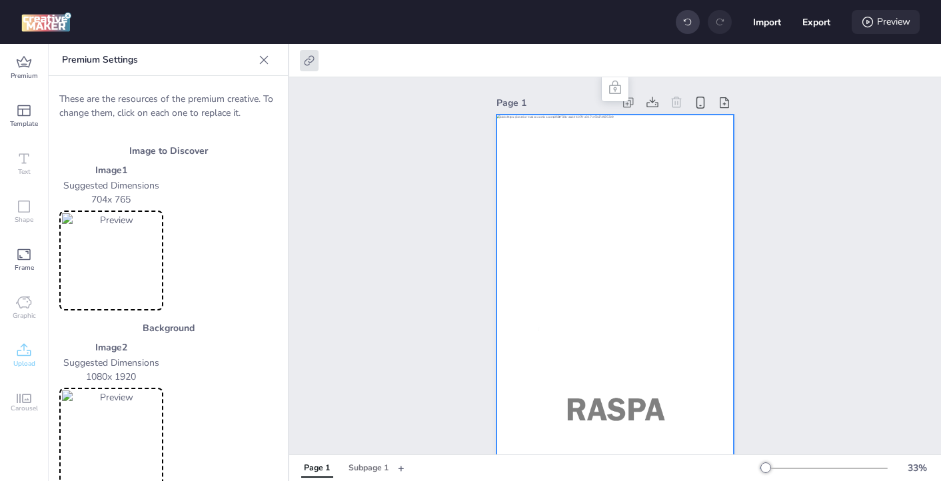
click at [859, 27] on div "Preview" at bounding box center [886, 22] width 68 height 24
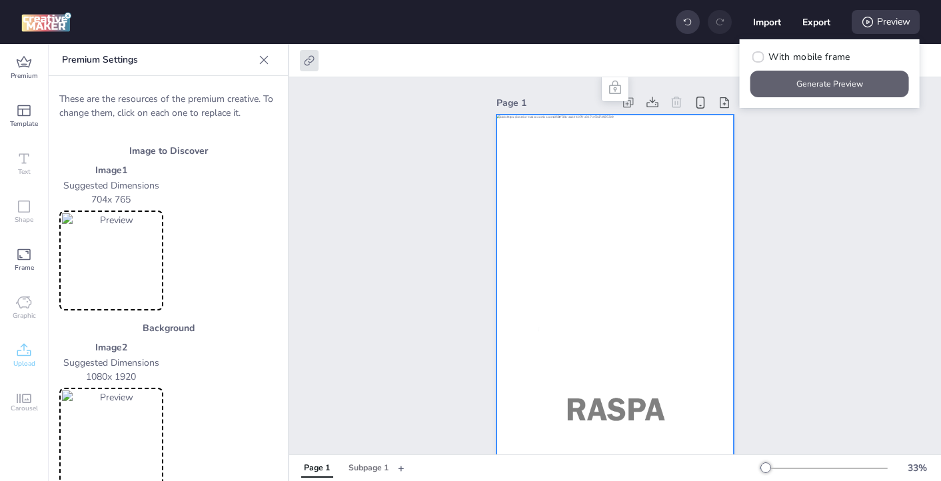
click at [831, 84] on button "Generate Preview" at bounding box center [830, 84] width 159 height 27
click at [813, 23] on button "Export" at bounding box center [817, 22] width 28 height 28
select select "html"
select select "all"
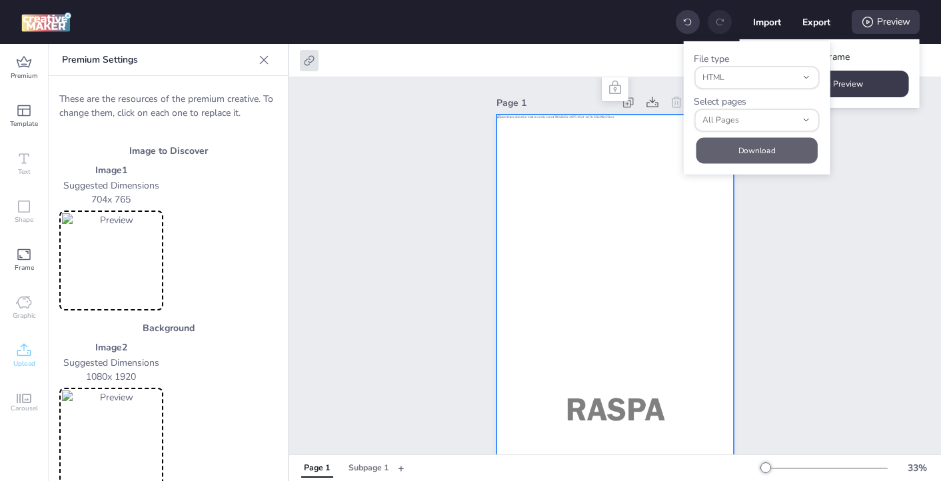
click at [758, 155] on button "Download" at bounding box center [756, 151] width 121 height 26
click at [307, 61] on icon at bounding box center [309, 60] width 13 height 13
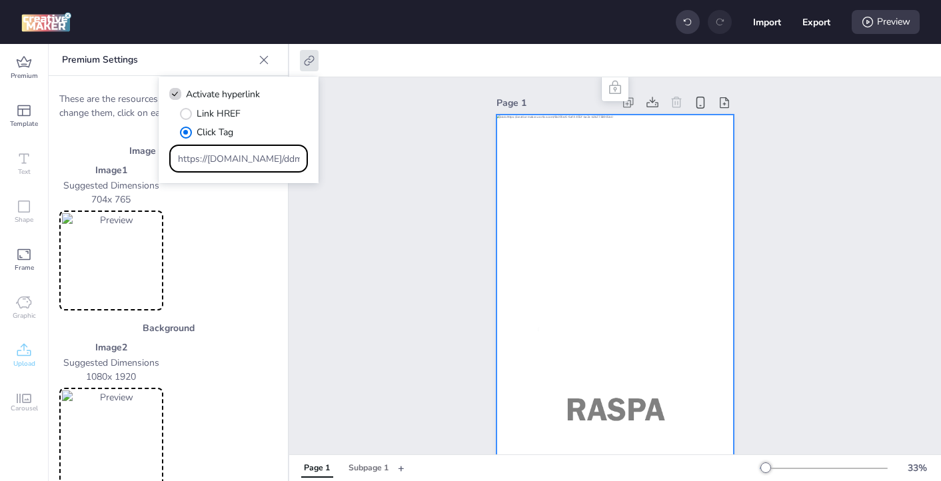
click at [223, 161] on input "https://[DOMAIN_NAME]/ddm/trackclk/N571601.3464950WORTISE/B33875767.427682919;d…" at bounding box center [239, 159] width 122 height 14
paste input "https://[DOMAIN_NAME]/ddm/trackclk/N571601.3464950WORTISE/B33875767.427682934;d…"
type input "https://[DOMAIN_NAME]/ddm/trackclk/N571601.3464950WORTISE/B33875767.427682934;d…"
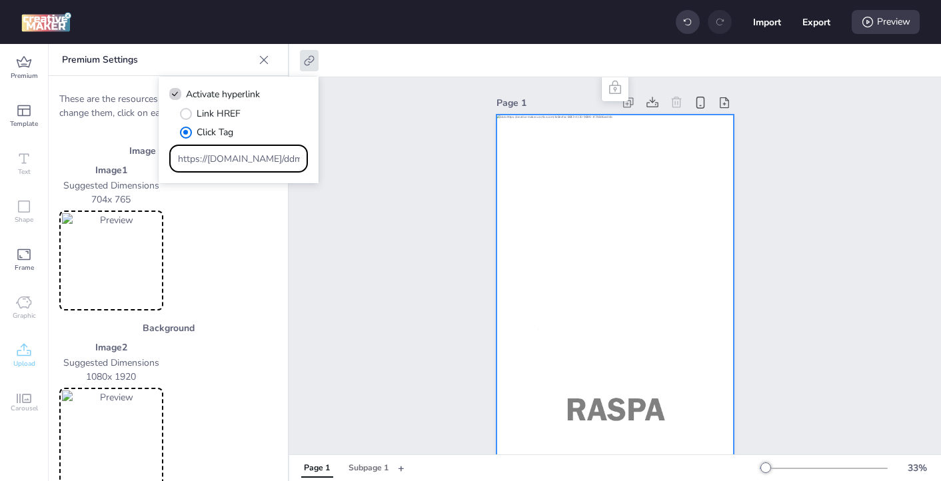
scroll to position [0, 1010]
click at [420, 223] on div "Page 1" at bounding box center [615, 315] width 652 height 476
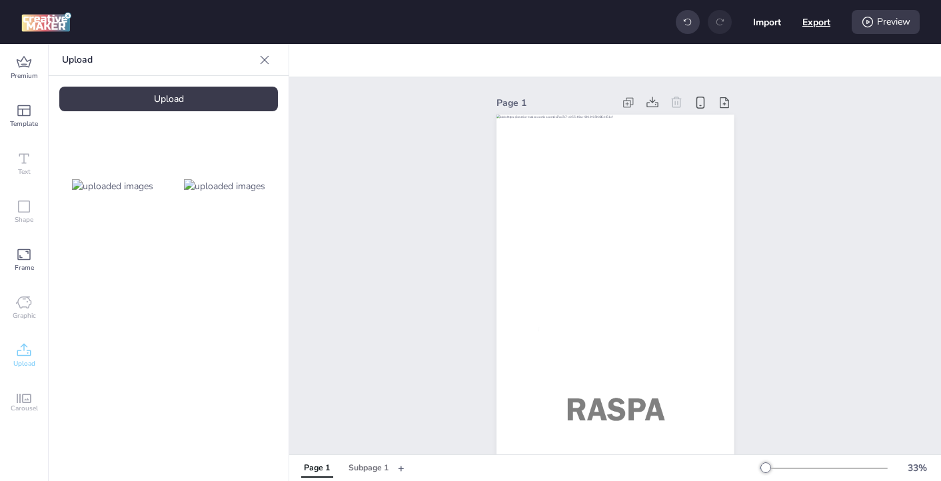
click at [821, 27] on button "Export" at bounding box center [817, 22] width 28 height 28
select select "html"
select select "all"
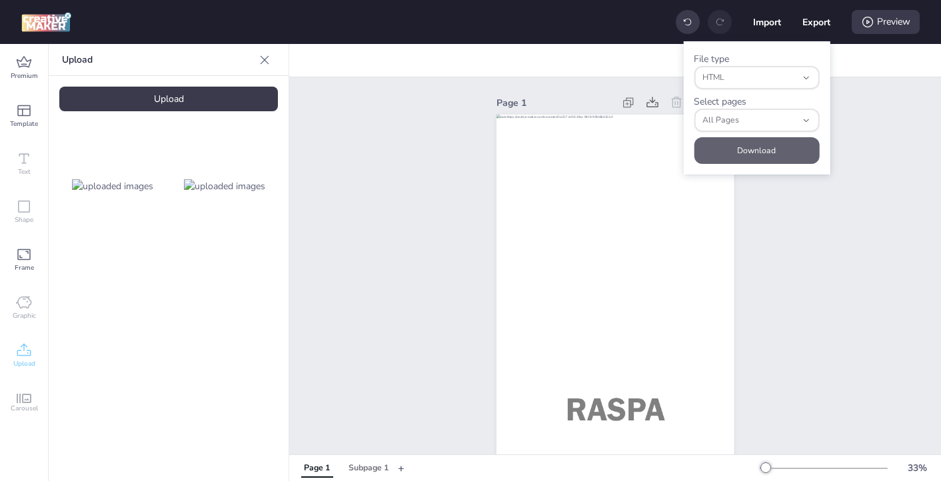
click at [761, 151] on button "Download" at bounding box center [756, 150] width 125 height 27
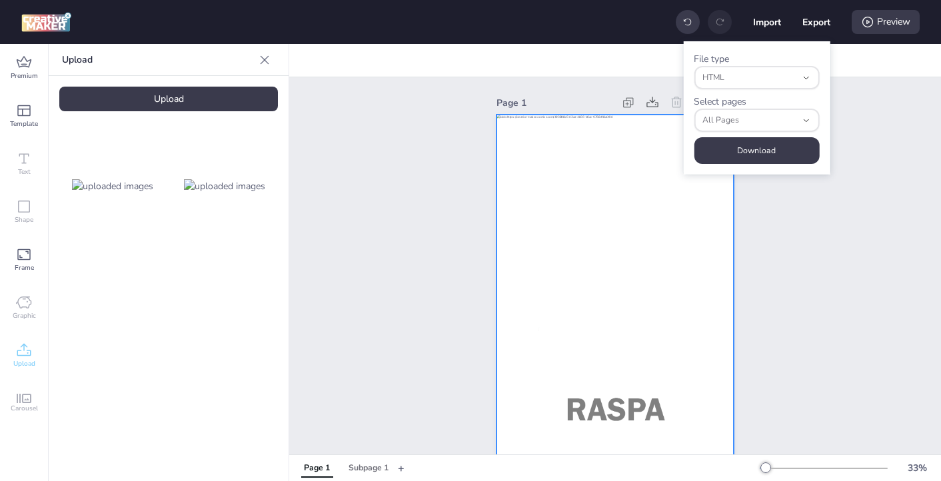
click at [539, 203] on div at bounding box center [615, 326] width 237 height 423
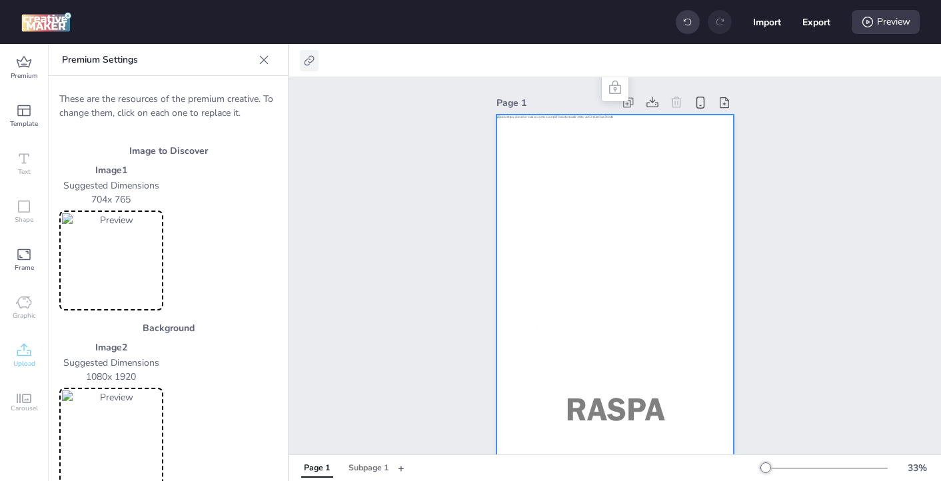
click at [308, 63] on icon at bounding box center [309, 60] width 13 height 13
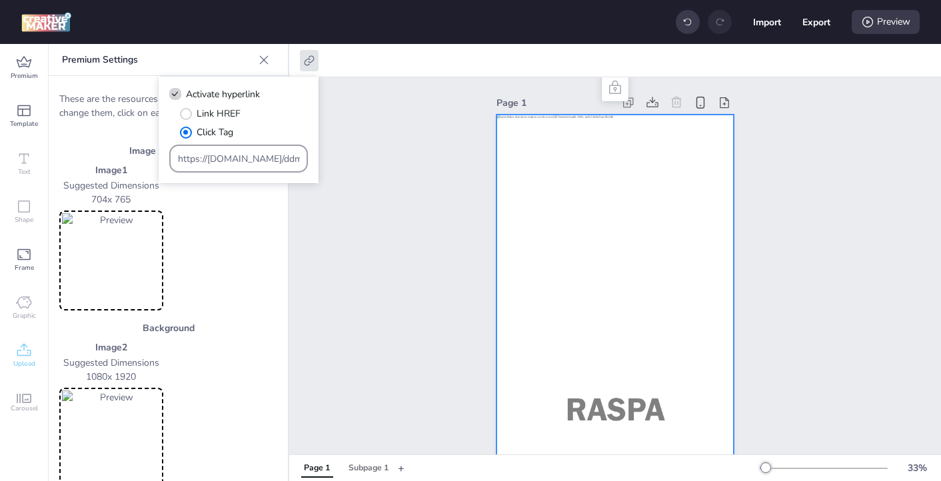
click at [230, 161] on input "https://[DOMAIN_NAME]/ddm/trackclk/N571601.3464950WORTISE/B33875767.427682934;d…" at bounding box center [239, 159] width 122 height 14
paste input "https://[DOMAIN_NAME]/ddm/trackclk/N571601.3464950WORTISE/B33875767.427682952;d…"
type input "https://[DOMAIN_NAME]/ddm/trackclk/N571601.3464950WORTISE/B33875767.427682952;d…"
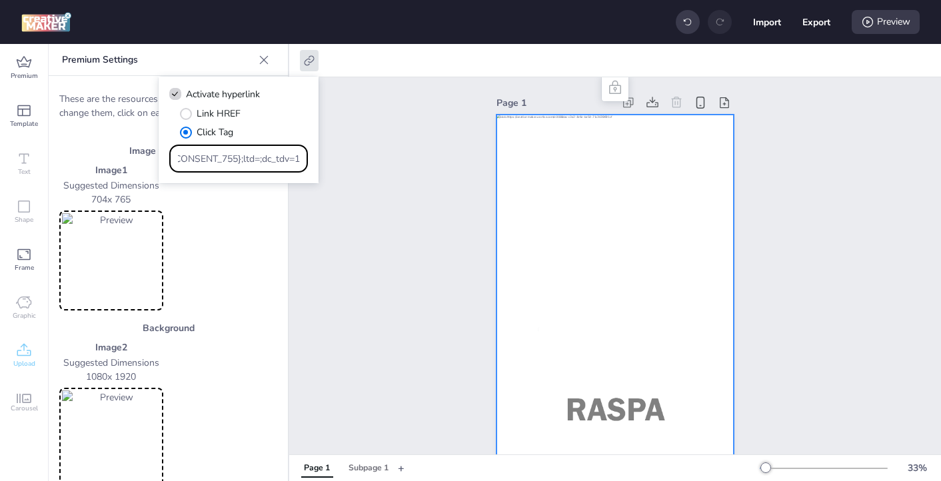
click at [406, 216] on div "Page 1" at bounding box center [615, 315] width 652 height 476
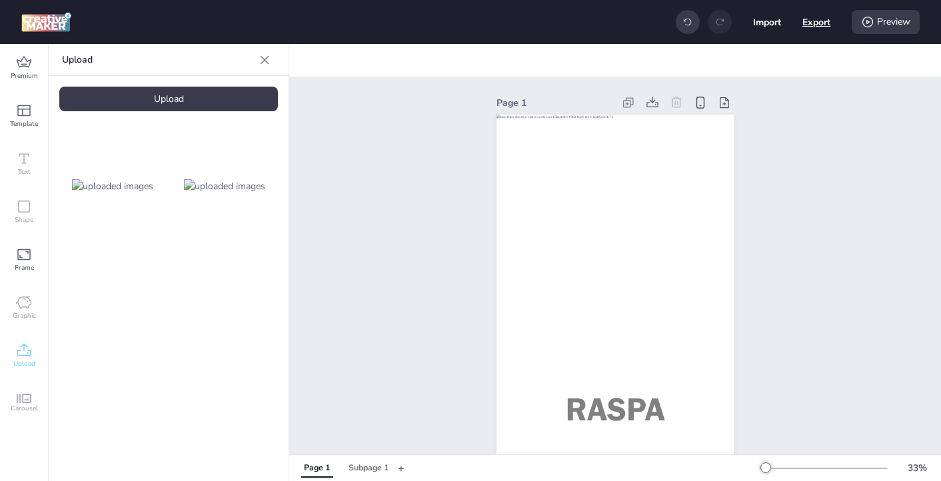
click at [819, 26] on button "Export" at bounding box center [817, 22] width 28 height 28
select select "html"
select select "all"
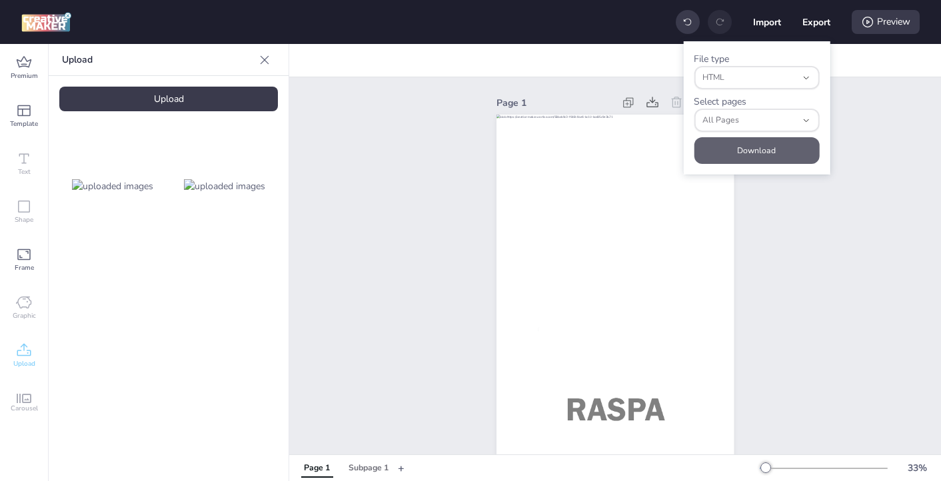
click at [785, 159] on button "Download" at bounding box center [756, 150] width 125 height 27
click at [28, 78] on span "Premium" at bounding box center [24, 76] width 27 height 11
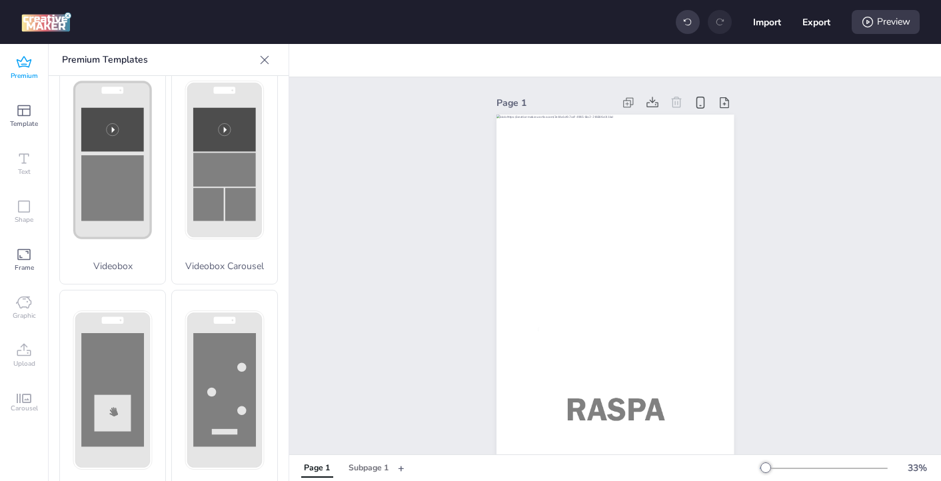
scroll to position [497, 0]
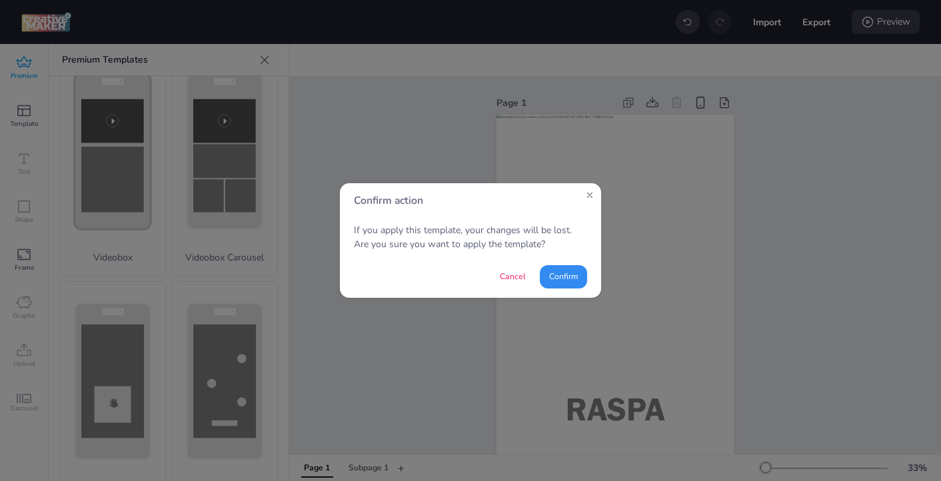
click at [574, 278] on button "Confirm" at bounding box center [563, 276] width 47 height 23
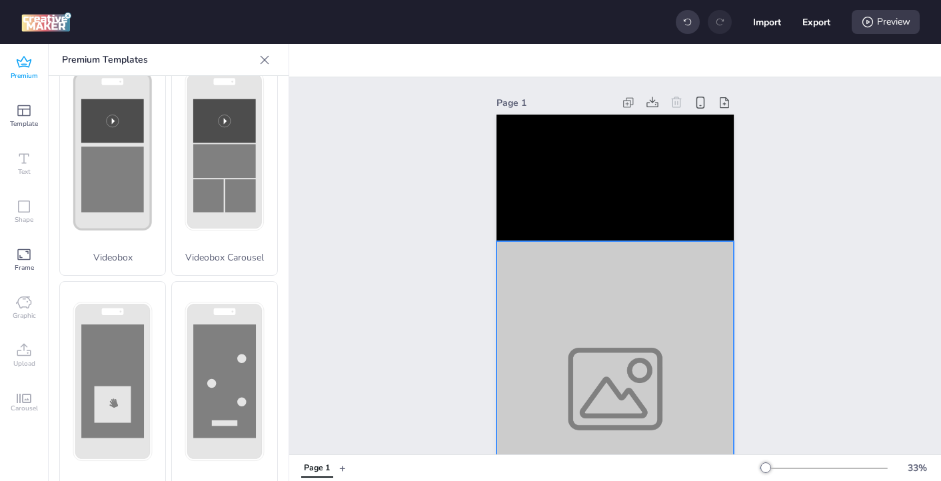
click at [598, 331] on div at bounding box center [615, 389] width 237 height 296
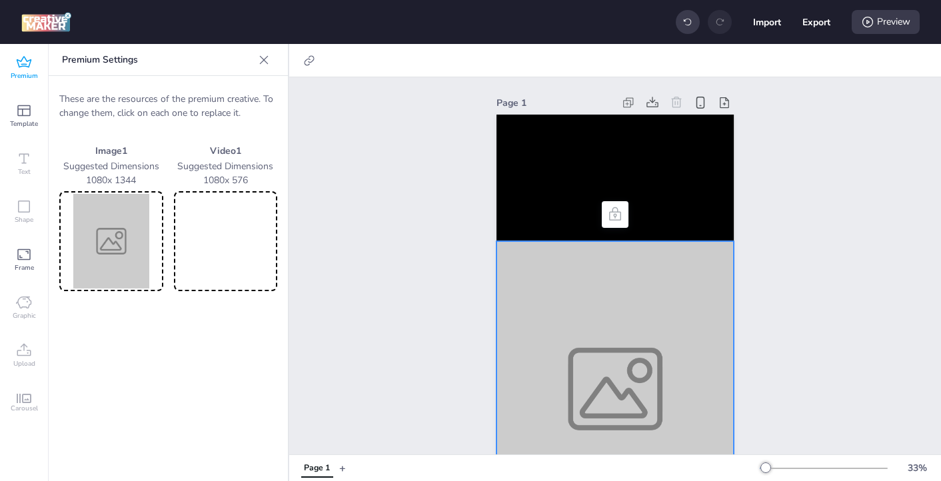
click at [116, 247] on img at bounding box center [111, 241] width 99 height 95
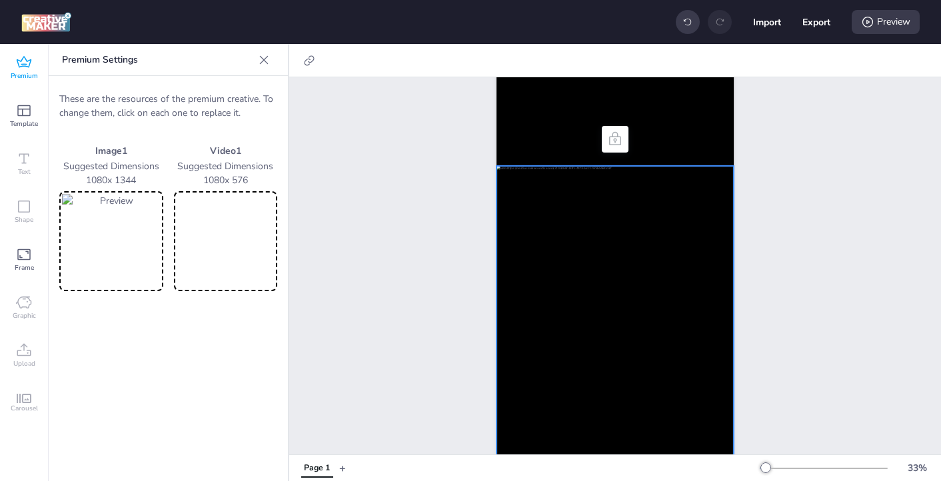
scroll to position [98, 0]
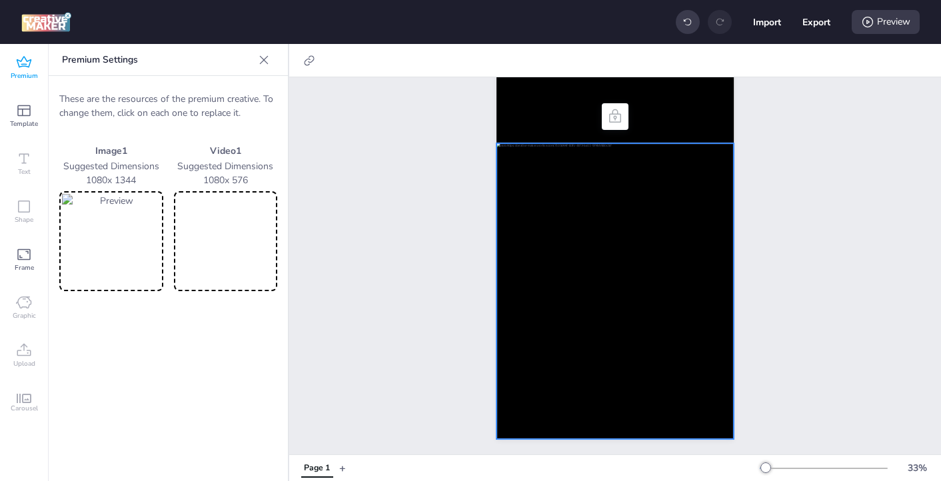
click at [215, 250] on video at bounding box center [226, 241] width 99 height 95
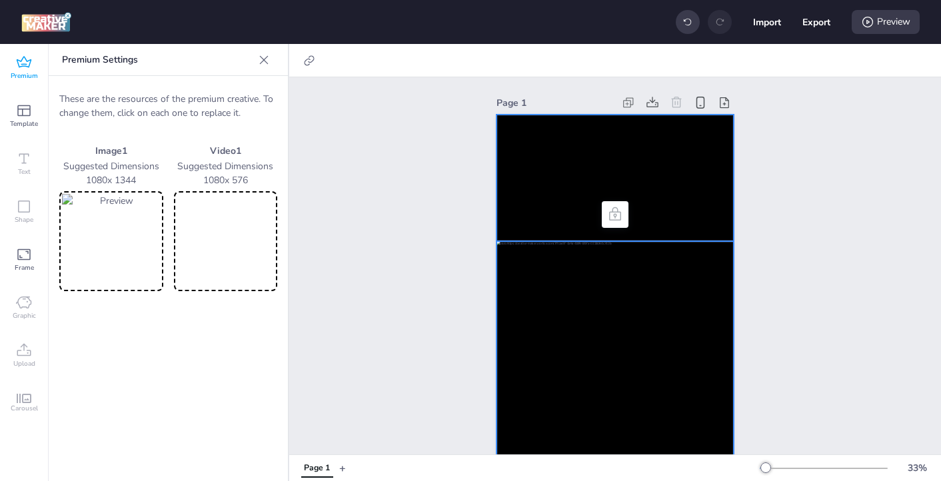
click at [557, 175] on video at bounding box center [615, 178] width 237 height 127
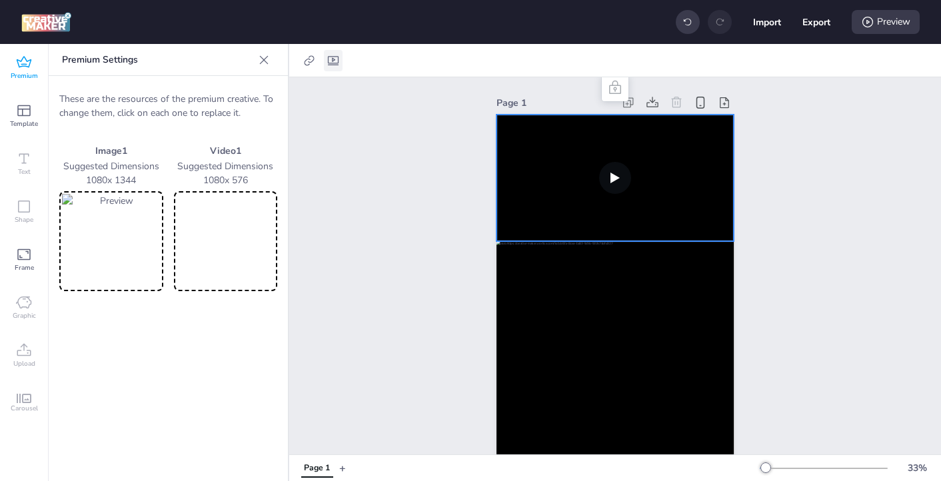
click at [329, 57] on icon at bounding box center [333, 60] width 11 height 9
select select "contain"
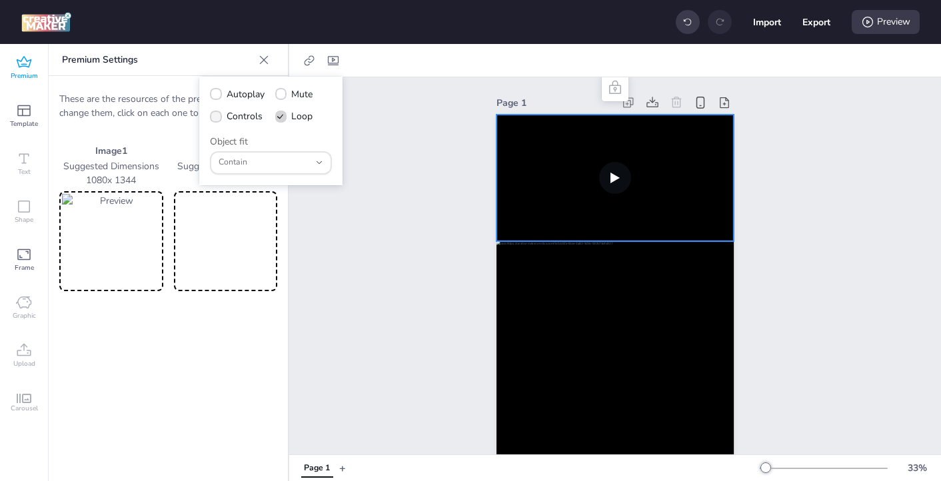
click at [219, 121] on span at bounding box center [216, 117] width 12 height 12
click at [218, 121] on input "Controls" at bounding box center [213, 121] width 9 height 9
checkbox input "true"
click at [217, 93] on icon at bounding box center [215, 94] width 9 height 7
click at [217, 95] on input "Autoplay" at bounding box center [213, 99] width 9 height 9
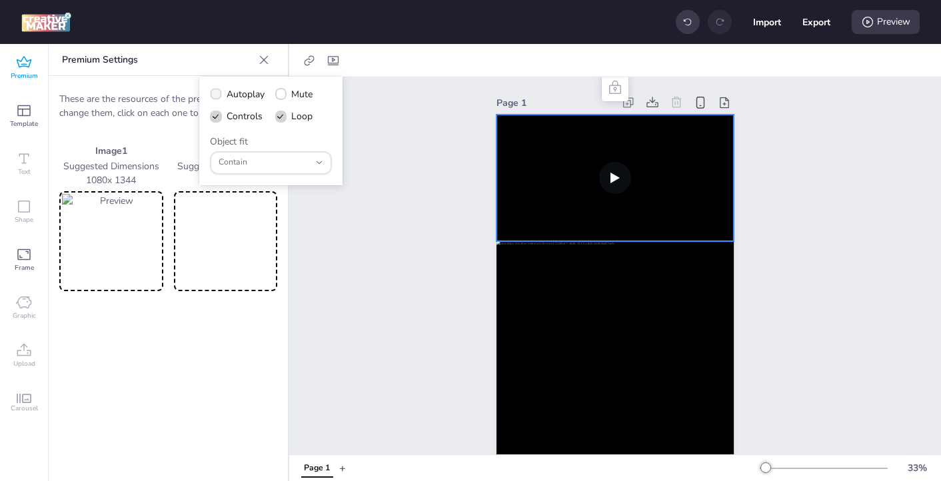
checkbox input "true"
click at [281, 117] on polyline at bounding box center [280, 117] width 5 height 4
click at [281, 117] on input "Loop" at bounding box center [279, 121] width 9 height 9
checkbox input "false"
click at [383, 139] on div "Page 1" at bounding box center [615, 315] width 652 height 476
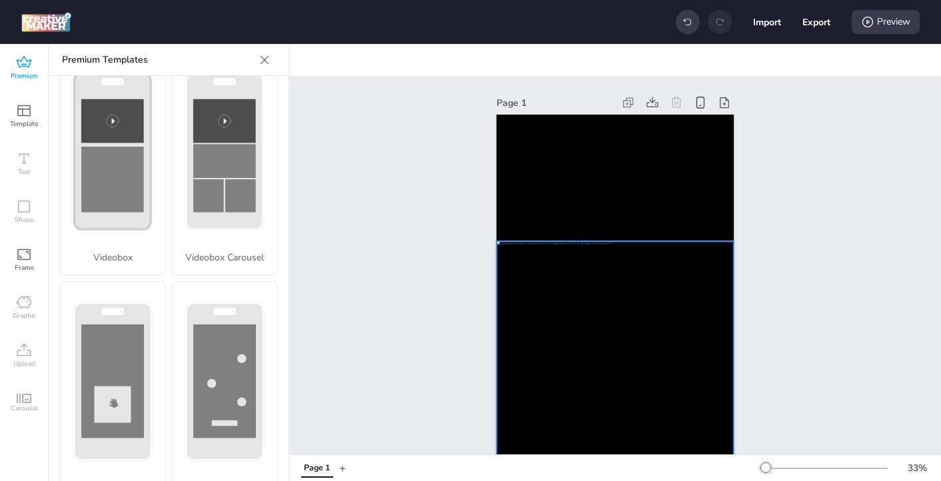
click at [512, 275] on div at bounding box center [615, 389] width 237 height 296
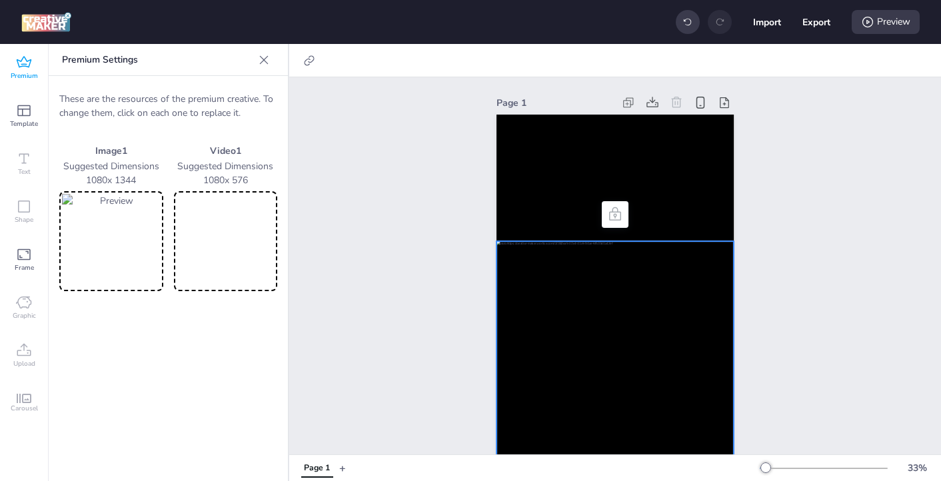
click at [93, 251] on img at bounding box center [111, 241] width 99 height 95
click at [533, 162] on video at bounding box center [615, 178] width 237 height 127
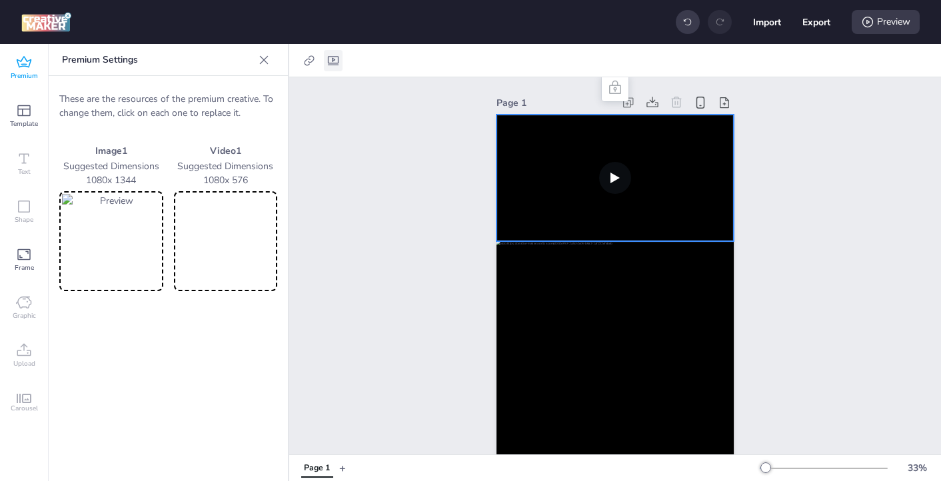
click at [329, 60] on icon at bounding box center [333, 60] width 13 height 13
select select "contain"
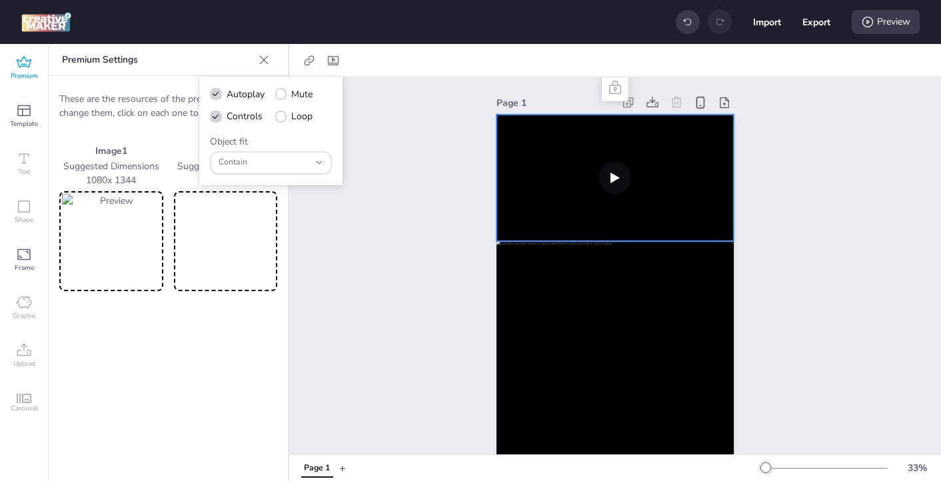
click at [368, 242] on div "Page 1" at bounding box center [615, 315] width 652 height 476
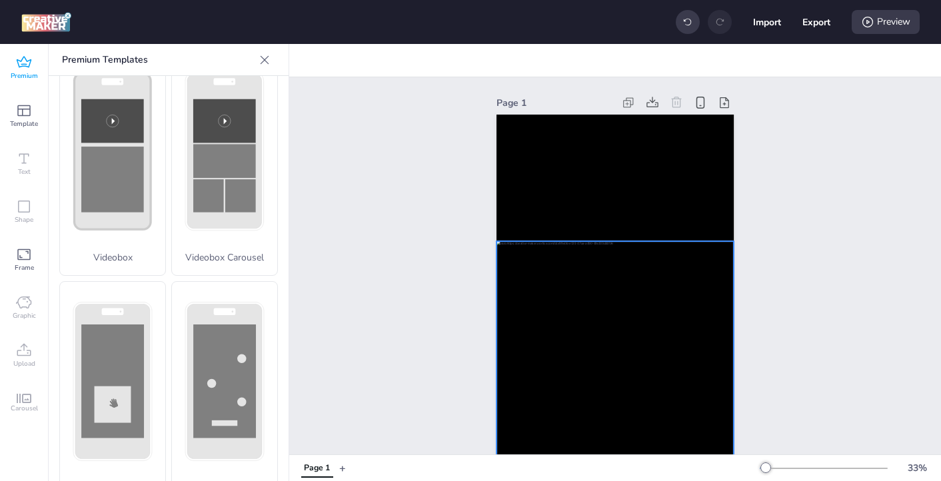
click at [501, 270] on div at bounding box center [615, 389] width 237 height 296
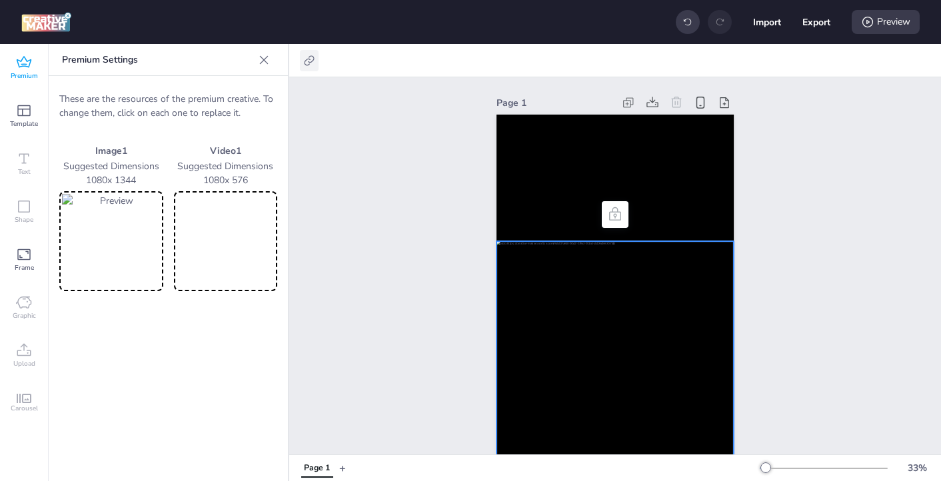
click at [305, 65] on icon at bounding box center [309, 60] width 13 height 13
click at [179, 91] on icon at bounding box center [175, 94] width 9 height 7
click at [177, 95] on input "Activate hyperlink" at bounding box center [173, 99] width 9 height 9
checkbox input "true"
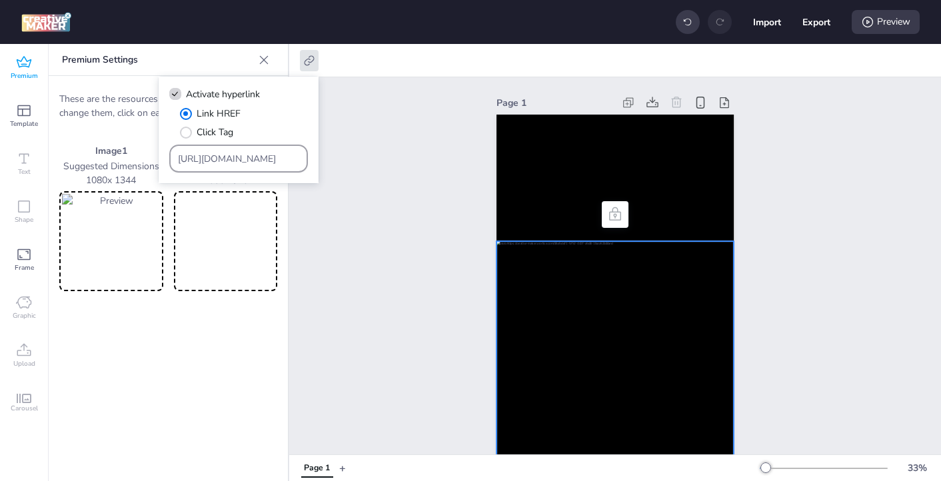
click at [213, 154] on input "[URL][DOMAIN_NAME]" at bounding box center [239, 159] width 122 height 14
paste input "https://[DOMAIN_NAME]/ddm/trackclk/N571601.3464950WORTISE/B33875767.427682931;d…"
type input "https://[DOMAIN_NAME]/ddm/trackclk/N571601.3464950WORTISE/B33875767.427682931;d…"
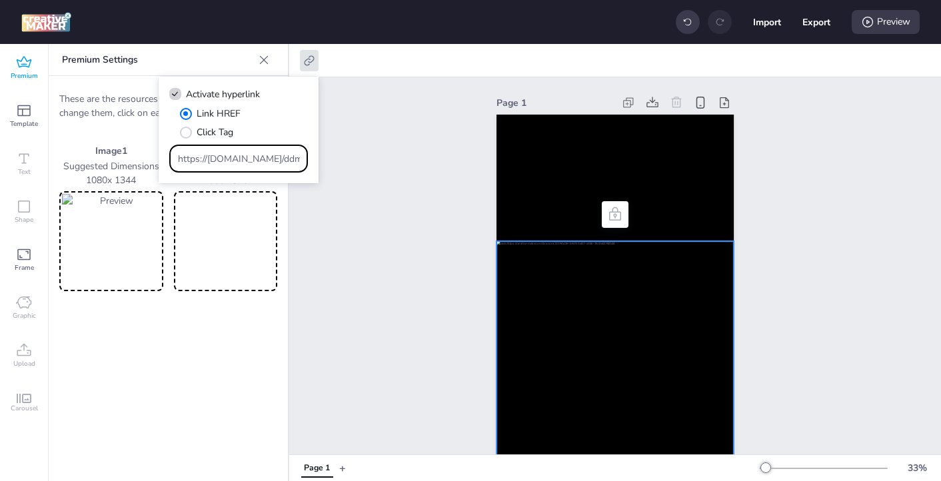
scroll to position [0, 1010]
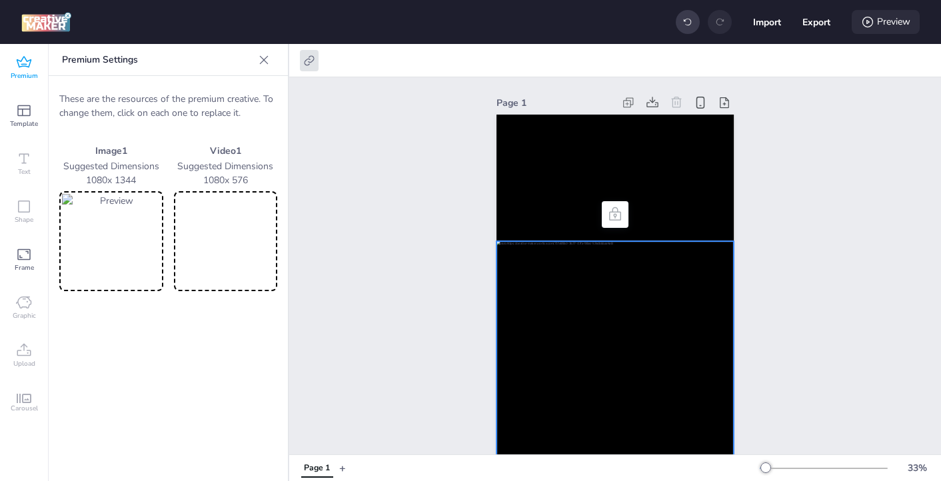
click at [859, 21] on icon at bounding box center [867, 21] width 13 height 13
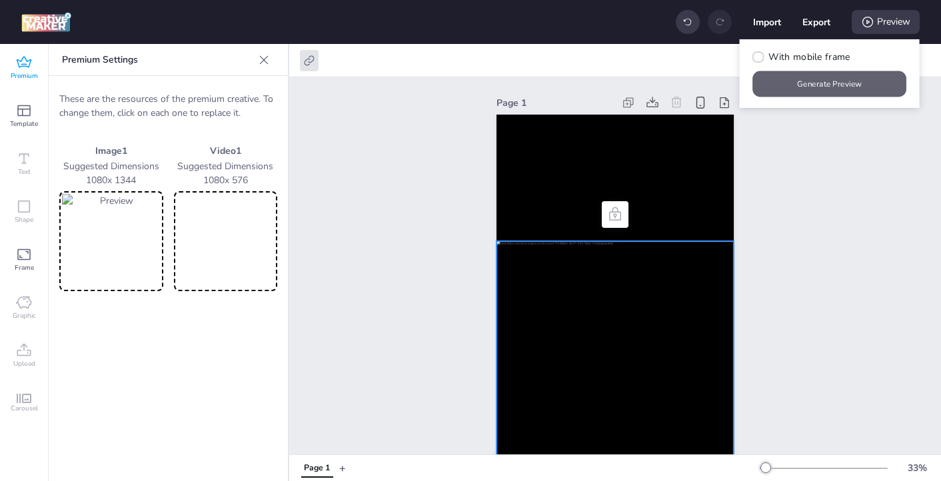
click at [829, 87] on button "Generate Preview" at bounding box center [830, 84] width 154 height 26
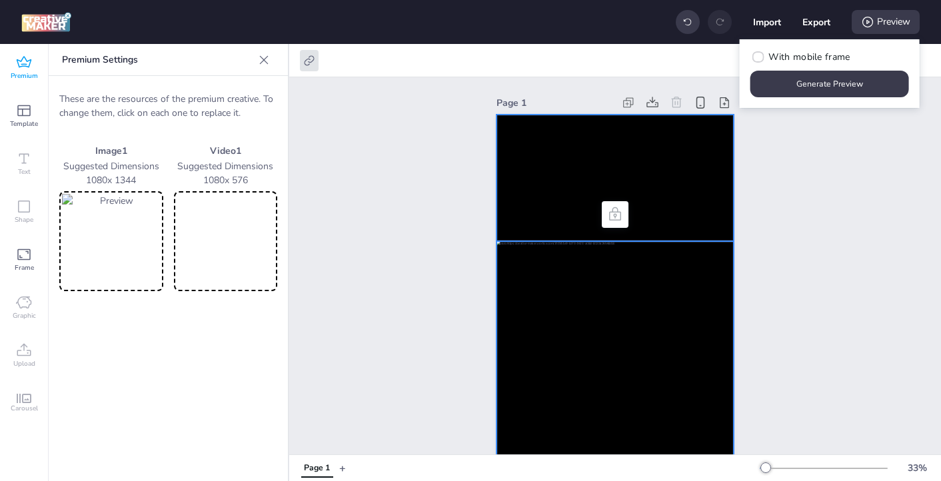
click at [575, 177] on video at bounding box center [615, 178] width 237 height 127
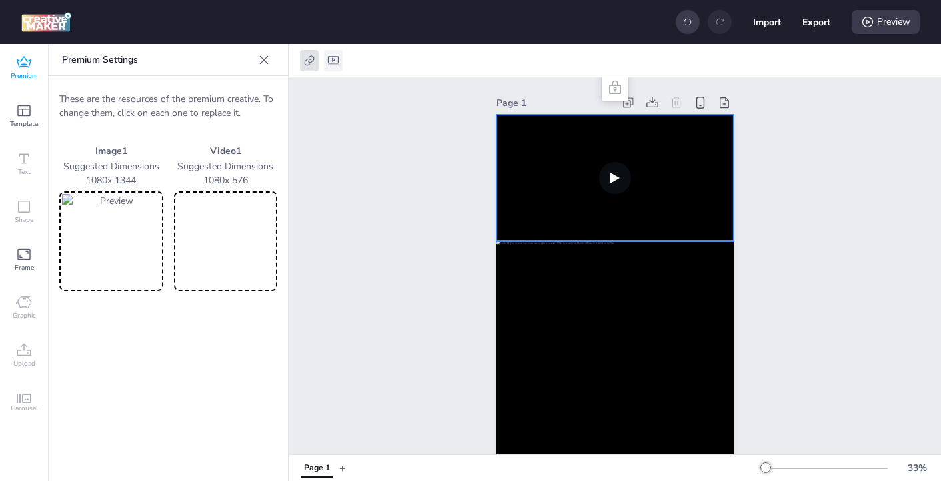
click at [333, 63] on icon at bounding box center [333, 60] width 11 height 9
select select "contain"
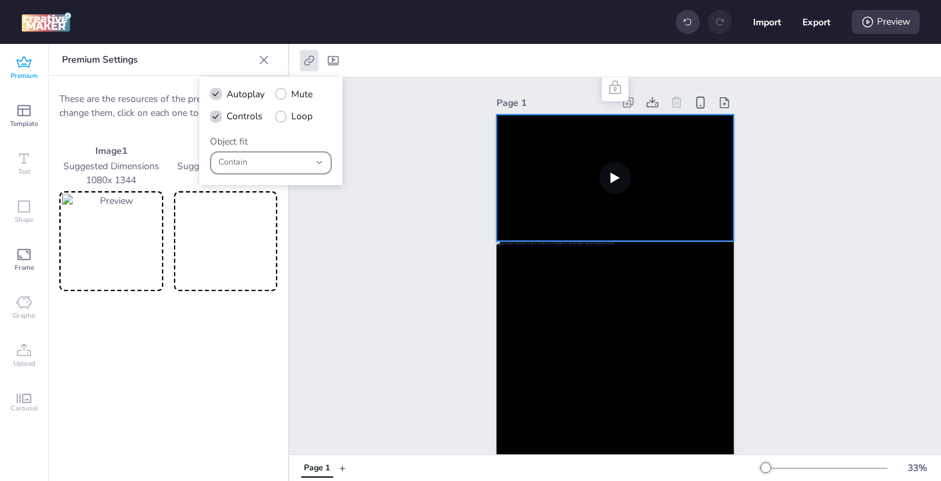
click at [251, 158] on span "Contain" at bounding box center [264, 163] width 91 height 12
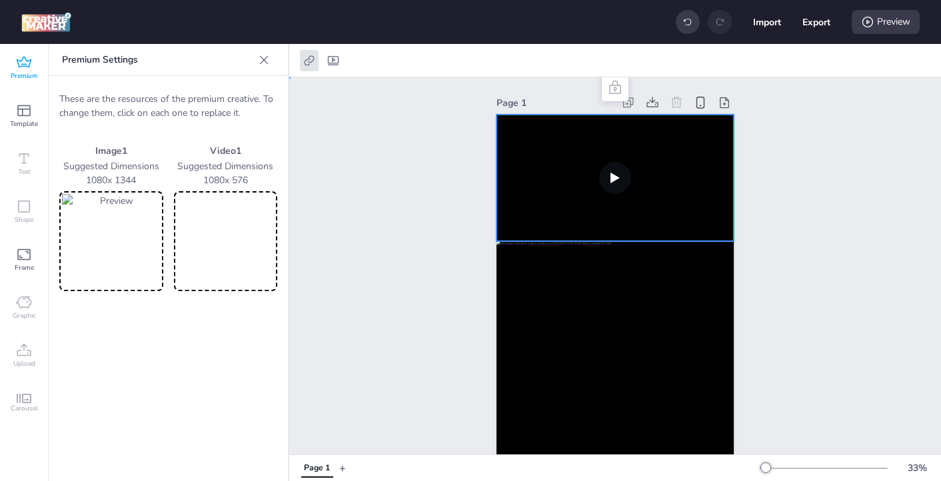
click at [371, 213] on div "Page 1" at bounding box center [615, 315] width 652 height 476
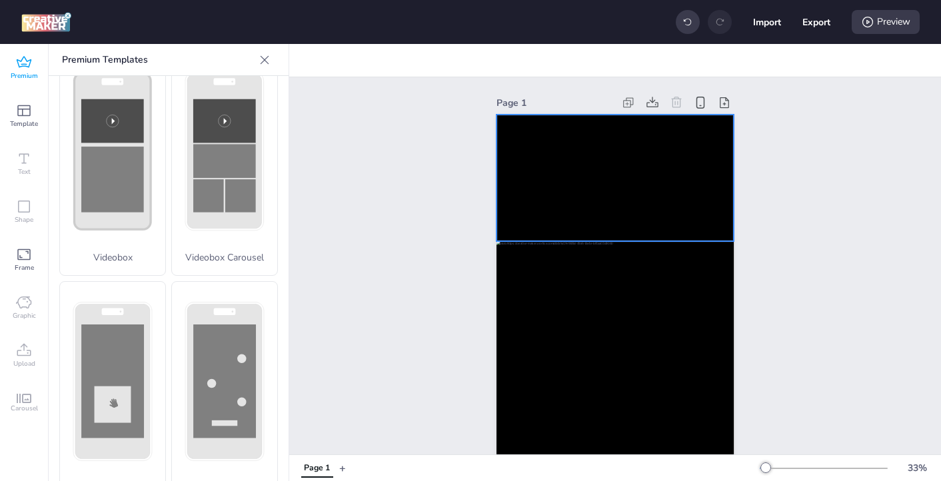
click at [506, 155] on video at bounding box center [615, 178] width 237 height 127
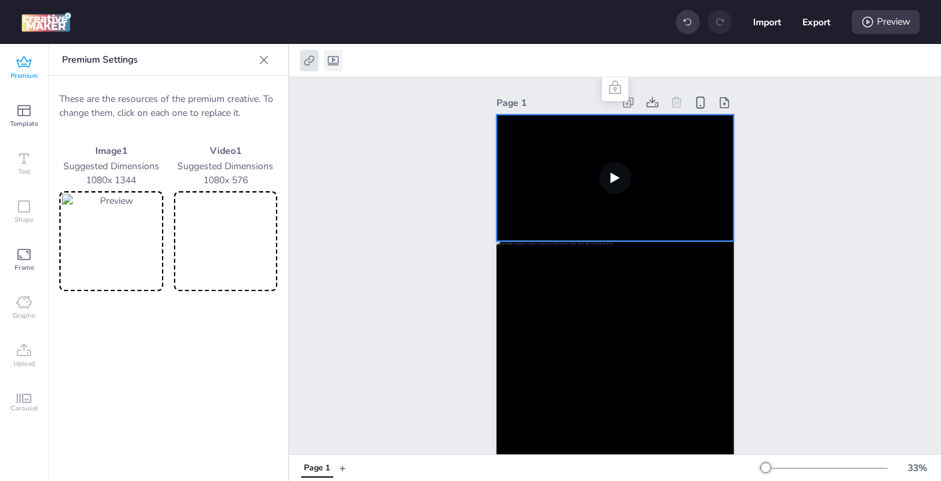
click at [337, 60] on icon at bounding box center [333, 60] width 13 height 13
select select "contain"
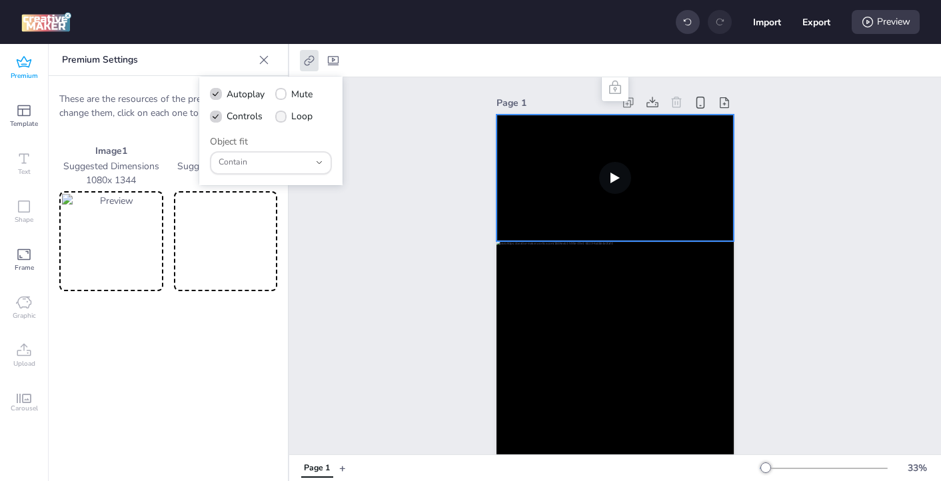
click at [285, 120] on span at bounding box center [281, 117] width 12 height 12
click at [283, 120] on input "Loop" at bounding box center [279, 121] width 9 height 9
click at [285, 120] on span at bounding box center [281, 117] width 12 height 12
click at [283, 120] on input "Loop" at bounding box center [279, 121] width 9 height 9
checkbox input "false"
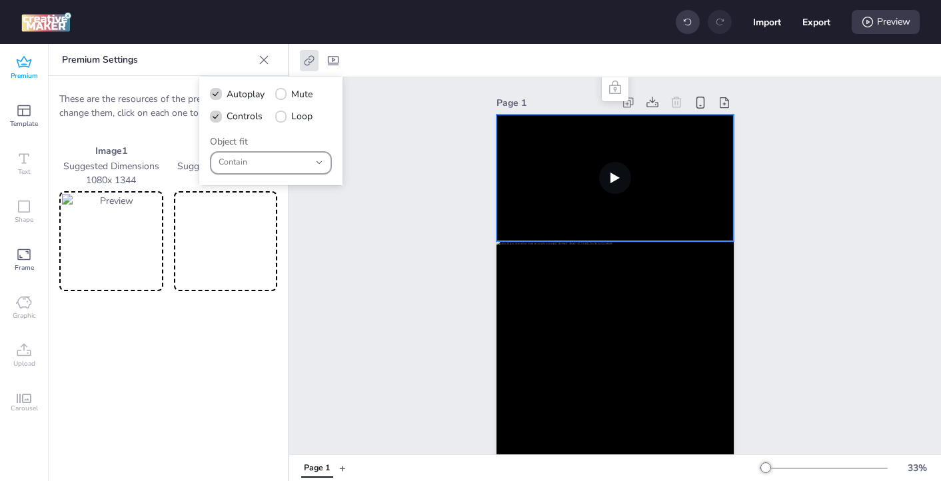
click at [309, 161] on span "Contain" at bounding box center [264, 163] width 91 height 12
drag, startPoint x: 211, startPoint y: 141, endPoint x: 257, endPoint y: 140, distance: 46.0
click at [257, 140] on div "Object fit contain Fill Contain Cover None ScaleDown Contain" at bounding box center [271, 155] width 122 height 40
click at [275, 157] on span "Contain" at bounding box center [264, 163] width 91 height 12
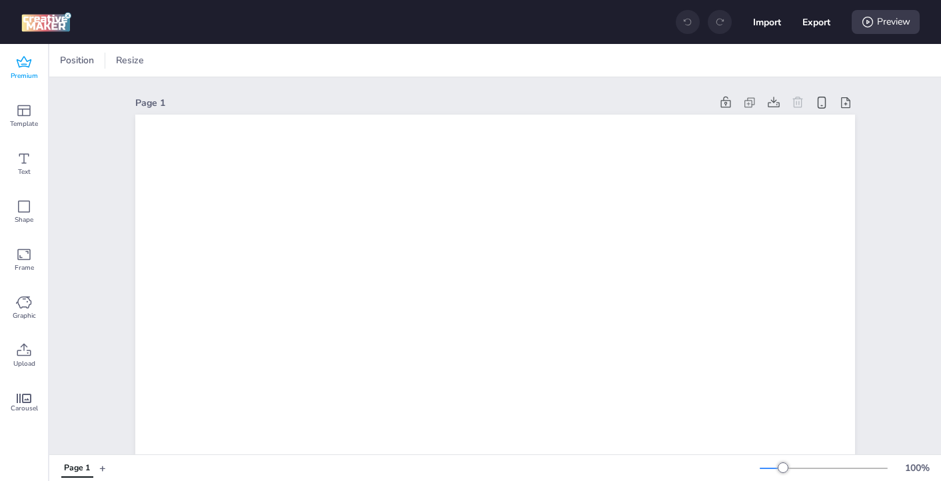
click at [23, 72] on span "Premium" at bounding box center [24, 76] width 27 height 11
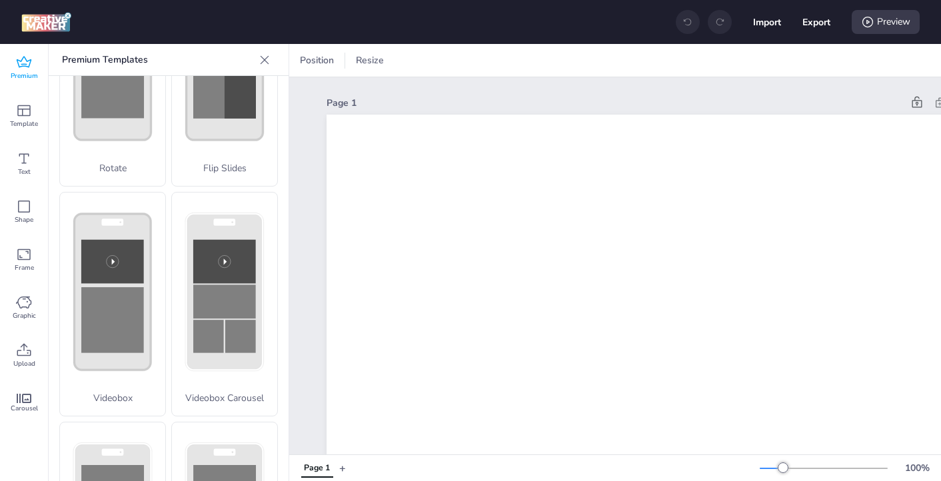
scroll to position [370, 0]
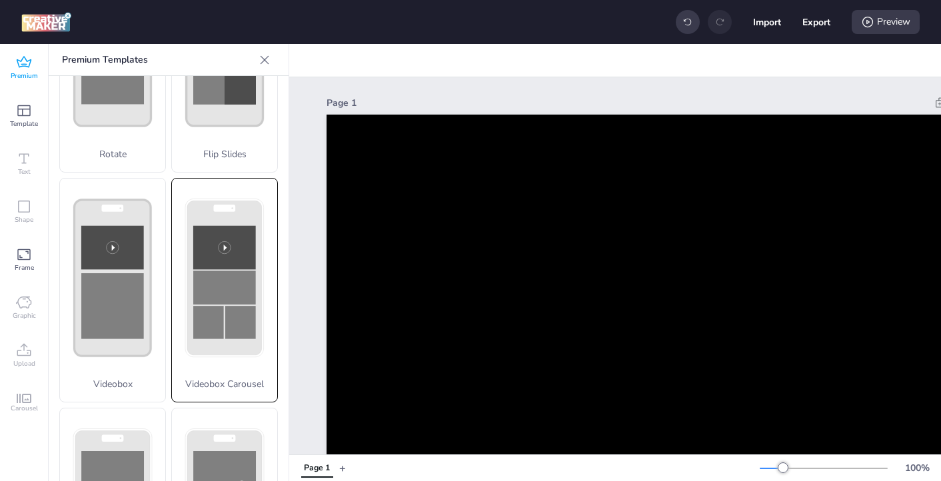
click at [203, 387] on p "Videobox Carousel" at bounding box center [224, 384] width 105 height 14
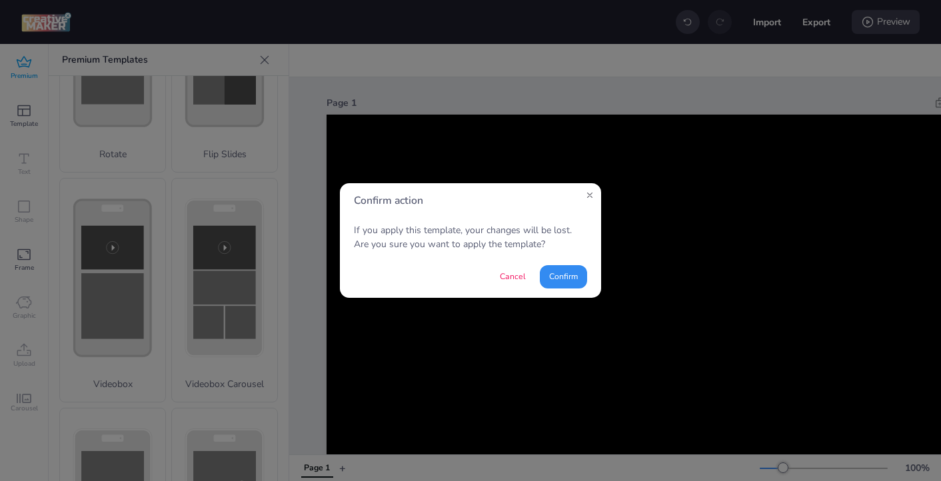
click at [563, 274] on button "Confirm" at bounding box center [563, 276] width 47 height 23
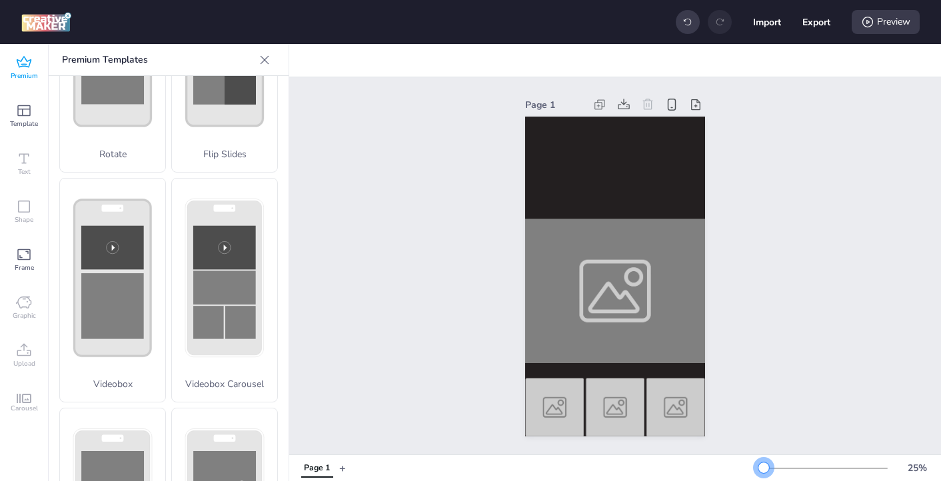
drag, startPoint x: 779, startPoint y: 469, endPoint x: 764, endPoint y: 475, distance: 16.1
click at [764, 475] on div "25 %" at bounding box center [848, 468] width 176 height 21
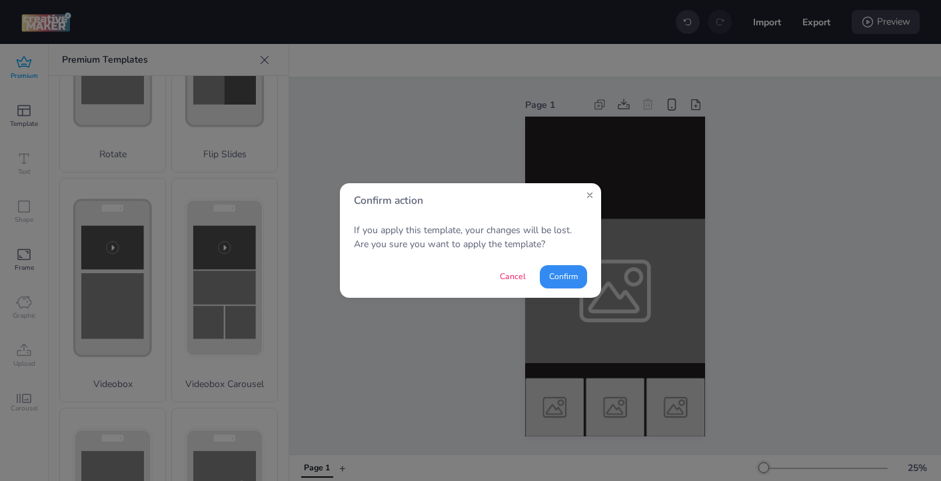
click at [568, 281] on button "Confirm" at bounding box center [563, 276] width 47 height 23
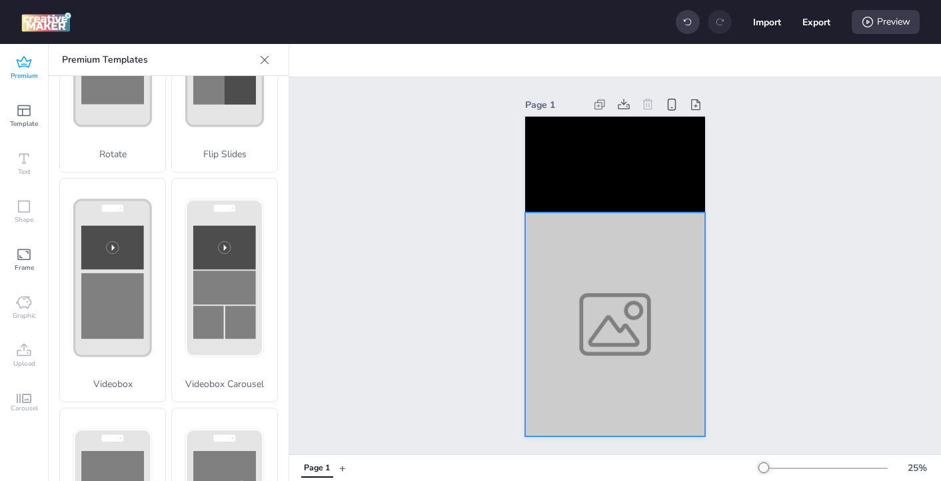
click at [600, 274] on div at bounding box center [615, 325] width 180 height 224
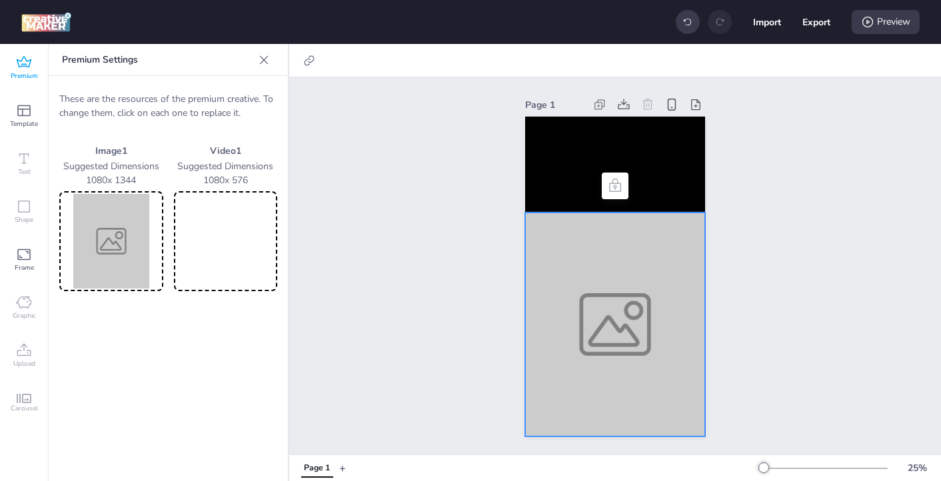
click at [219, 239] on video at bounding box center [226, 241] width 99 height 95
click at [614, 185] on icon at bounding box center [615, 186] width 16 height 16
click at [541, 163] on video at bounding box center [615, 165] width 180 height 96
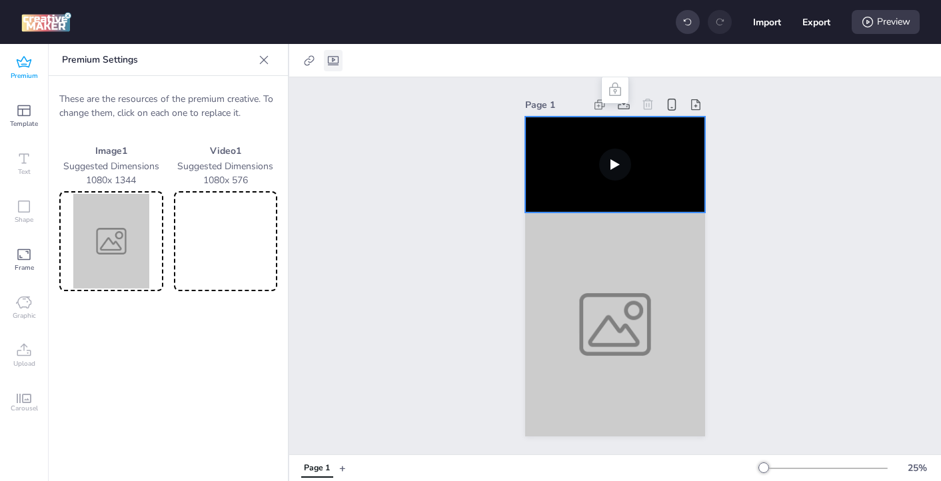
click at [330, 53] on div at bounding box center [333, 60] width 19 height 21
select select "contain"
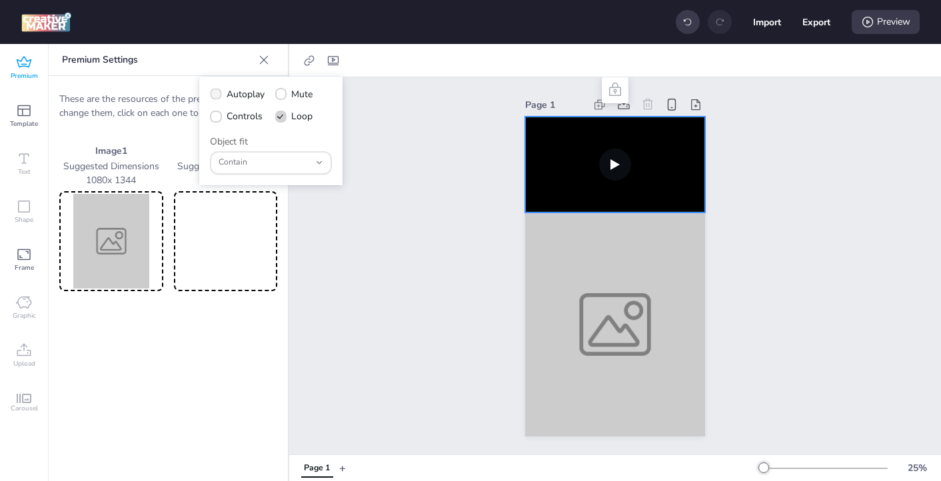
click at [217, 99] on span at bounding box center [215, 94] width 11 height 11
click at [217, 99] on input "Autoplay" at bounding box center [213, 99] width 9 height 9
checkbox input "true"
click at [216, 117] on icon at bounding box center [215, 116] width 9 height 7
click at [216, 117] on input "Controls" at bounding box center [213, 121] width 9 height 9
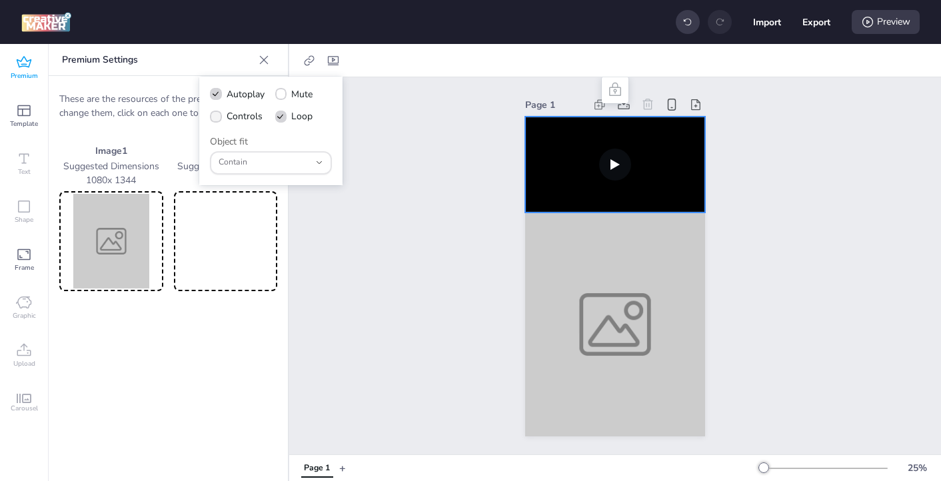
checkbox input "true"
click at [284, 118] on icon at bounding box center [280, 116] width 9 height 7
click at [283, 118] on input "Loop" at bounding box center [279, 121] width 9 height 9
checkbox input "false"
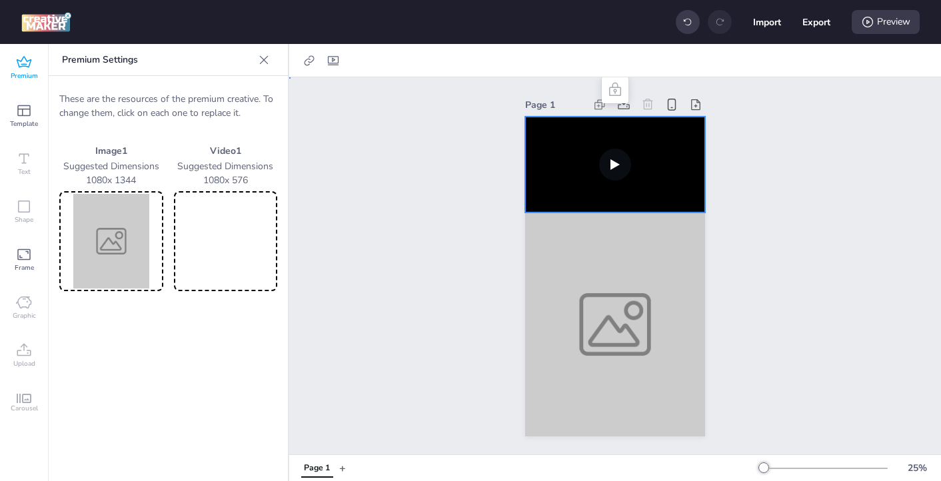
click at [419, 132] on div "Page 1" at bounding box center [615, 265] width 652 height 377
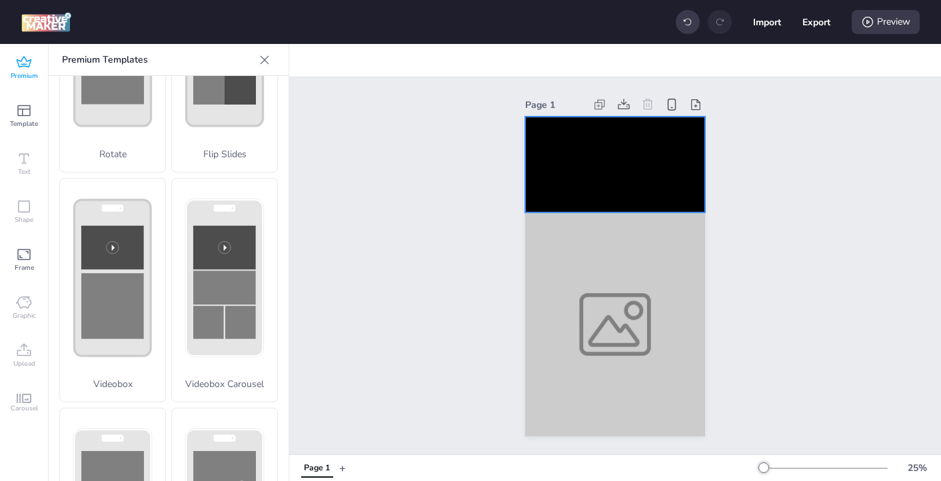
click at [607, 161] on video at bounding box center [615, 165] width 180 height 96
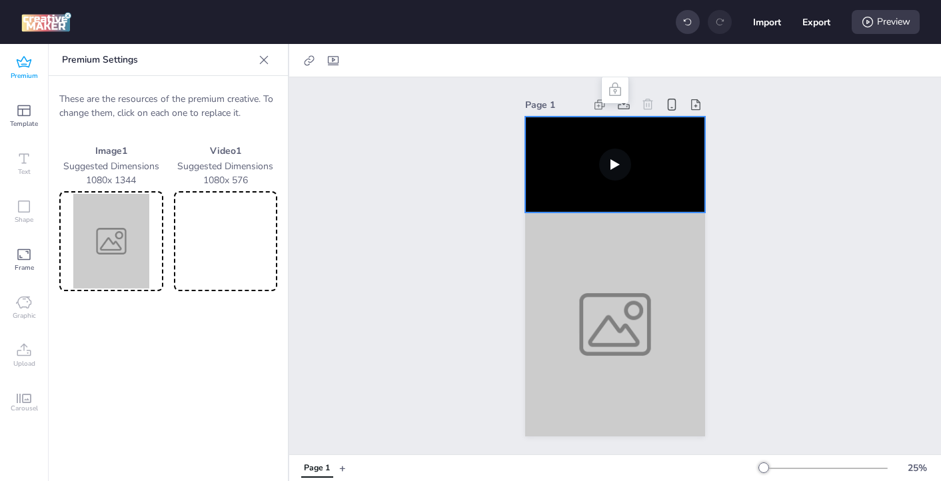
click at [615, 165] on video at bounding box center [615, 165] width 180 height 96
click at [615, 169] on video at bounding box center [615, 165] width 180 height 96
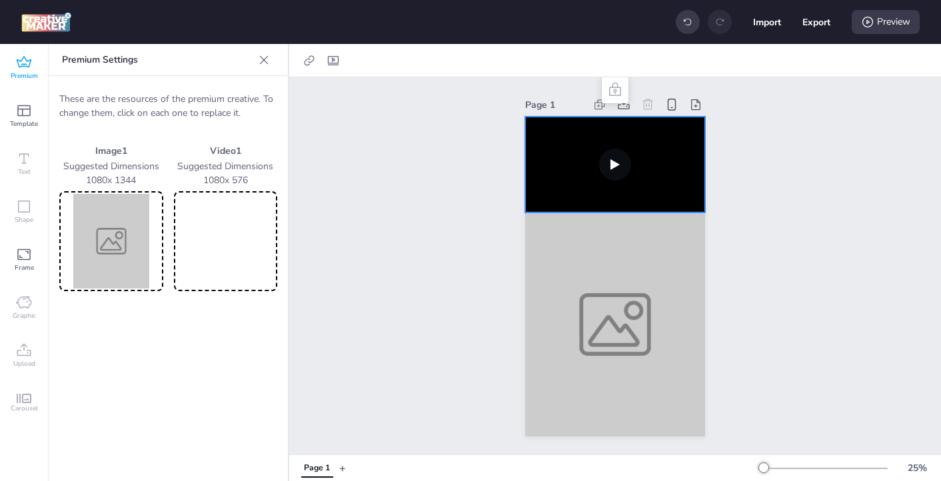
click at [615, 169] on video at bounding box center [615, 165] width 180 height 96
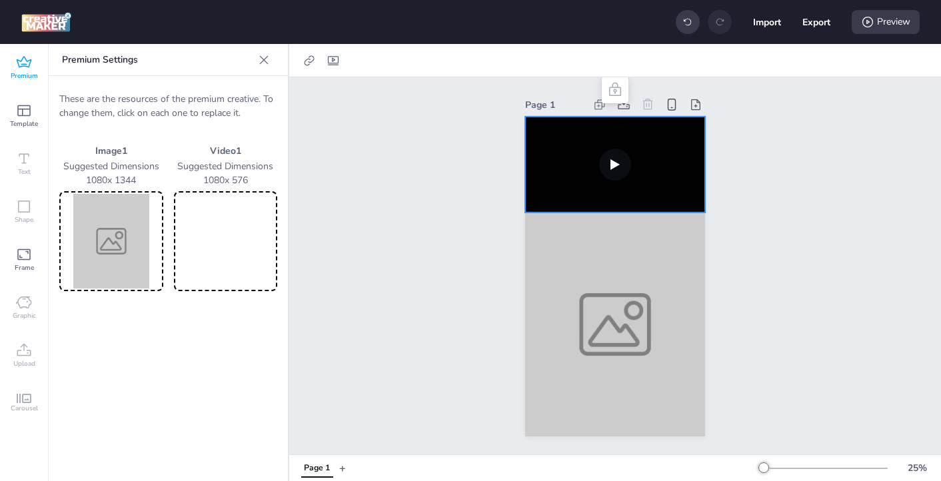
click at [615, 169] on video at bounding box center [615, 165] width 180 height 96
drag, startPoint x: 615, startPoint y: 169, endPoint x: 623, endPoint y: 169, distance: 8.0
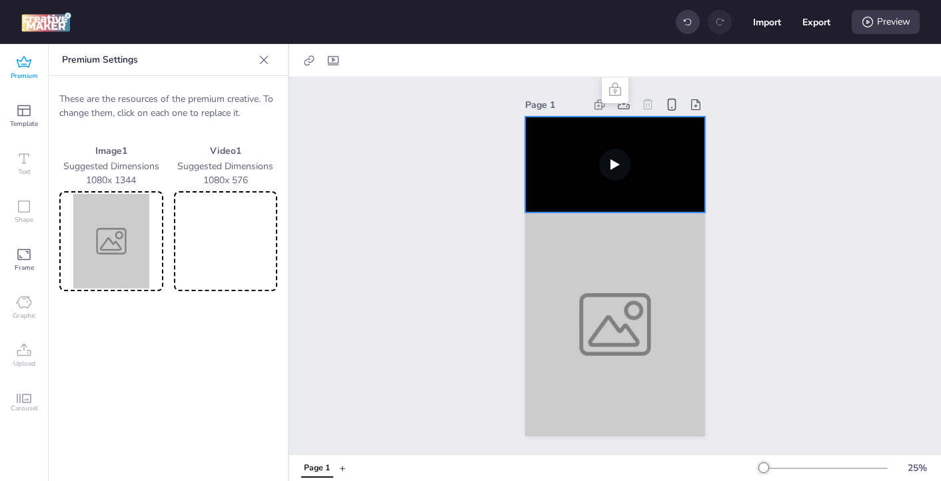
click at [616, 169] on video at bounding box center [615, 165] width 180 height 96
click at [590, 321] on div at bounding box center [615, 325] width 180 height 224
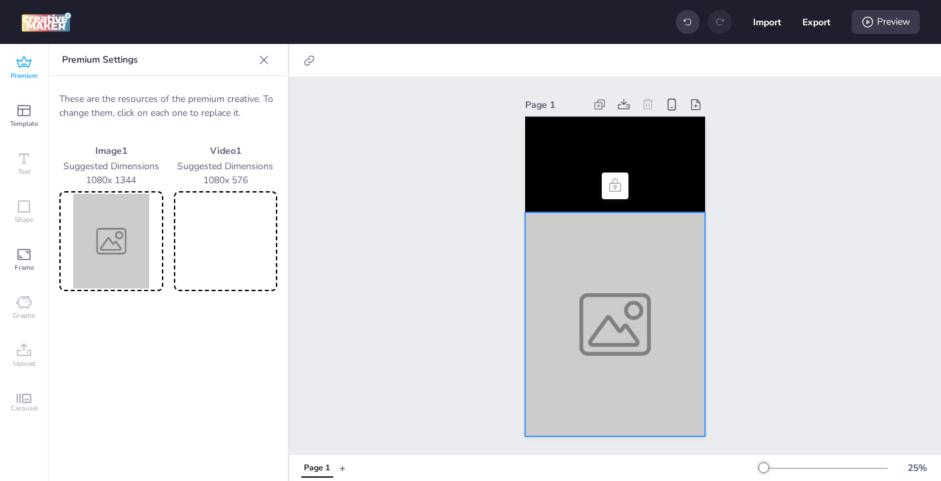
click at [133, 253] on img at bounding box center [111, 241] width 99 height 95
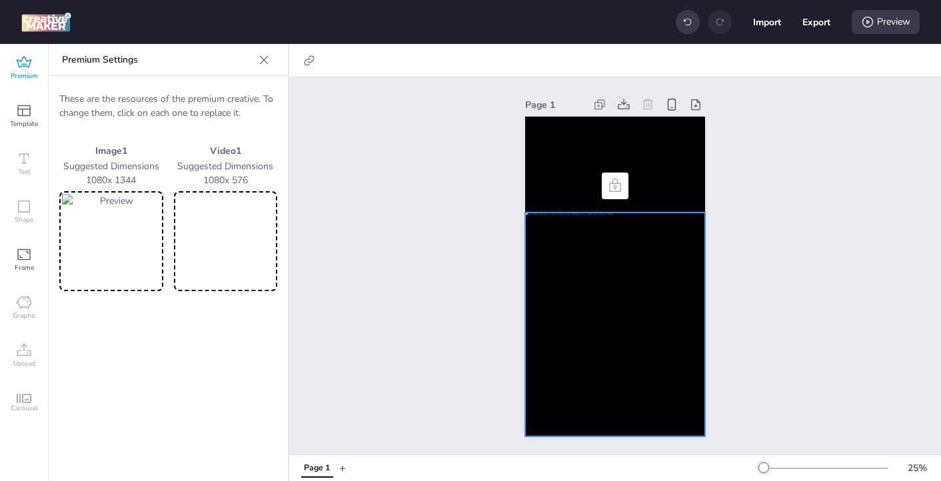
click at [105, 241] on img at bounding box center [111, 241] width 99 height 95
click at [104, 247] on img at bounding box center [111, 241] width 99 height 95
click at [597, 339] on div at bounding box center [615, 325] width 180 height 224
click at [571, 171] on video at bounding box center [615, 165] width 180 height 96
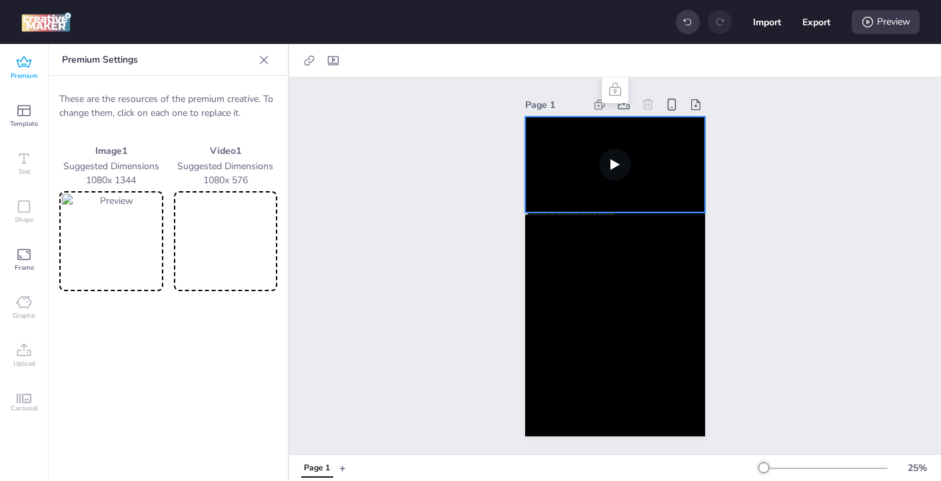
click at [623, 89] on icon at bounding box center [615, 90] width 16 height 16
click at [333, 58] on icon at bounding box center [333, 60] width 11 height 9
select select "contain"
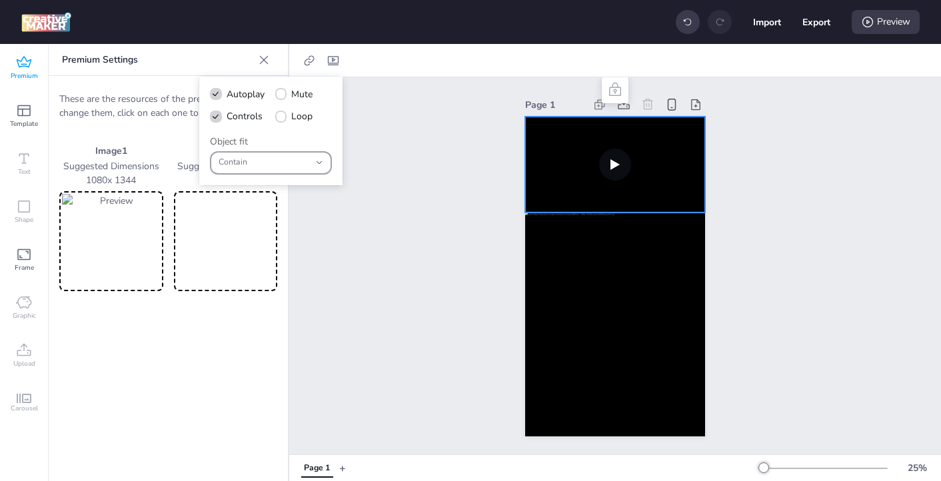
click at [308, 169] on div "Contain" at bounding box center [264, 163] width 91 height 21
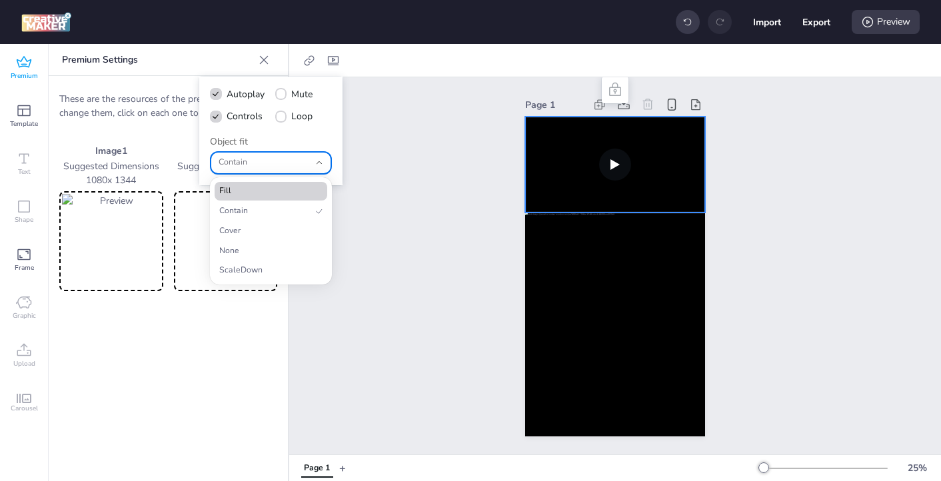
click at [285, 191] on span "Fill" at bounding box center [265, 191] width 92 height 12
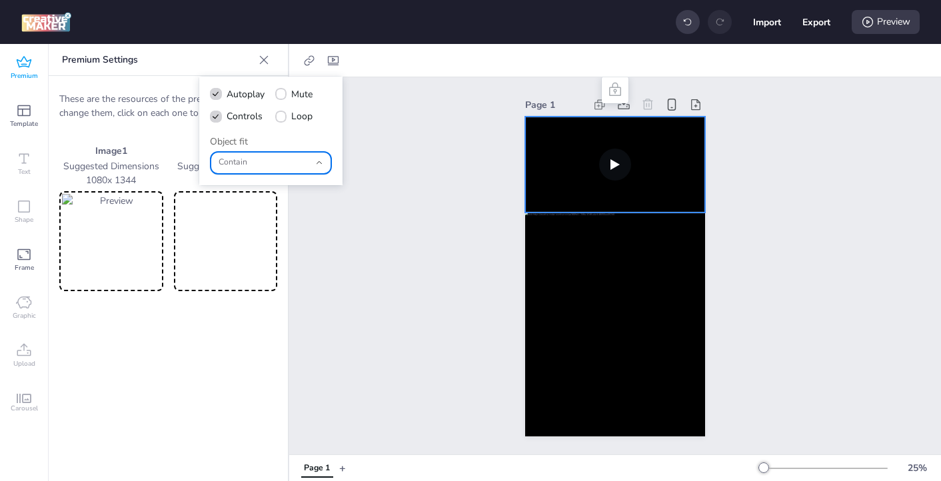
type input "fill"
select select "fill"
click at [312, 153] on button "Fill" at bounding box center [271, 162] width 122 height 23
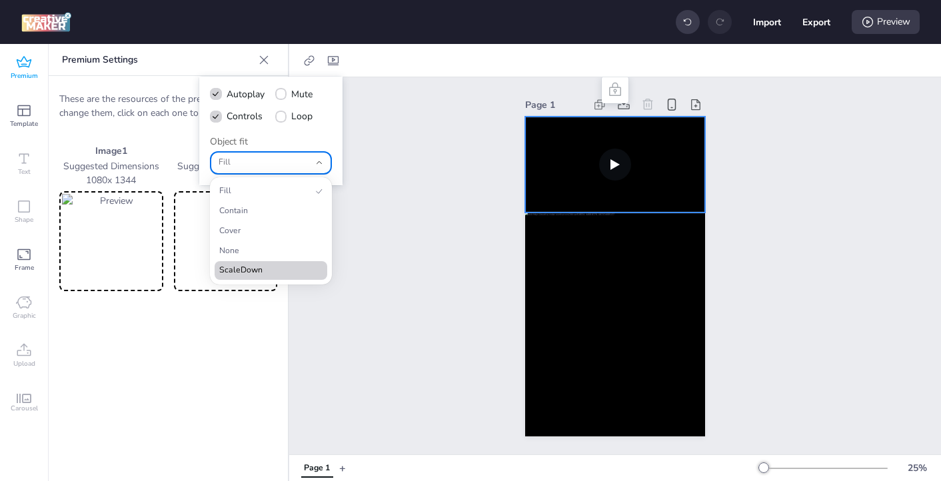
click at [277, 262] on li "ScaleDown" at bounding box center [271, 270] width 113 height 19
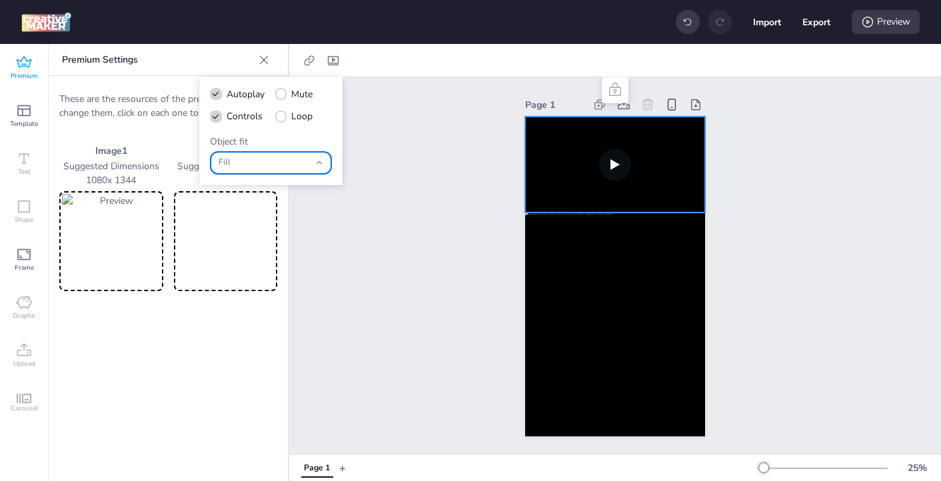
type input "scale-down"
select select "scale-down"
click at [290, 163] on span "ScaleDown" at bounding box center [264, 163] width 91 height 12
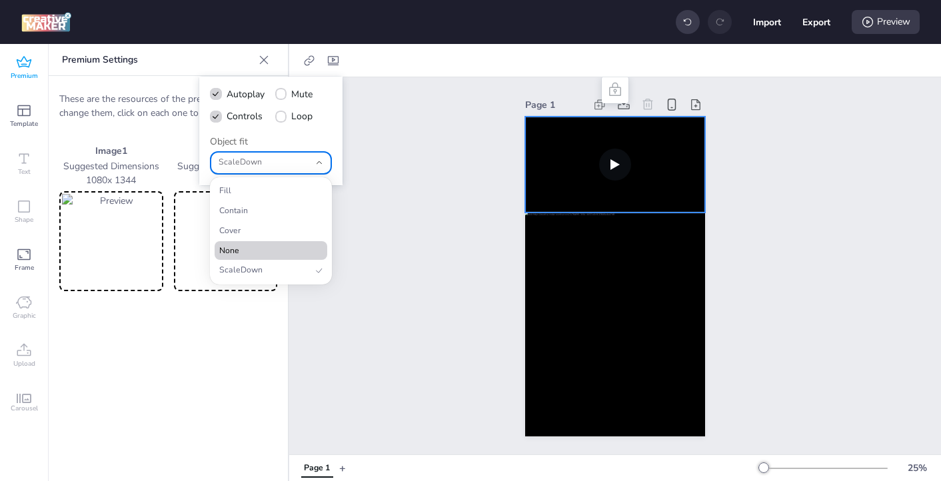
click at [252, 247] on span "None" at bounding box center [265, 251] width 92 height 12
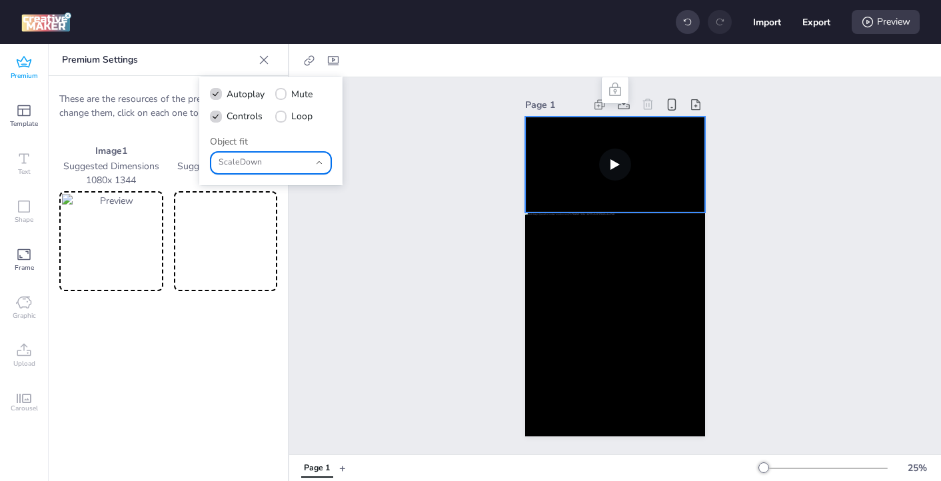
type input "none"
select select "none"
click at [312, 157] on button "None" at bounding box center [271, 162] width 122 height 23
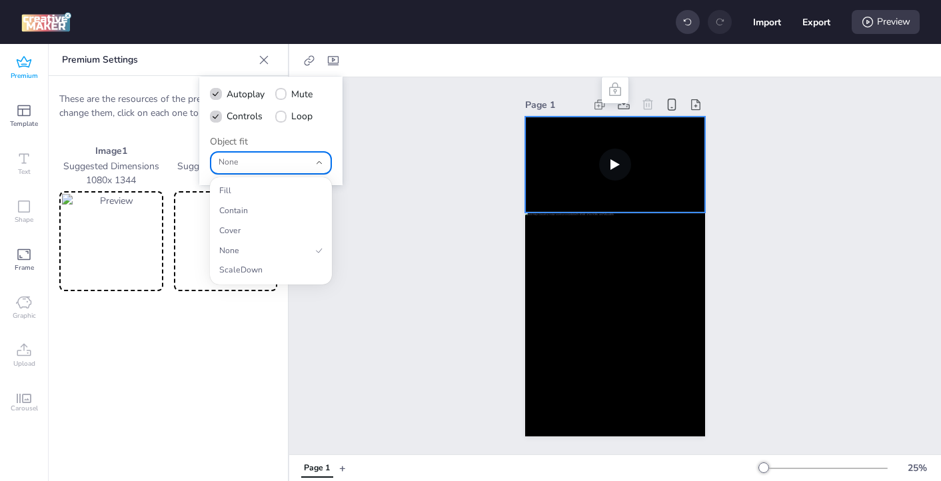
click at [366, 223] on div "Page 1" at bounding box center [615, 265] width 652 height 377
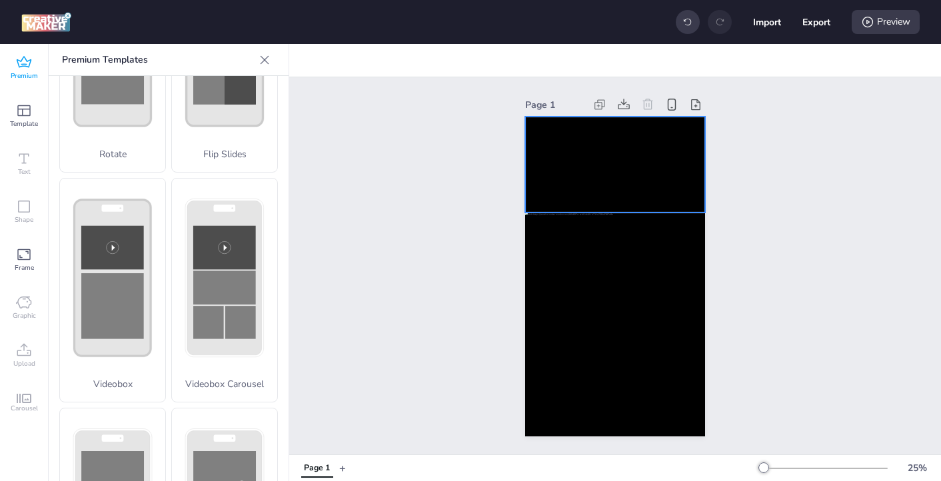
click at [581, 167] on video at bounding box center [615, 165] width 180 height 96
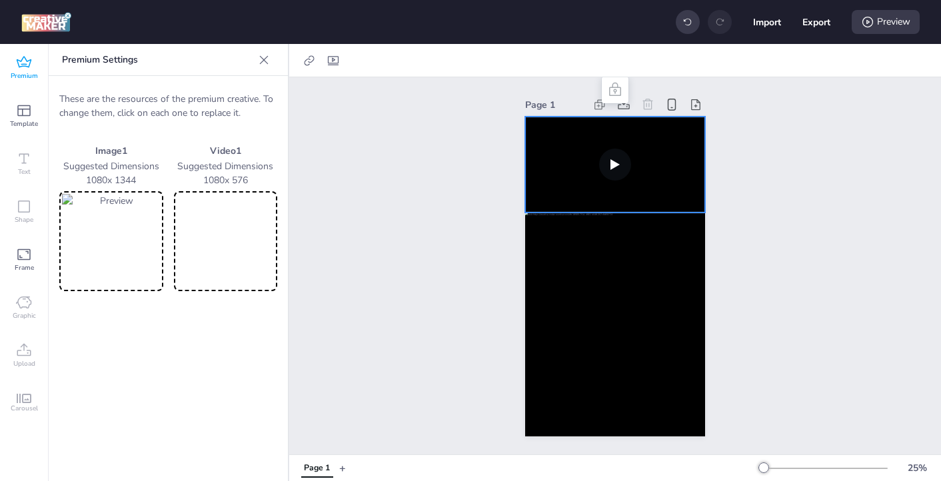
click at [225, 237] on video at bounding box center [226, 241] width 99 height 95
click at [618, 167] on video at bounding box center [615, 165] width 180 height 96
click at [747, 159] on div "Page 1" at bounding box center [615, 265] width 652 height 377
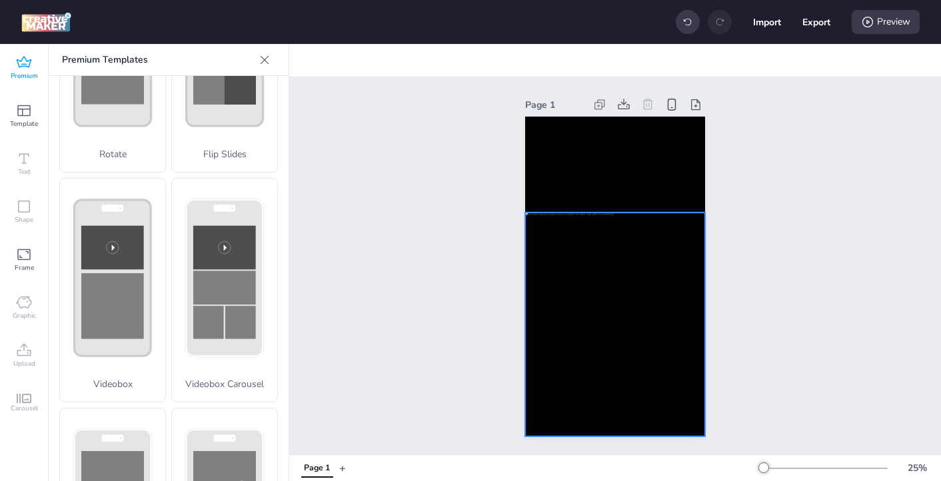
click at [563, 271] on div at bounding box center [615, 325] width 180 height 224
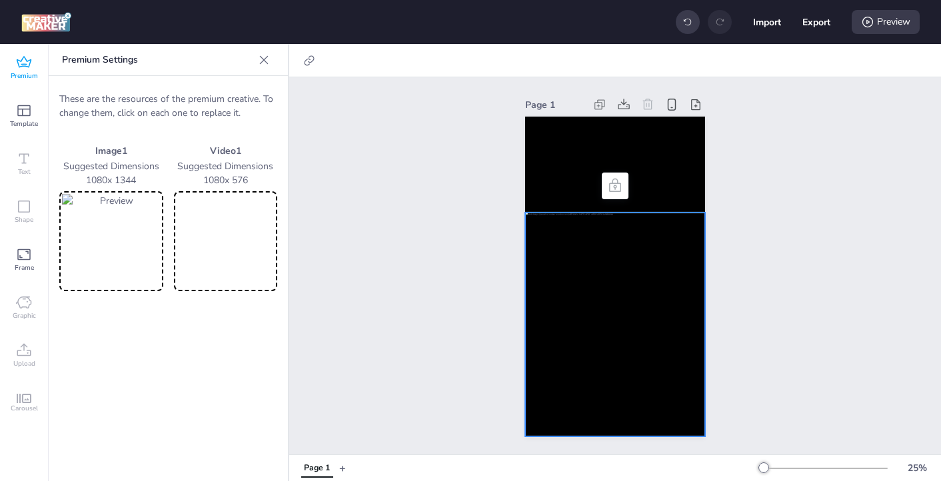
click at [205, 250] on video at bounding box center [226, 241] width 99 height 95
click at [307, 59] on icon at bounding box center [309, 60] width 10 height 10
click at [255, 92] on span "Activate hyperlink" at bounding box center [223, 94] width 74 height 14
click at [177, 95] on input "Activate hyperlink" at bounding box center [173, 99] width 9 height 9
checkbox input "true"
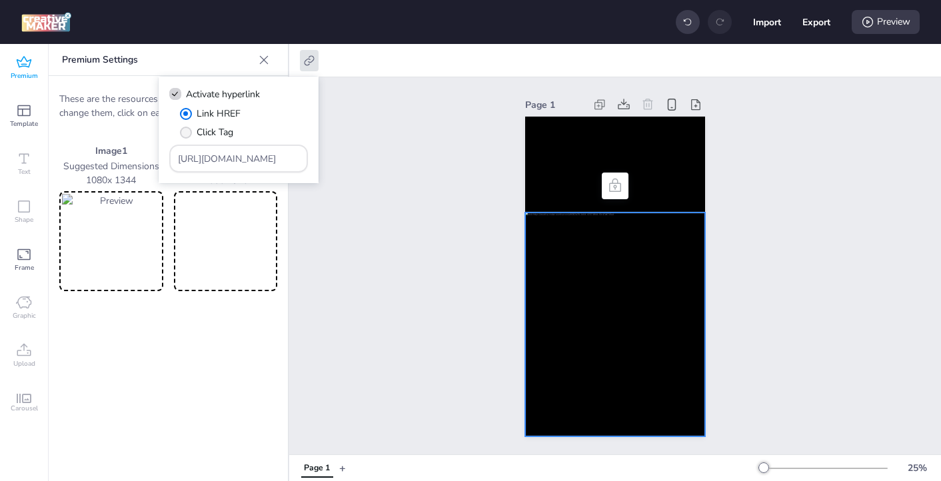
click at [184, 134] on span "" at bounding box center [186, 133] width 12 height 12
click at [184, 134] on input "Click Tag" at bounding box center [183, 137] width 9 height 9
radio input "true"
click at [216, 168] on div "[URL][DOMAIN_NAME]" at bounding box center [239, 158] width 122 height 25
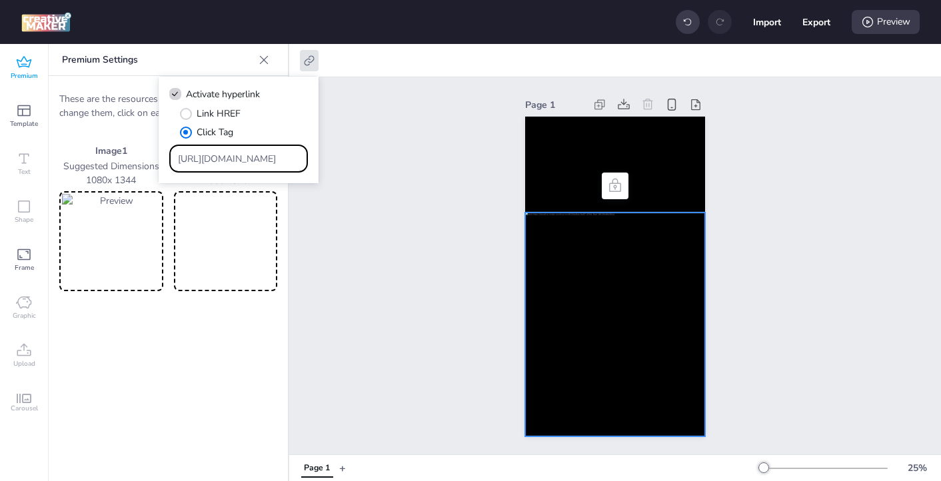
click at [216, 168] on div "[URL][DOMAIN_NAME]" at bounding box center [239, 158] width 122 height 25
click at [217, 166] on div "[URL][DOMAIN_NAME]" at bounding box center [239, 158] width 122 height 25
click at [215, 163] on input "[URL][DOMAIN_NAME]" at bounding box center [239, 159] width 122 height 14
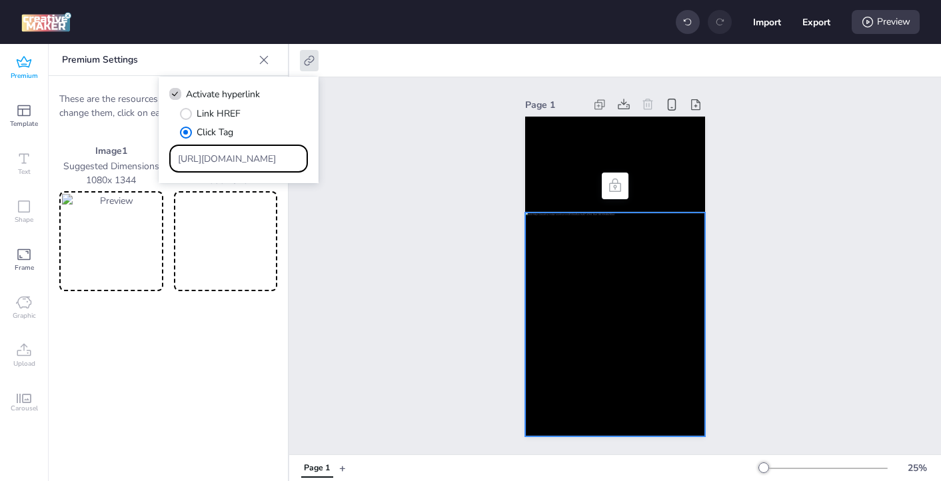
click at [215, 163] on input "[URL][DOMAIN_NAME]" at bounding box center [239, 159] width 122 height 14
click at [233, 153] on input "Type URL" at bounding box center [239, 159] width 122 height 14
paste input "https://[DOMAIN_NAME]/ddm/trackclk/N571601.3464950WORTISE/B33875767.427682931;d…"
type input "https://[DOMAIN_NAME]/ddm/trackclk/N571601.3464950WORTISE/B33875767.427682931;d…"
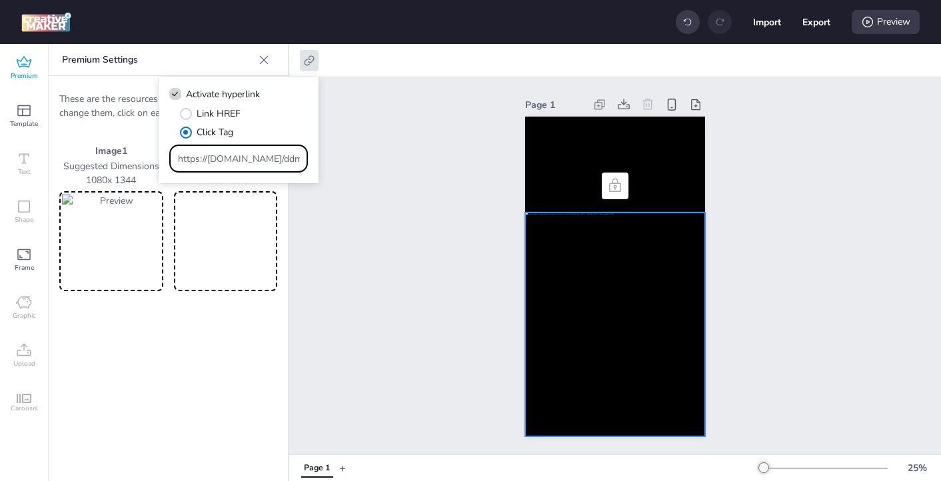
scroll to position [0, 1010]
click at [361, 237] on div "Page 1" at bounding box center [615, 265] width 652 height 377
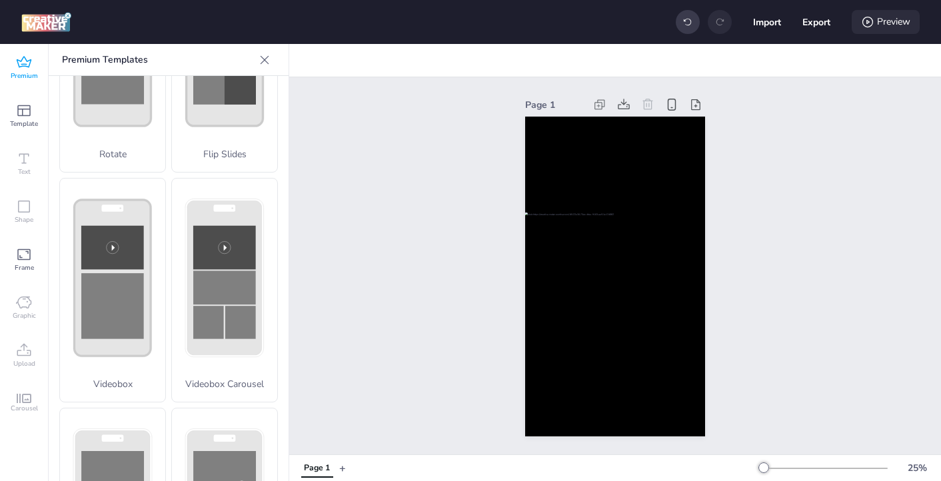
click at [879, 25] on div "Preview" at bounding box center [886, 22] width 68 height 24
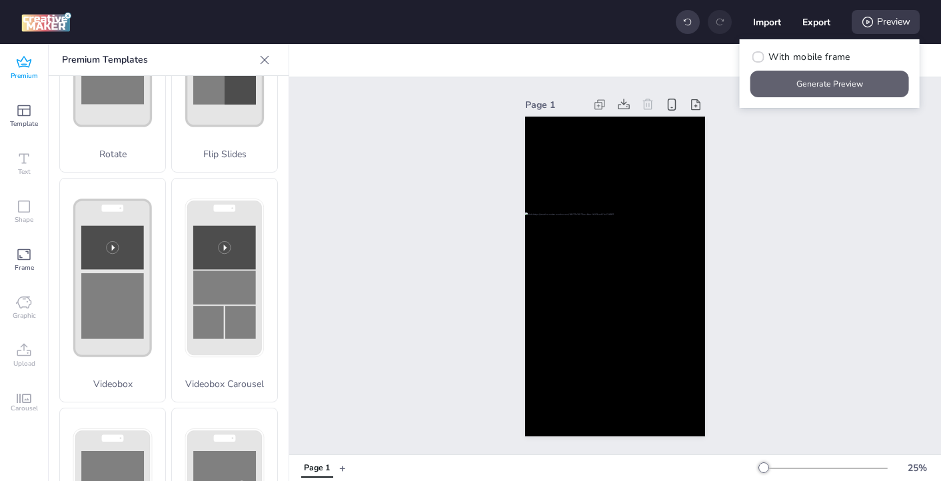
click at [823, 83] on button "Generate Preview" at bounding box center [830, 84] width 159 height 27
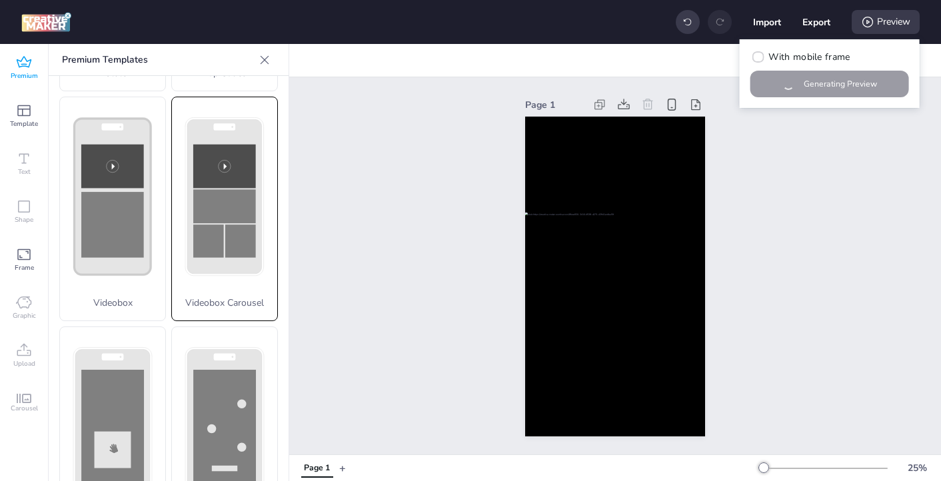
scroll to position [465, 0]
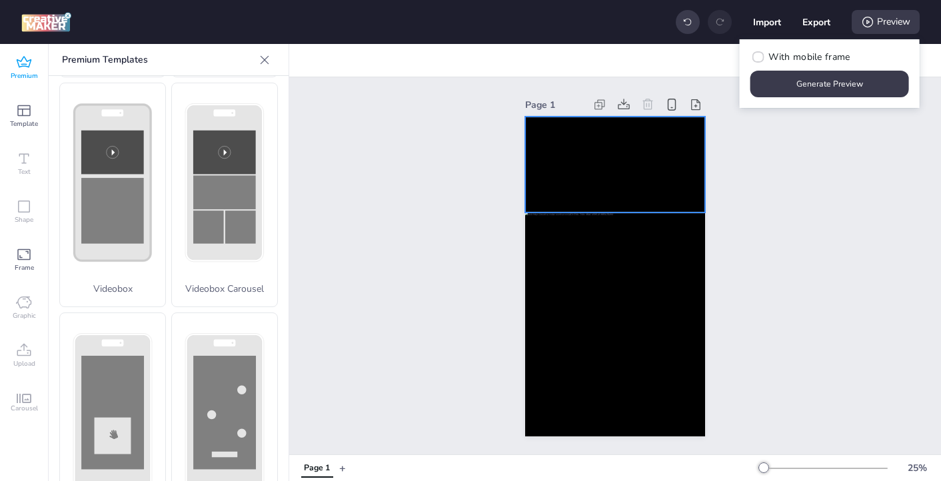
click at [541, 168] on video at bounding box center [615, 165] width 180 height 96
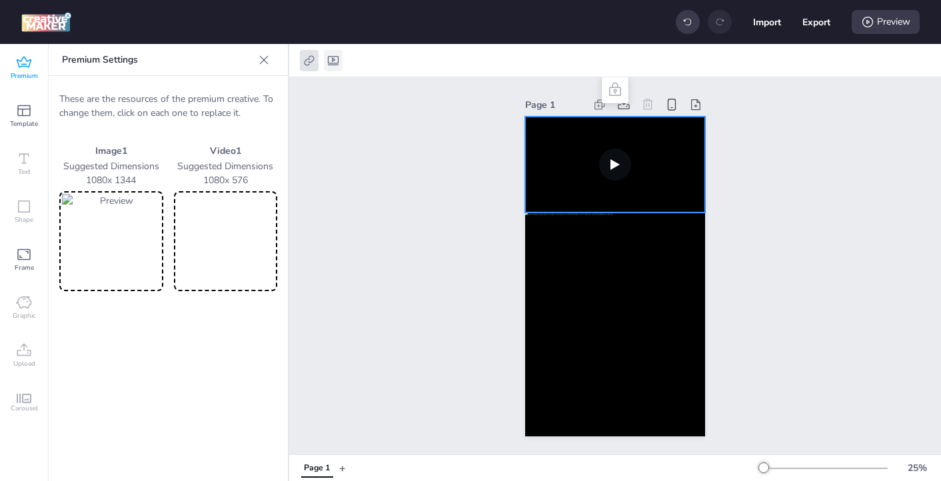
click at [333, 61] on icon at bounding box center [333, 60] width 13 height 13
select select "none"
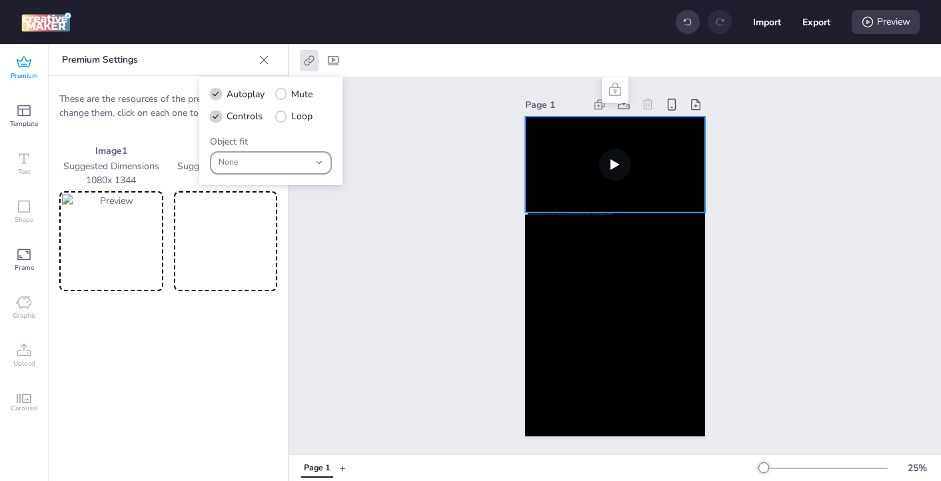
click at [297, 172] on div "None" at bounding box center [264, 163] width 91 height 21
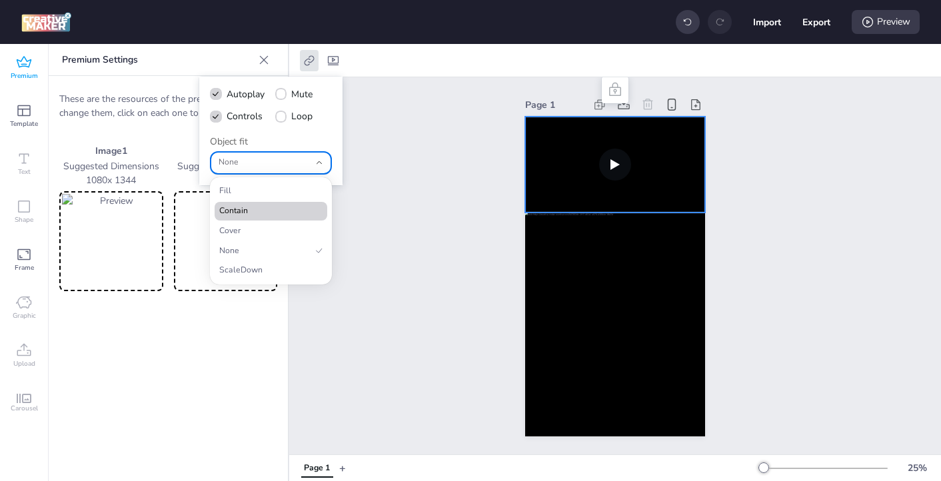
click at [284, 207] on span "Contain" at bounding box center [265, 211] width 92 height 12
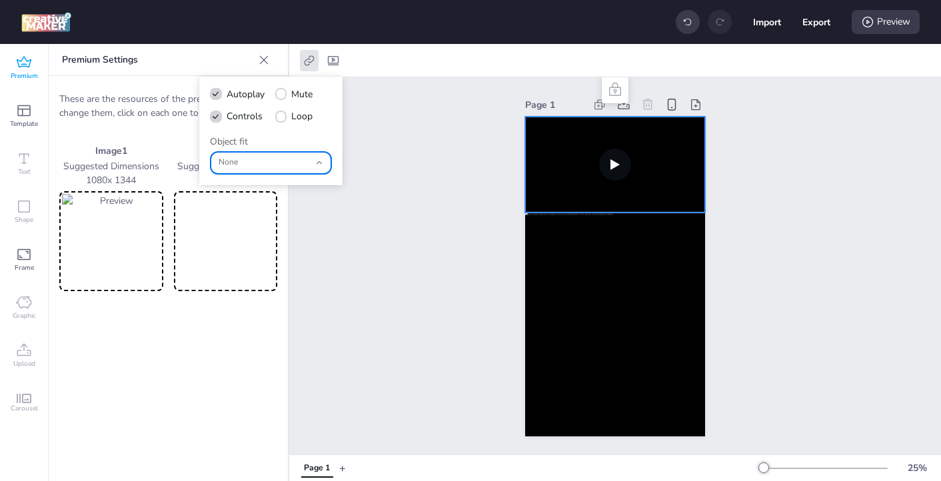
type input "contain"
select select "contain"
click at [883, 23] on div "Preview" at bounding box center [886, 22] width 68 height 24
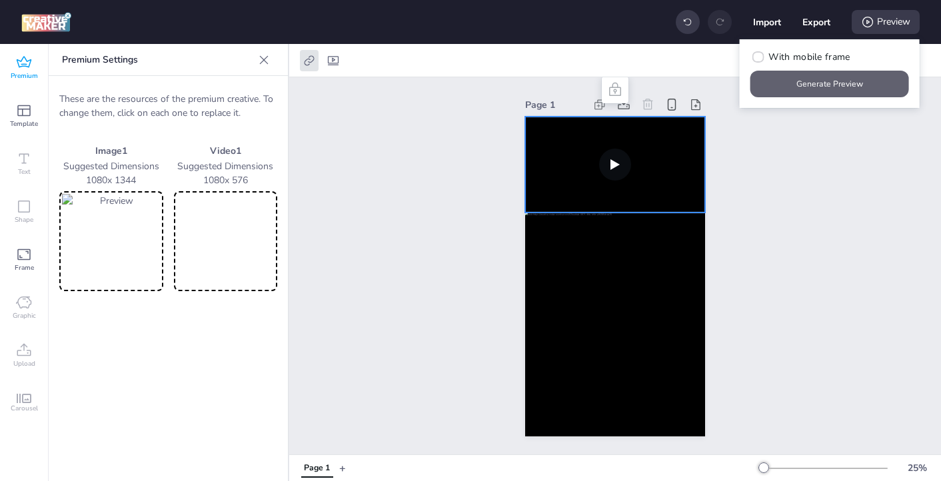
click at [809, 85] on button "Generate Preview" at bounding box center [830, 84] width 159 height 27
click at [528, 163] on video at bounding box center [615, 165] width 180 height 96
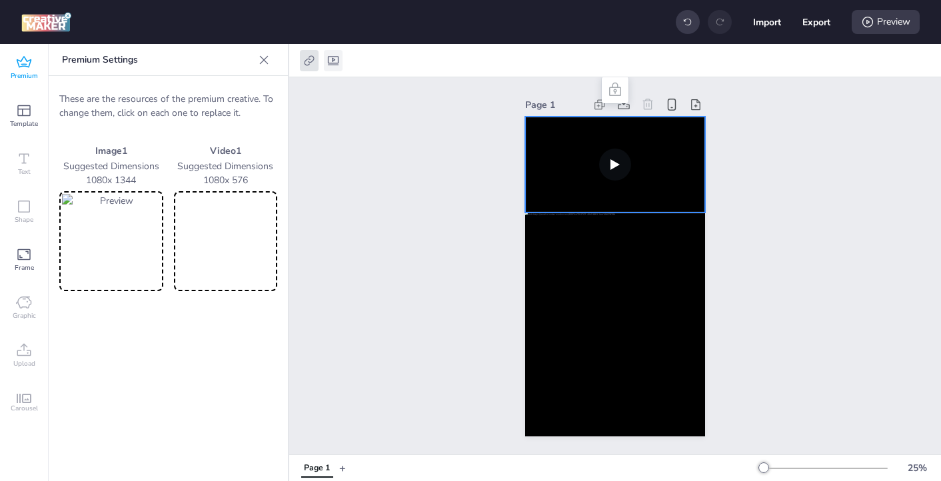
click at [340, 63] on div at bounding box center [333, 60] width 19 height 21
select select "contain"
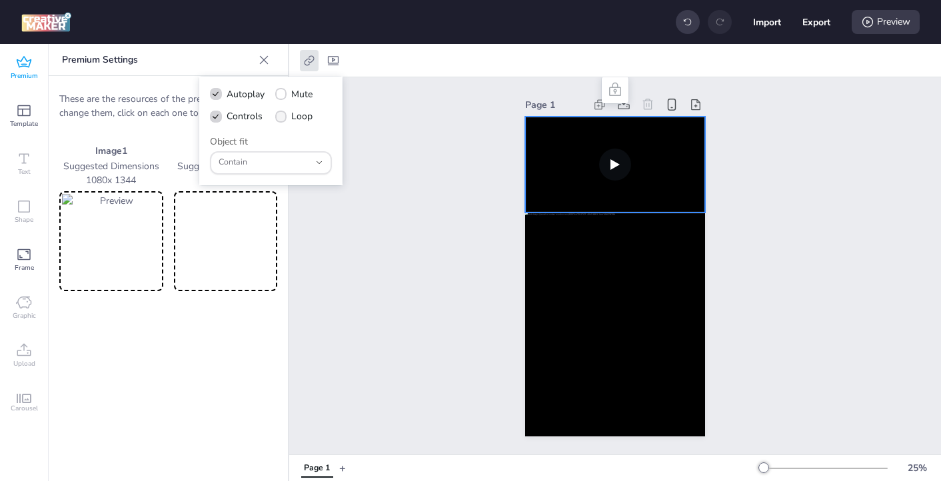
click at [283, 119] on icon at bounding box center [280, 116] width 9 height 7
click at [283, 119] on input "Loop" at bounding box center [279, 121] width 9 height 9
checkbox input "true"
click at [213, 94] on icon at bounding box center [215, 94] width 9 height 7
click at [213, 95] on input "Autoplay" at bounding box center [213, 99] width 9 height 9
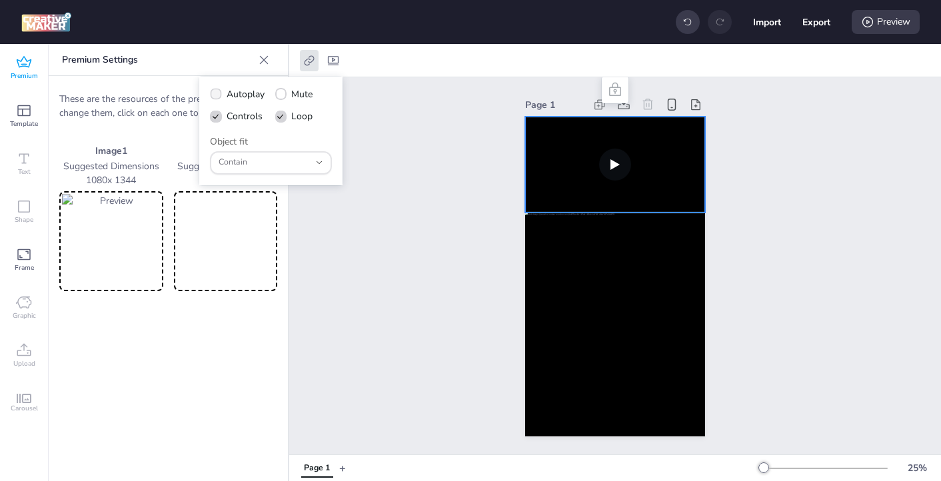
click at [213, 94] on icon at bounding box center [215, 94] width 9 height 7
click at [213, 95] on input "Autoplay" at bounding box center [213, 99] width 9 height 9
checkbox input "true"
click at [408, 183] on div "Page 1" at bounding box center [615, 265] width 652 height 377
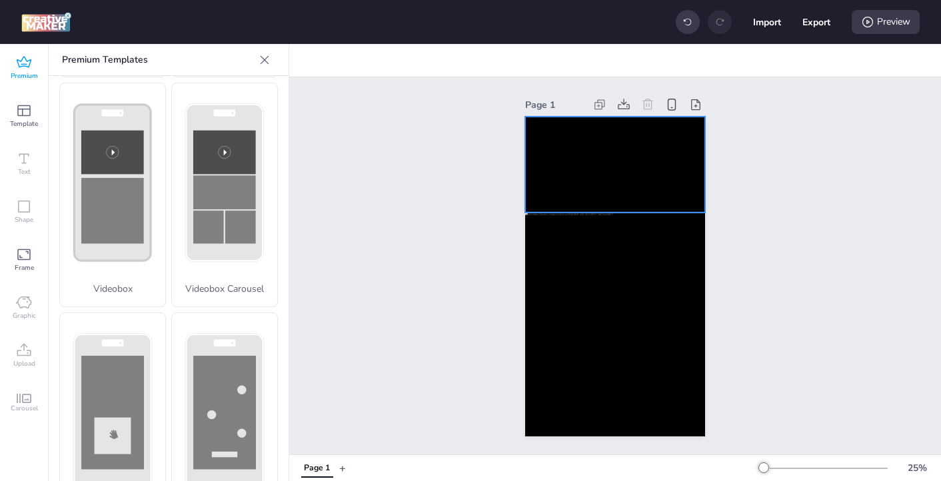
click at [623, 180] on video at bounding box center [615, 165] width 180 height 96
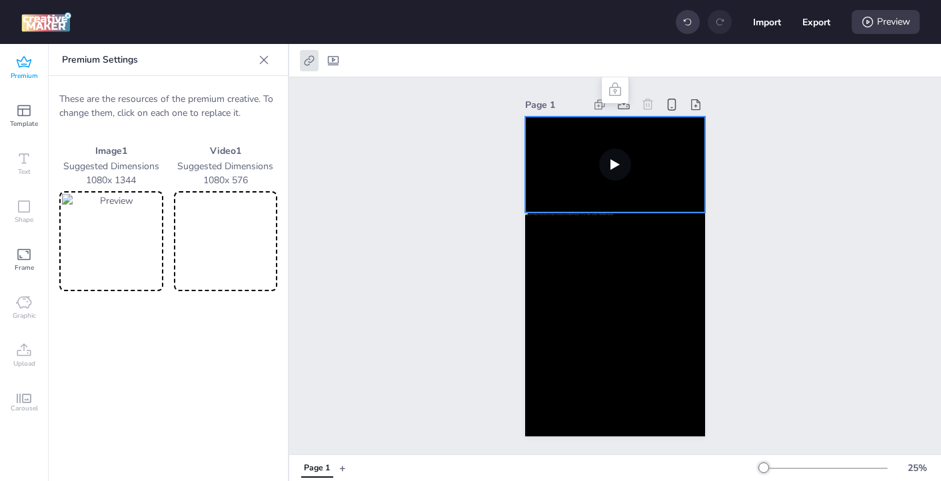
click at [616, 163] on video at bounding box center [615, 165] width 180 height 96
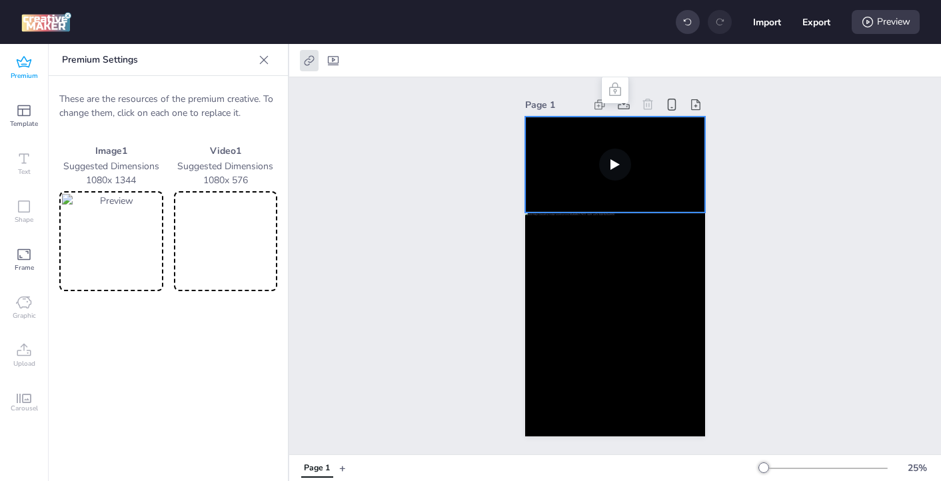
click at [616, 163] on video at bounding box center [615, 165] width 180 height 96
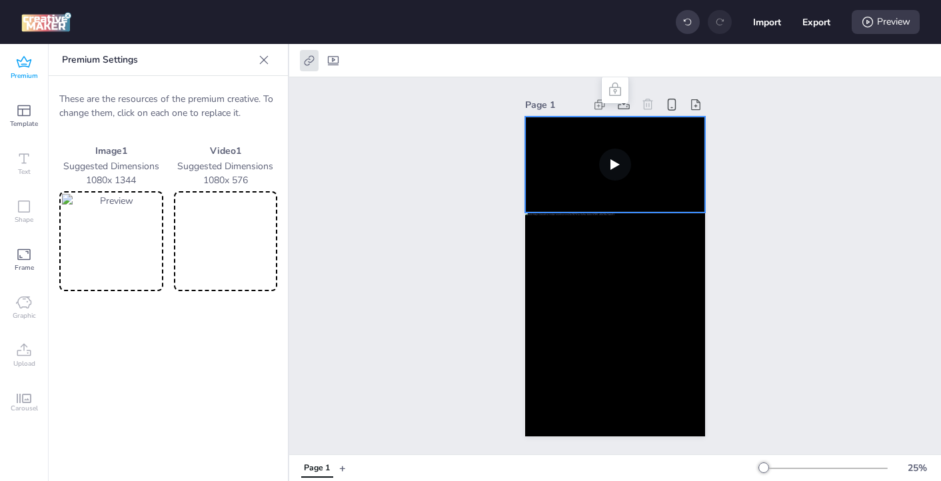
click at [616, 163] on video at bounding box center [615, 165] width 180 height 96
click at [877, 22] on div "Preview" at bounding box center [886, 22] width 68 height 24
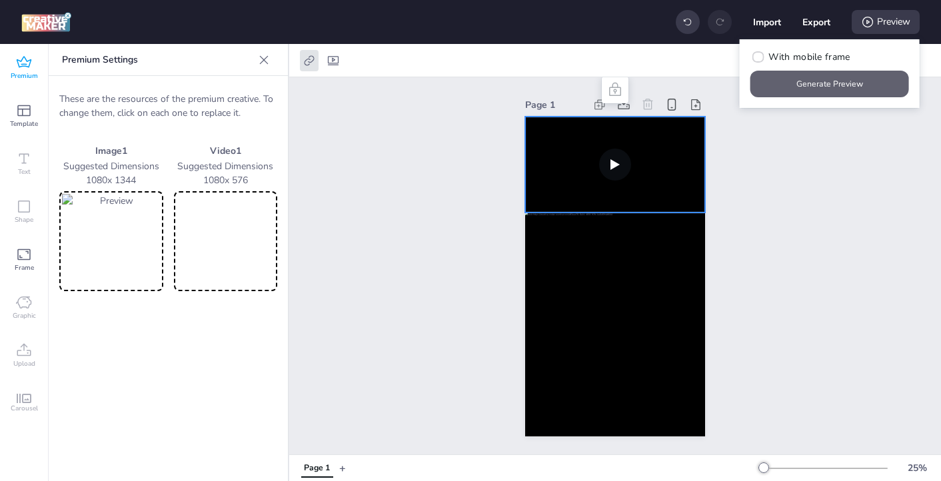
click at [828, 82] on button "Generate Preview" at bounding box center [830, 84] width 159 height 27
click at [333, 69] on div at bounding box center [333, 60] width 19 height 21
select select "contain"
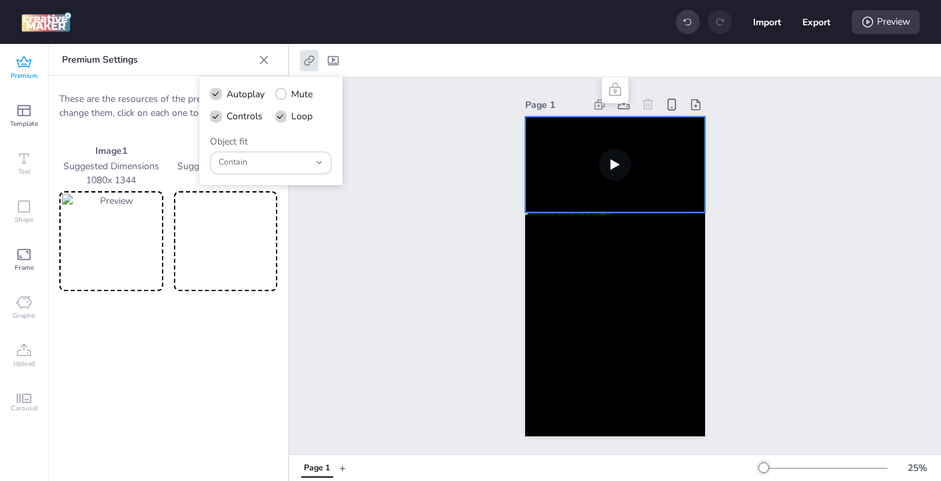
click at [284, 112] on span at bounding box center [281, 117] width 12 height 12
click at [283, 117] on input "Loop" at bounding box center [279, 121] width 9 height 9
checkbox input "false"
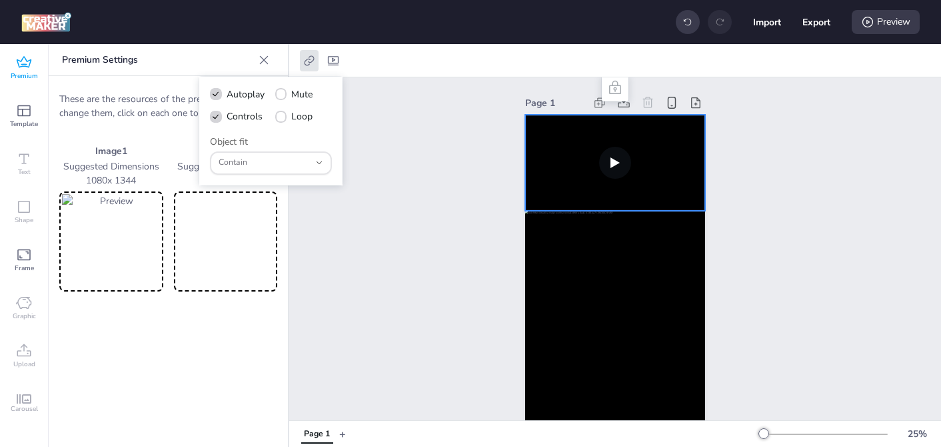
click at [801, 179] on div "Page 1" at bounding box center [615, 263] width 652 height 373
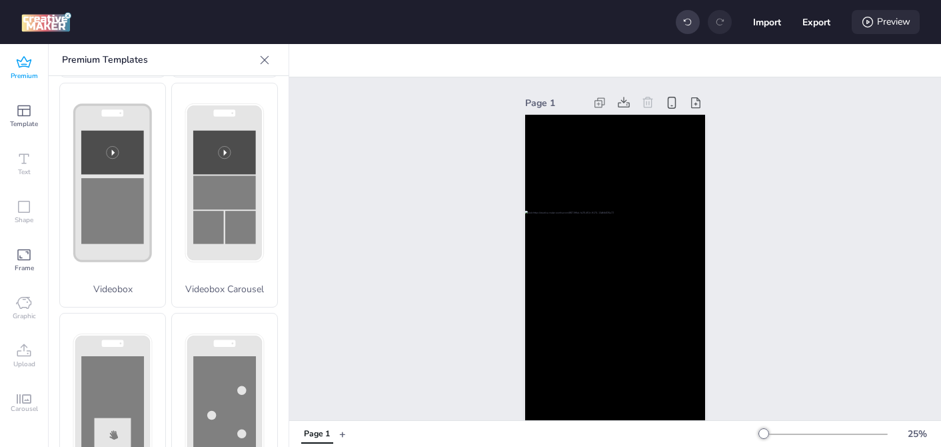
click at [884, 29] on div "Preview" at bounding box center [886, 22] width 68 height 24
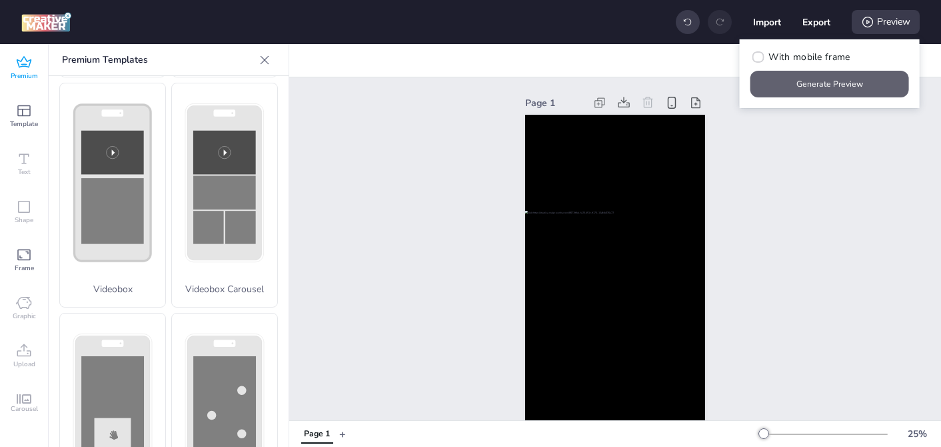
click at [802, 87] on button "Generate Preview" at bounding box center [830, 84] width 159 height 27
click at [788, 271] on div "Page 1" at bounding box center [615, 263] width 652 height 373
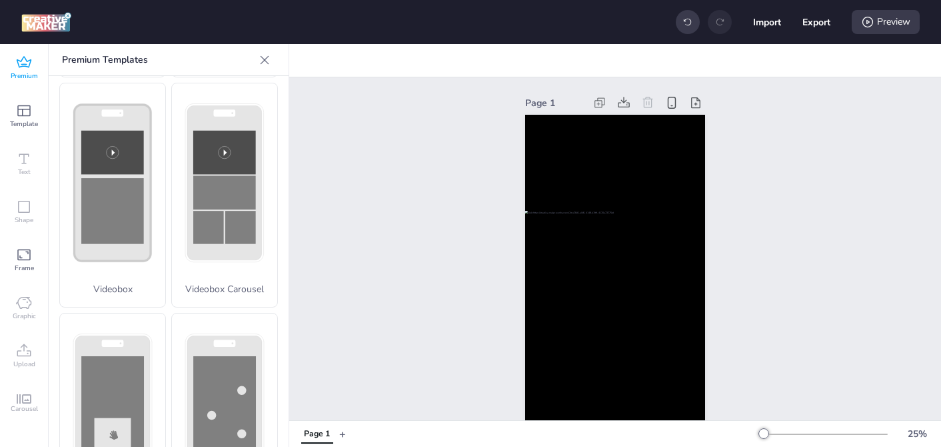
click at [881, 35] on div "Import Export Preview" at bounding box center [798, 22] width 244 height 28
click at [881, 27] on div "Preview" at bounding box center [886, 22] width 68 height 24
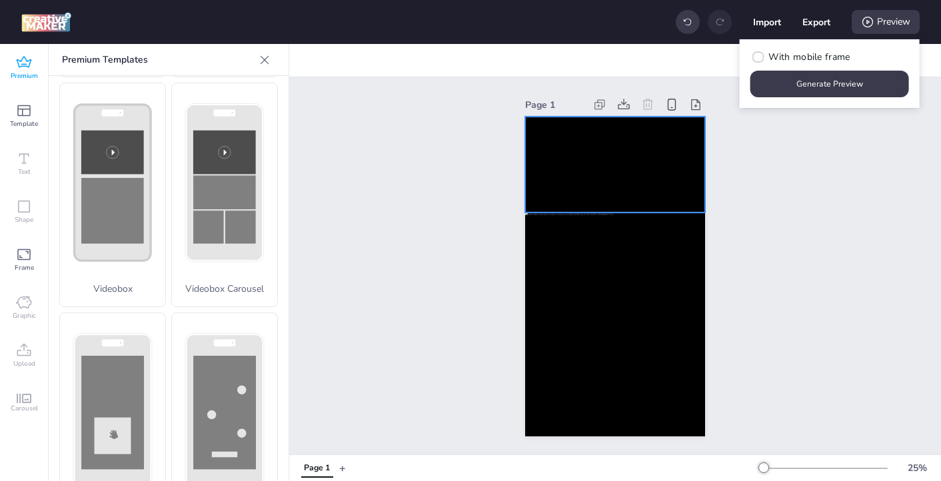
click at [560, 168] on video at bounding box center [615, 165] width 180 height 96
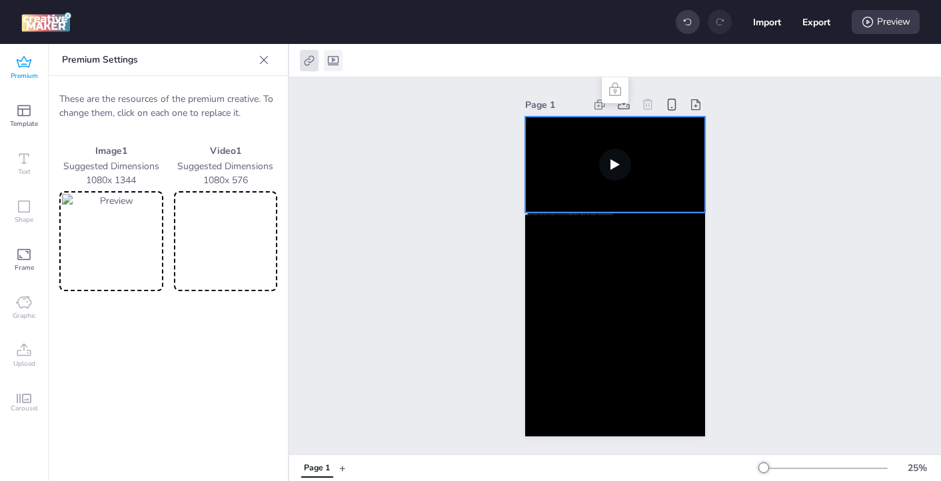
click at [338, 58] on icon at bounding box center [333, 60] width 11 height 9
select select "contain"
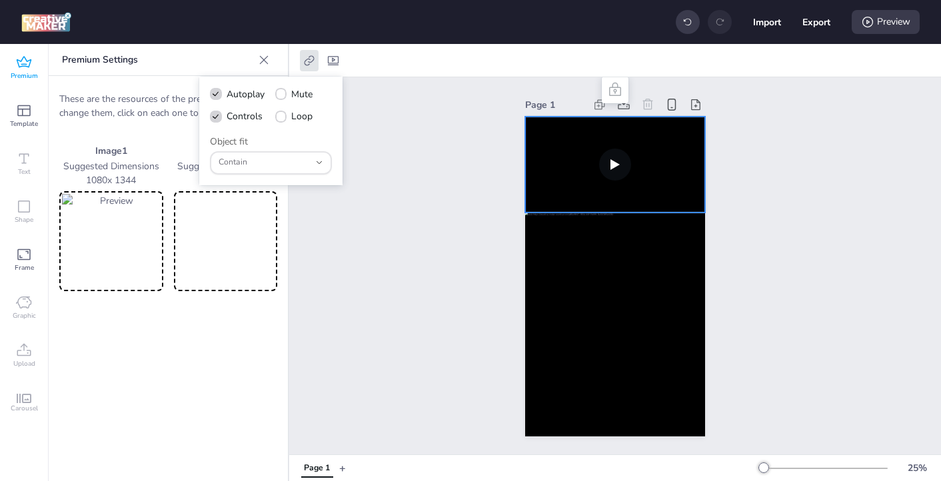
click at [411, 187] on div "Page 1" at bounding box center [615, 265] width 652 height 377
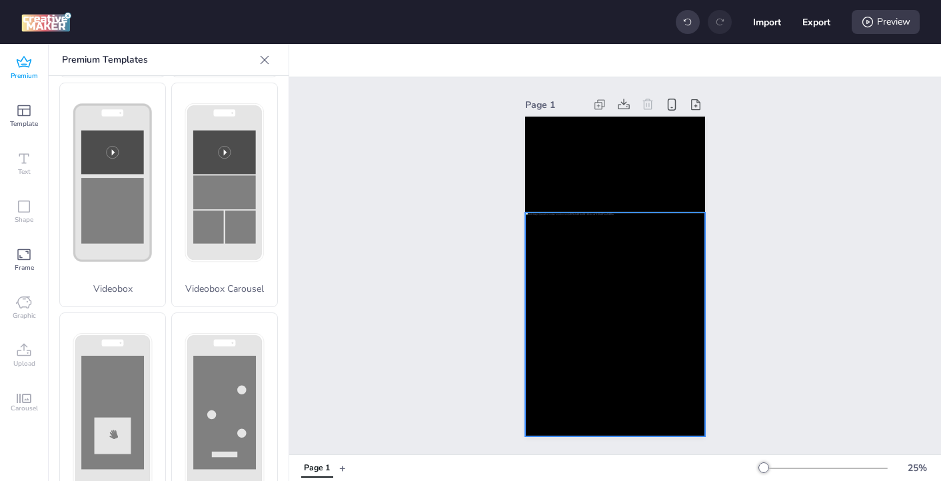
click at [618, 305] on div at bounding box center [615, 325] width 180 height 224
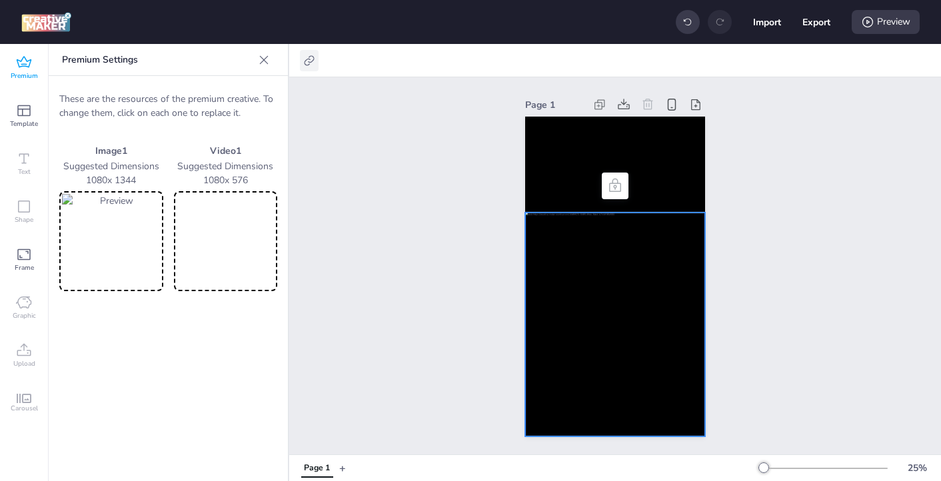
click at [307, 61] on icon at bounding box center [309, 60] width 13 height 13
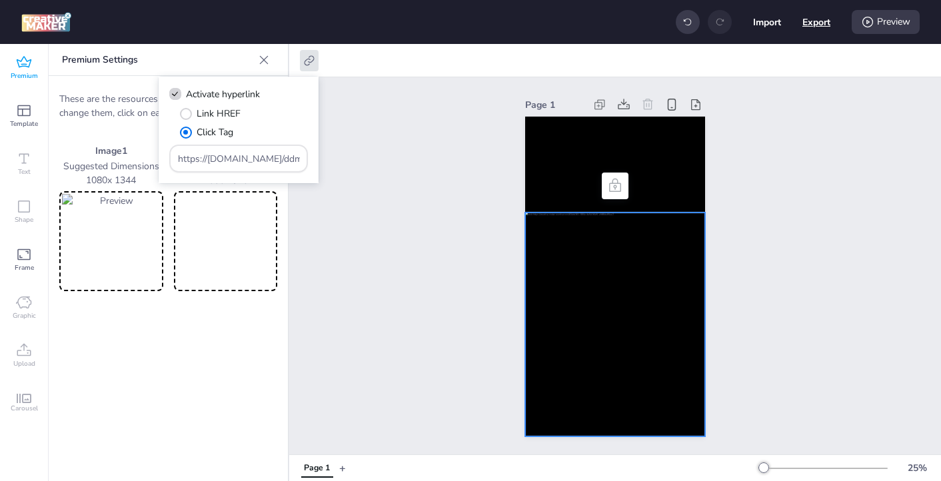
click at [811, 21] on button "Export" at bounding box center [817, 22] width 28 height 28
select select "html"
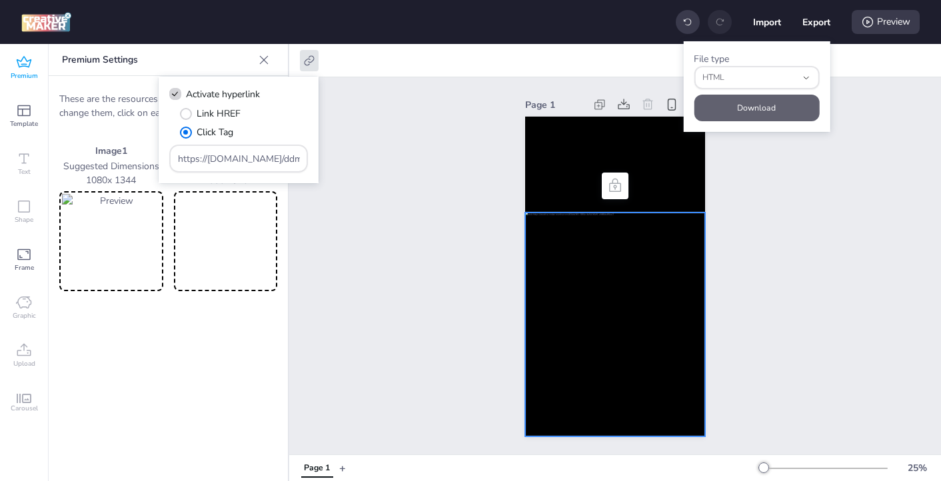
click at [755, 111] on button "Download" at bounding box center [756, 108] width 125 height 27
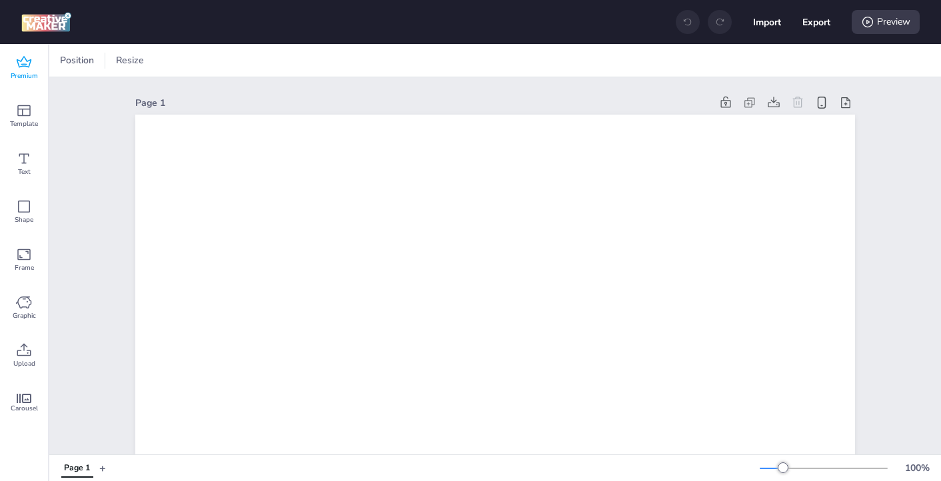
click at [24, 73] on span "Premium" at bounding box center [24, 76] width 27 height 11
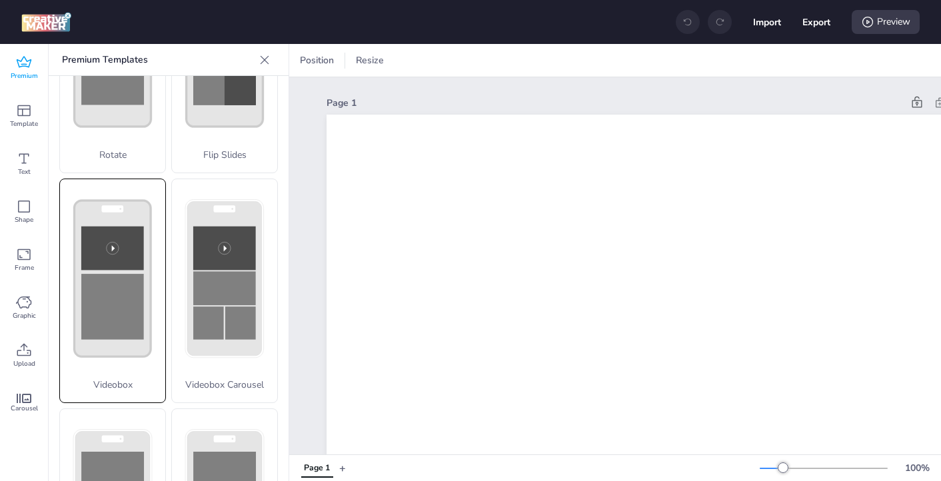
scroll to position [472, 0]
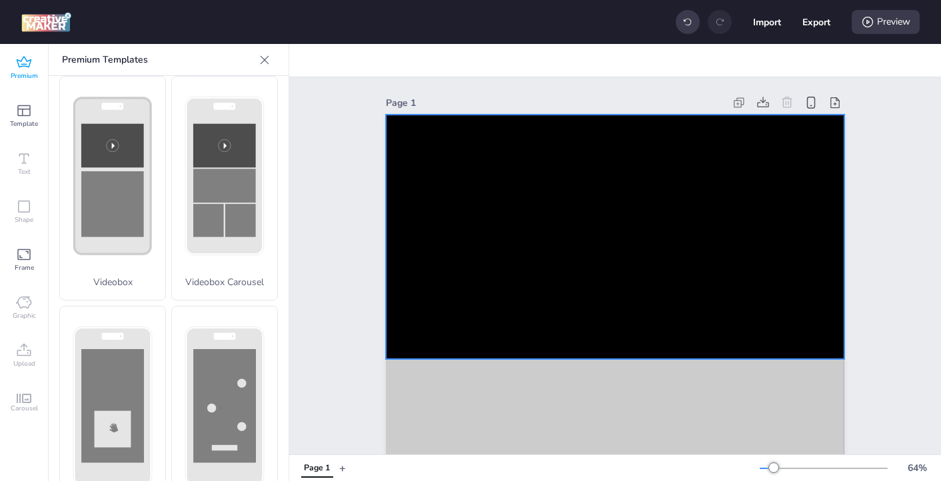
click at [420, 239] on video at bounding box center [615, 237] width 459 height 245
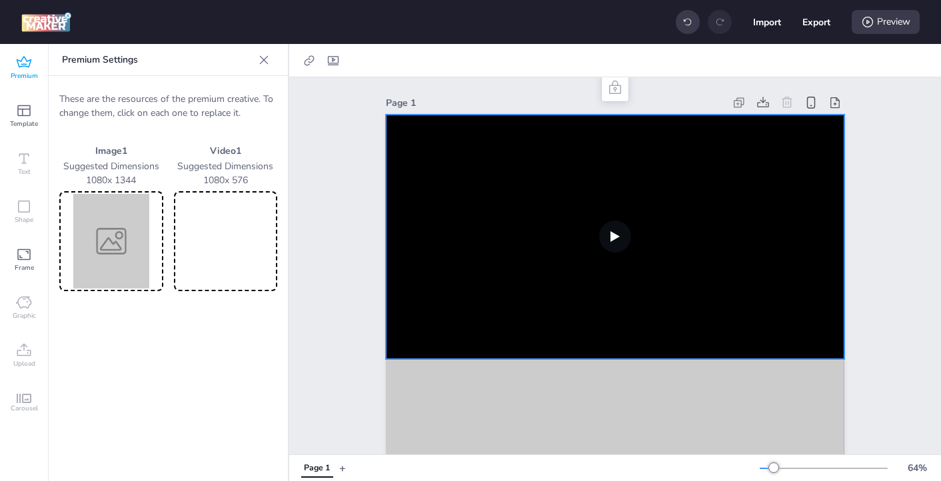
click at [253, 244] on video at bounding box center [226, 241] width 99 height 95
click at [335, 60] on icon at bounding box center [333, 60] width 13 height 13
select select "contain"
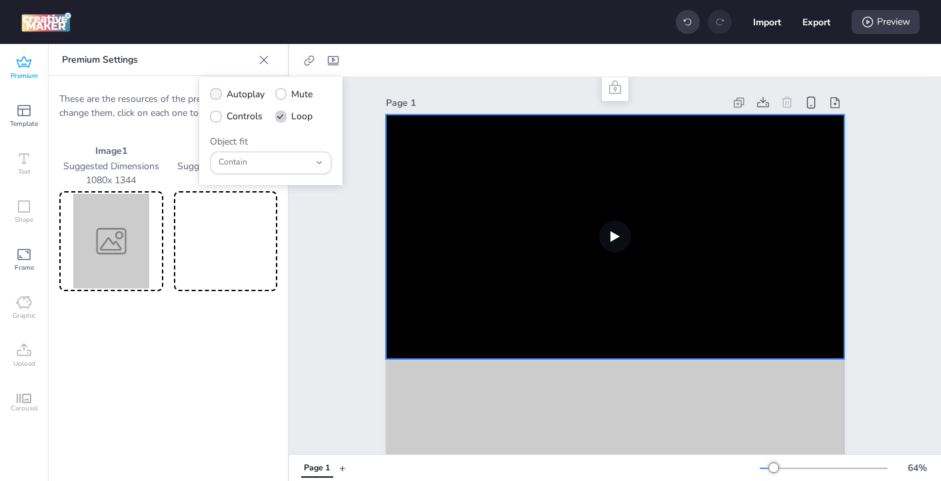
click at [221, 95] on span at bounding box center [216, 94] width 12 height 12
click at [218, 95] on input "Autoplay" at bounding box center [213, 99] width 9 height 9
checkbox input "true"
click at [215, 115] on icon at bounding box center [215, 116] width 9 height 7
click at [215, 117] on input "Controls" at bounding box center [213, 121] width 9 height 9
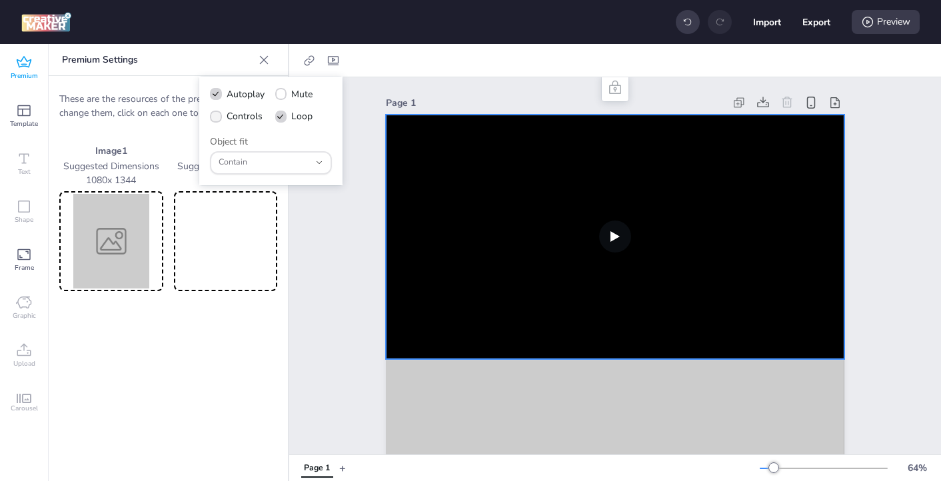
checkbox input "true"
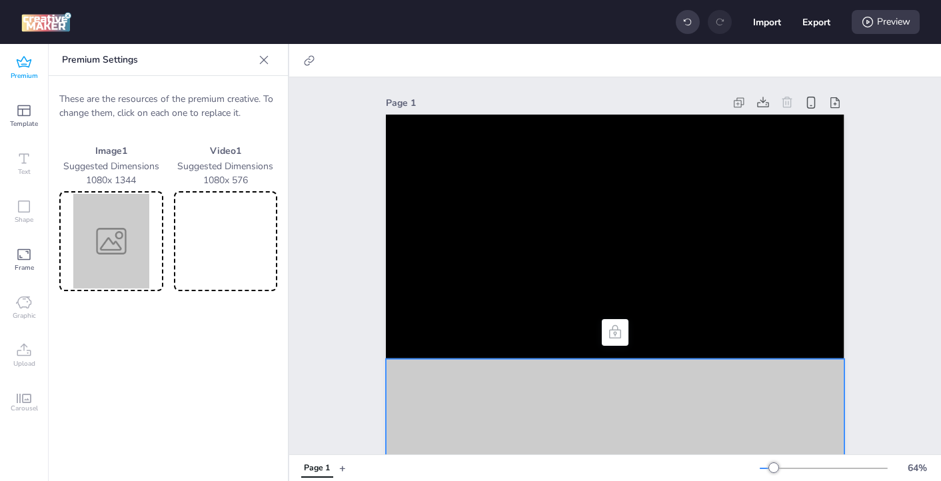
click at [119, 259] on img at bounding box center [111, 241] width 99 height 95
click at [107, 247] on img at bounding box center [111, 241] width 99 height 95
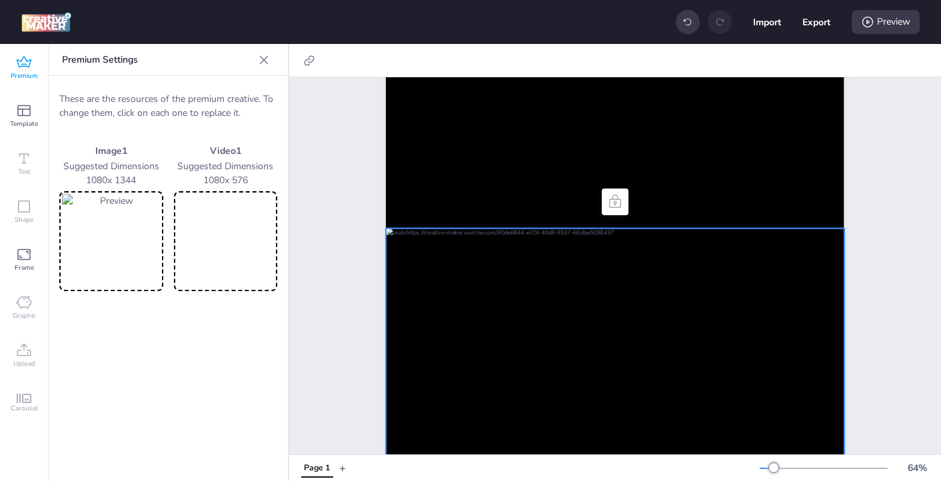
scroll to position [236, 0]
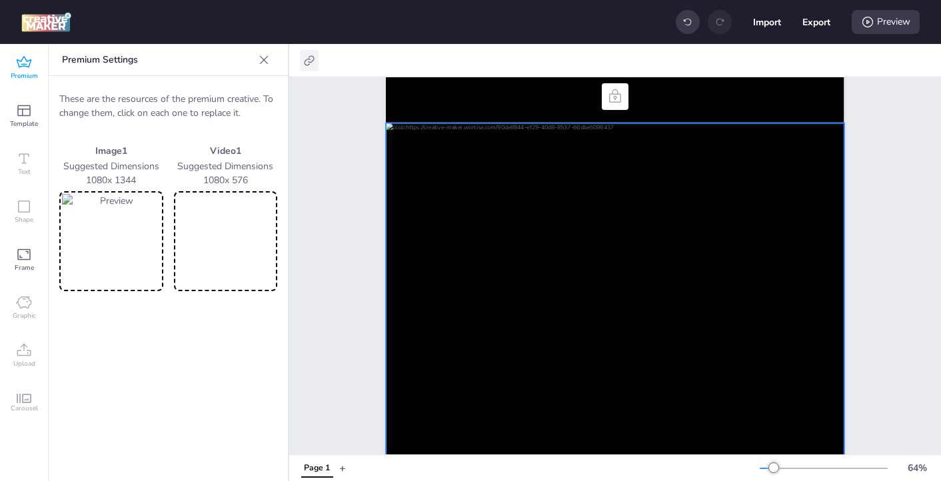
click at [308, 66] on icon at bounding box center [309, 60] width 13 height 13
click at [255, 89] on span "Activate hyperlink" at bounding box center [223, 94] width 74 height 14
click at [177, 95] on input "Activate hyperlink" at bounding box center [173, 99] width 9 height 9
checkbox input "true"
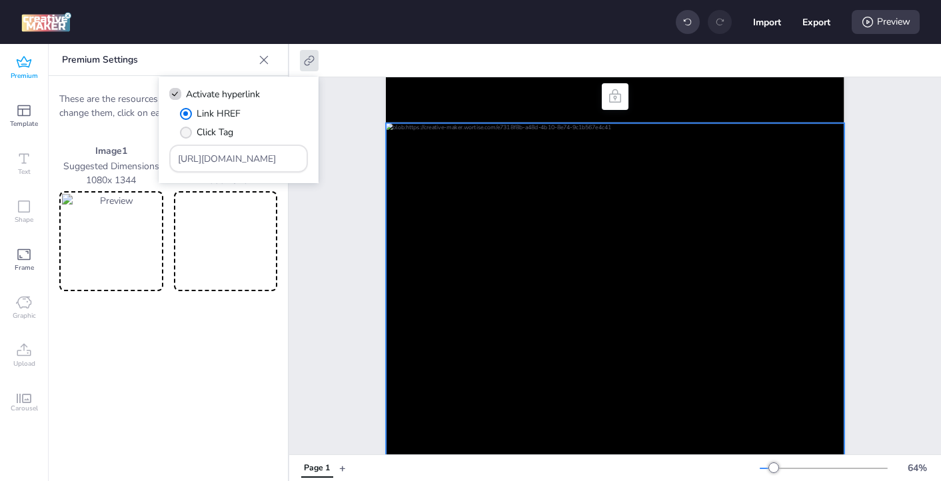
click at [191, 131] on span "" at bounding box center [186, 133] width 12 height 12
click at [188, 133] on input "Click Tag" at bounding box center [183, 137] width 9 height 9
radio input "true"
click at [196, 155] on input "[URL][DOMAIN_NAME]" at bounding box center [239, 159] width 122 height 14
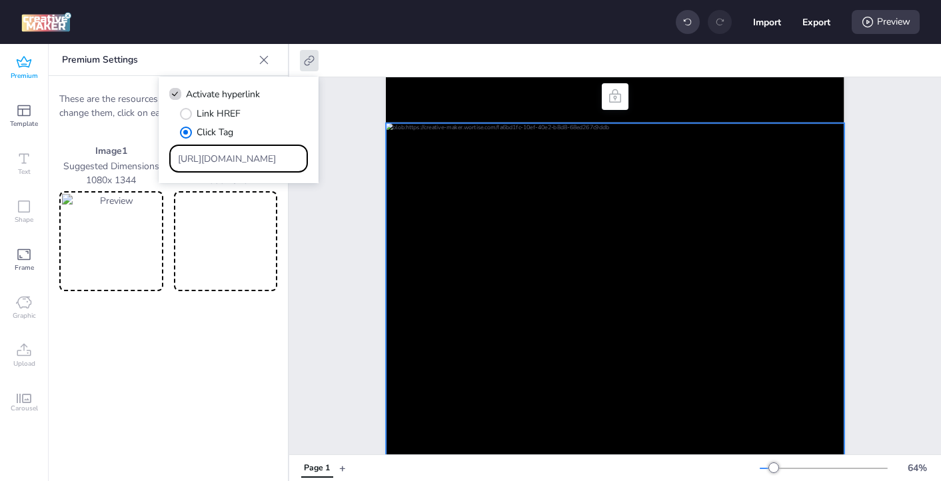
click at [196, 155] on input "[URL][DOMAIN_NAME]" at bounding box center [239, 159] width 122 height 14
paste input "https://[DOMAIN_NAME]/ddm/trackclk/N571601.3464950WORTISE/B33875767.427682931;d…"
type input "https://[DOMAIN_NAME]/ddm/trackclk/N571601.3464950WORTISE/B33875767.427682931;d…"
click at [341, 269] on div "Page 1" at bounding box center [615, 275] width 652 height 868
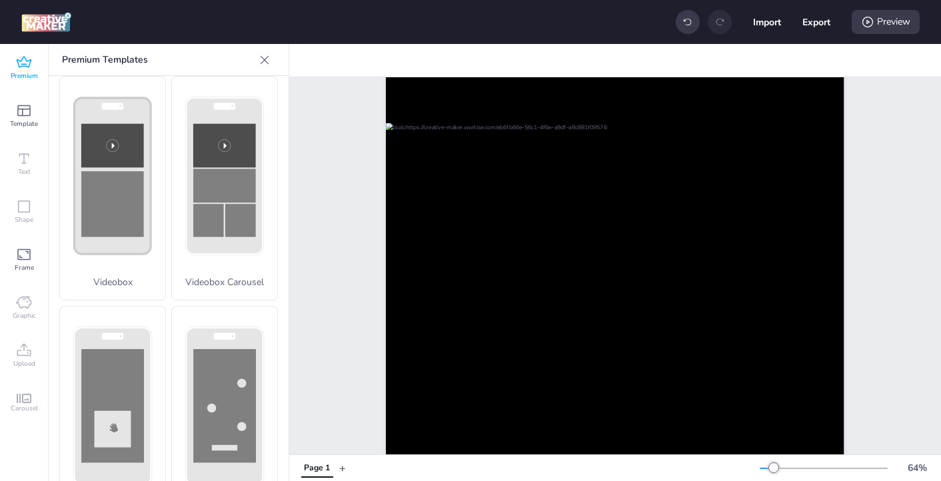
scroll to position [0, 0]
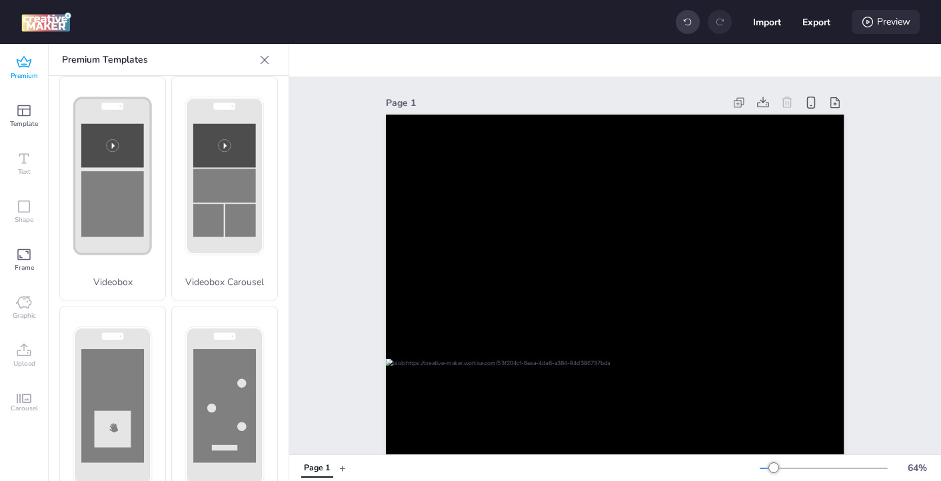
click at [893, 24] on div "Preview" at bounding box center [886, 22] width 68 height 24
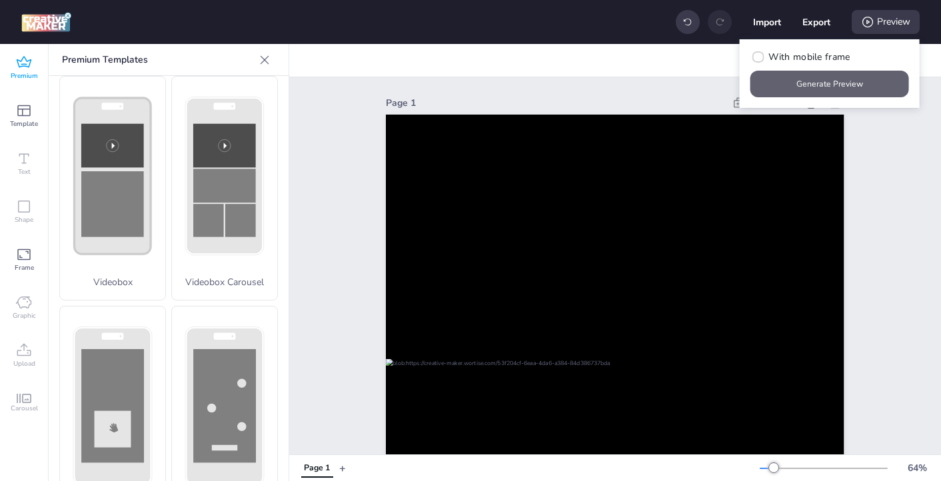
click at [803, 93] on button "Generate Preview" at bounding box center [830, 84] width 159 height 27
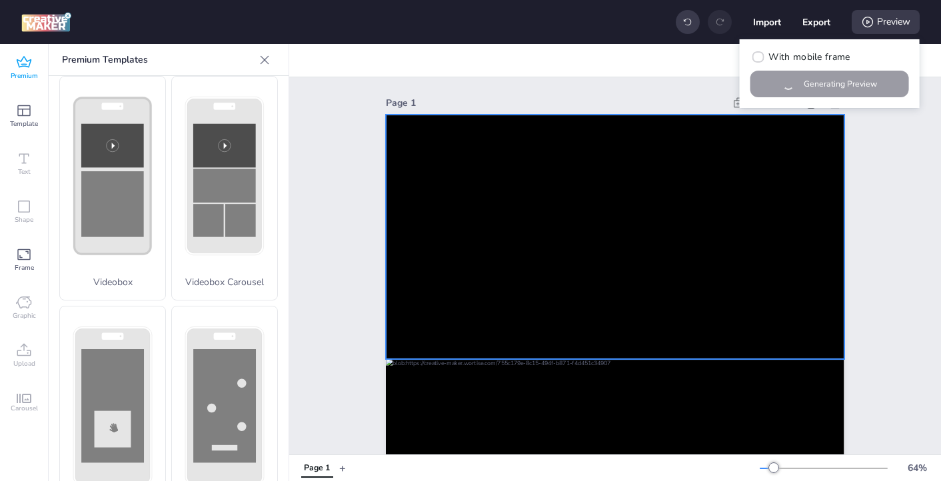
click at [491, 227] on video at bounding box center [615, 237] width 459 height 245
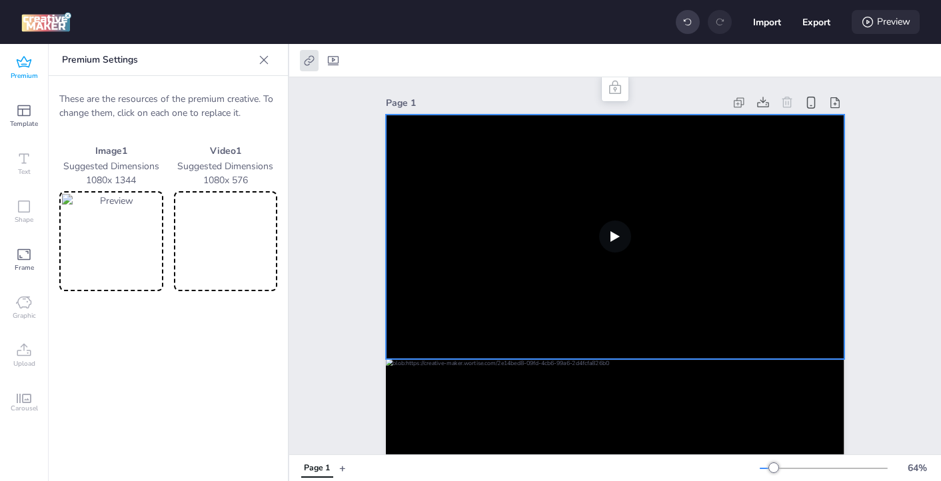
click at [883, 26] on div "Preview" at bounding box center [886, 22] width 68 height 24
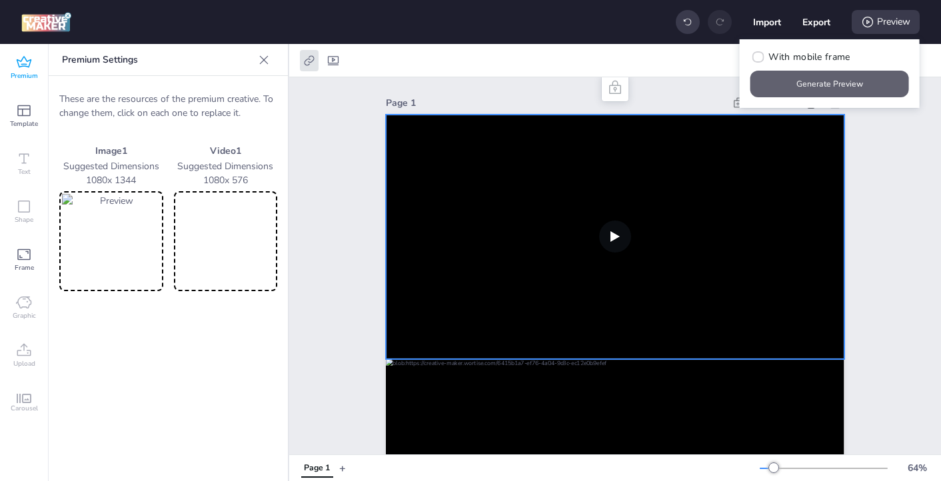
click at [833, 90] on button "Generate Preview" at bounding box center [830, 84] width 159 height 27
click at [331, 54] on icon at bounding box center [333, 60] width 13 height 13
select select "contain"
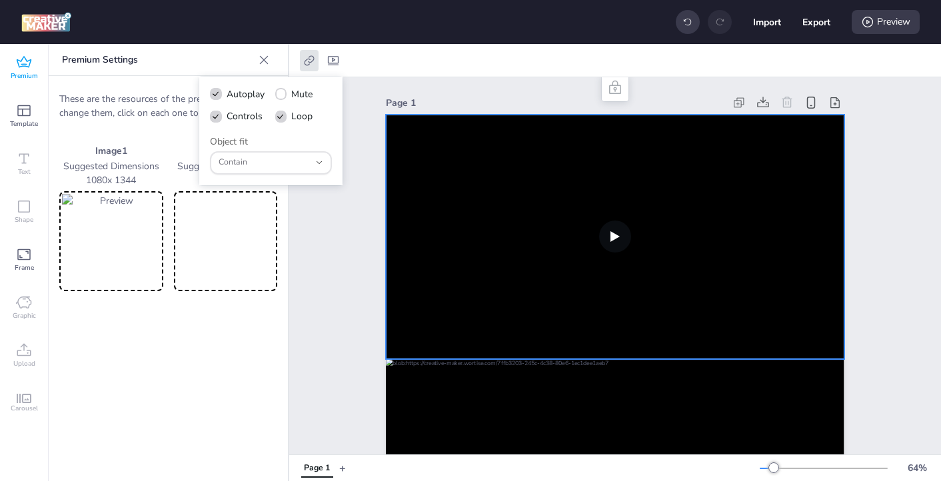
click at [287, 119] on label "Loop" at bounding box center [294, 116] width 47 height 23
click at [283, 119] on input "Loop" at bounding box center [279, 121] width 9 height 9
checkbox input "false"
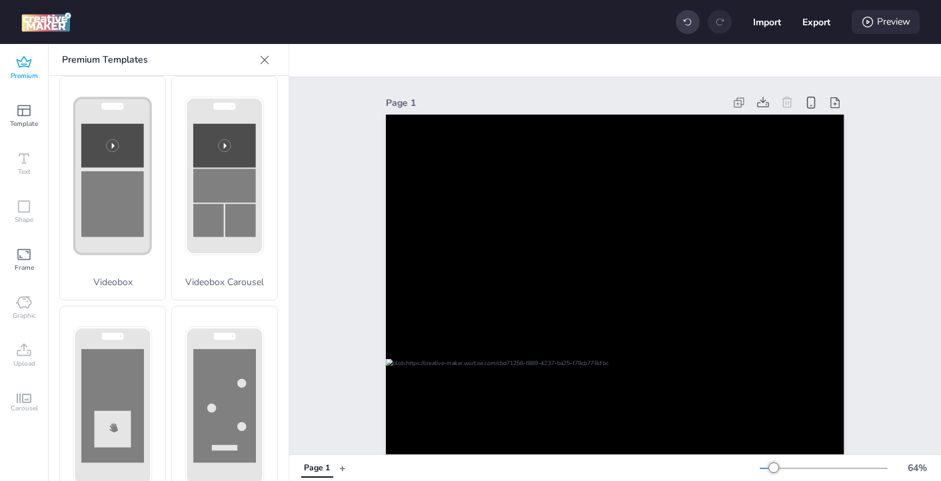
click at [887, 15] on div "Preview" at bounding box center [886, 22] width 68 height 24
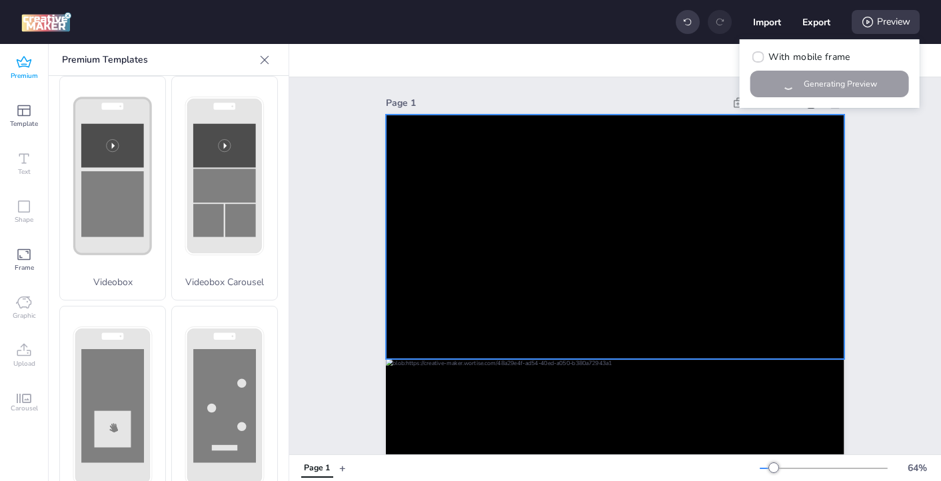
click at [497, 277] on video at bounding box center [615, 237] width 459 height 245
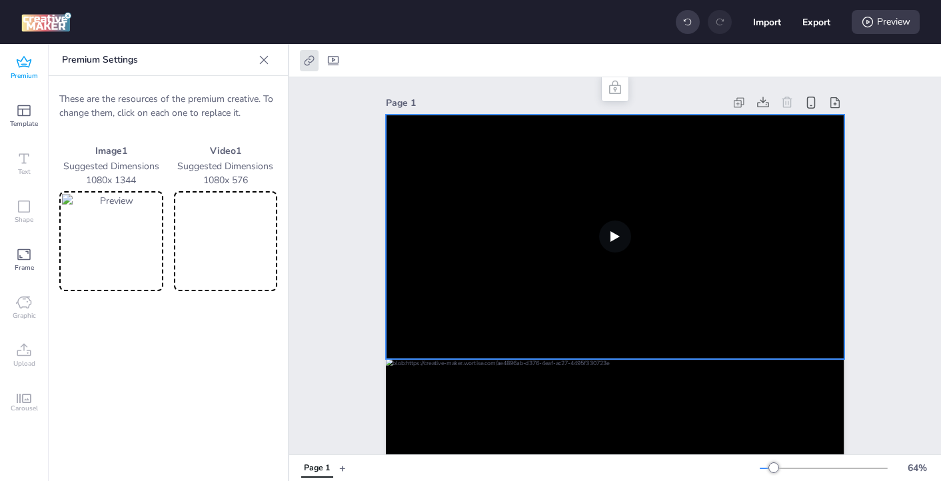
click at [617, 239] on video at bounding box center [615, 237] width 459 height 245
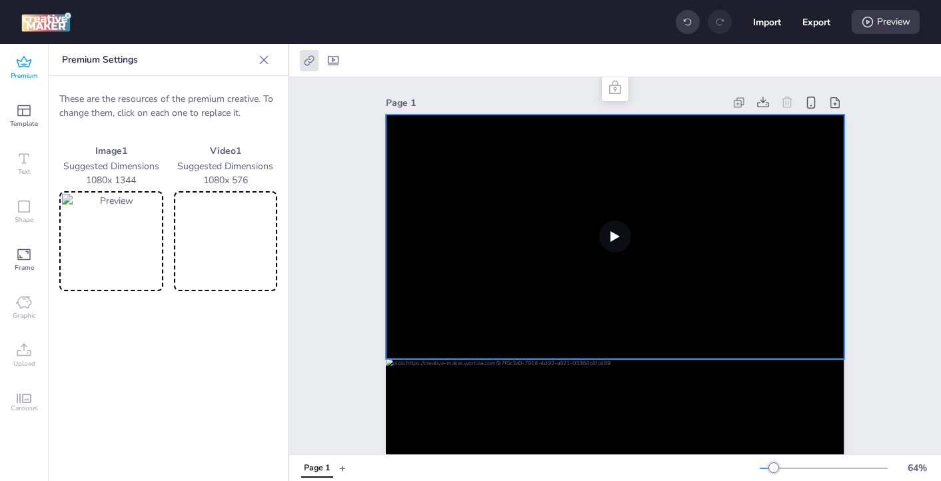
click at [617, 239] on video at bounding box center [615, 237] width 459 height 245
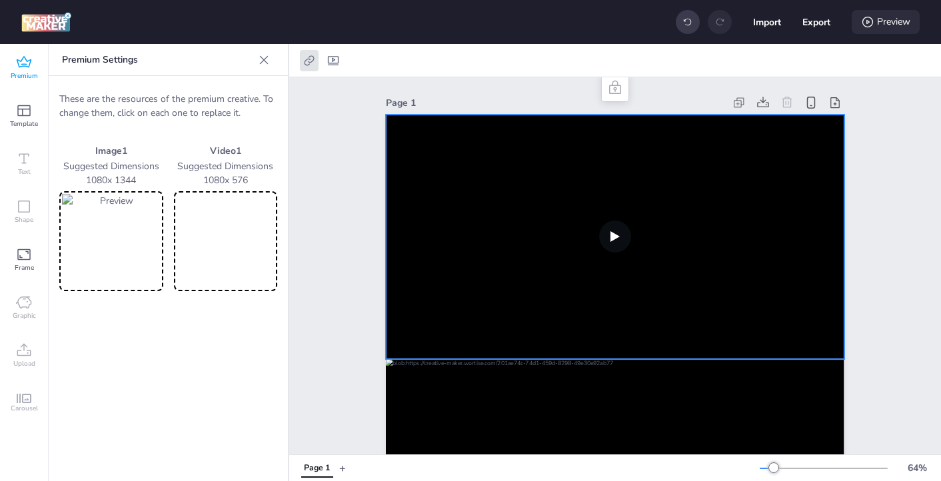
click at [882, 18] on div "Preview" at bounding box center [886, 22] width 68 height 24
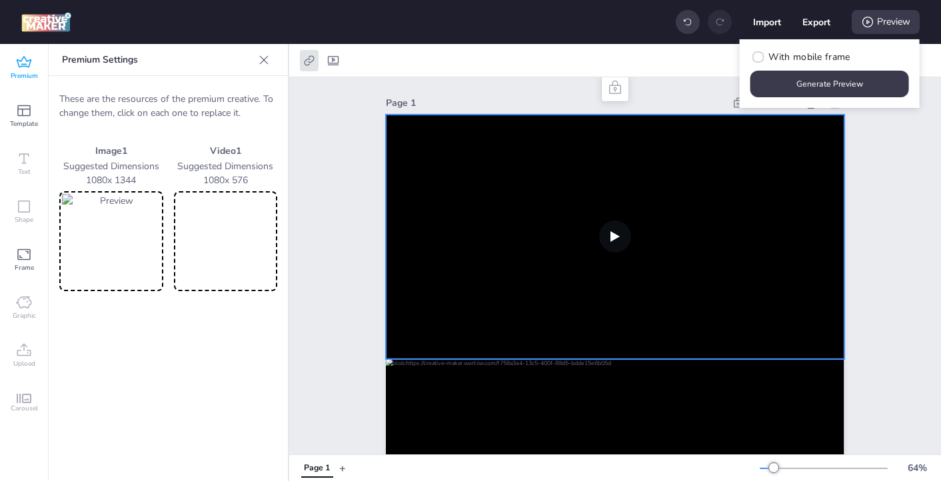
click at [436, 273] on video at bounding box center [615, 237] width 459 height 245
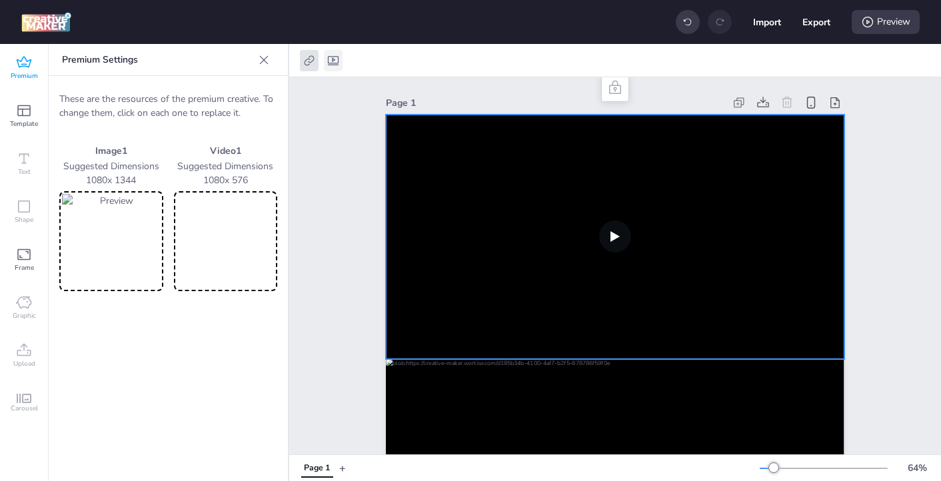
click at [335, 59] on icon at bounding box center [333, 60] width 13 height 13
select select "contain"
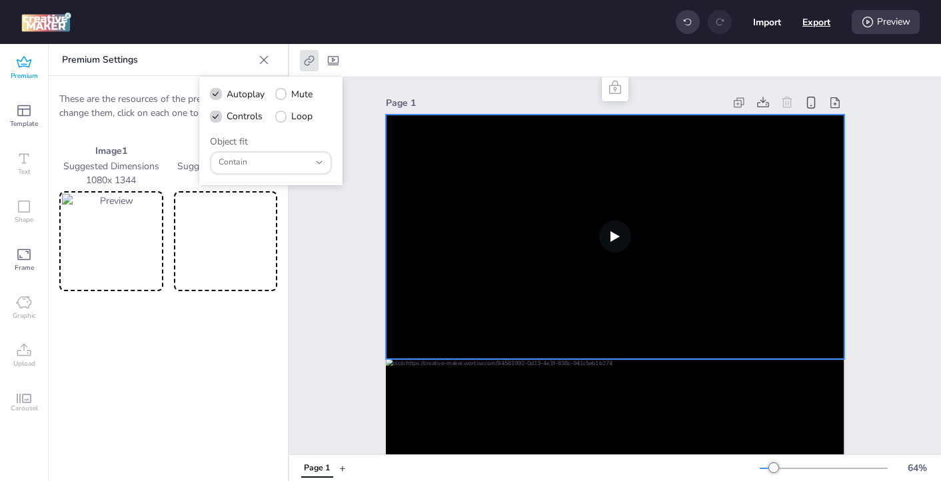
click at [822, 27] on button "Export" at bounding box center [817, 22] width 28 height 28
select select "html"
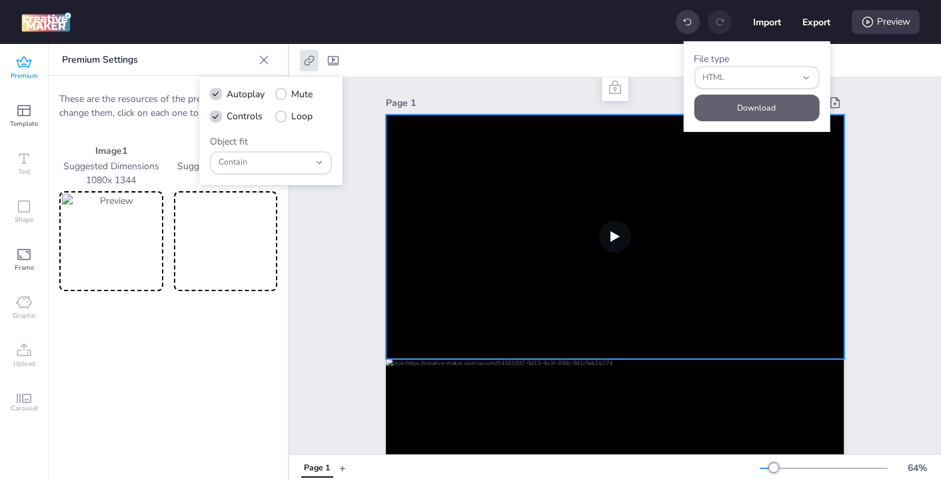
click at [742, 110] on button "Download" at bounding box center [756, 108] width 125 height 27
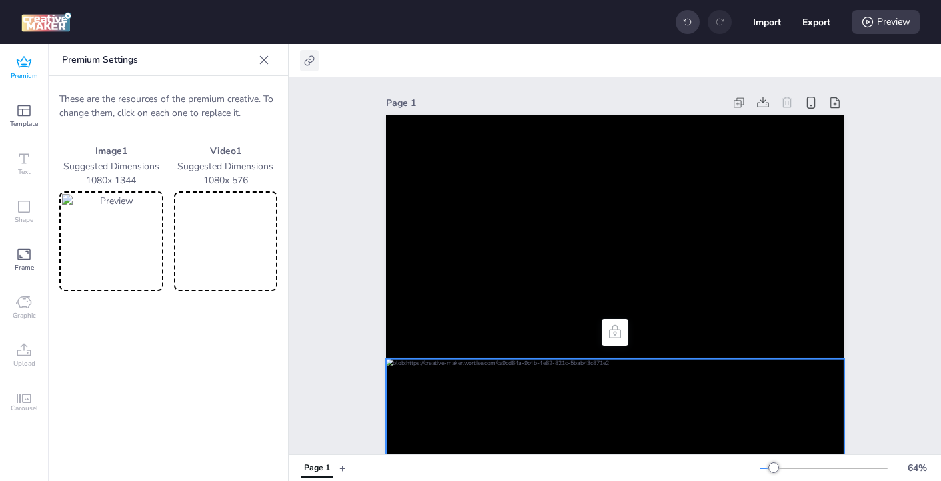
click at [313, 57] on icon at bounding box center [309, 60] width 10 height 10
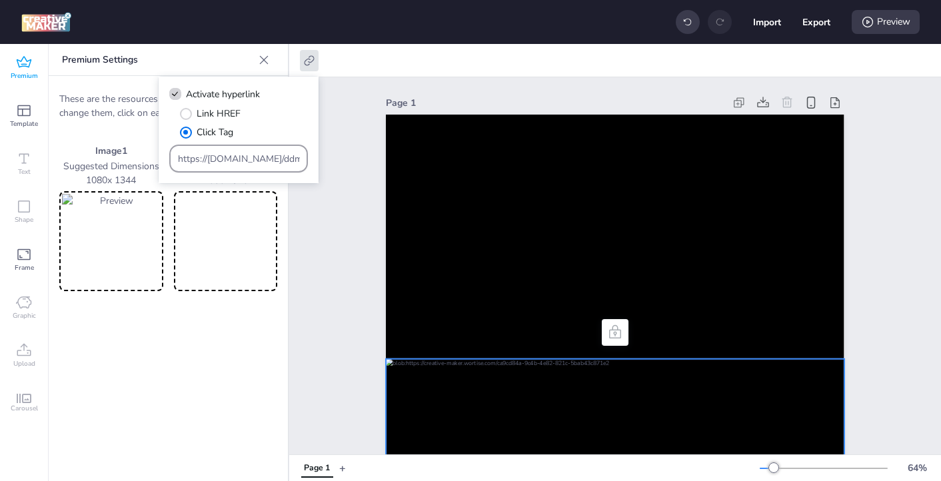
click at [241, 155] on input "https://[DOMAIN_NAME]/ddm/trackclk/N571601.3464950WORTISE/B33875767.427682931;d…" at bounding box center [239, 159] width 122 height 14
click at [243, 154] on input "Type URL" at bounding box center [239, 159] width 122 height 14
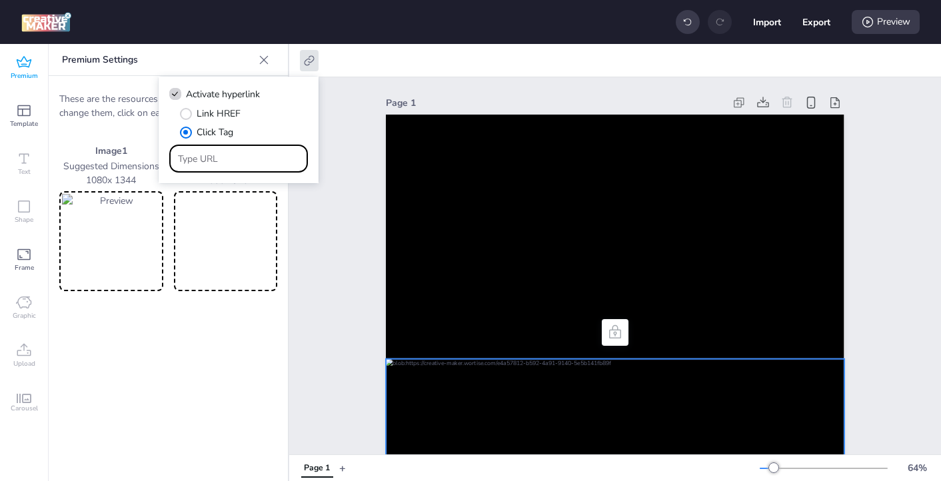
paste input "https://[DOMAIN_NAME]/ddm/trackclk/N571601.3464950WORTISE/B33875767.427682931;d…"
type input "https://[DOMAIN_NAME]/ddm/trackclk/N571601.3464950WORTISE/B33875767.427682931;d…"
click at [819, 27] on button "Export" at bounding box center [817, 22] width 28 height 28
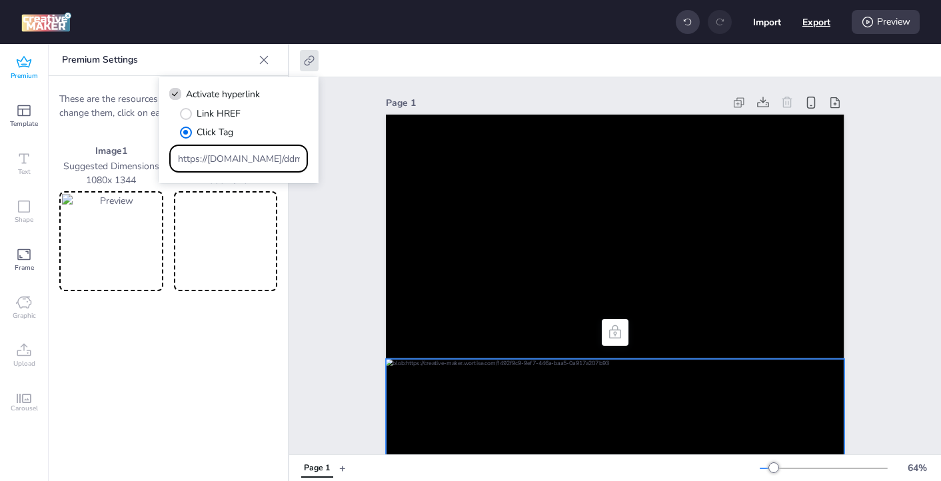
select select "html"
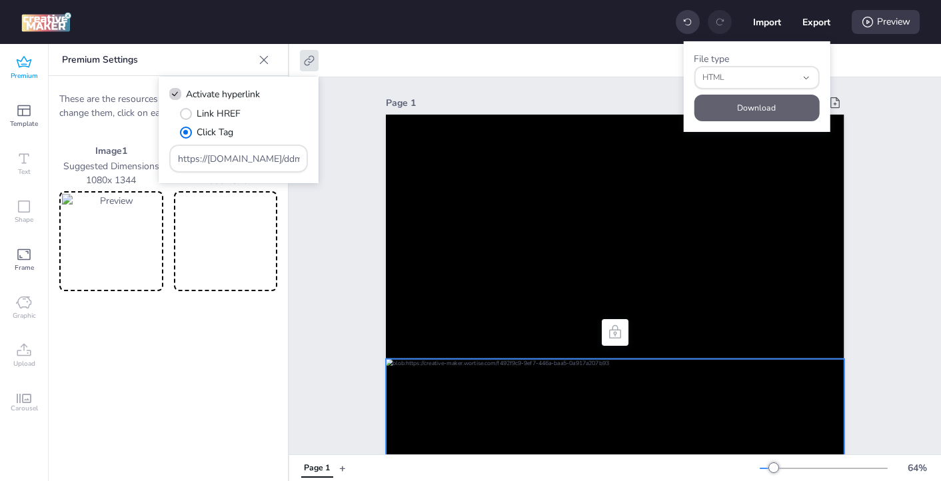
click at [753, 110] on button "Download" at bounding box center [756, 108] width 125 height 27
click at [214, 160] on input "https://[DOMAIN_NAME]/ddm/trackclk/N571601.3464950WORTISE/B33875767.427682931;d…" at bounding box center [239, 159] width 122 height 14
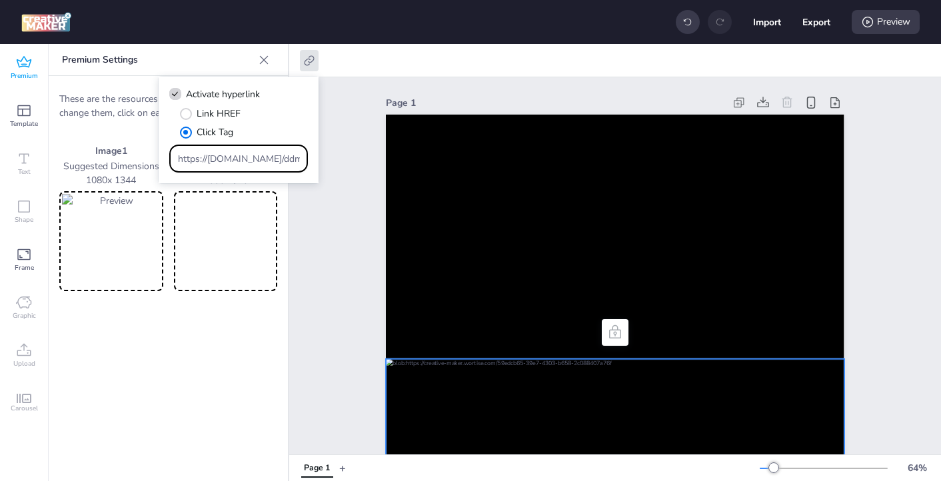
click at [214, 160] on input "https://[DOMAIN_NAME]/ddm/trackclk/N571601.3464950WORTISE/B33875767.427682931;d…" at bounding box center [239, 159] width 122 height 14
paste input "61;dc_trk_aid=620221680;dc_trk_cid=23978955"
type input "https://[DOMAIN_NAME]/ddm/trackclk/N571601.3464950WORTISE/B33875767.427682961;d…"
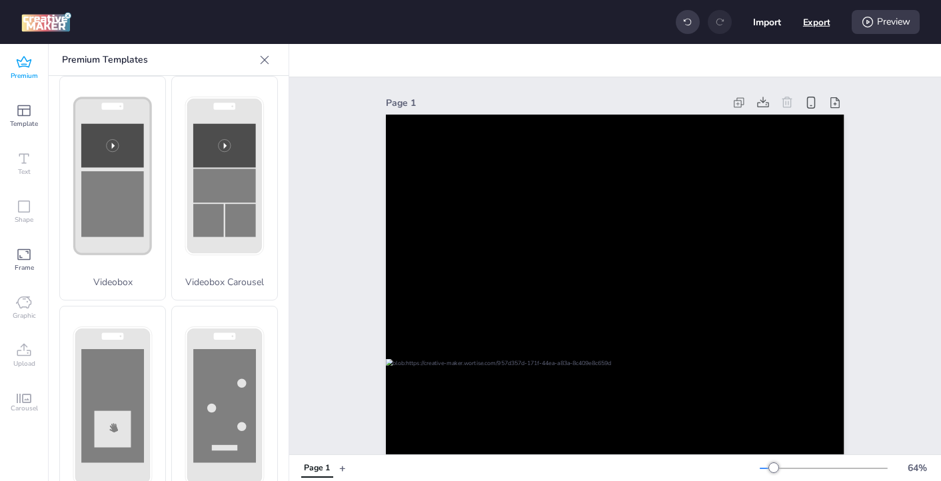
click at [818, 25] on button "Export" at bounding box center [816, 22] width 27 height 27
select select "html"
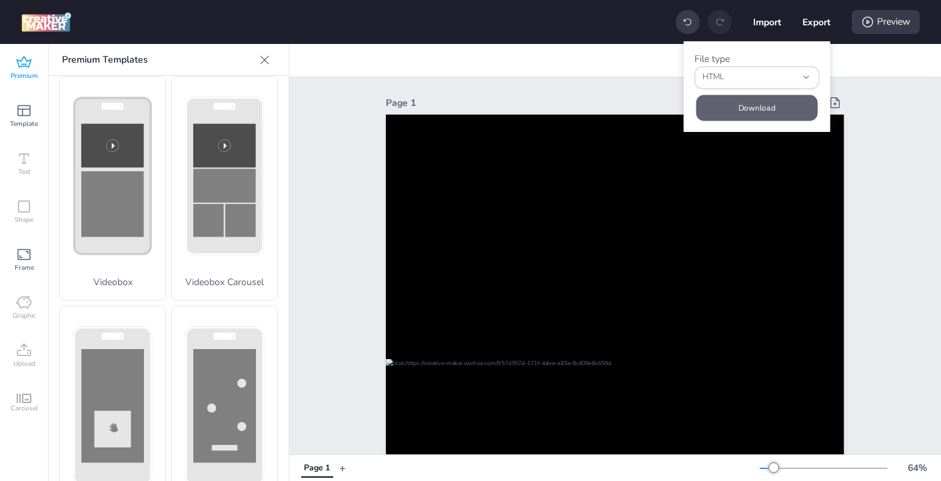
click at [727, 113] on button "Download" at bounding box center [757, 108] width 121 height 26
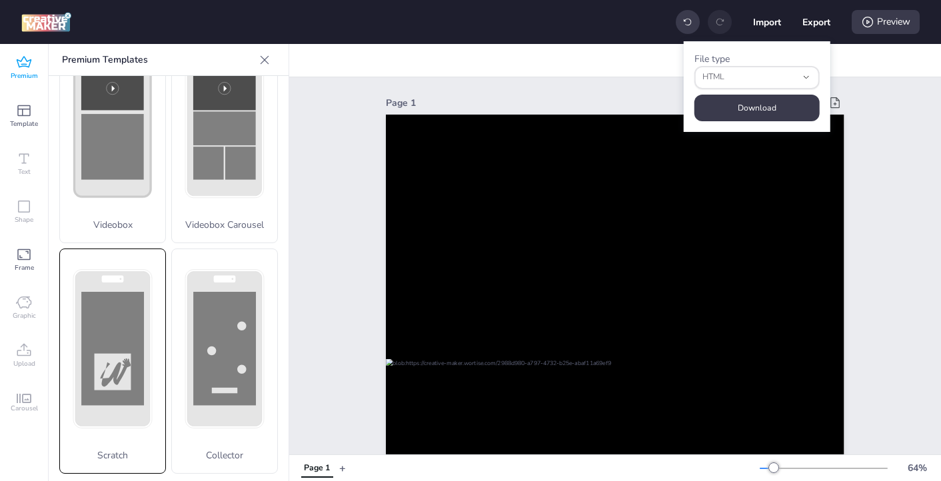
scroll to position [533, 0]
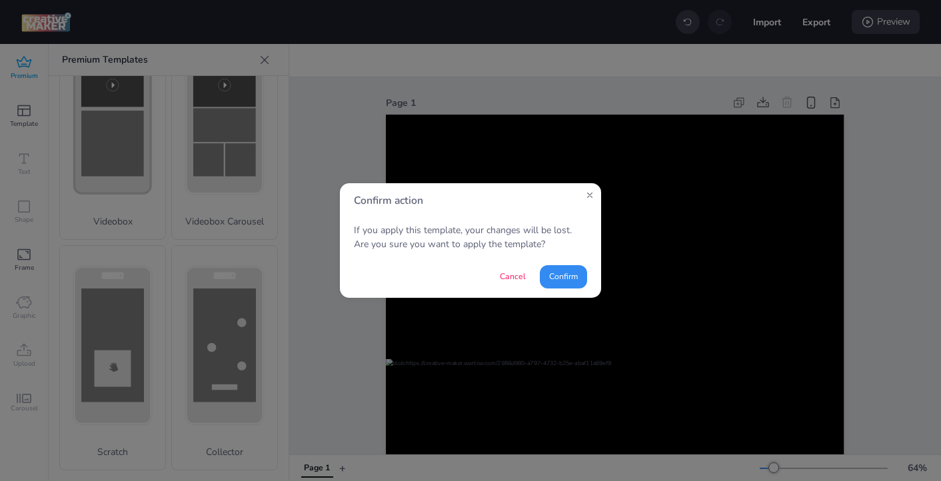
click at [565, 281] on button "Confirm" at bounding box center [563, 276] width 47 height 23
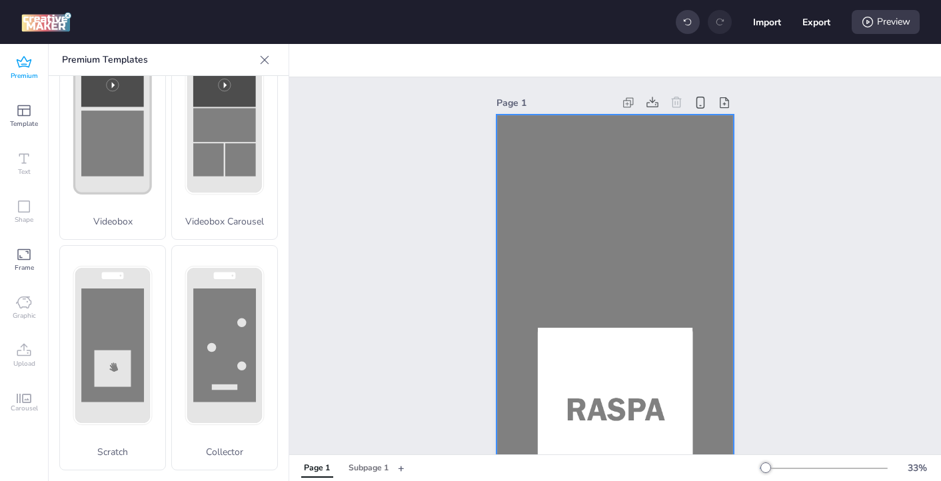
click at [554, 194] on div at bounding box center [615, 326] width 237 height 423
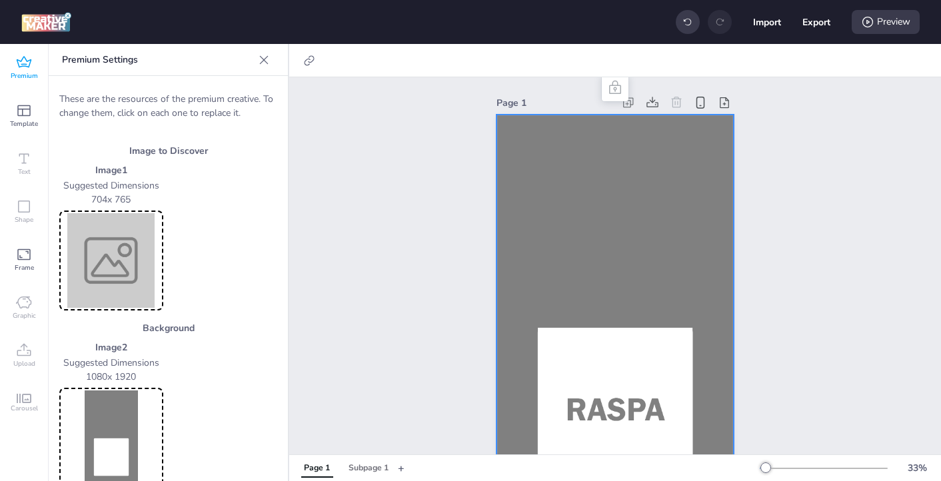
click at [130, 280] on img at bounding box center [111, 260] width 99 height 95
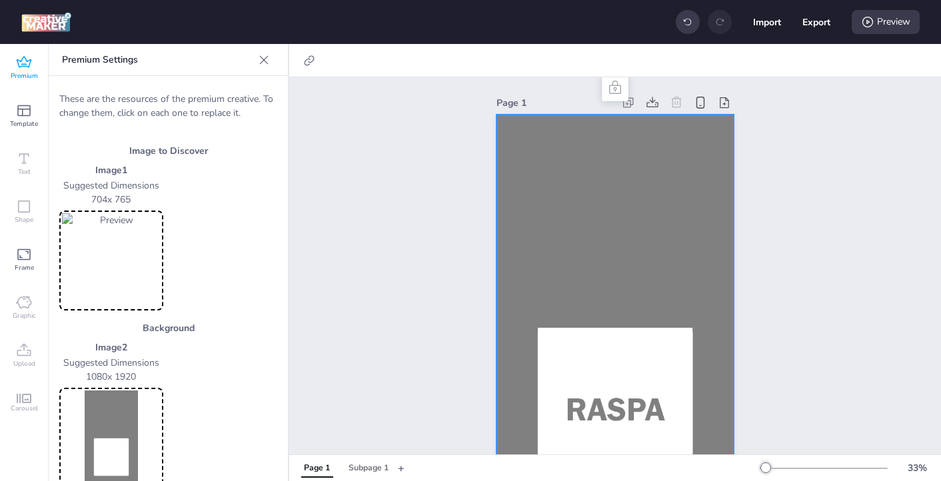
click at [119, 417] on img at bounding box center [111, 438] width 99 height 95
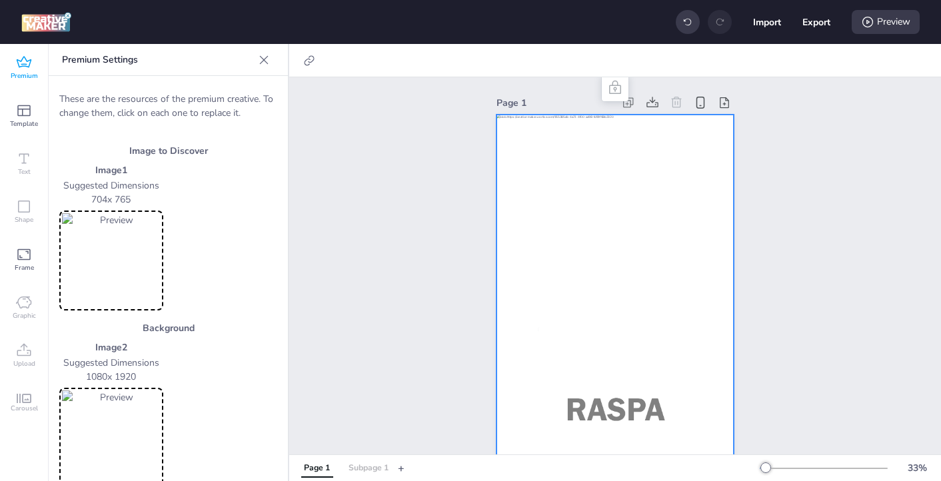
click at [361, 467] on div "Subpage 1" at bounding box center [369, 469] width 40 height 12
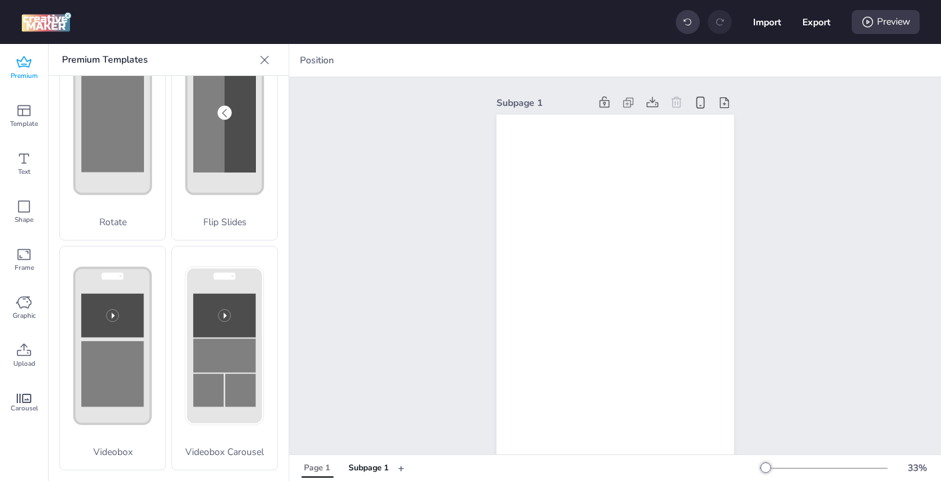
scroll to position [302, 0]
click at [28, 345] on icon at bounding box center [24, 351] width 16 height 16
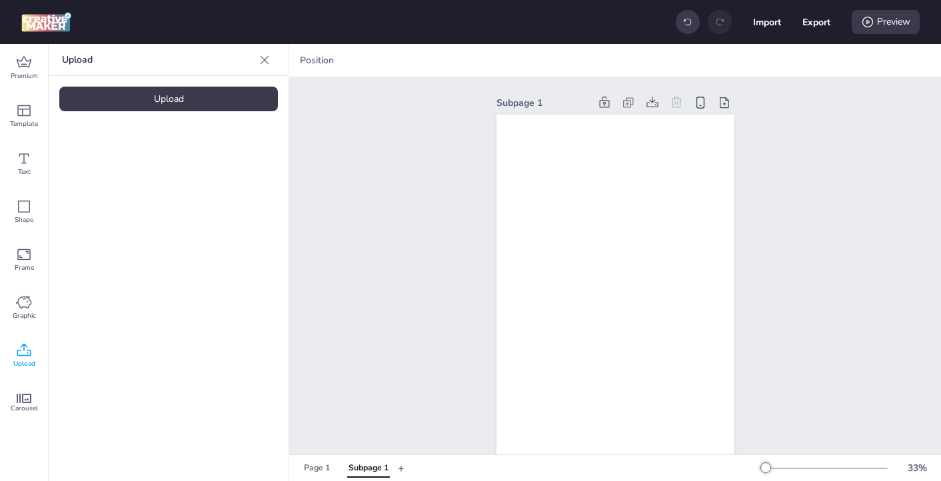
click at [237, 102] on div "Upload" at bounding box center [168, 99] width 219 height 25
click at [315, 463] on div "Page 1" at bounding box center [317, 469] width 26 height 12
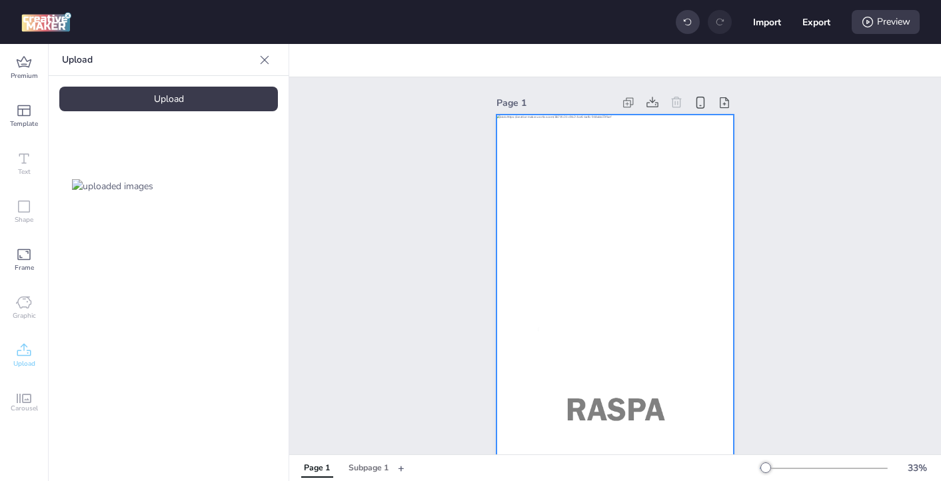
click at [589, 228] on div at bounding box center [615, 326] width 237 height 423
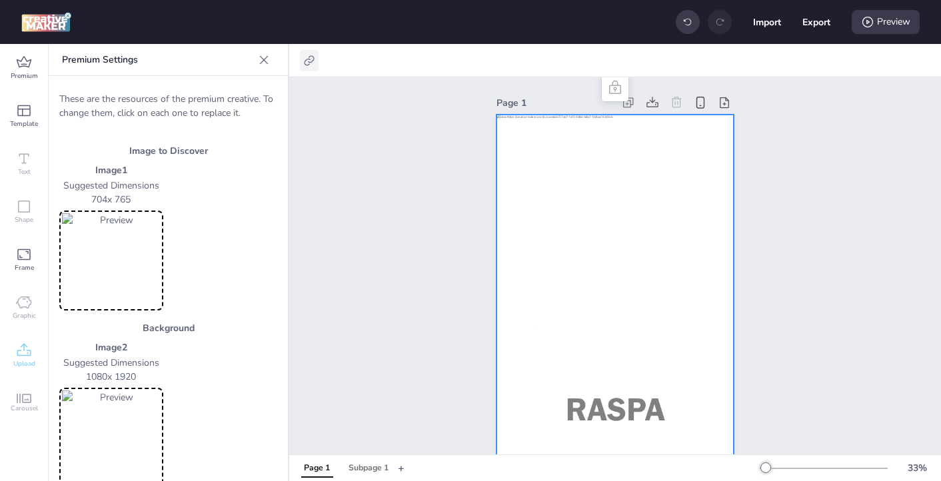
click at [314, 67] on div at bounding box center [309, 60] width 19 height 21
click at [264, 87] on label "Activate hyperlink" at bounding box center [215, 94] width 100 height 23
click at [177, 95] on input "Activate hyperlink" at bounding box center [173, 99] width 9 height 9
checkbox input "true"
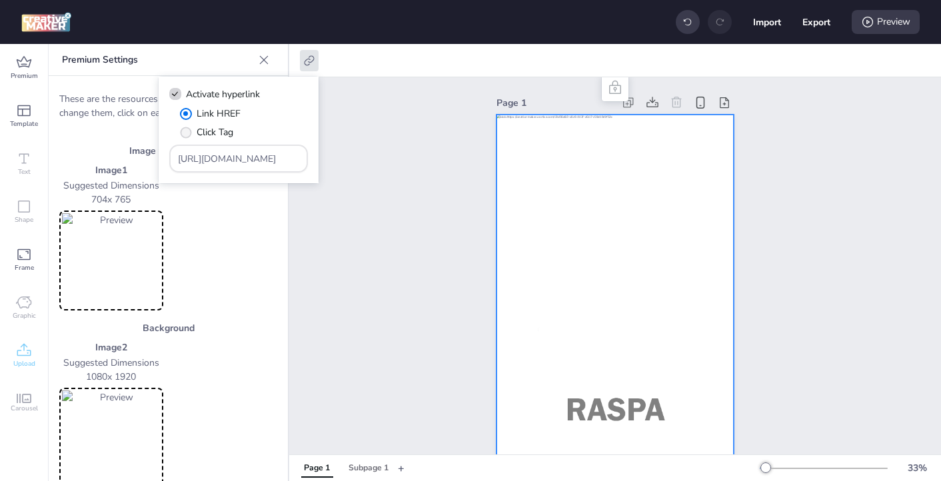
click at [187, 129] on span "" at bounding box center [185, 132] width 11 height 11
click at [187, 133] on input "Click Tag" at bounding box center [183, 137] width 9 height 9
radio input "true"
click at [211, 157] on input "[URL][DOMAIN_NAME]" at bounding box center [239, 159] width 122 height 14
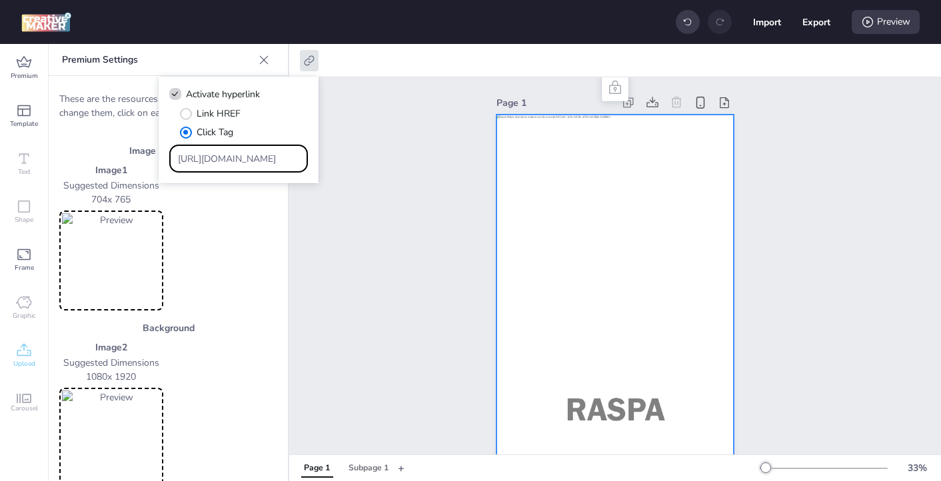
click at [211, 157] on input "[URL][DOMAIN_NAME]" at bounding box center [239, 159] width 122 height 14
paste input "https://ad.doubleclick.net/ddm/trackclk/N571601.3464950WORTISE/B33875767.427682…"
type input "https://ad.doubleclick.net/ddm/trackclk/N571601.3464950WORTISE/B33875767.427682…"
click at [819, 27] on button "Export" at bounding box center [817, 22] width 28 height 28
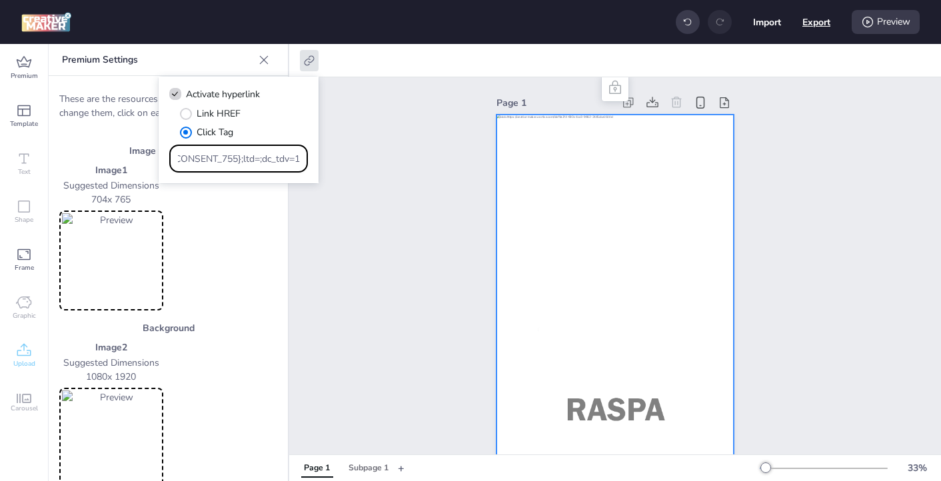
scroll to position [0, 0]
select select "html"
select select "all"
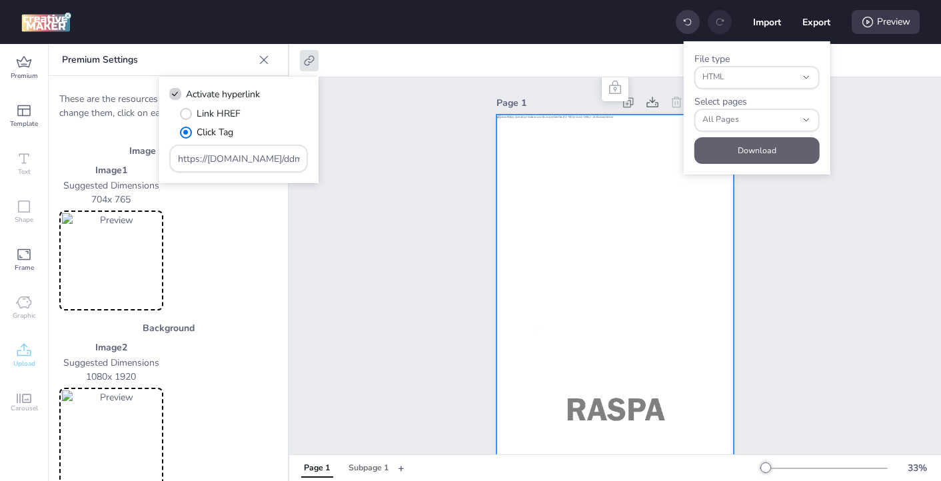
click at [725, 152] on button "Download" at bounding box center [757, 150] width 125 height 27
